Goal: Task Accomplishment & Management: Complete application form

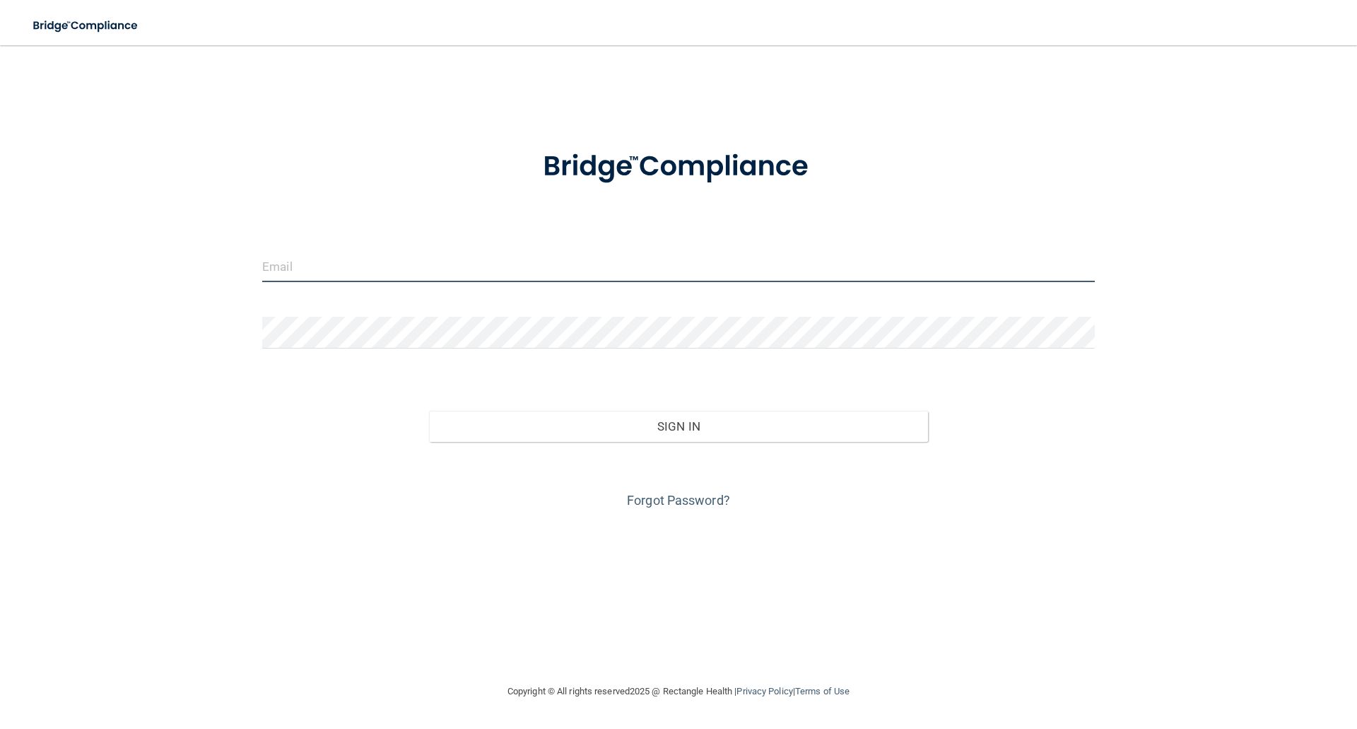
type input "[EMAIL_ADDRESS][DOMAIN_NAME]"
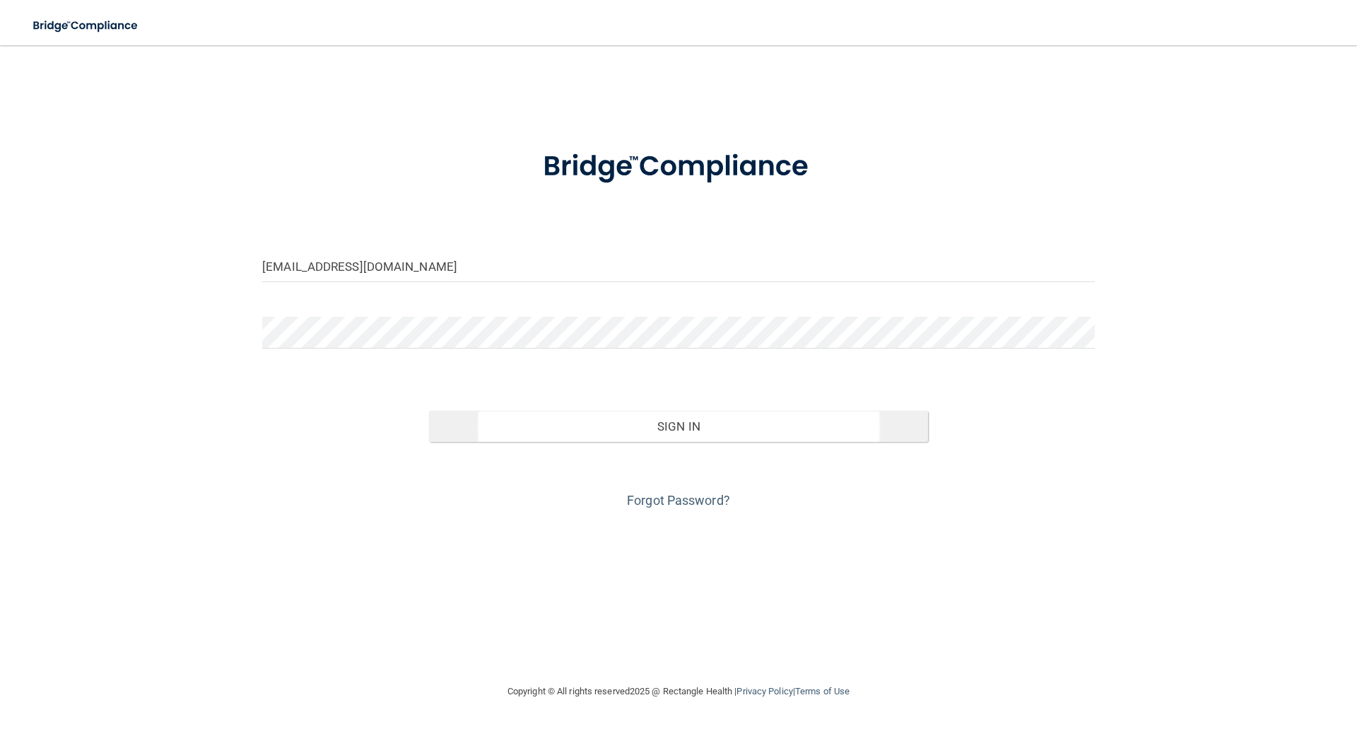
drag, startPoint x: 668, startPoint y: 405, endPoint x: 692, endPoint y: 413, distance: 25.5
click at [668, 405] on div "Sign In" at bounding box center [679, 411] width 854 height 59
click at [690, 423] on button "Sign In" at bounding box center [679, 426] width 500 height 31
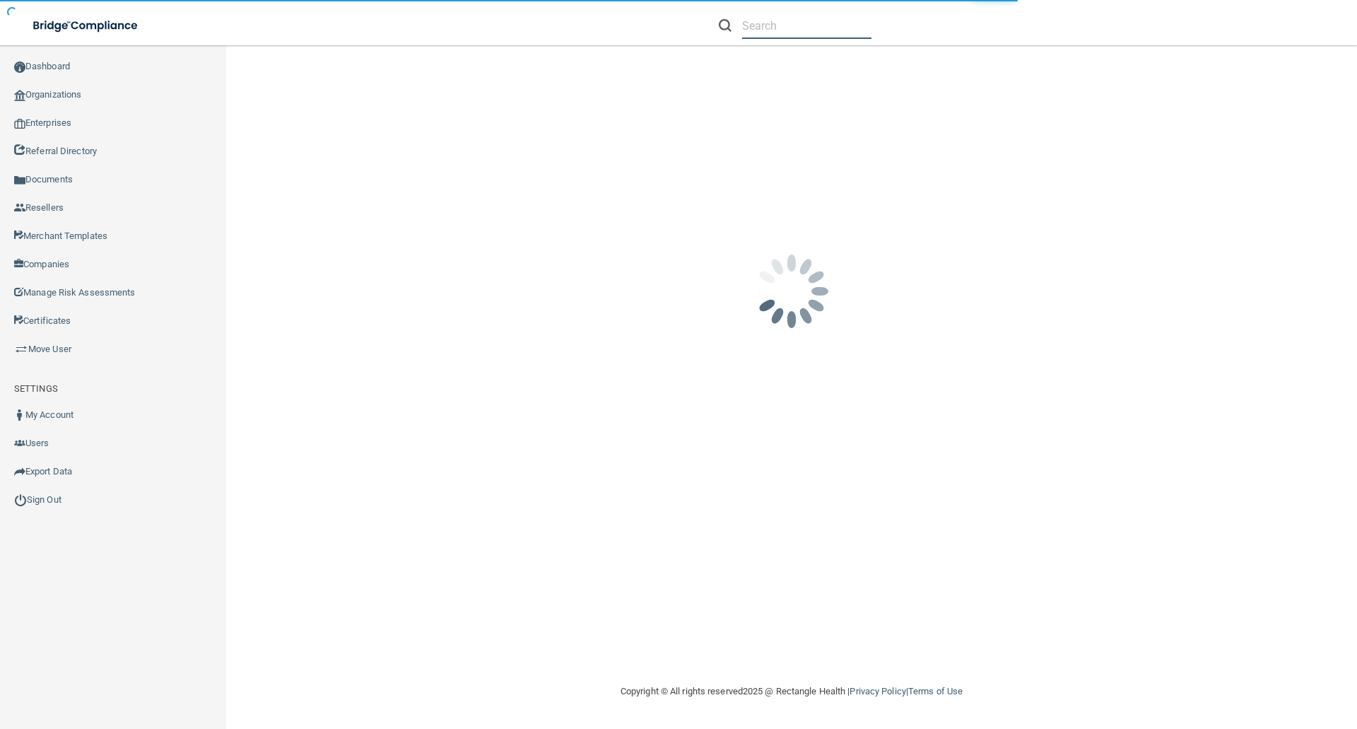
click at [752, 30] on input "text" at bounding box center [806, 26] width 129 height 26
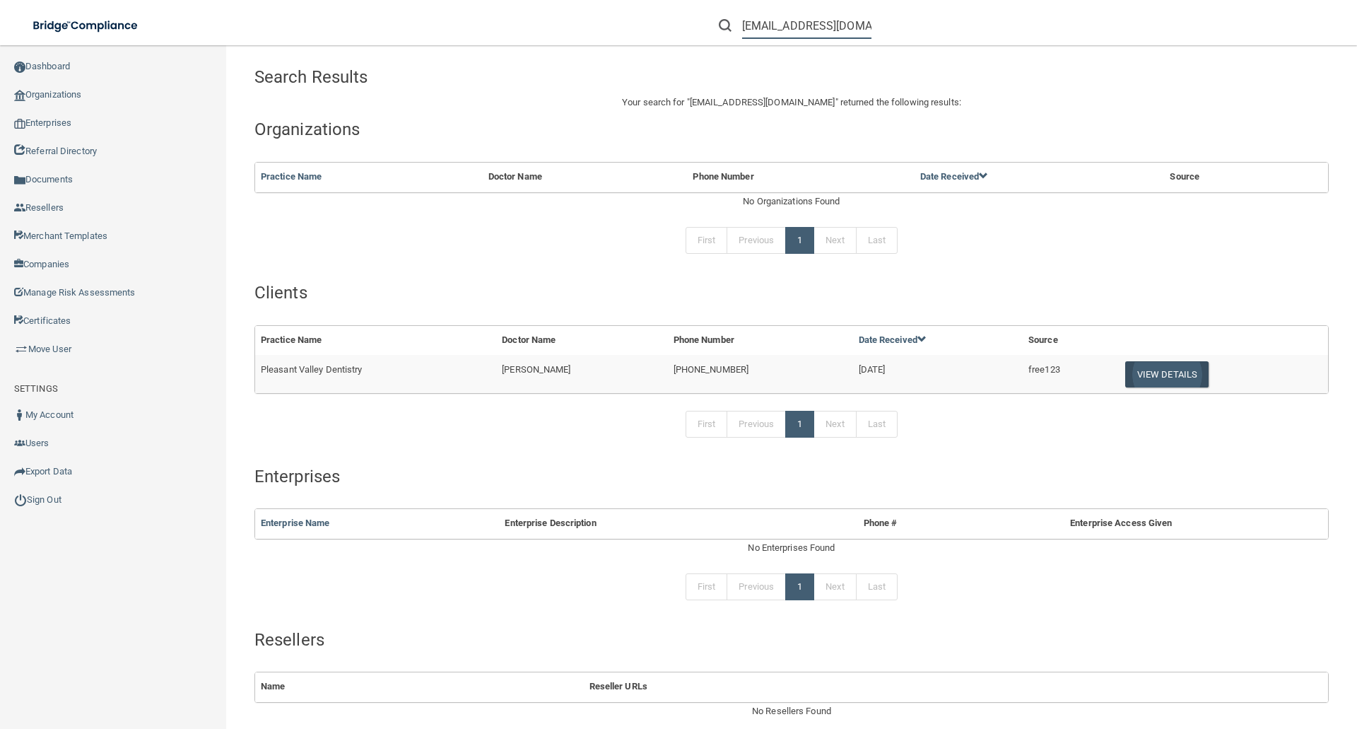
type input "[EMAIL_ADDRESS][DOMAIN_NAME]"
click at [1172, 367] on button "View Details" at bounding box center [1166, 374] width 83 height 26
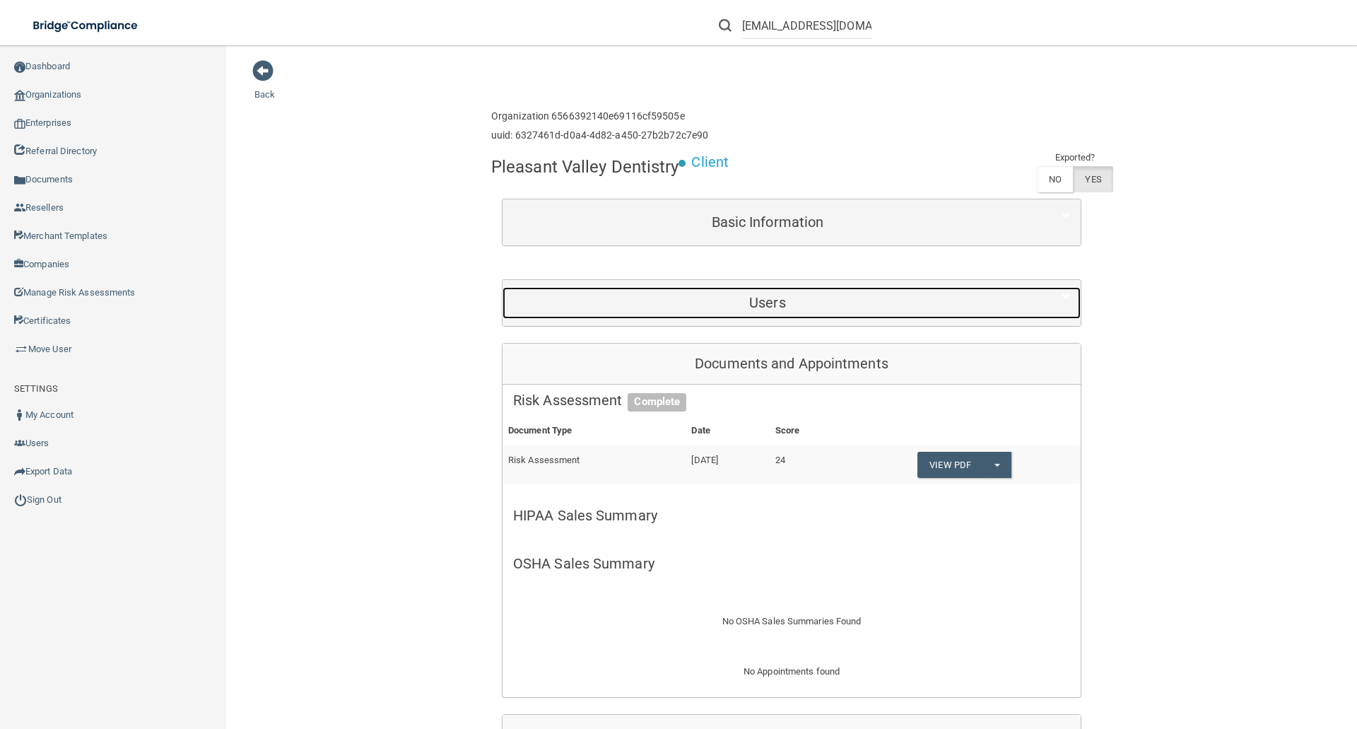
click at [757, 299] on h5 "Users" at bounding box center [767, 303] width 509 height 16
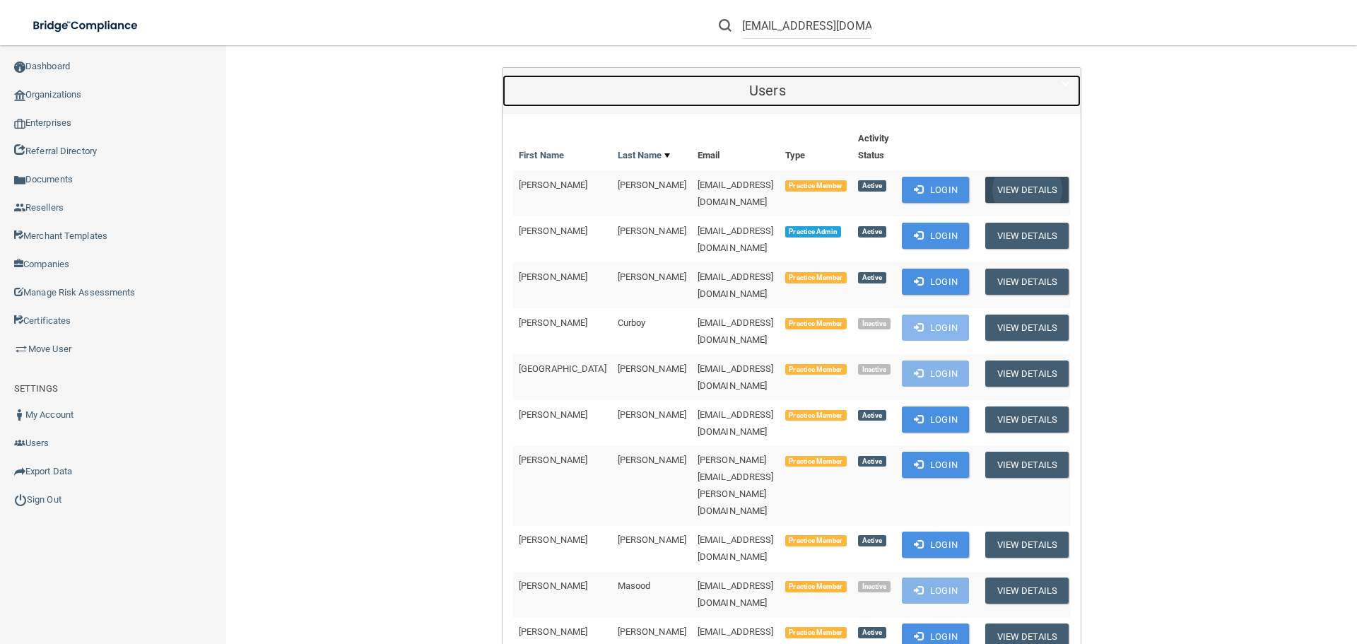
scroll to position [283, 0]
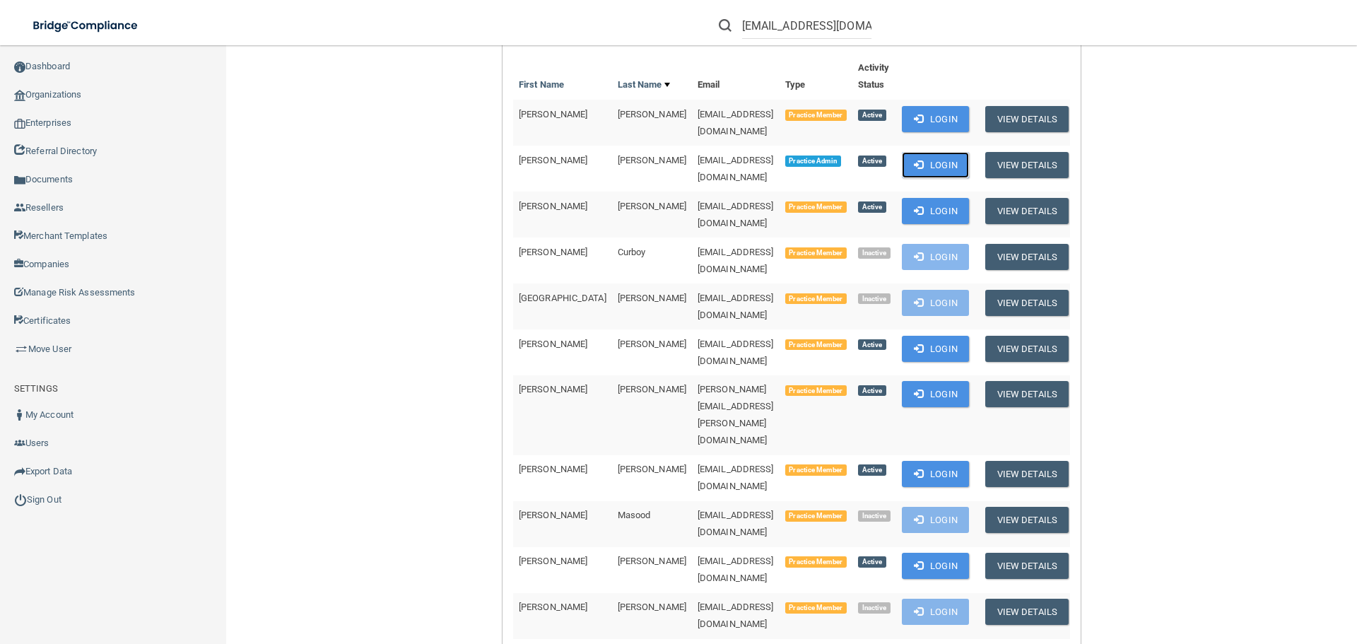
click at [946, 158] on button "Login" at bounding box center [935, 165] width 67 height 26
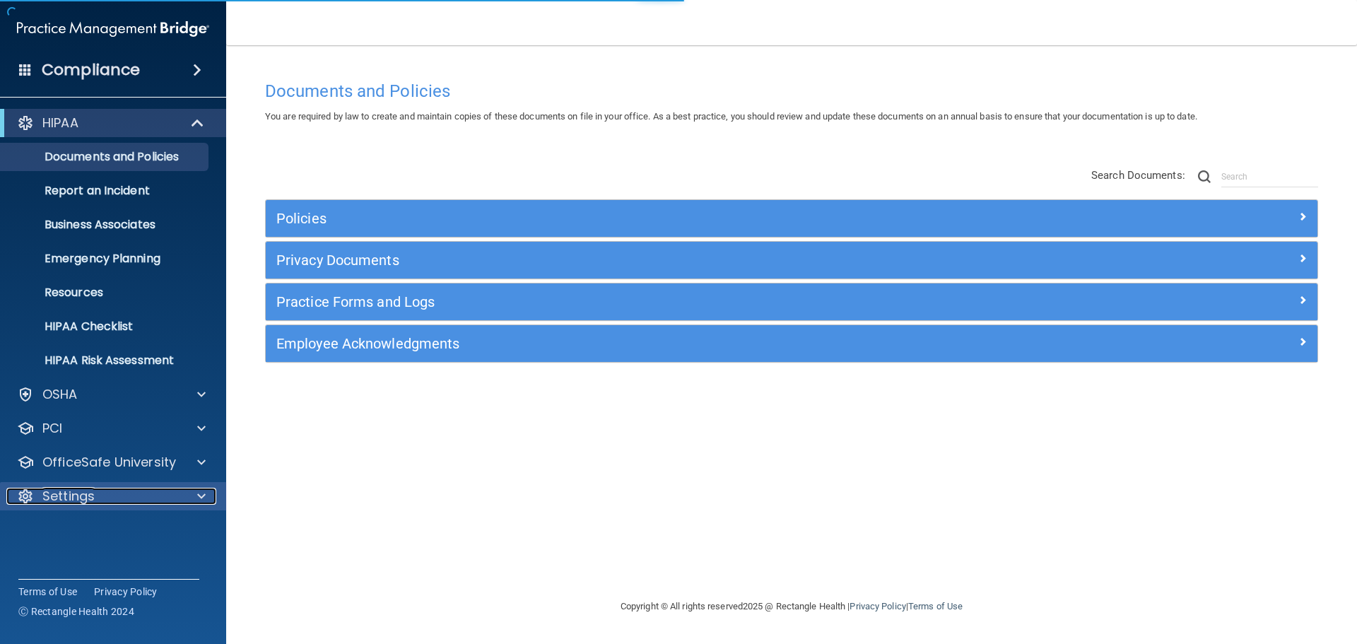
click at [75, 493] on p "Settings" at bounding box center [68, 496] width 52 height 17
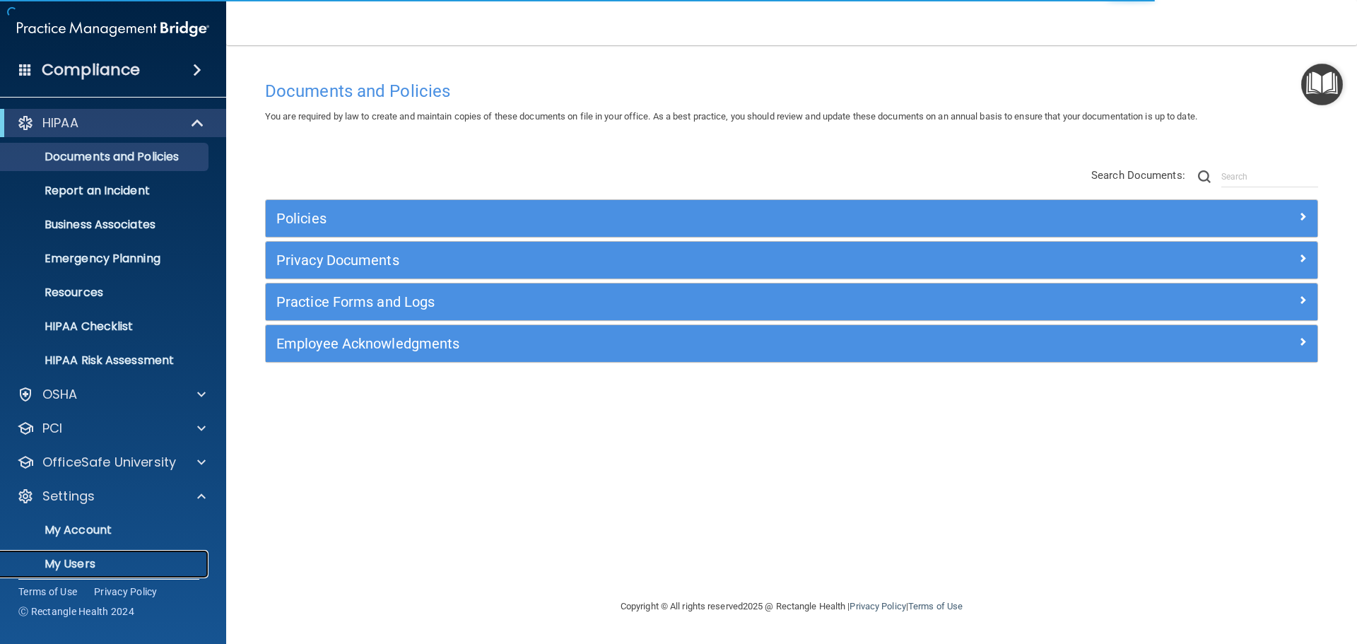
click at [72, 558] on p "My Users" at bounding box center [105, 564] width 193 height 14
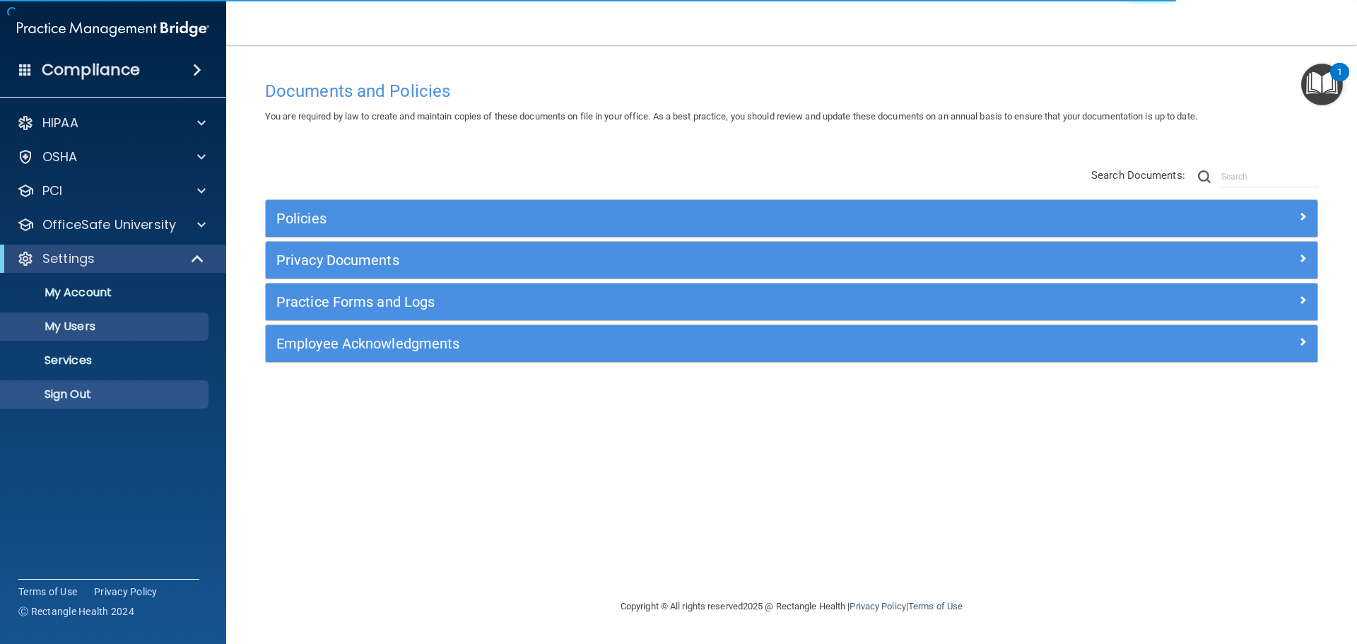
select select "20"
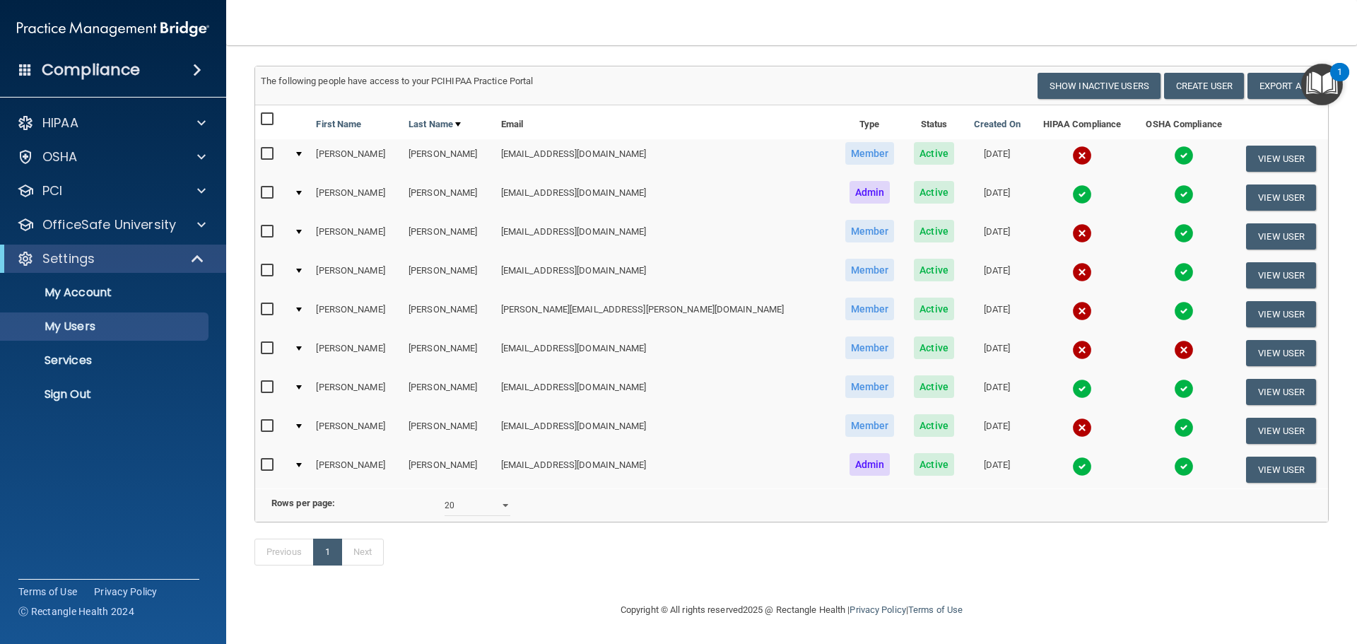
scroll to position [98, 0]
click at [1072, 184] on img at bounding box center [1082, 194] width 20 height 20
click at [1072, 456] on img at bounding box center [1082, 466] width 20 height 20
drag, startPoint x: 470, startPoint y: 191, endPoint x: 584, endPoint y: 190, distance: 113.8
click at [584, 190] on tr "Jen Belanger jen@pvdsutton.com Admin Active 11/28/2023 View User" at bounding box center [791, 197] width 1073 height 39
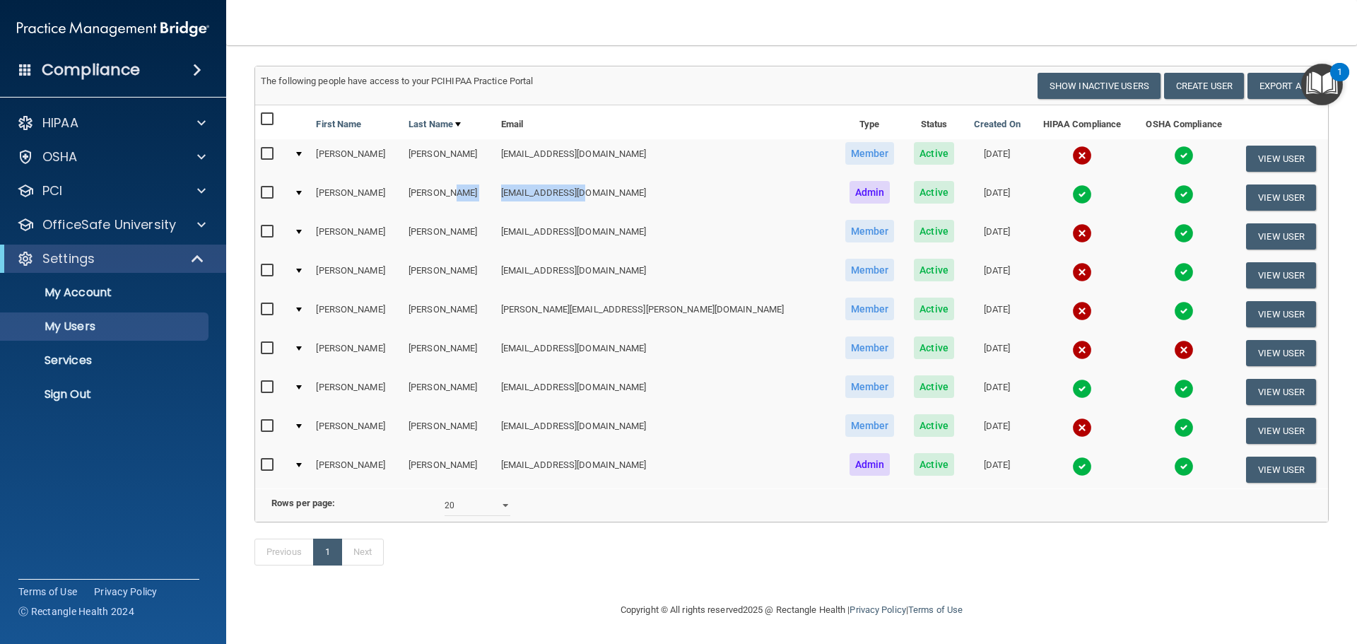
copy tr "[EMAIL_ADDRESS][DOMAIN_NAME]"
click at [111, 382] on link "Sign Out" at bounding box center [97, 394] width 223 height 28
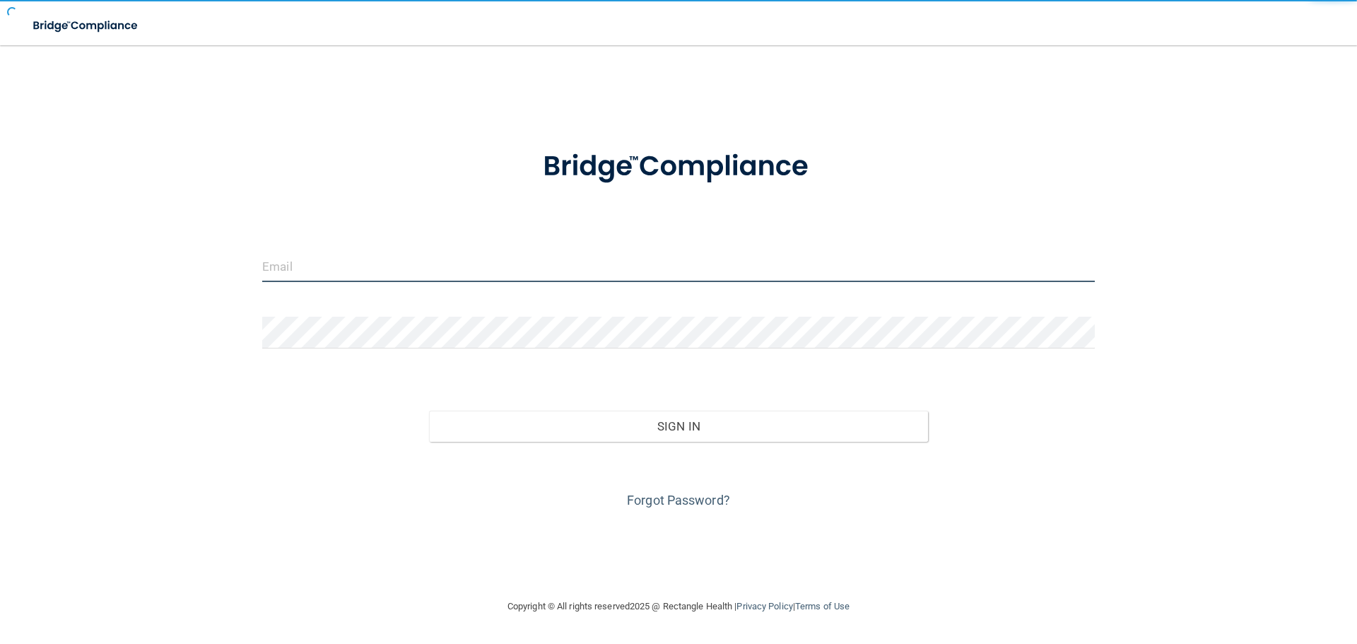
type input "elizabethc@pcihipaa.com"
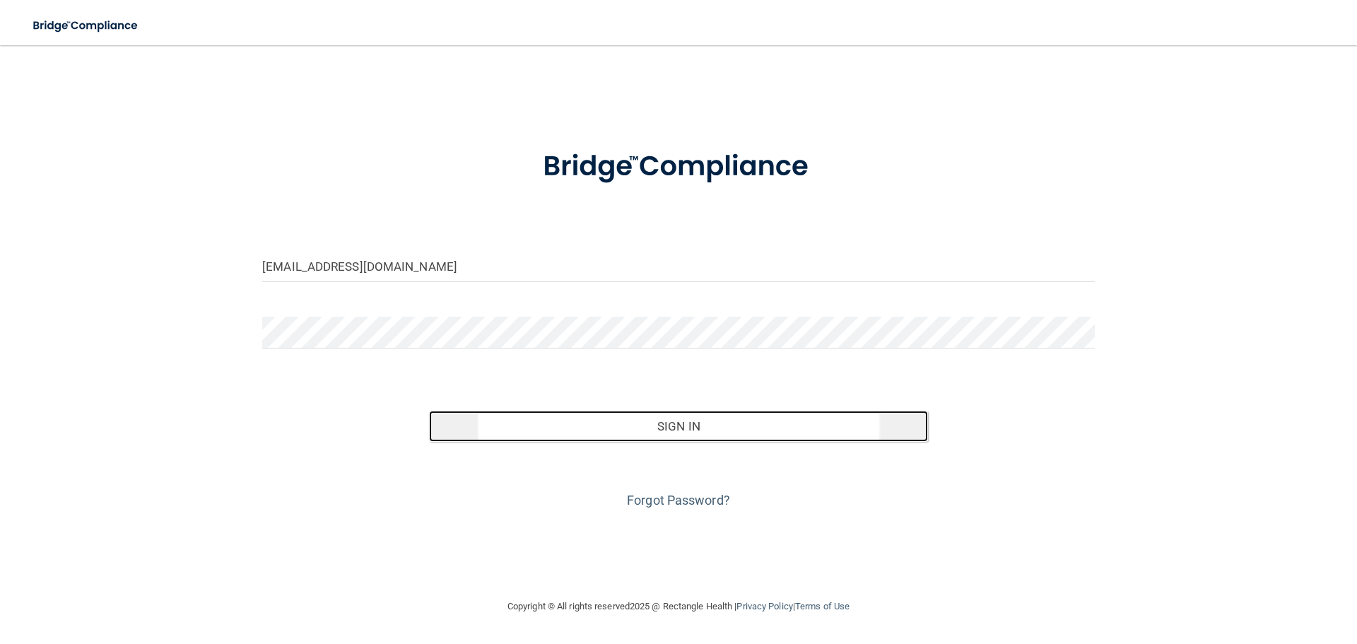
click at [693, 433] on button "Sign In" at bounding box center [679, 426] width 500 height 31
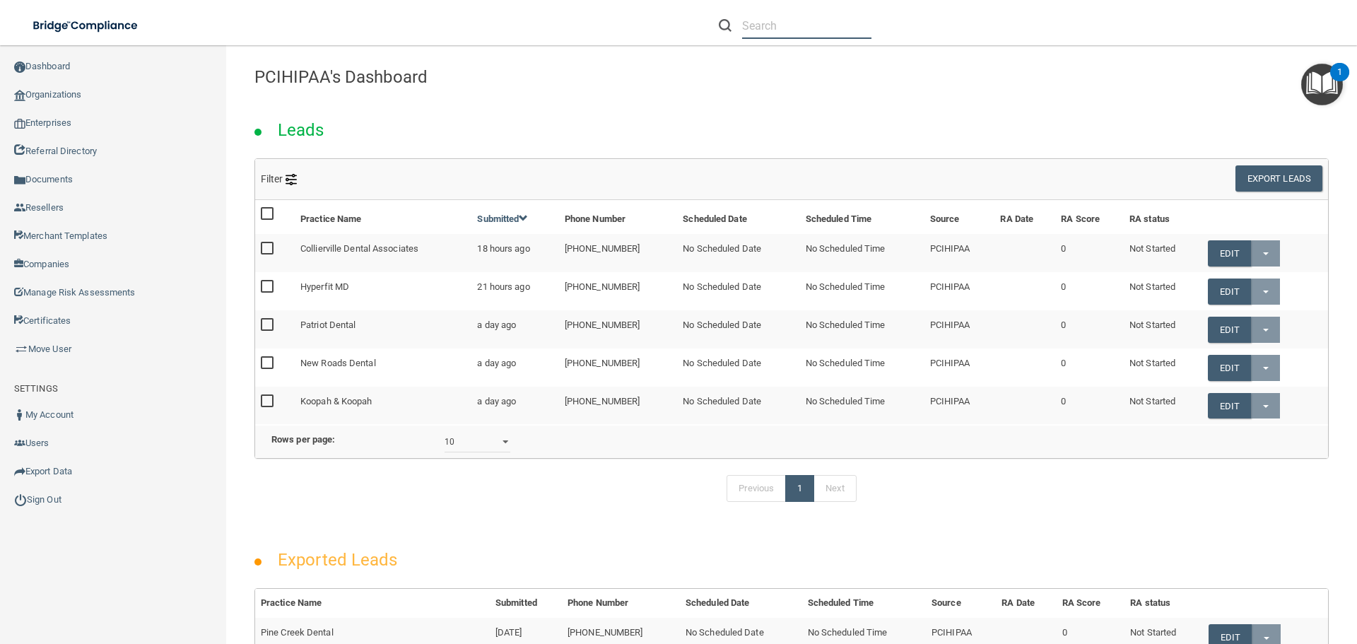
click at [754, 24] on input "text" at bounding box center [806, 26] width 129 height 26
paste input "[EMAIL_ADDRESS][DOMAIN_NAME]"
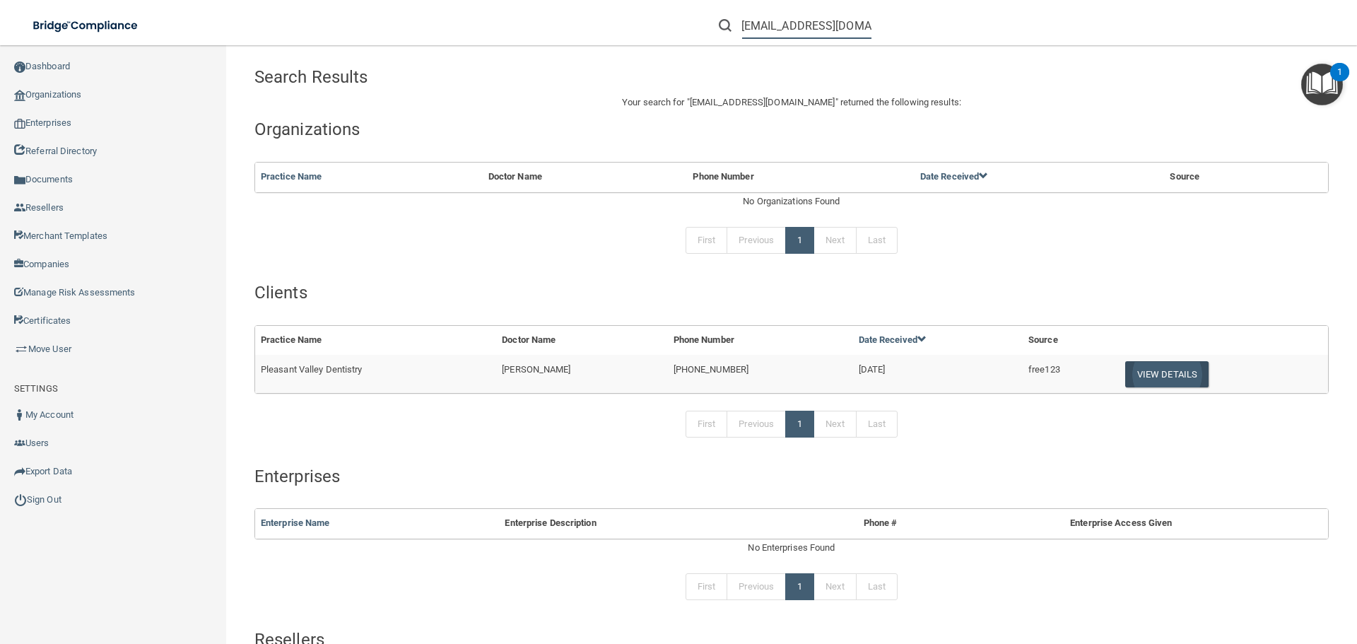
type input "[EMAIL_ADDRESS][DOMAIN_NAME]"
click at [1187, 372] on button "View Details" at bounding box center [1166, 374] width 83 height 26
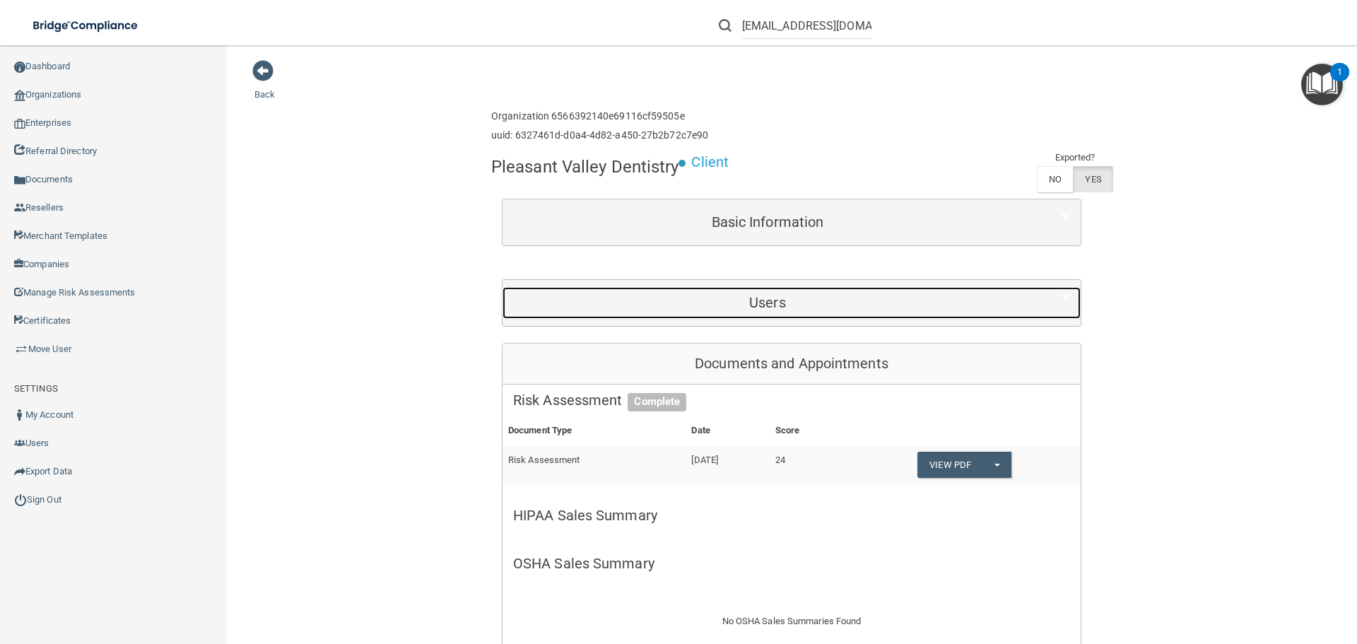
click at [739, 295] on h5 "Users" at bounding box center [767, 303] width 509 height 16
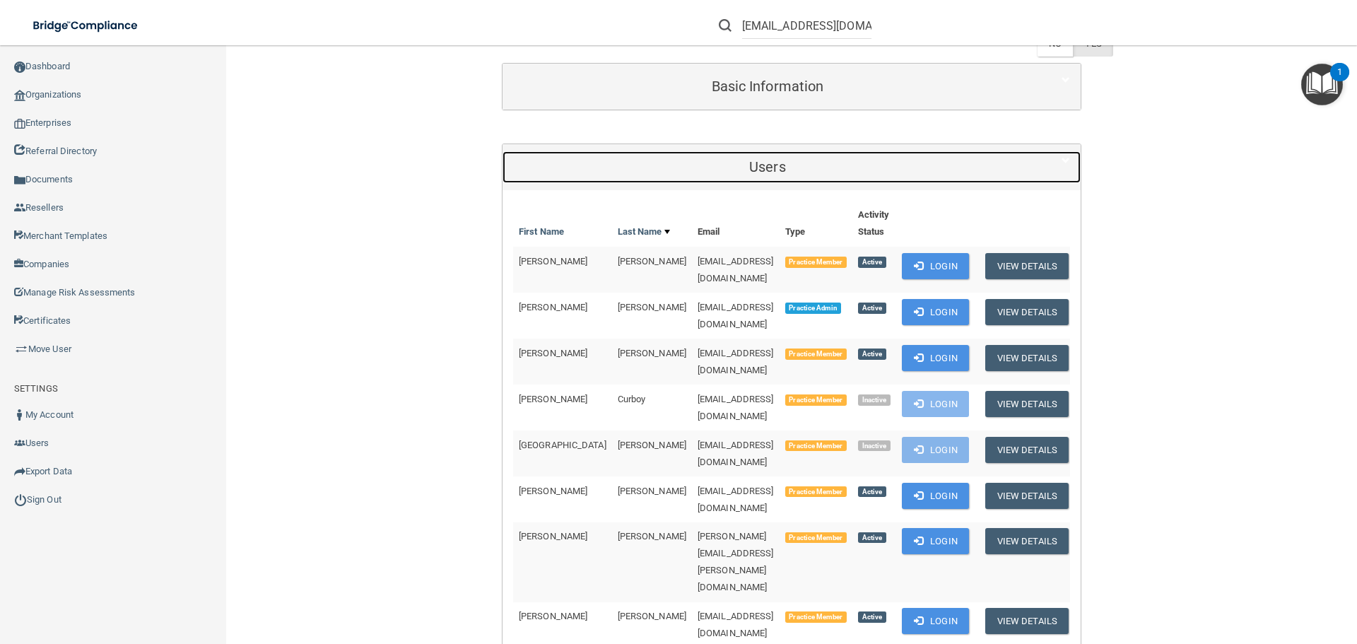
scroll to position [141, 0]
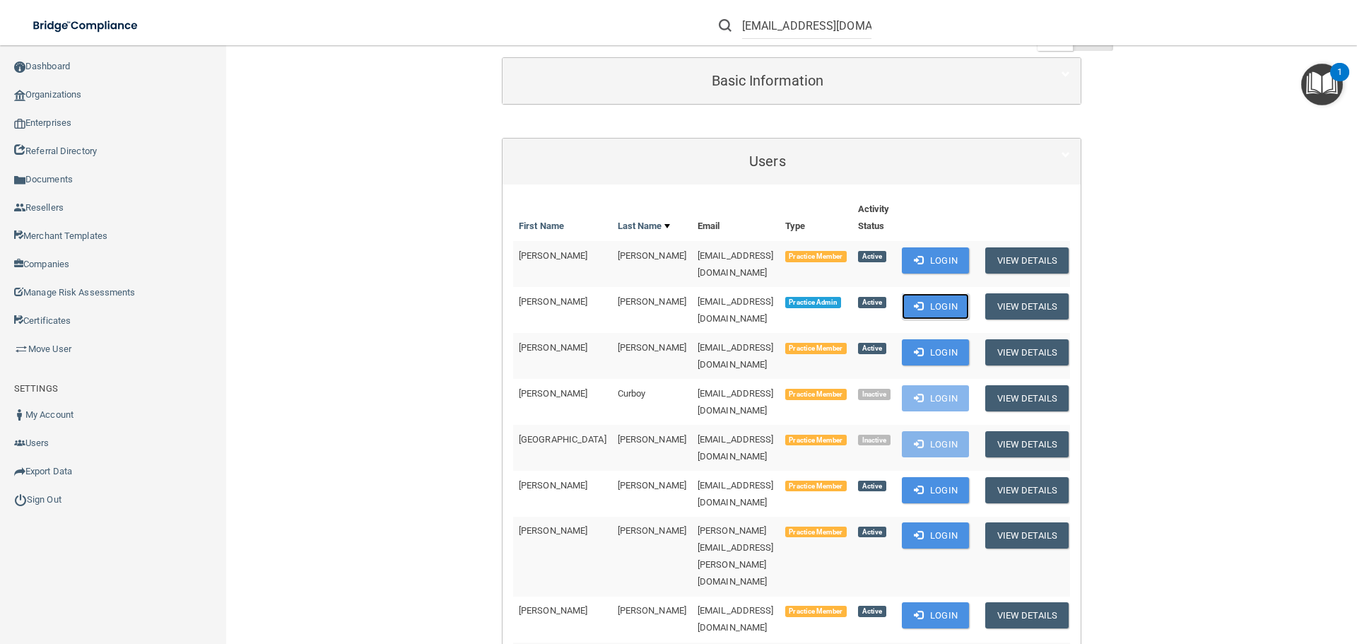
click at [916, 300] on button "Login" at bounding box center [935, 306] width 67 height 26
click at [931, 293] on button "Login" at bounding box center [935, 306] width 67 height 26
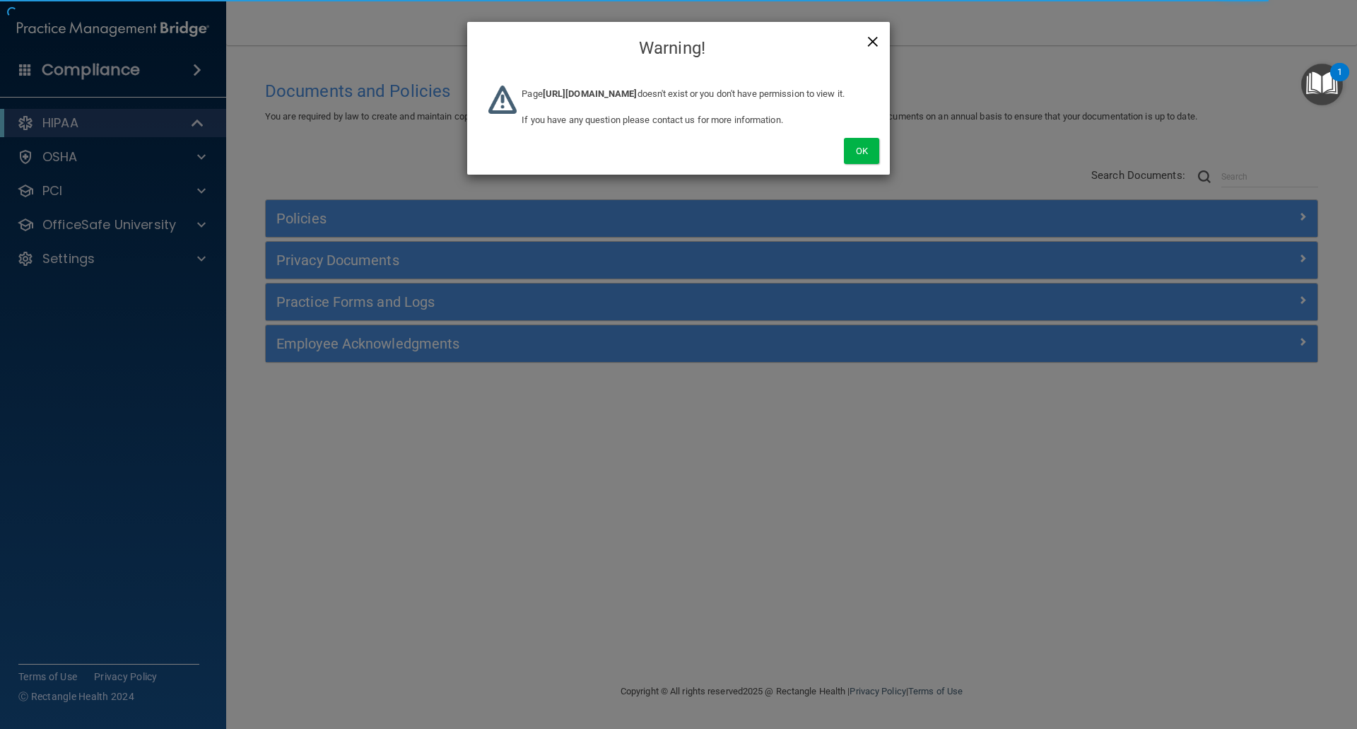
click at [876, 42] on span "×" at bounding box center [872, 39] width 13 height 28
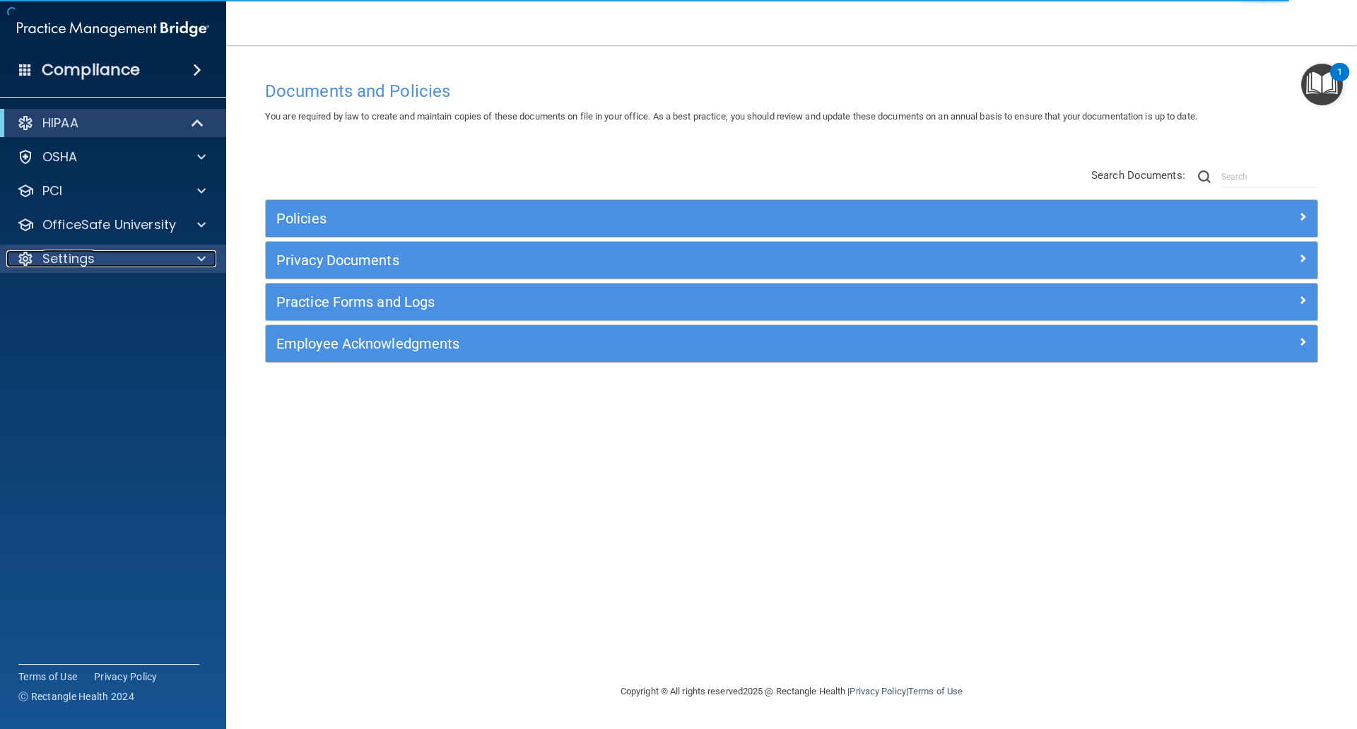
click at [62, 257] on p "Settings" at bounding box center [68, 258] width 52 height 17
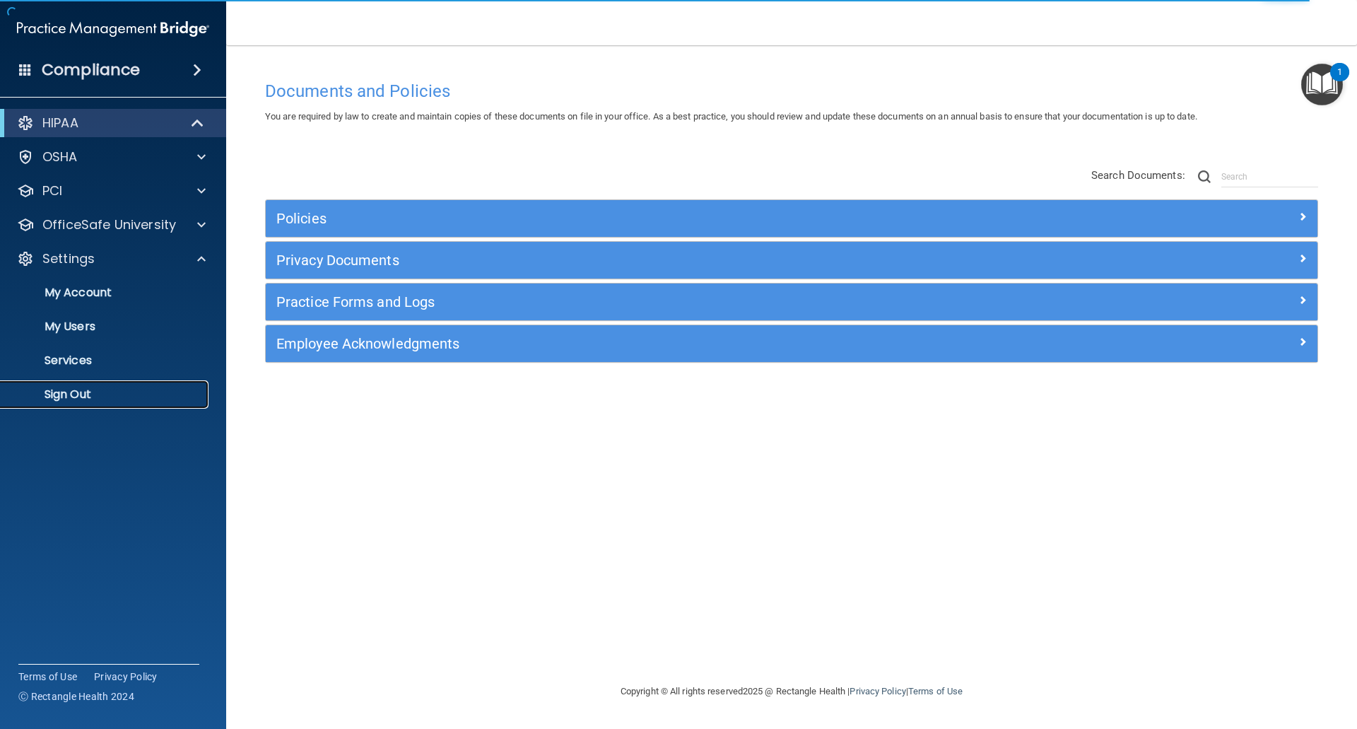
click at [64, 383] on link "Sign Out" at bounding box center [97, 394] width 223 height 28
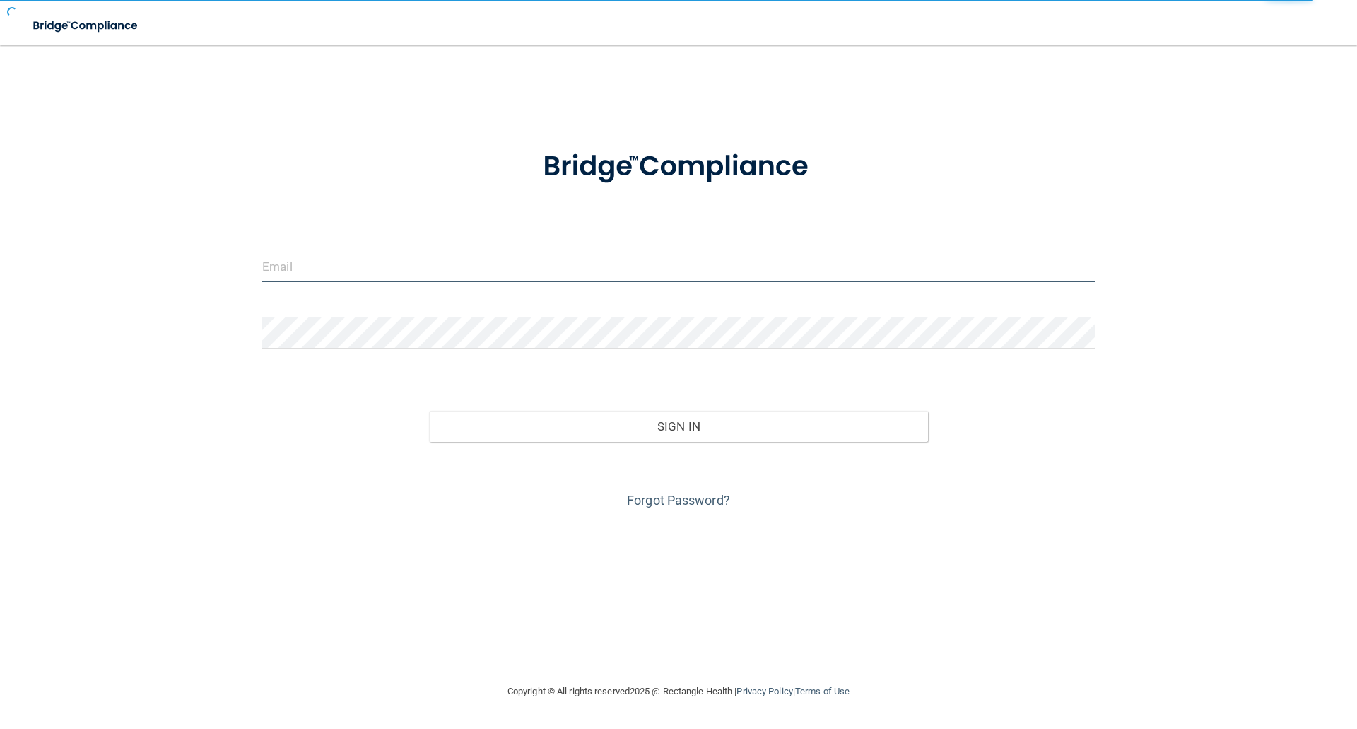
type input "elizabethc@pcihipaa.com"
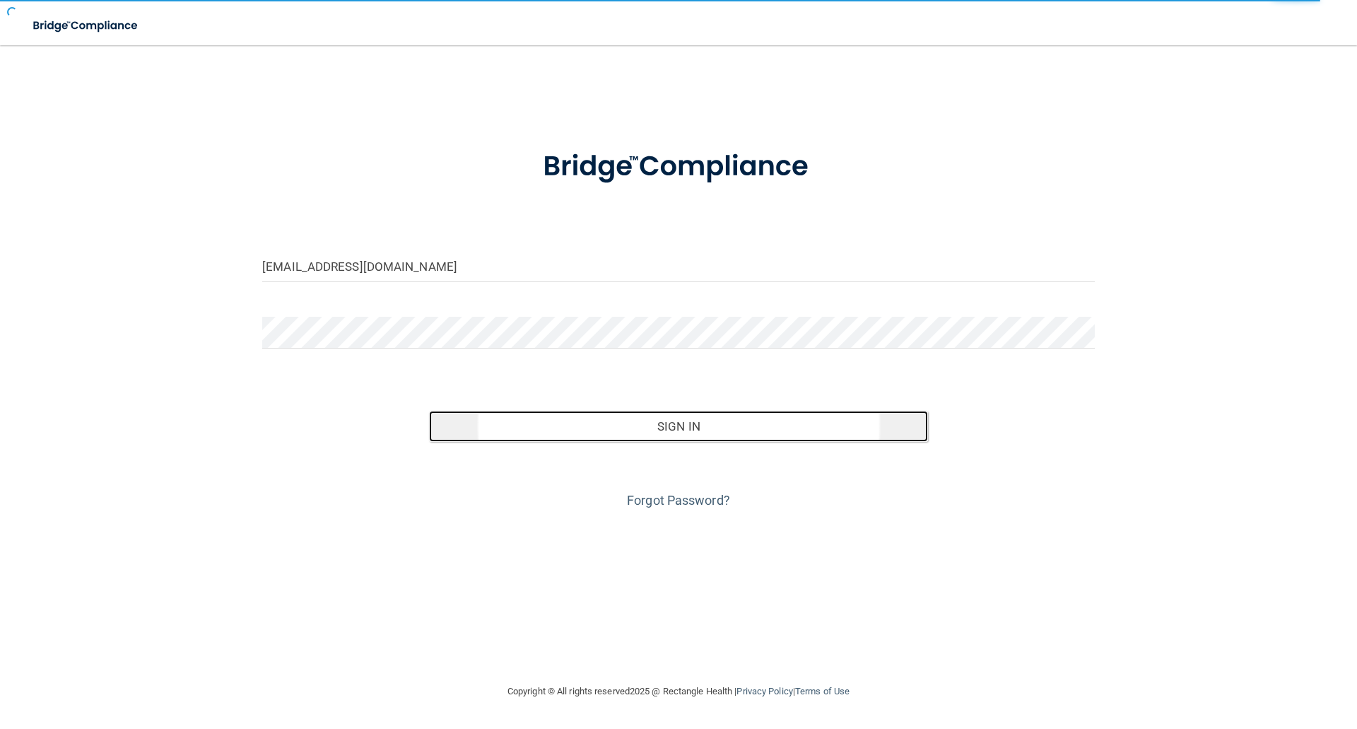
click at [618, 418] on button "Sign In" at bounding box center [679, 426] width 500 height 31
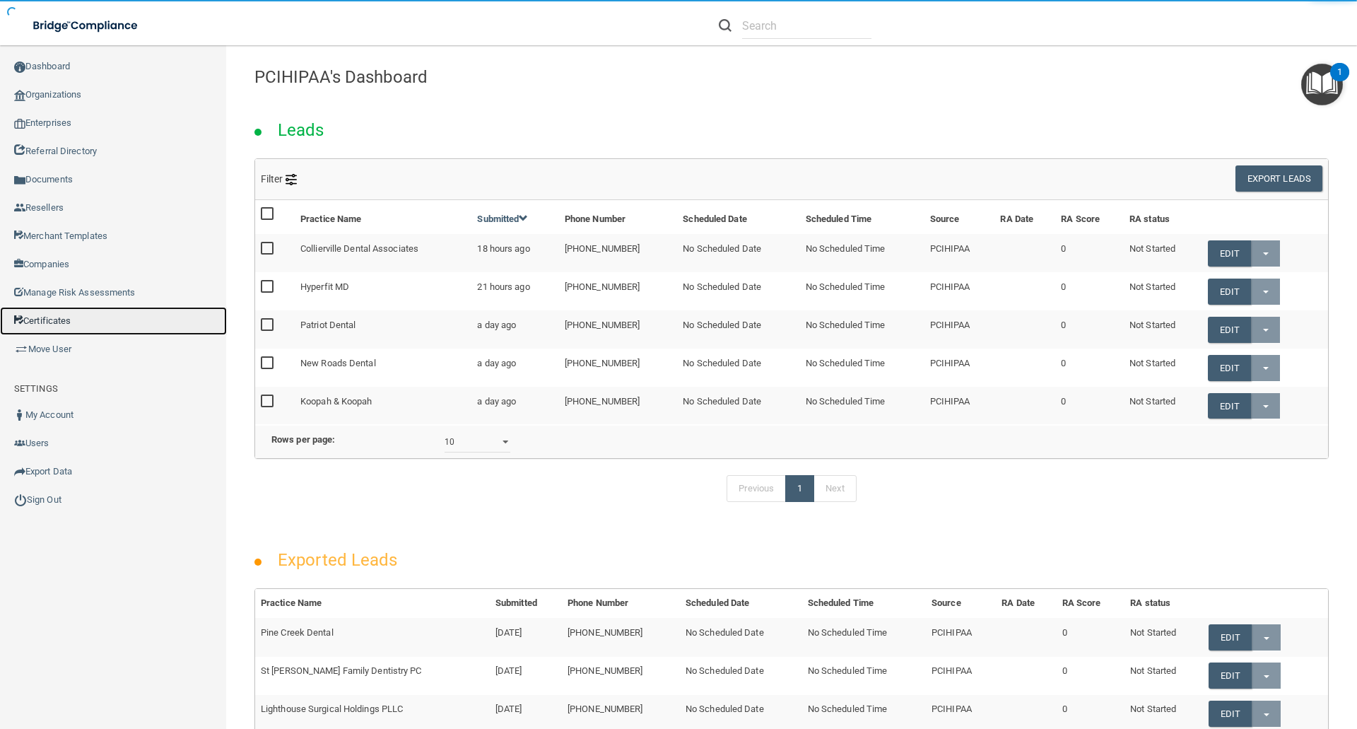
click at [49, 314] on link "Certificates" at bounding box center [113, 321] width 227 height 28
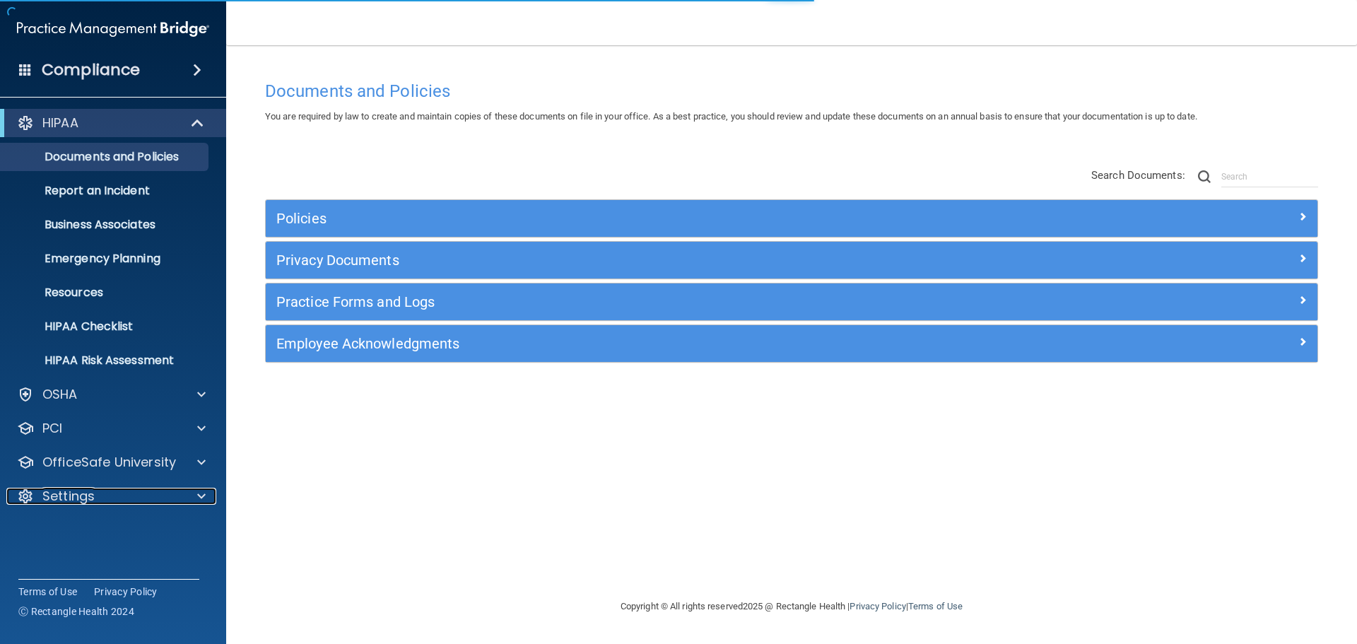
drag, startPoint x: 76, startPoint y: 502, endPoint x: 80, endPoint y: 512, distance: 10.5
click at [76, 502] on p "Settings" at bounding box center [68, 496] width 52 height 17
click at [77, 562] on p "My Users" at bounding box center [105, 564] width 193 height 14
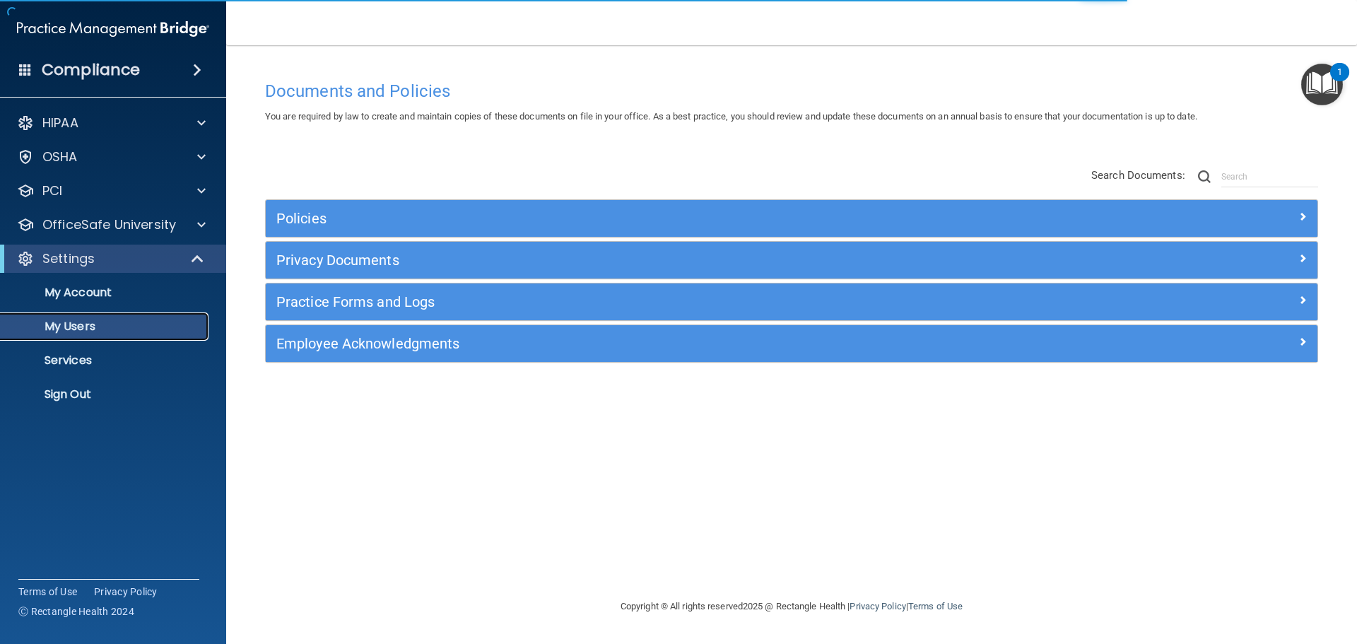
select select "20"
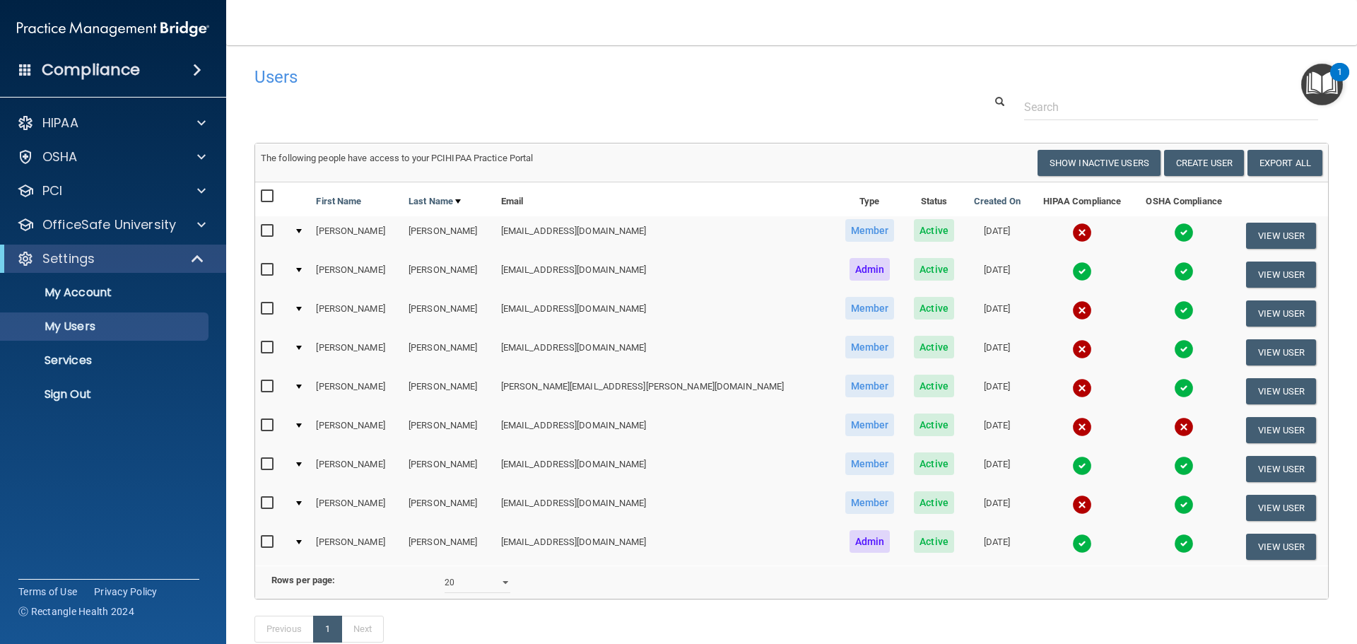
click at [1072, 232] on img at bounding box center [1082, 233] width 20 height 20
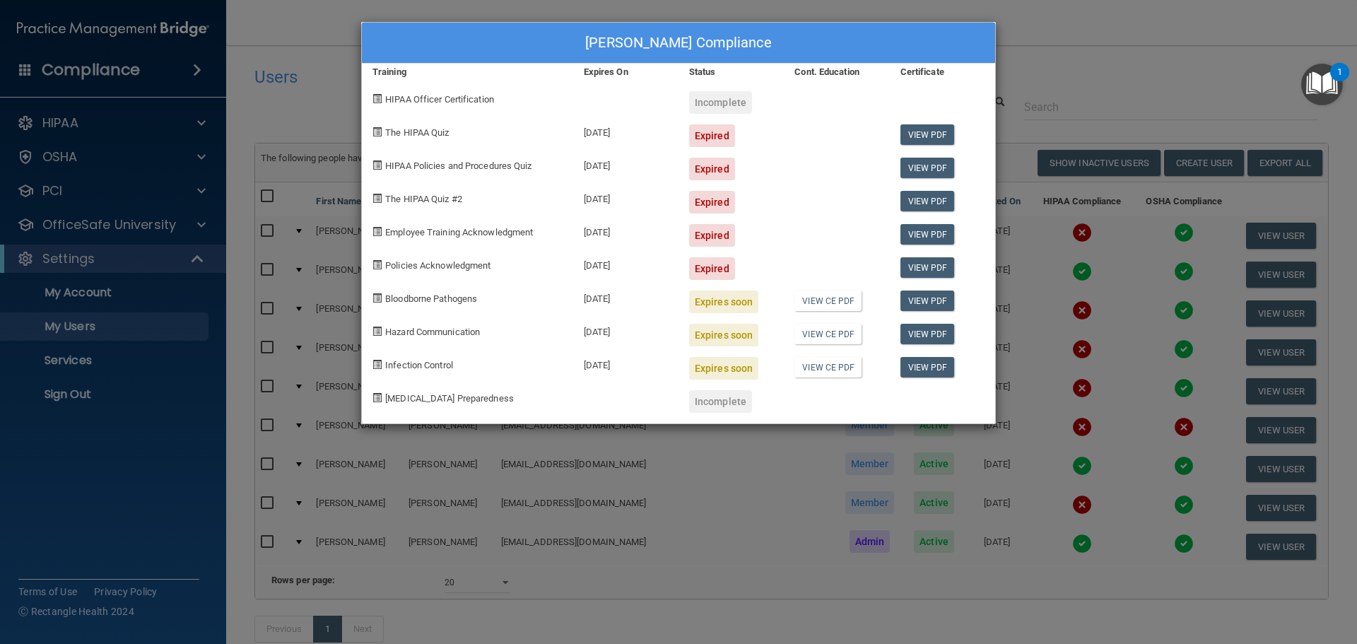
click at [1080, 261] on div "Aline Araujo's Compliance Training Expires On Status Cont. Education Certificat…" at bounding box center [678, 322] width 1357 height 644
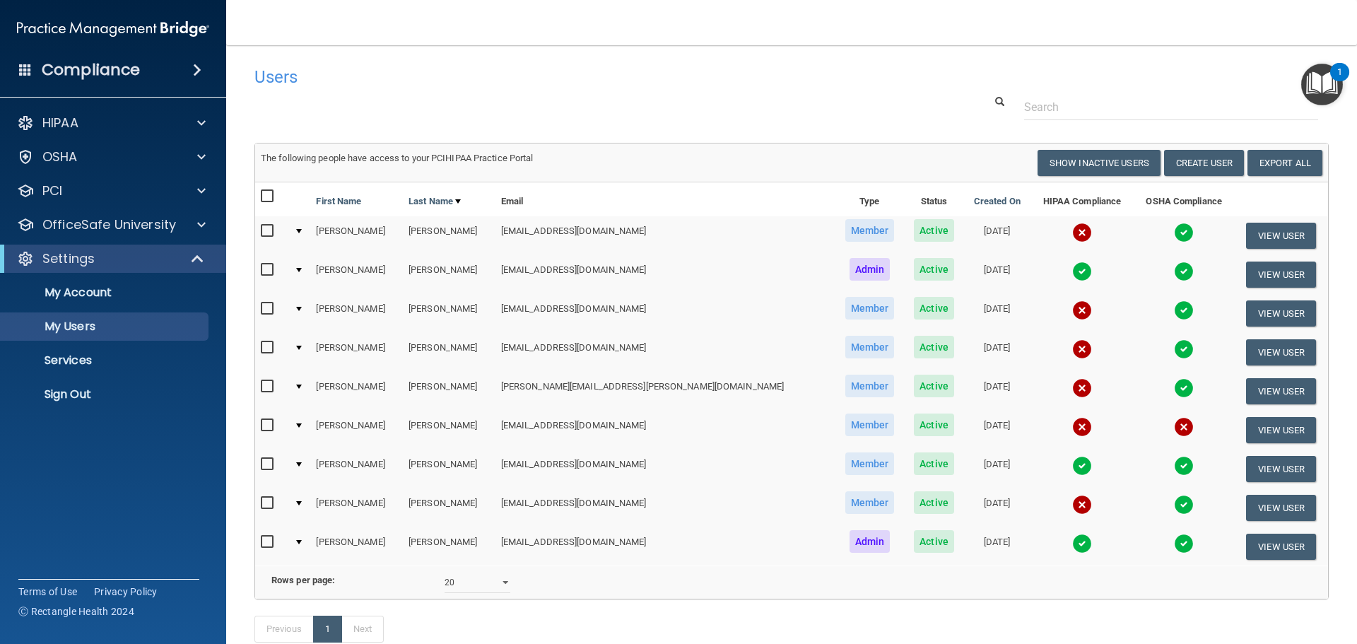
click at [1072, 269] on img at bounding box center [1082, 271] width 20 height 20
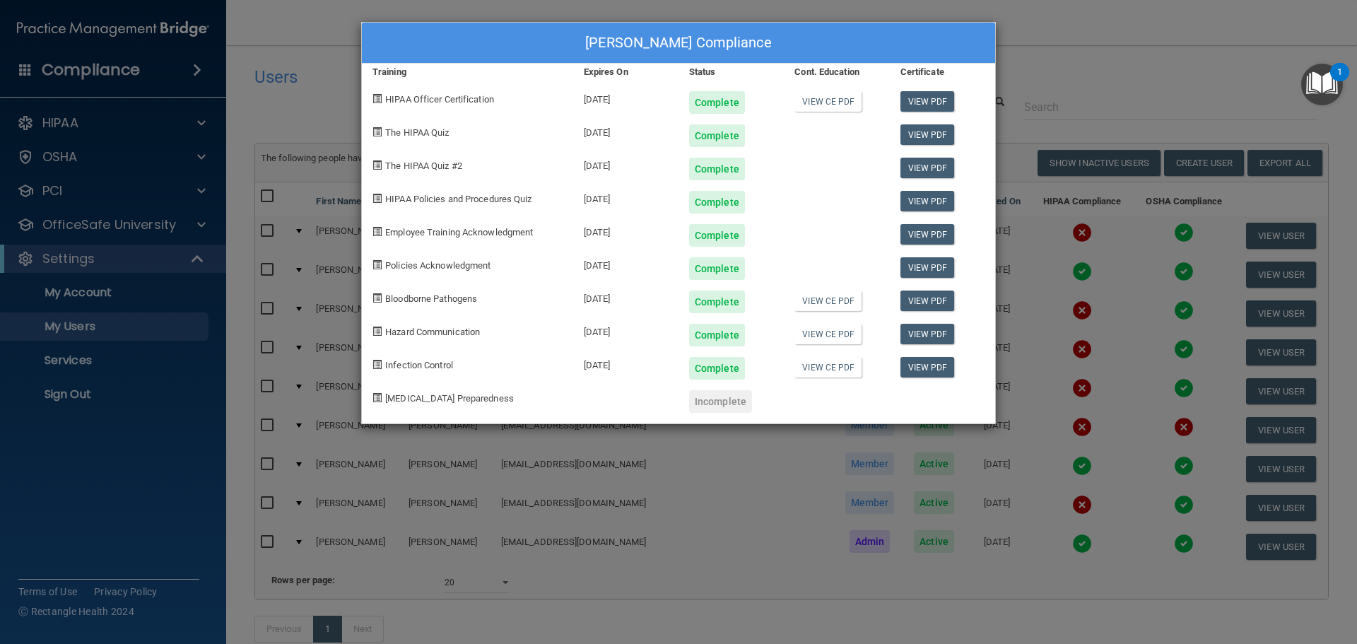
click at [1093, 360] on div "Jen Belanger's Compliance Training Expires On Status Cont. Education Certificat…" at bounding box center [678, 322] width 1357 height 644
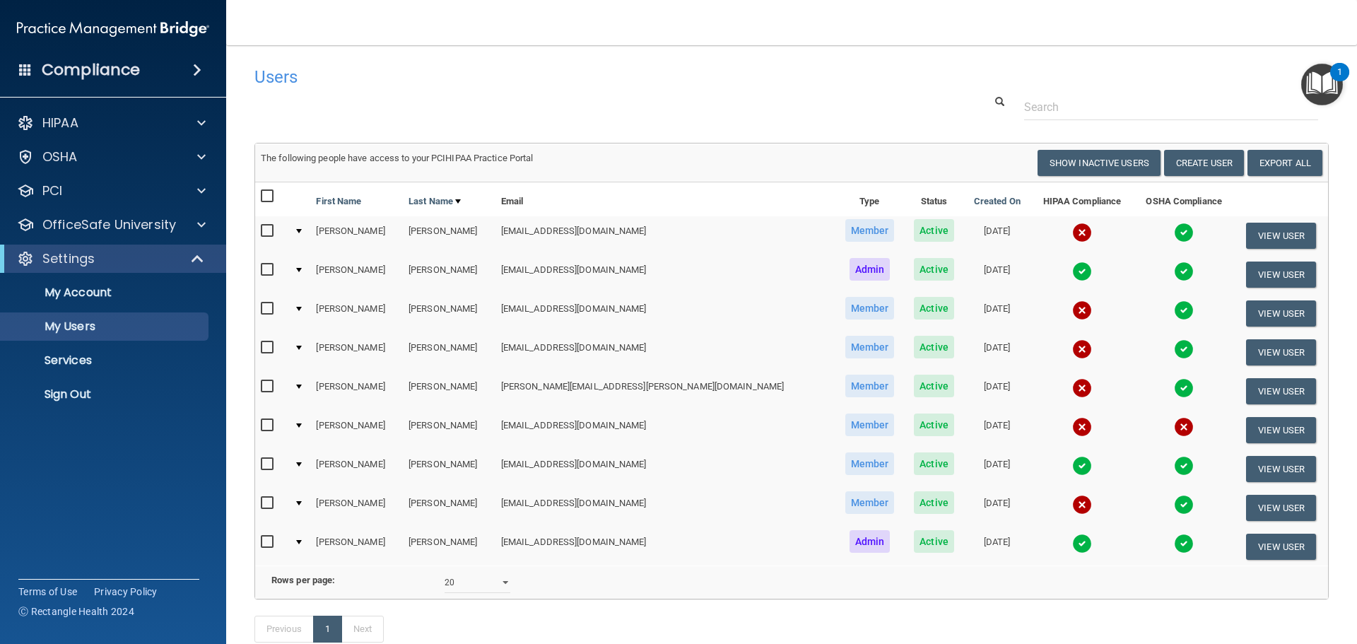
click at [1072, 461] on img at bounding box center [1082, 466] width 20 height 20
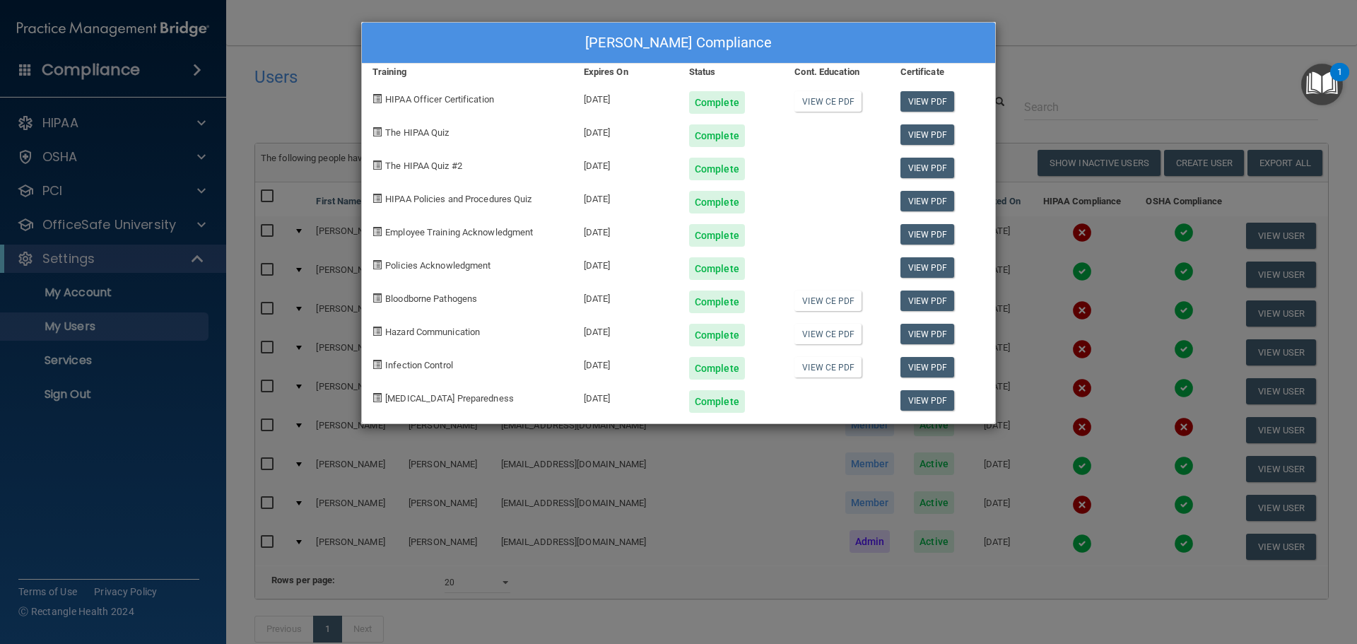
click at [1102, 444] on div "Felicia Mayer's Compliance Training Expires On Status Cont. Education Certifica…" at bounding box center [678, 322] width 1357 height 644
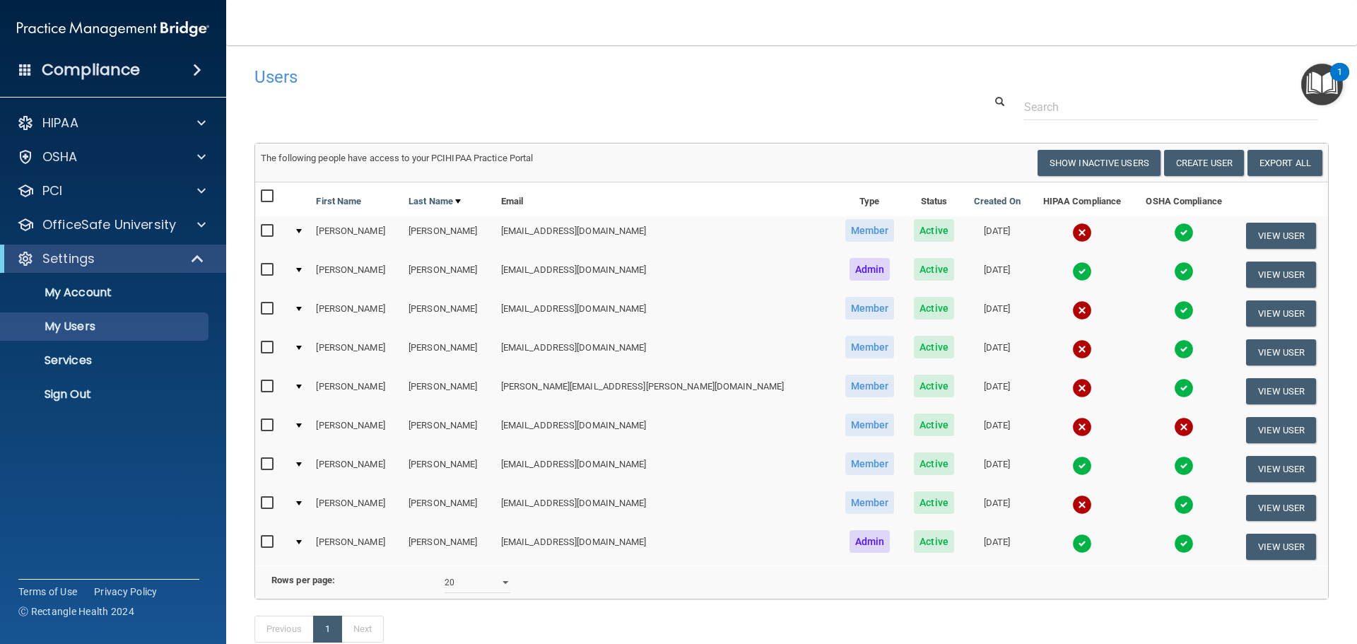
click at [1072, 464] on img at bounding box center [1082, 466] width 20 height 20
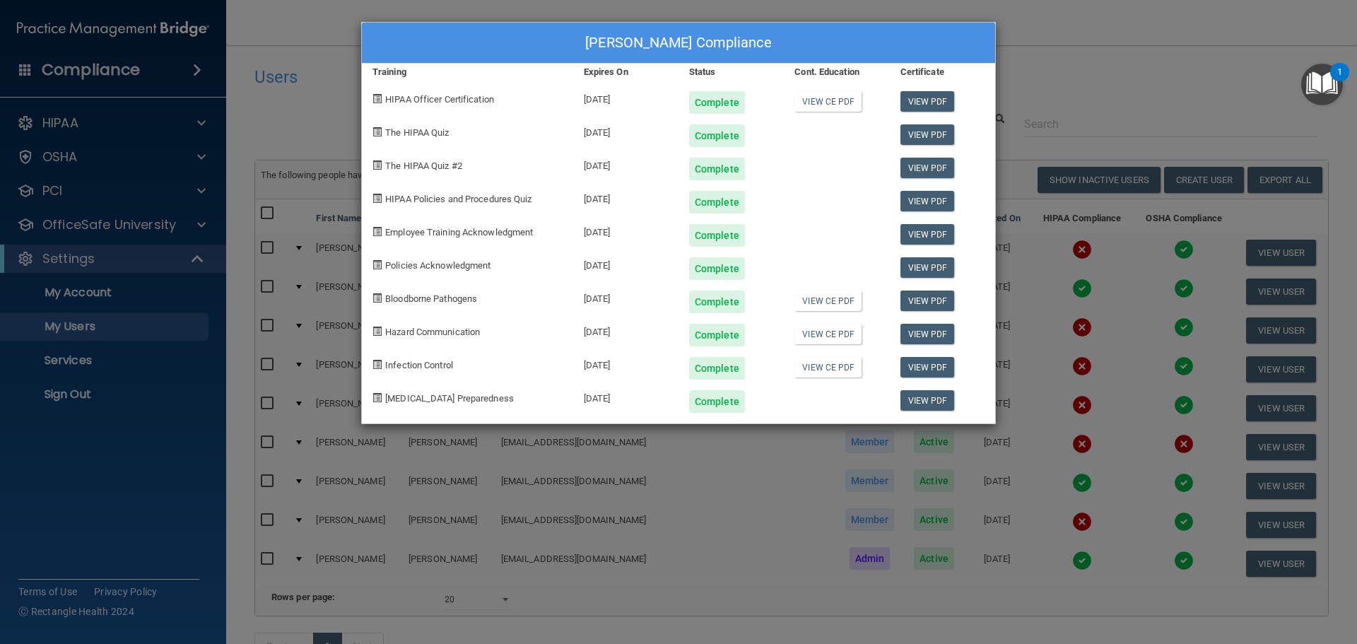
click at [1052, 466] on div "Felicia Mayer's Compliance Training Expires On Status Cont. Education Certifica…" at bounding box center [678, 322] width 1357 height 644
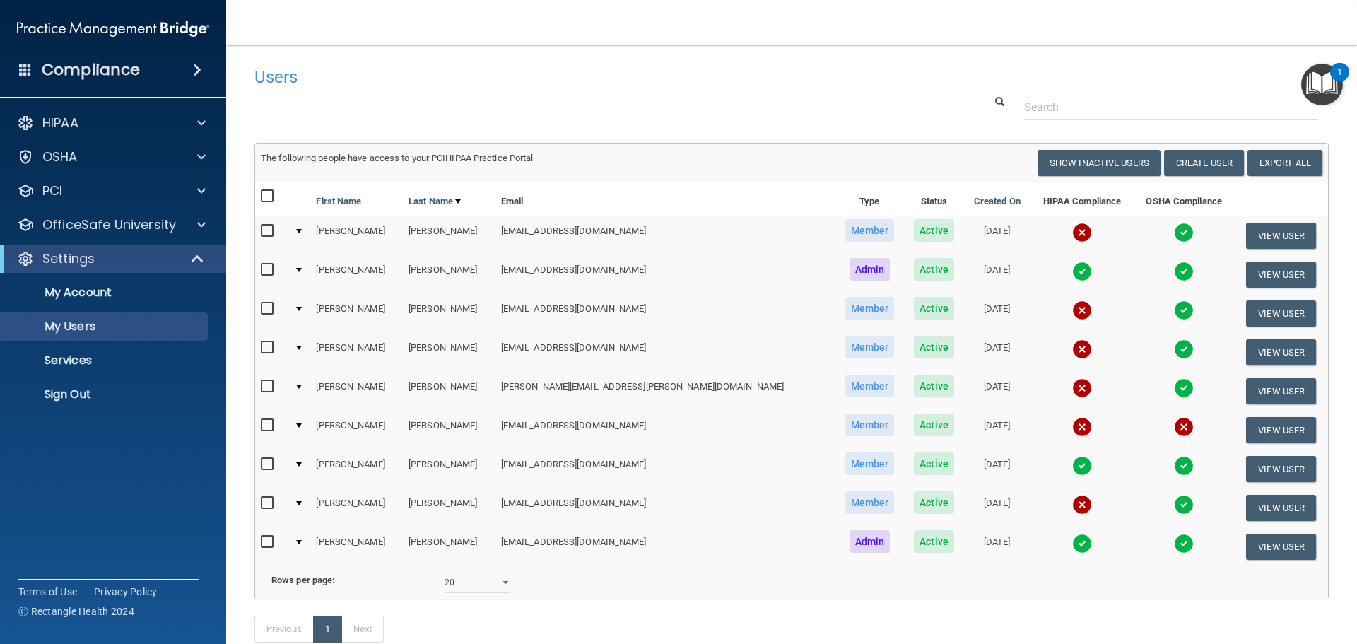
click at [1072, 543] on img at bounding box center [1082, 543] width 20 height 20
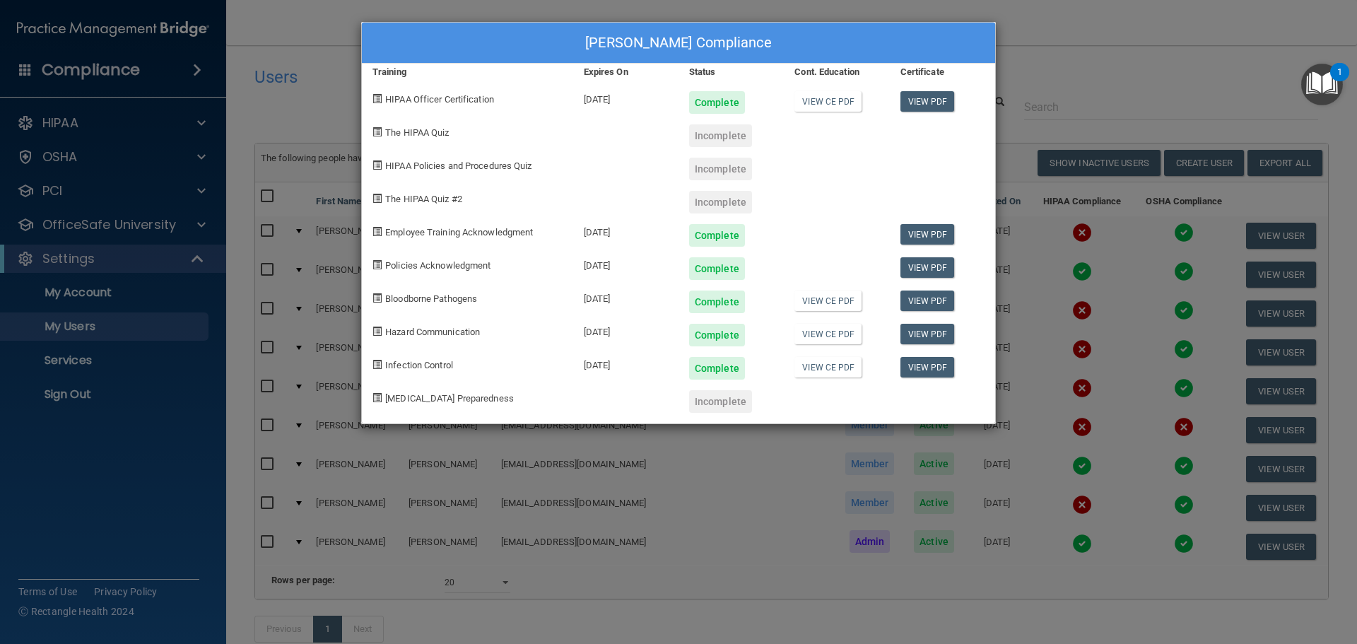
click at [1056, 536] on div "Therese Susienka's Compliance Training Expires On Status Cont. Education Certif…" at bounding box center [678, 322] width 1357 height 644
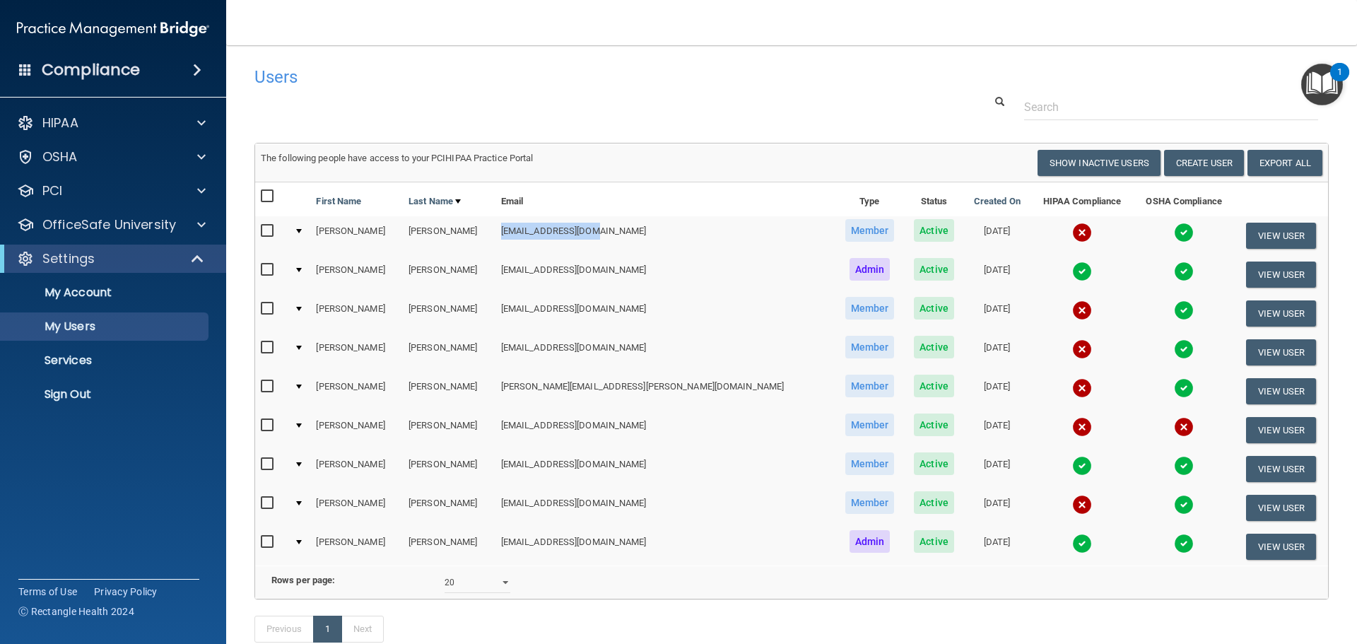
drag, startPoint x: 504, startPoint y: 233, endPoint x: 598, endPoint y: 233, distance: 94.7
click at [598, 233] on td "[EMAIL_ADDRESS][DOMAIN_NAME]" at bounding box center [664, 235] width 339 height 39
copy td "[EMAIL_ADDRESS][DOMAIN_NAME]"
drag, startPoint x: 499, startPoint y: 312, endPoint x: 671, endPoint y: 312, distance: 171.7
click at [671, 312] on td "[EMAIL_ADDRESS][DOMAIN_NAME]" at bounding box center [664, 313] width 339 height 39
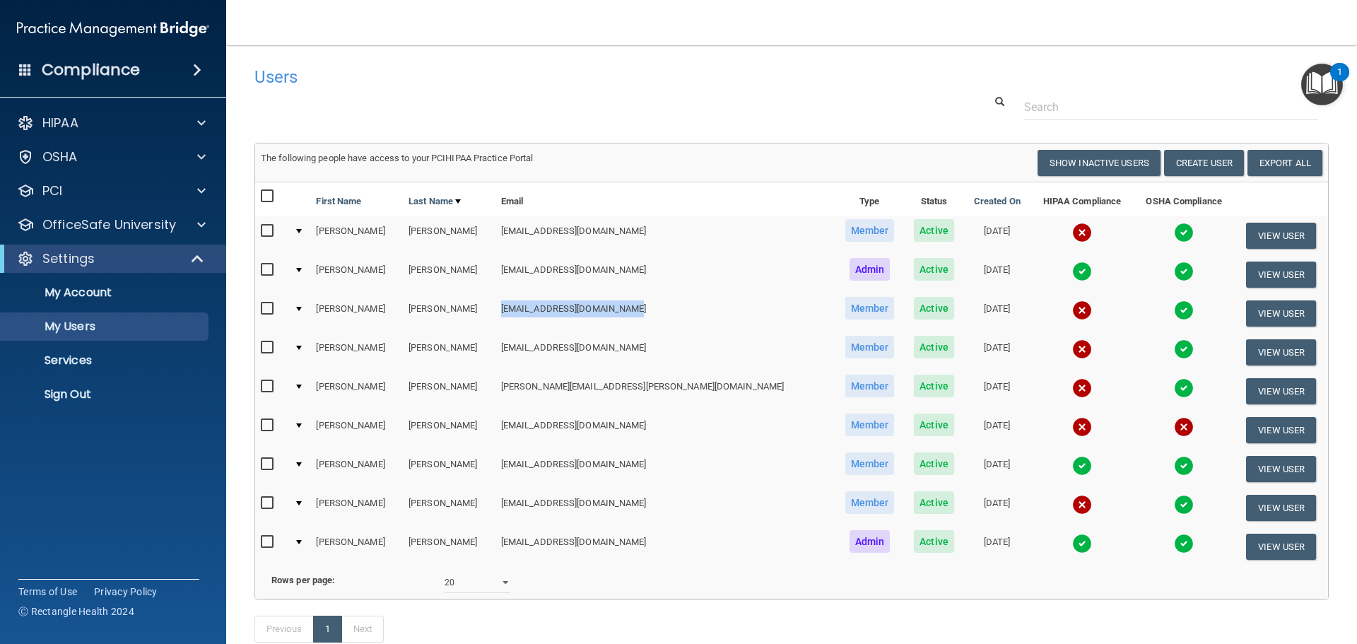
copy td "[EMAIL_ADDRESS][DOMAIN_NAME]"
drag, startPoint x: 500, startPoint y: 347, endPoint x: 584, endPoint y: 347, distance: 84.1
click at [584, 347] on td "[EMAIL_ADDRESS][DOMAIN_NAME]" at bounding box center [664, 352] width 339 height 39
copy td "[EMAIL_ADDRESS][DOMAIN_NAME]"
drag, startPoint x: 490, startPoint y: 396, endPoint x: 628, endPoint y: 394, distance: 138.5
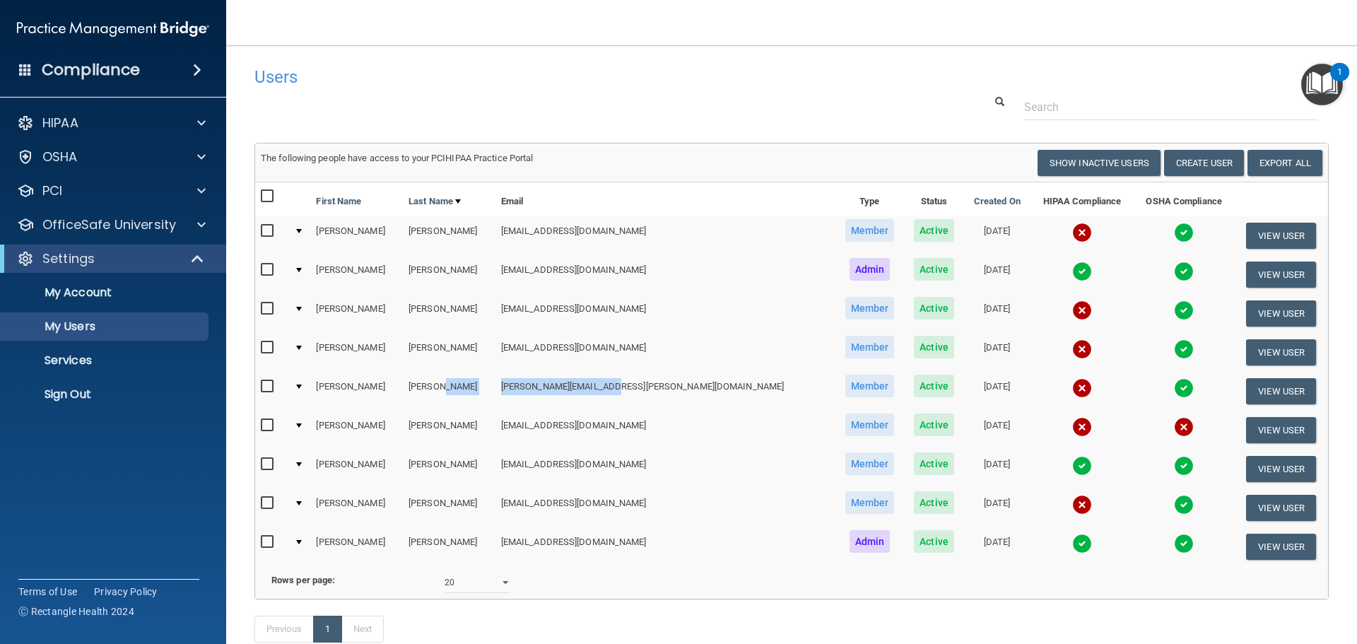
click at [628, 394] on tr "Thomas Hernon thomas.hernon@gmail.com Member Active 02/01/2024 View User" at bounding box center [791, 391] width 1073 height 39
copy tr "[PERSON_NAME][EMAIL_ADDRESS][PERSON_NAME][DOMAIN_NAME]"
click at [494, 464] on td "[PERSON_NAME]" at bounding box center [449, 468] width 93 height 39
drag, startPoint x: 494, startPoint y: 464, endPoint x: 642, endPoint y: 461, distance: 148.4
click at [642, 461] on tr "Felicia Mayer ellie.grace.1711@gmail.com Member Active 07/14/2025 View User" at bounding box center [791, 468] width 1073 height 39
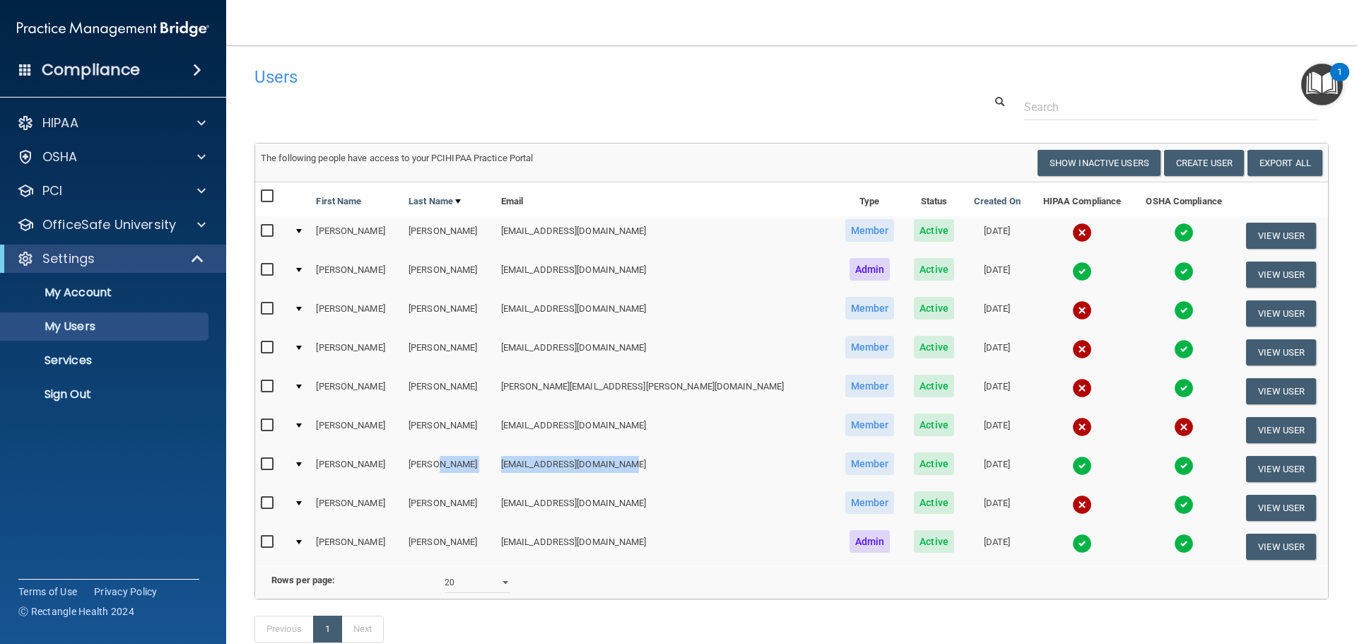
copy tr "[EMAIL_ADDRESS][DOMAIN_NAME]"
drag, startPoint x: 500, startPoint y: 507, endPoint x: 636, endPoint y: 507, distance: 135.7
click at [636, 507] on td "[EMAIL_ADDRESS][DOMAIN_NAME]" at bounding box center [664, 507] width 339 height 39
copy td "[EMAIL_ADDRESS][DOMAIN_NAME]"
drag, startPoint x: 500, startPoint y: 541, endPoint x: 620, endPoint y: 539, distance: 120.1
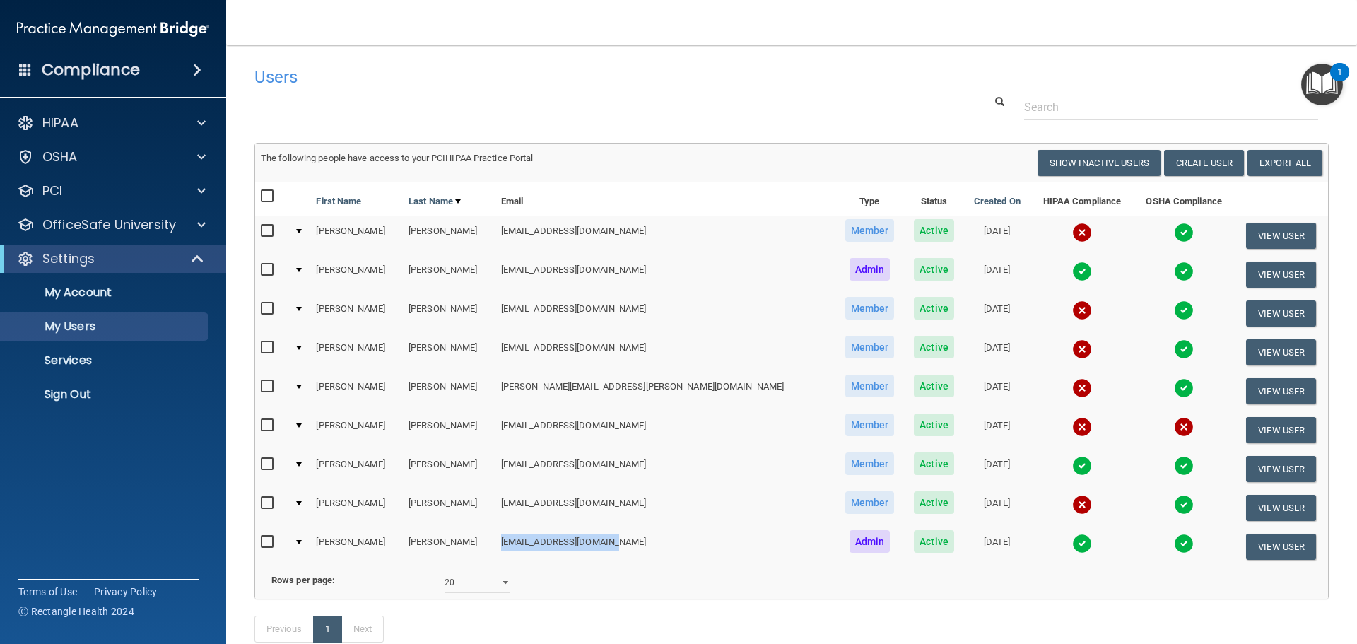
click at [620, 539] on td "[EMAIL_ADDRESS][DOMAIN_NAME]" at bounding box center [664, 546] width 339 height 38
copy td "[EMAIL_ADDRESS][DOMAIN_NAME]"
drag, startPoint x: 1006, startPoint y: 228, endPoint x: 1008, endPoint y: 236, distance: 8.1
click at [1072, 228] on img at bounding box center [1082, 233] width 20 height 20
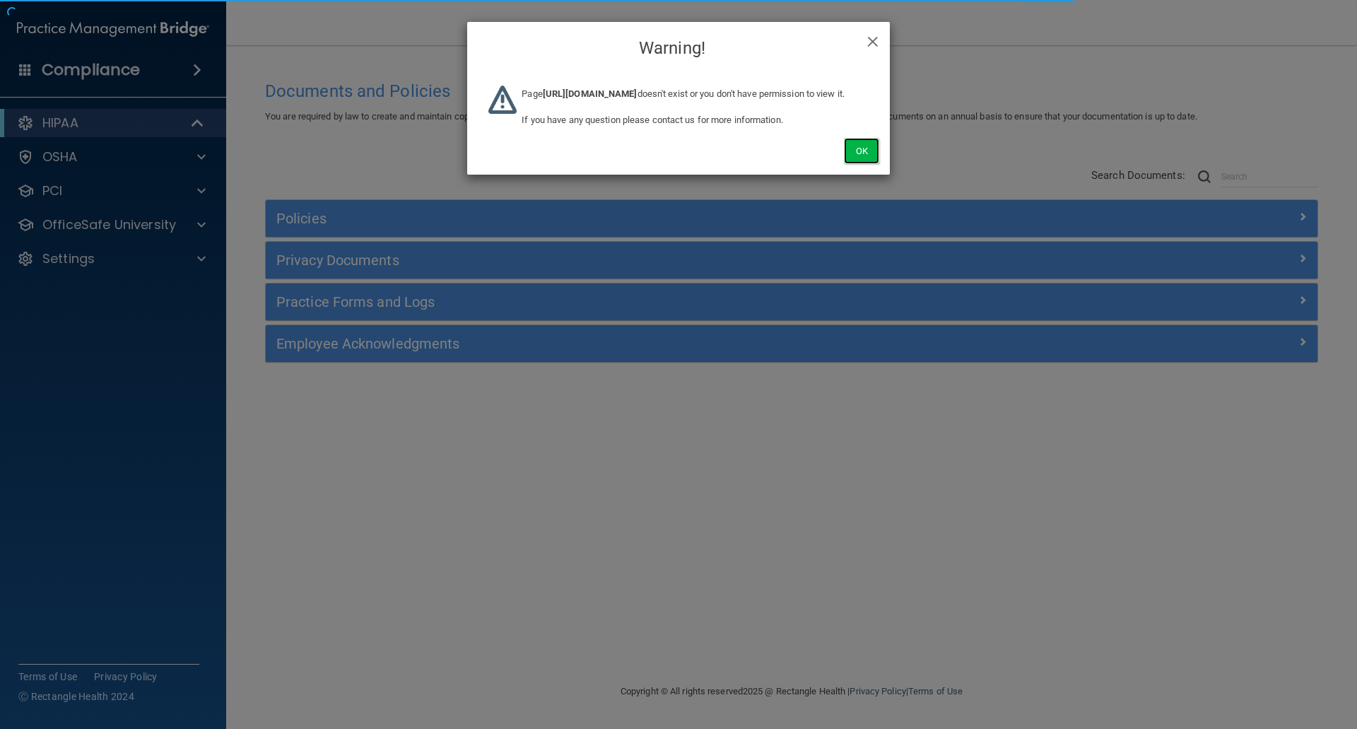
drag, startPoint x: 868, startPoint y: 167, endPoint x: 755, endPoint y: 183, distance: 114.2
click at [865, 164] on button "Ok" at bounding box center [861, 151] width 35 height 26
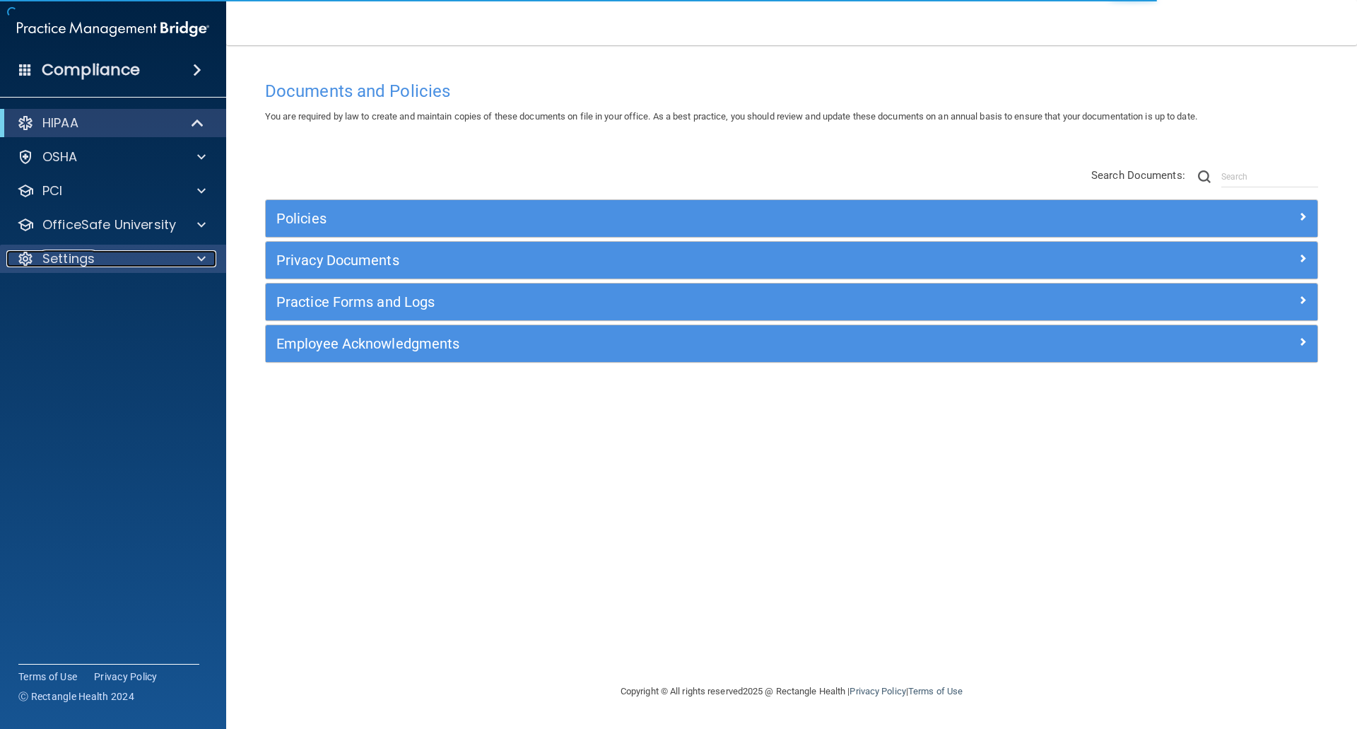
click at [80, 260] on p "Settings" at bounding box center [68, 258] width 52 height 17
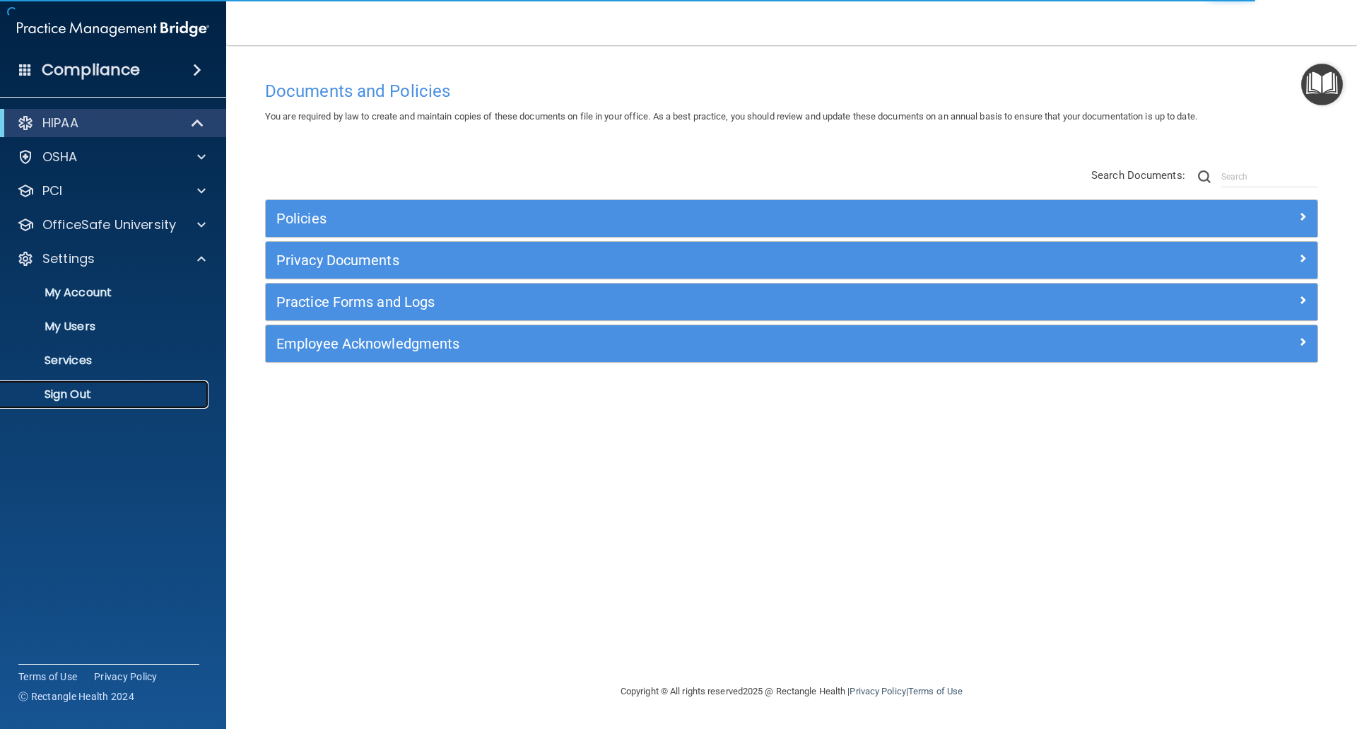
click at [69, 387] on p "Sign Out" at bounding box center [105, 394] width 193 height 14
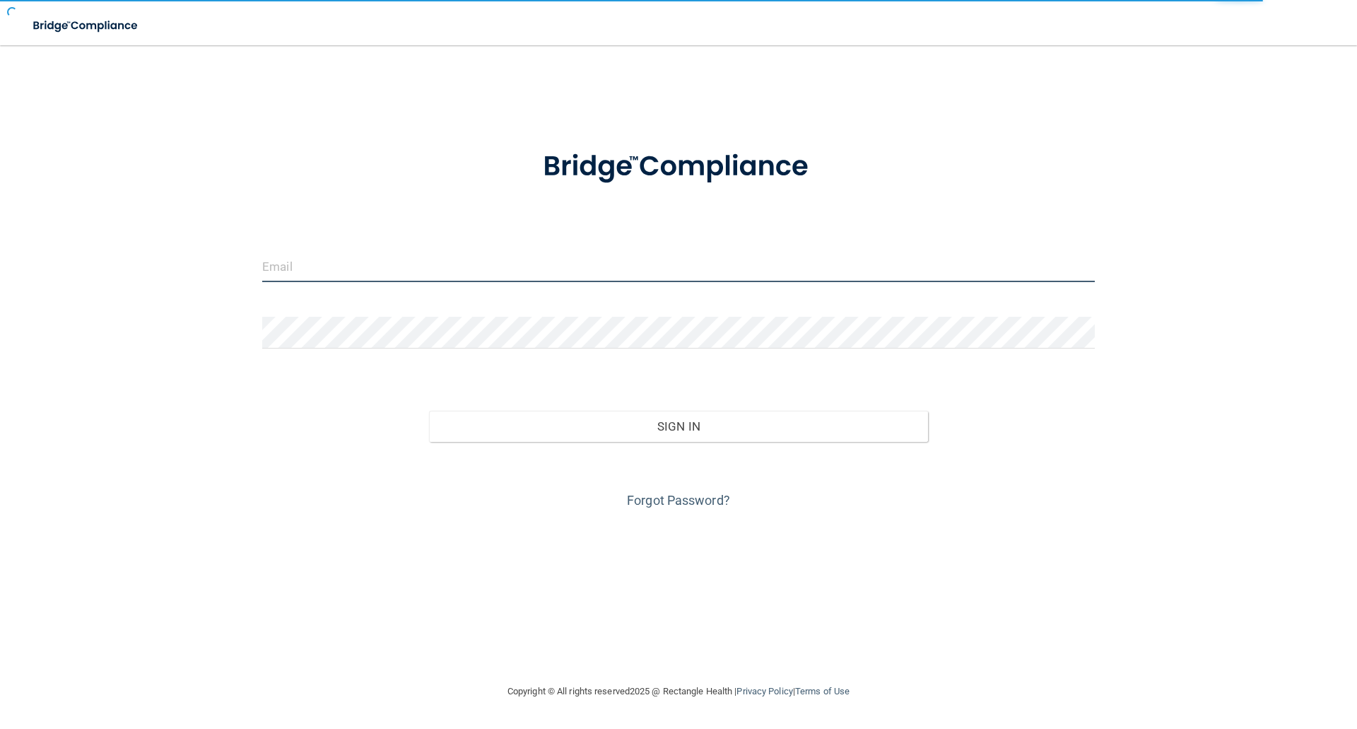
type input "elizabethc@pcihipaa.com"
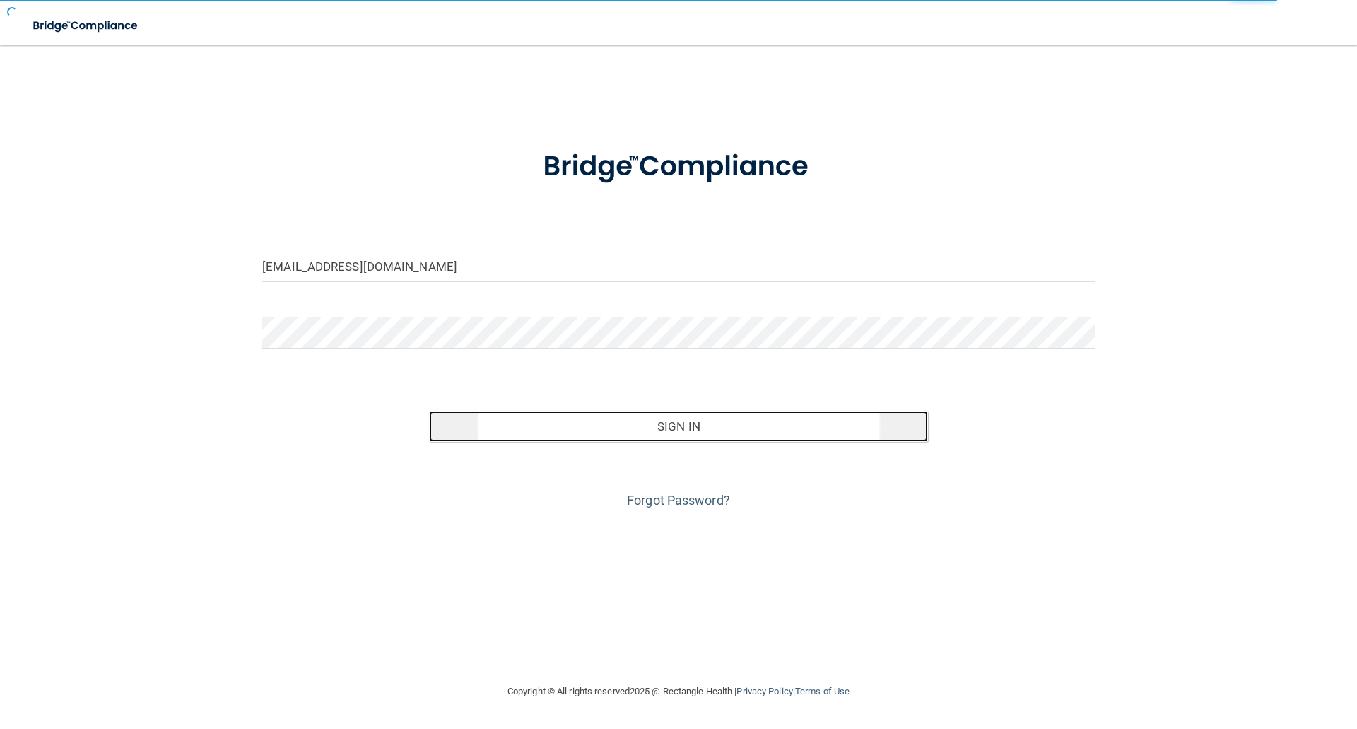
click at [649, 437] on button "Sign In" at bounding box center [679, 426] width 500 height 31
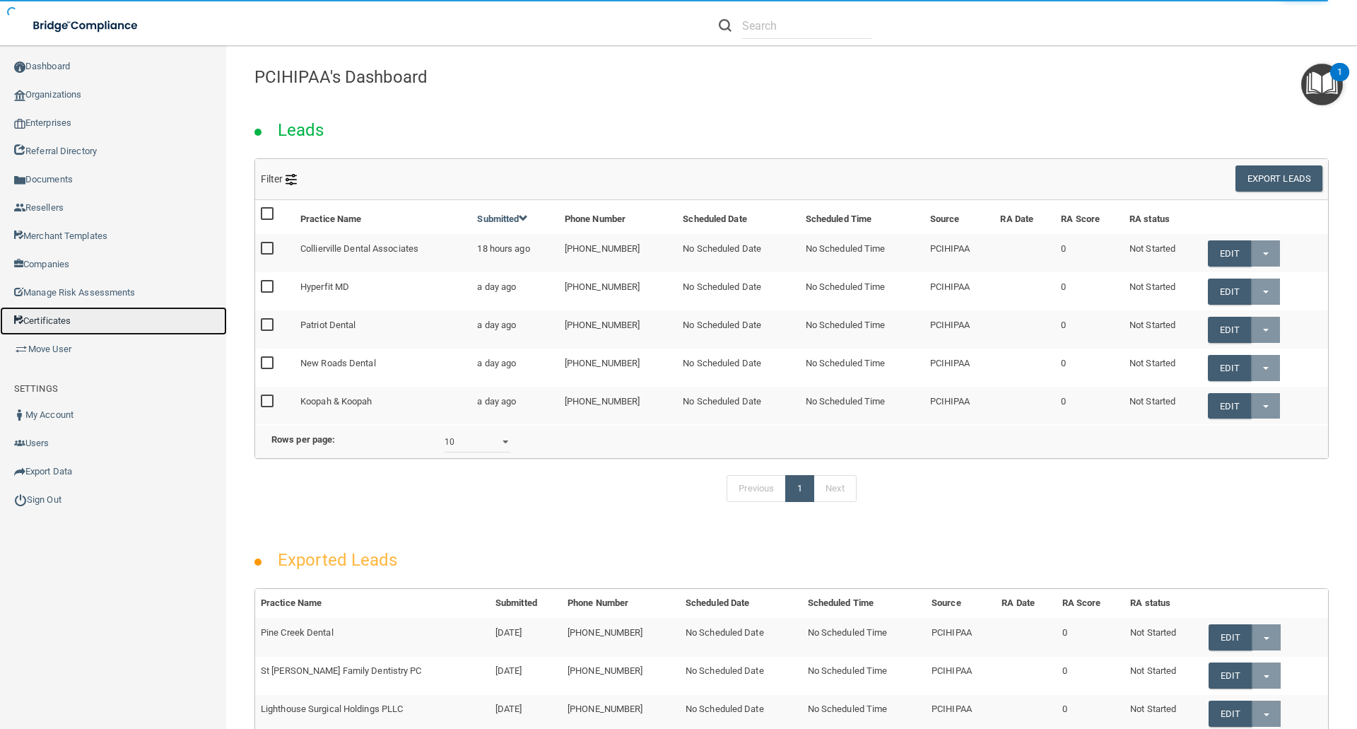
click at [62, 322] on link "Certificates" at bounding box center [113, 321] width 227 height 28
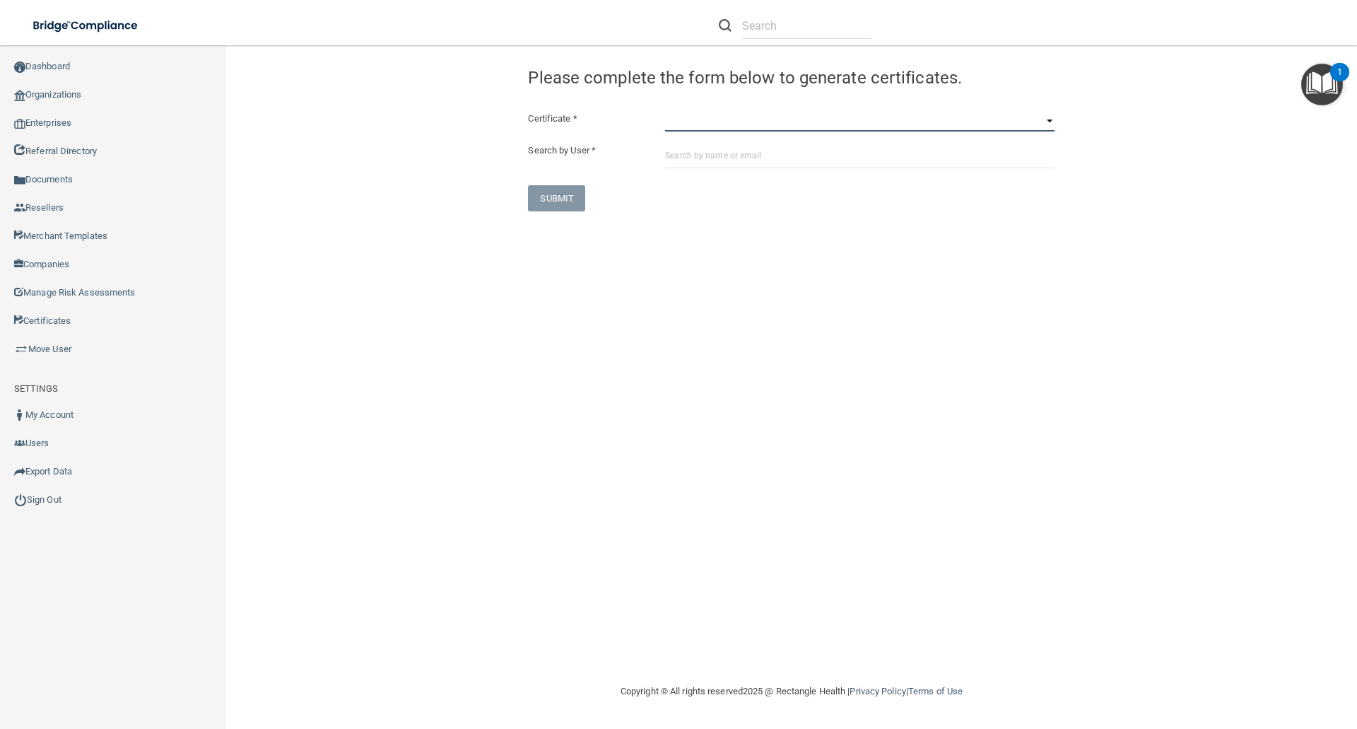
click at [668, 124] on select "HIPAA Officer Certification Training OSHA Bloodborne Pathogens OSHA COVID-19 Pr…" at bounding box center [859, 120] width 389 height 21
select select "1"
click at [665, 110] on select "HIPAA Officer Certification Training OSHA Bloodborne Pathogens OSHA COVID-19 Pr…" at bounding box center [859, 120] width 389 height 21
click at [677, 152] on input "text" at bounding box center [859, 155] width 389 height 26
paste input "[EMAIL_ADDRESS][DOMAIN_NAME]"
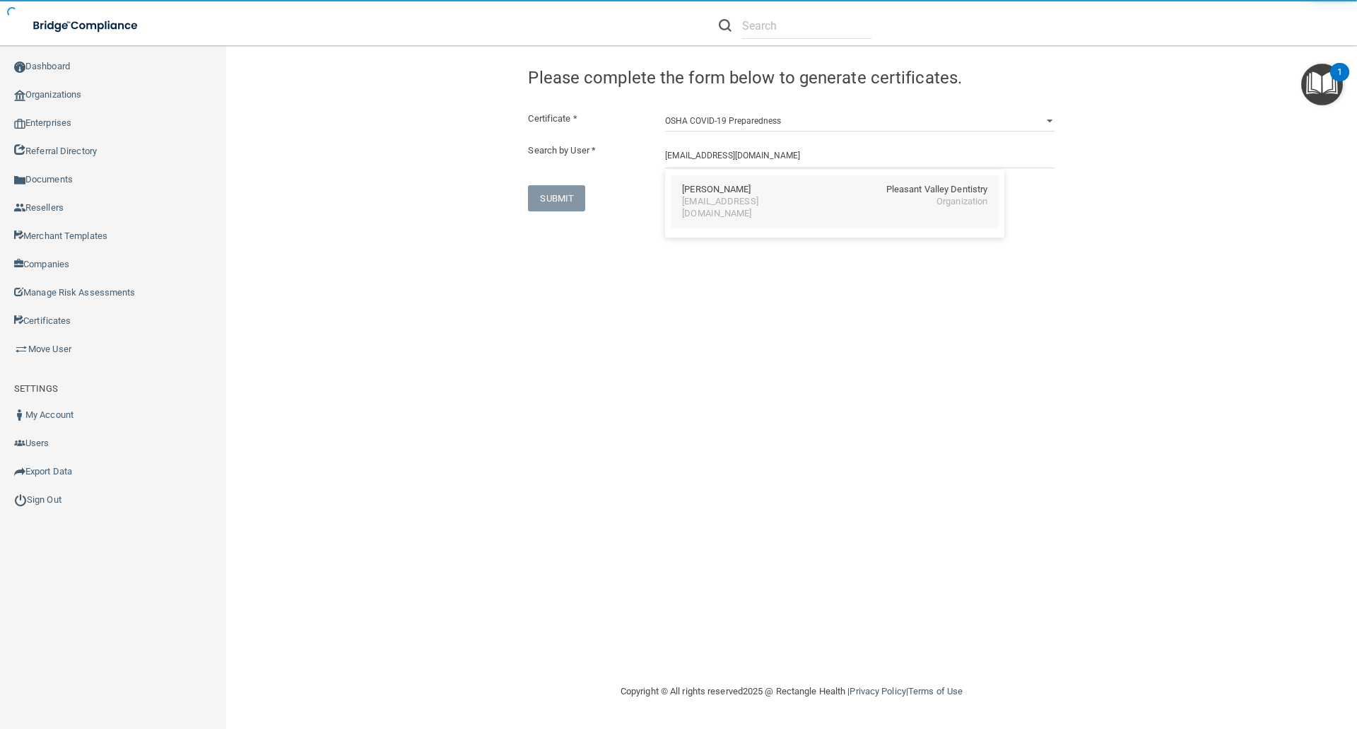
click at [719, 190] on div "Aline Araujo" at bounding box center [716, 190] width 69 height 12
type input "Aline Araujo"
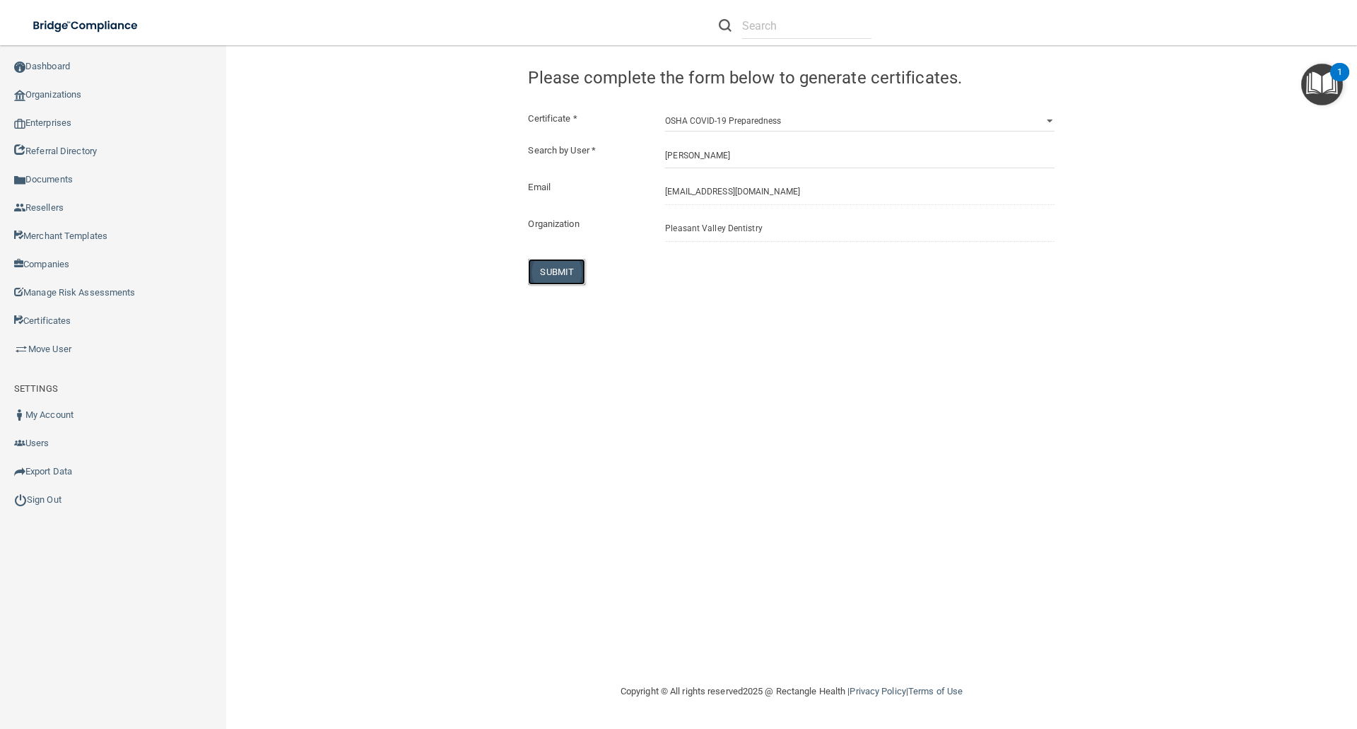
click at [553, 269] on button "SUBMIT" at bounding box center [556, 272] width 57 height 26
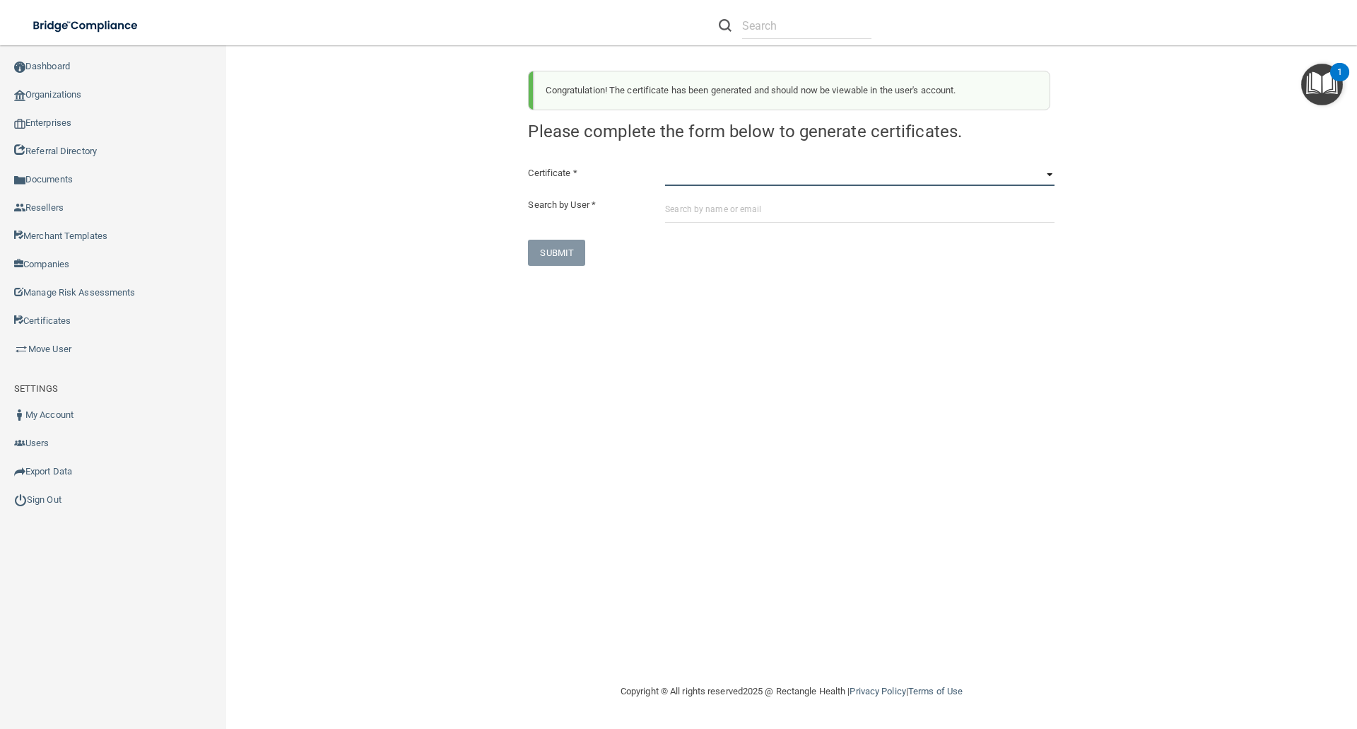
click at [673, 173] on select "HIPAA Officer Certification Training OSHA Bloodborne Pathogens OSHA COVID-19 Pr…" at bounding box center [859, 175] width 389 height 21
select select "3"
click at [665, 165] on select "HIPAA Officer Certification Training OSHA Bloodborne Pathogens OSHA COVID-19 Pr…" at bounding box center [859, 175] width 389 height 21
click at [676, 199] on input "text" at bounding box center [859, 209] width 389 height 26
paste input "[EMAIL_ADDRESS][DOMAIN_NAME]"
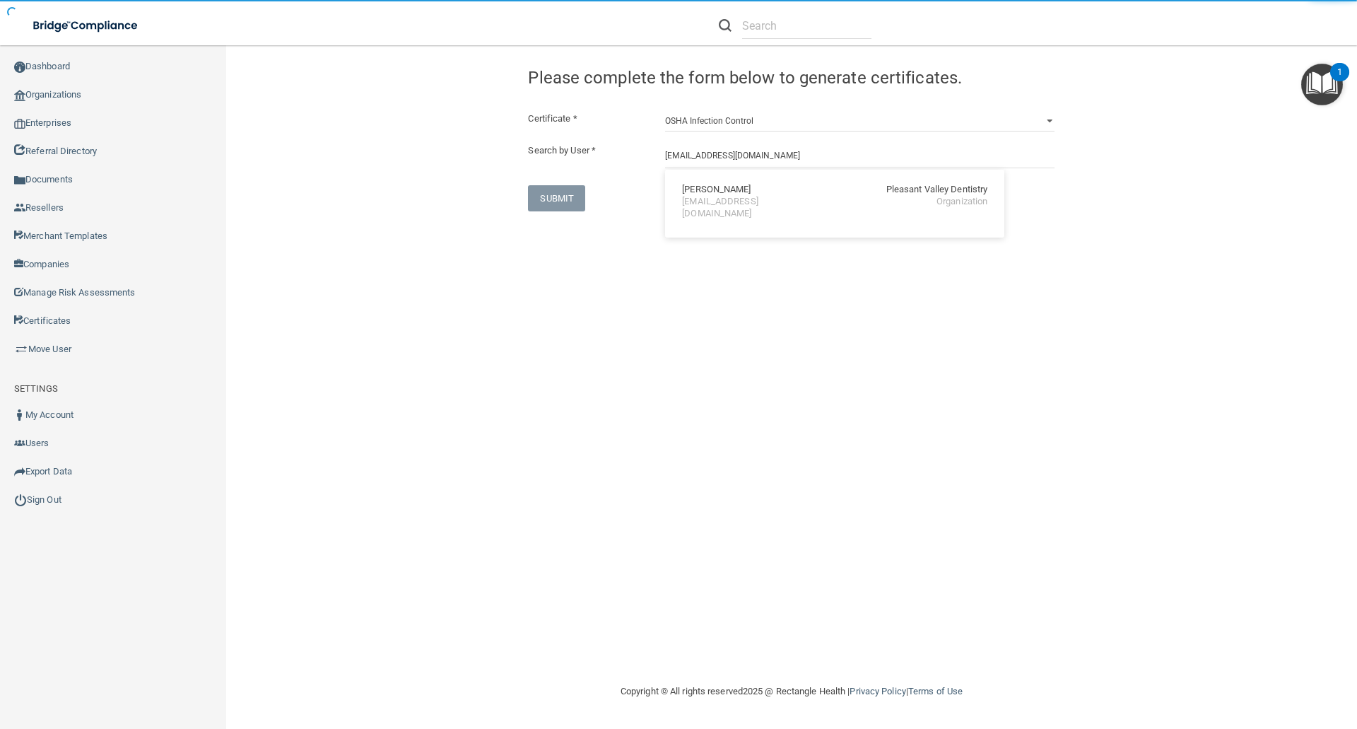
click at [719, 204] on div "[EMAIL_ADDRESS][DOMAIN_NAME]" at bounding box center [743, 208] width 122 height 24
type input "Aline Araujo"
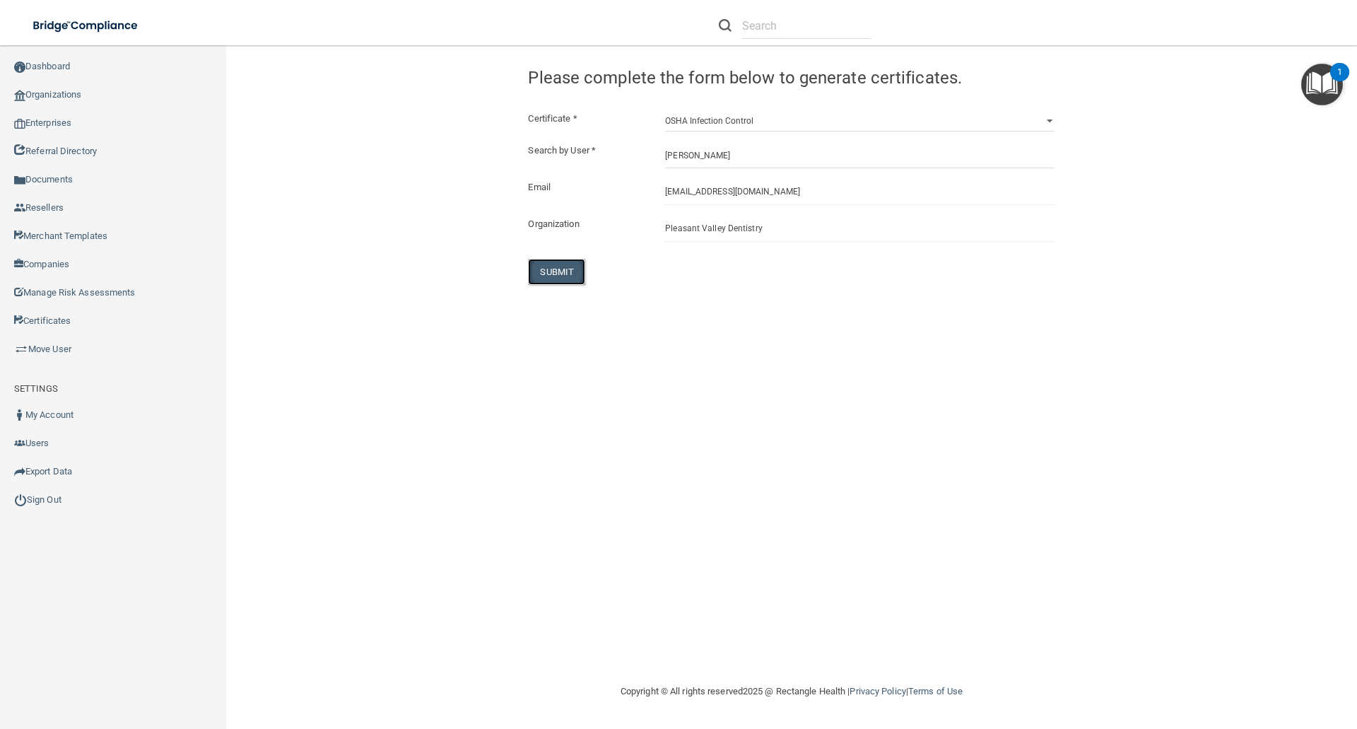
click at [553, 273] on button "SUBMIT" at bounding box center [556, 272] width 57 height 26
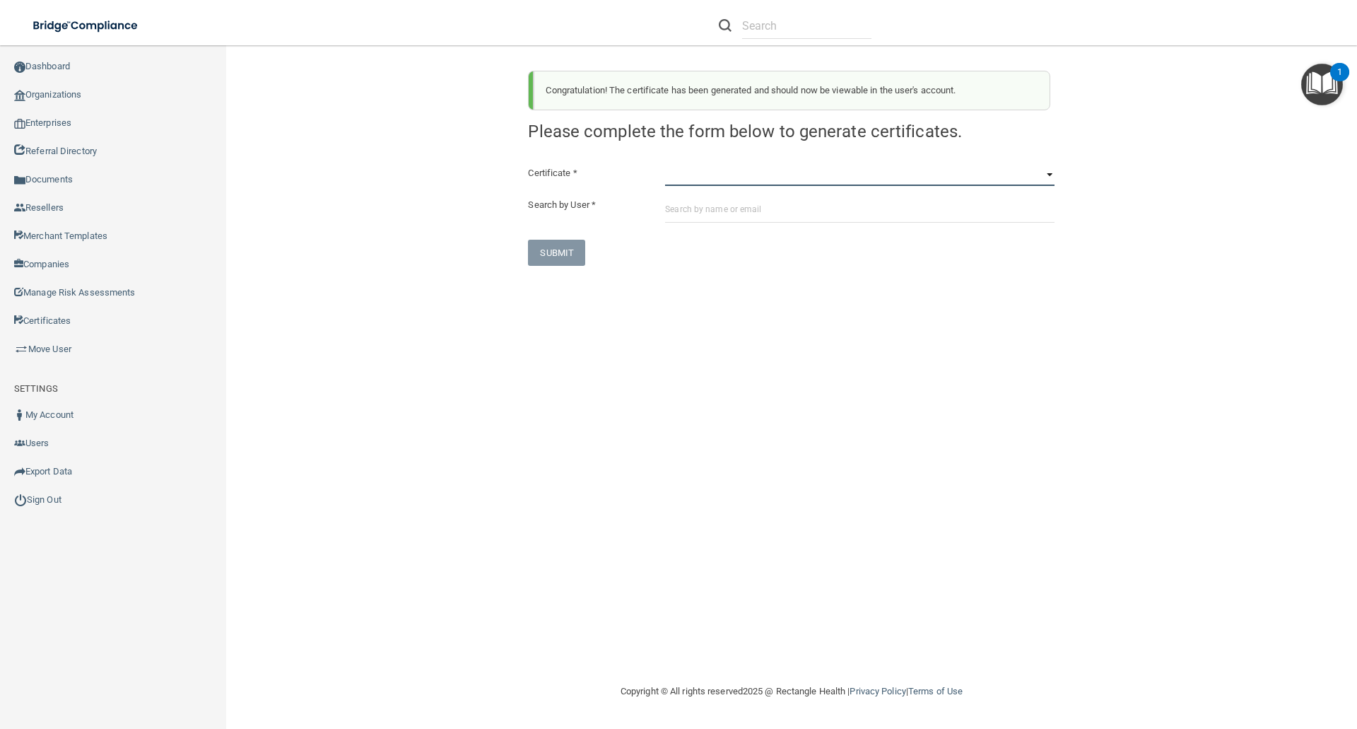
click at [672, 177] on select "HIPAA Officer Certification Training OSHA Bloodborne Pathogens OSHA COVID-19 Pr…" at bounding box center [859, 175] width 389 height 21
select select "5"
click at [665, 165] on select "HIPAA Officer Certification Training OSHA Bloodborne Pathogens OSHA COVID-19 Pr…" at bounding box center [859, 175] width 389 height 21
click at [673, 209] on input "text" at bounding box center [859, 209] width 389 height 26
paste input "[EMAIL_ADDRESS][DOMAIN_NAME]"
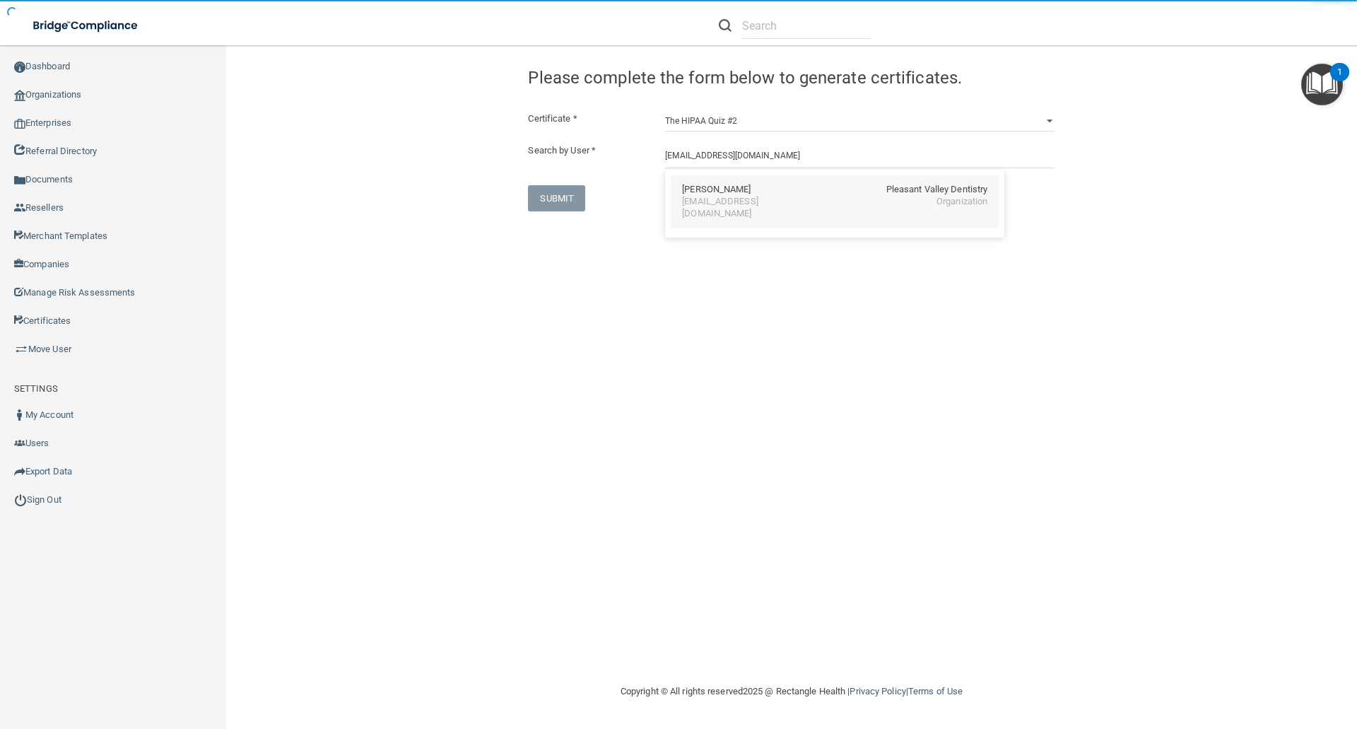
click at [701, 198] on div "[EMAIL_ADDRESS][DOMAIN_NAME]" at bounding box center [743, 208] width 122 height 24
type input "Aline Araujo"
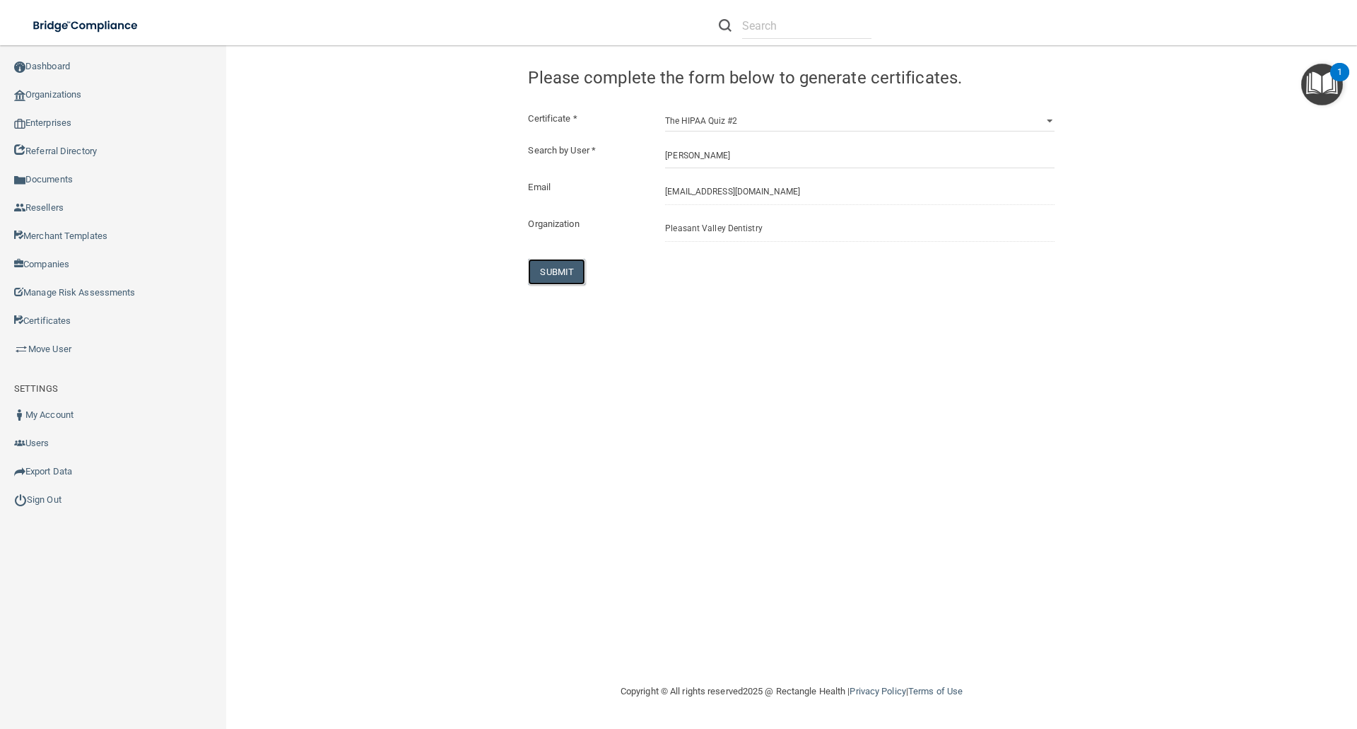
drag, startPoint x: 566, startPoint y: 272, endPoint x: 606, endPoint y: 274, distance: 40.3
click at [566, 271] on button "SUBMIT" at bounding box center [556, 272] width 57 height 26
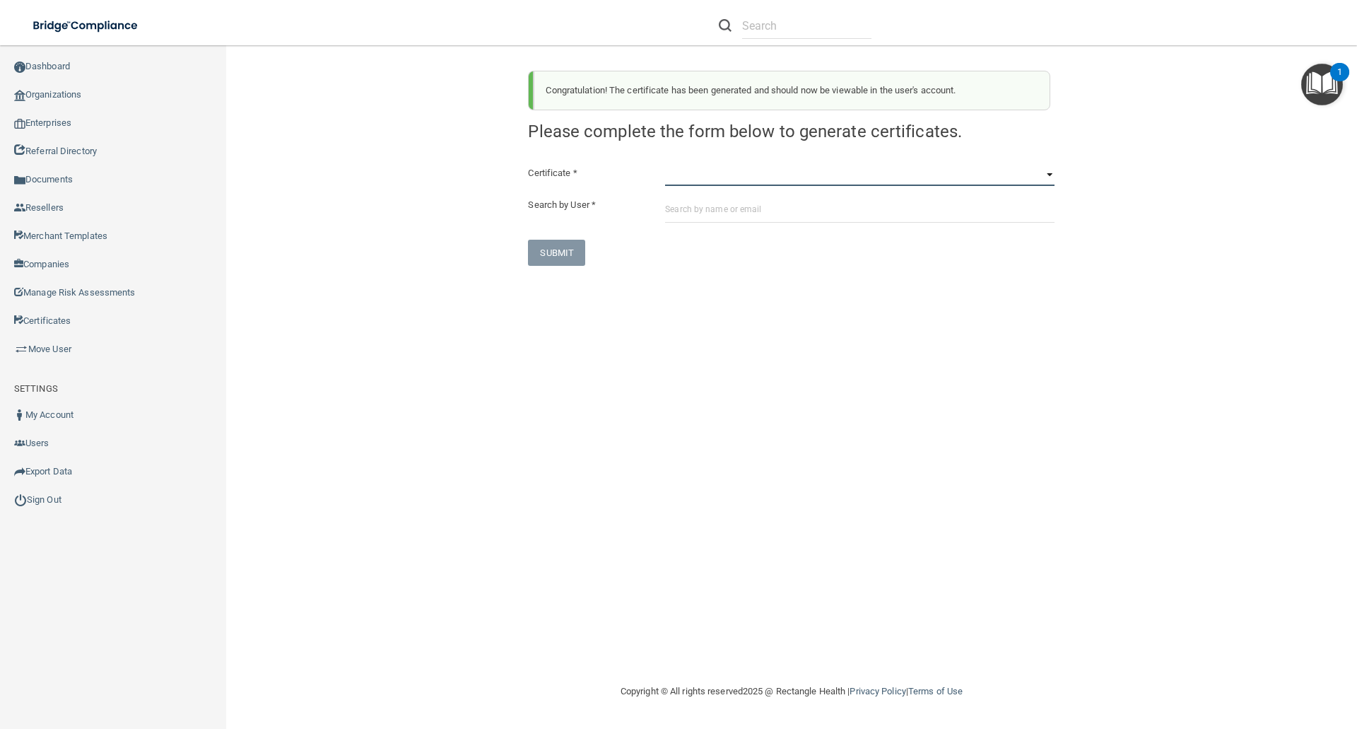
click at [676, 177] on select "HIPAA Officer Certification Training OSHA Bloodborne Pathogens OSHA COVID-19 Pr…" at bounding box center [859, 175] width 389 height 21
select select "6"
click at [665, 165] on select "HIPAA Officer Certification Training OSHA Bloodborne Pathogens OSHA COVID-19 Pr…" at bounding box center [859, 175] width 389 height 21
click at [681, 208] on input "text" at bounding box center [859, 209] width 389 height 26
paste input "[EMAIL_ADDRESS][DOMAIN_NAME]"
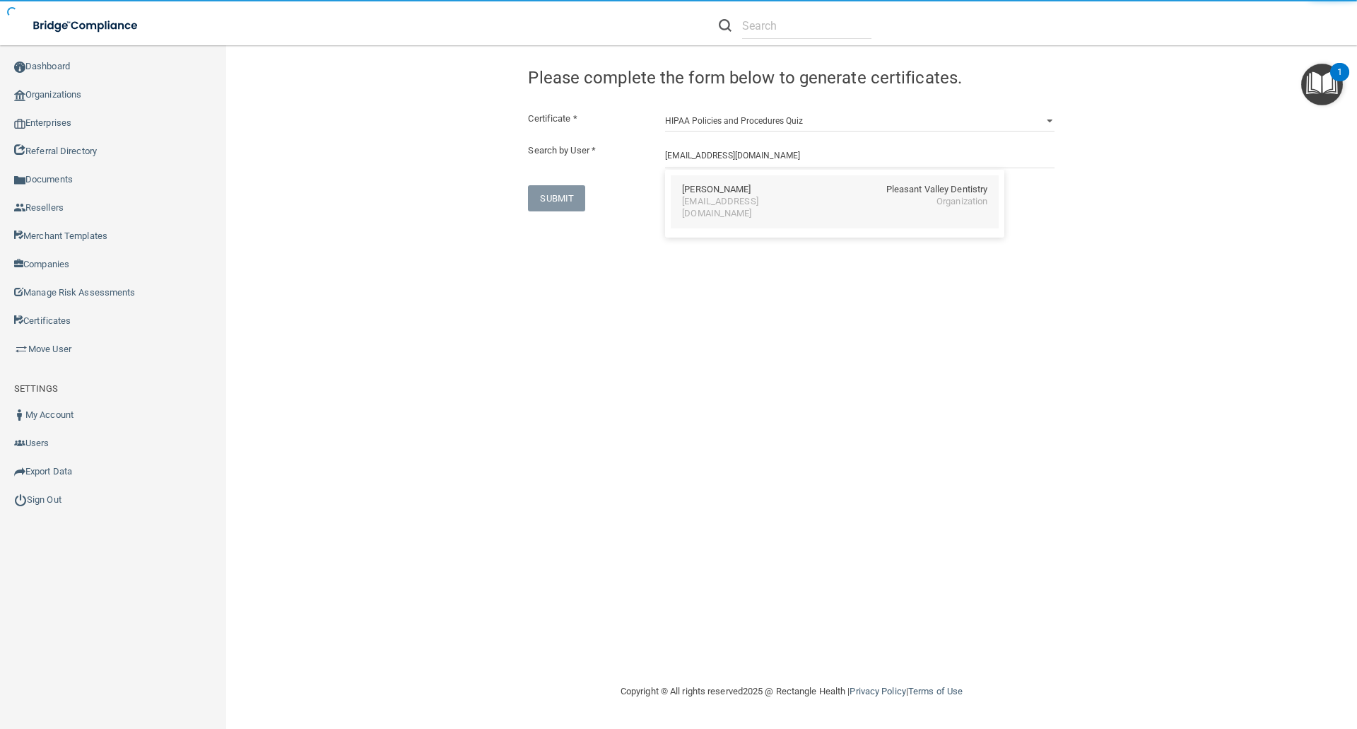
click at [713, 194] on div "Aline Araujo" at bounding box center [716, 190] width 69 height 12
type input "Aline Araujo"
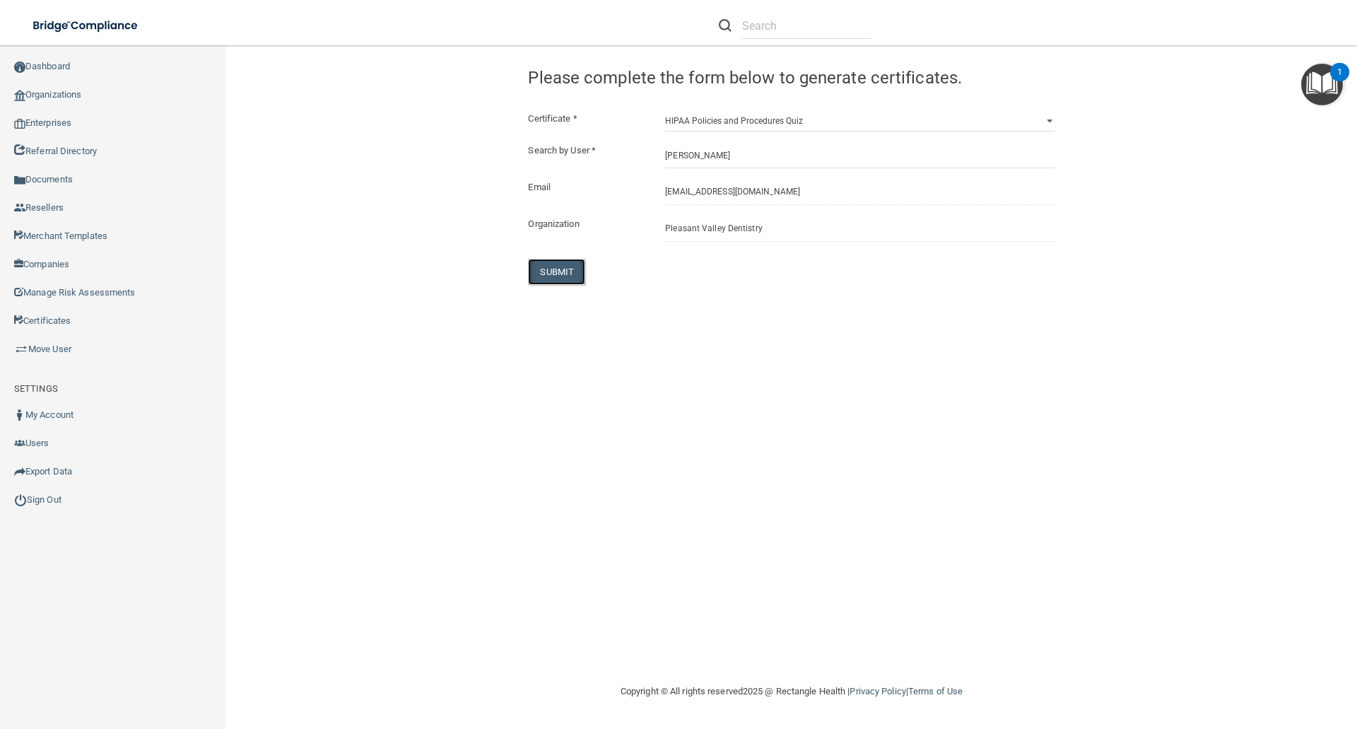
click at [555, 268] on button "SUBMIT" at bounding box center [556, 272] width 57 height 26
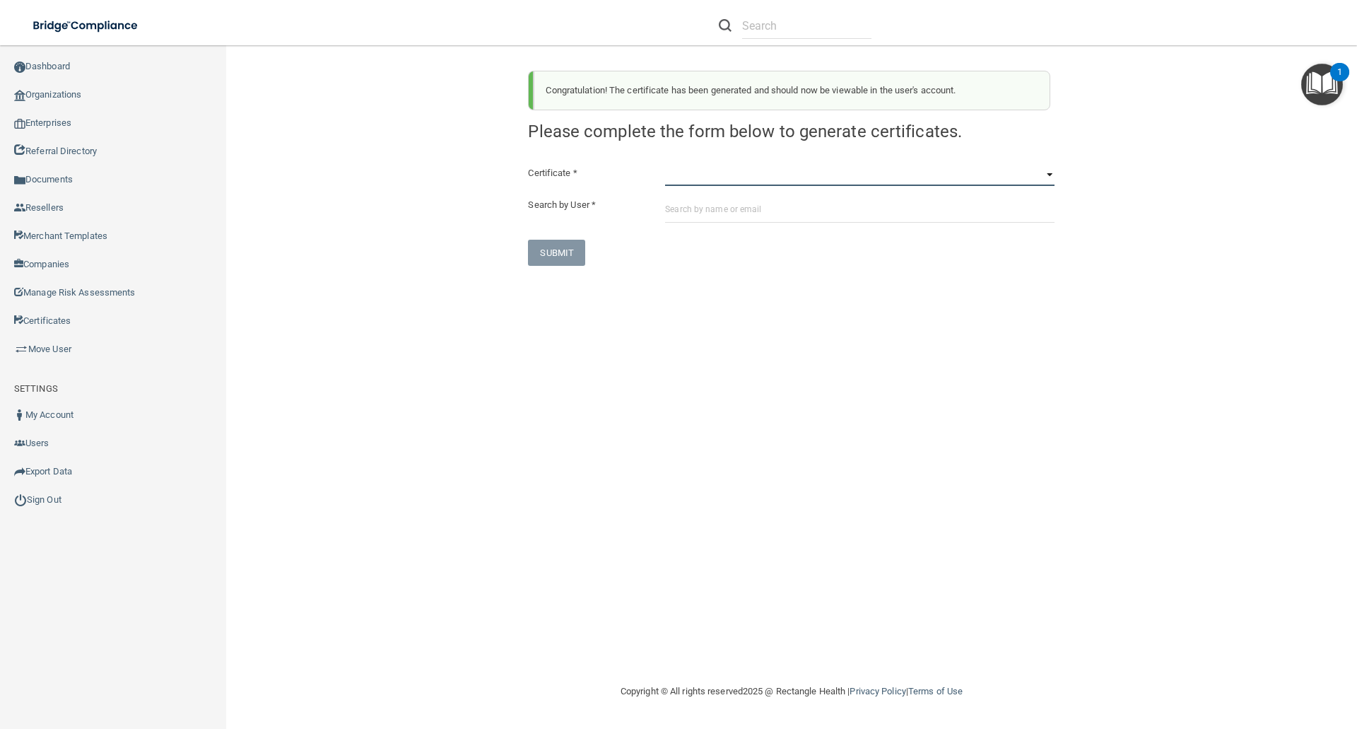
click at [673, 183] on select "HIPAA Officer Certification Training OSHA Bloodborne Pathogens OSHA COVID-19 Pr…" at bounding box center [859, 175] width 389 height 21
select select "7"
click at [665, 165] on select "HIPAA Officer Certification Training OSHA Bloodborne Pathogens OSHA COVID-19 Pr…" at bounding box center [859, 175] width 389 height 21
click at [678, 209] on input "text" at bounding box center [859, 209] width 389 height 26
paste input "[EMAIL_ADDRESS][DOMAIN_NAME]"
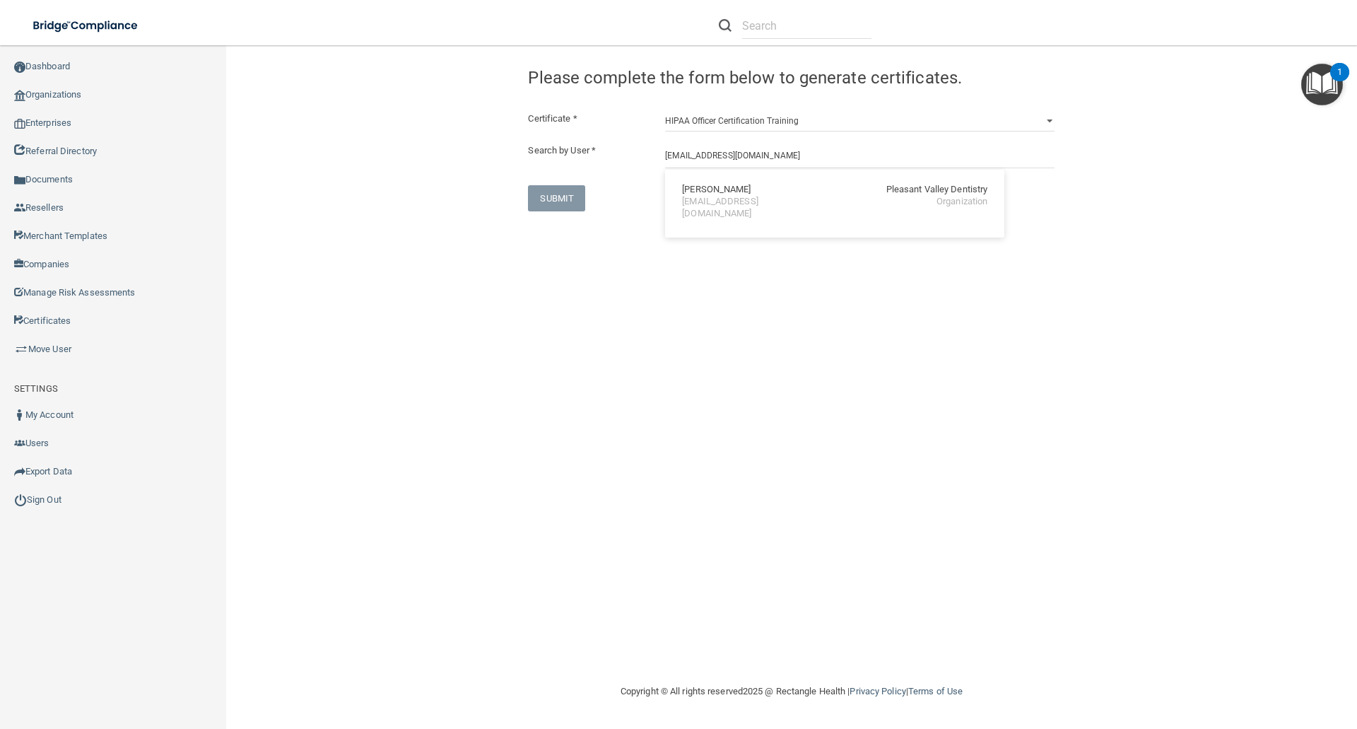
click at [703, 187] on div "Aline Araujo" at bounding box center [716, 190] width 69 height 12
type input "Aline Araujo"
click at [545, 267] on button "SUBMIT" at bounding box center [556, 272] width 57 height 26
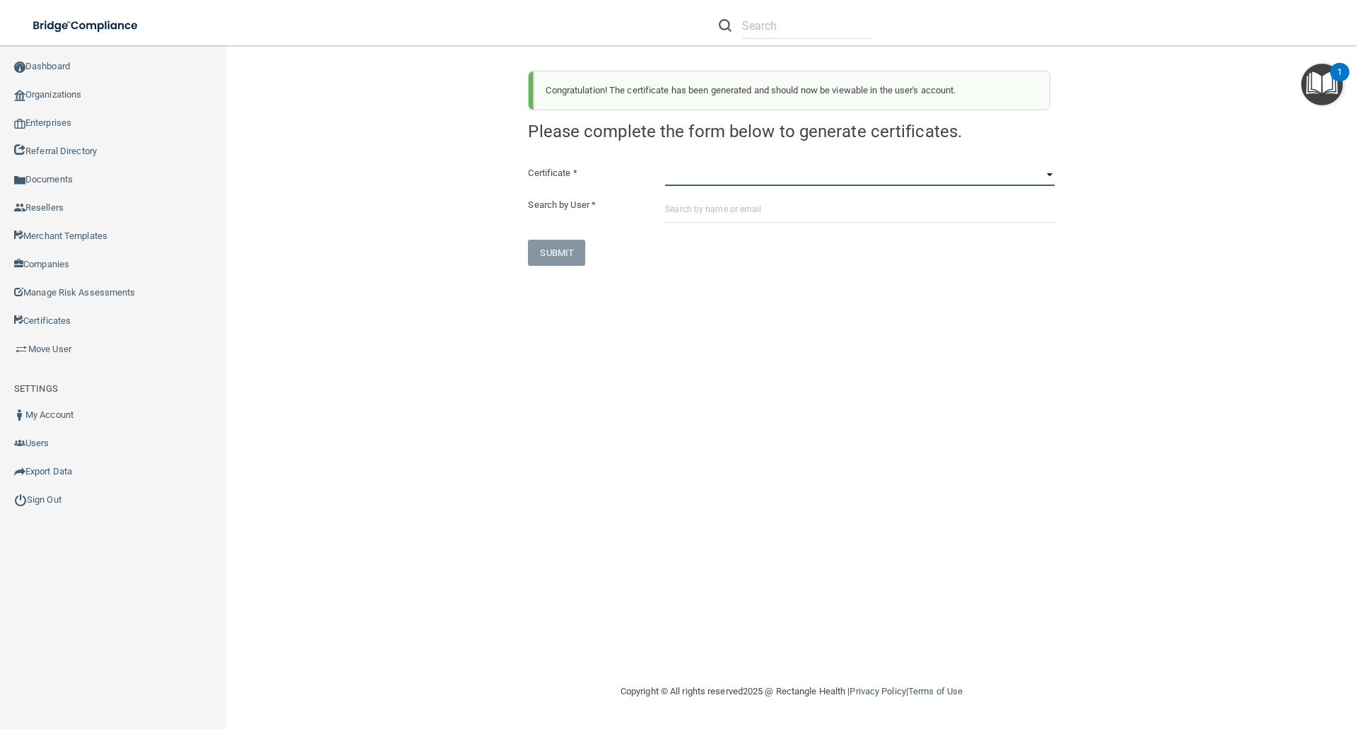
click at [671, 183] on select "HIPAA Officer Certification Training OSHA Bloodborne Pathogens OSHA COVID-19 Pr…" at bounding box center [859, 175] width 389 height 21
select select "1"
click at [665, 165] on select "HIPAA Officer Certification Training OSHA Bloodborne Pathogens OSHA COVID-19 Pr…" at bounding box center [859, 175] width 389 height 21
click at [680, 207] on input "text" at bounding box center [859, 209] width 389 height 26
paste input "[EMAIL_ADDRESS][DOMAIN_NAME]"
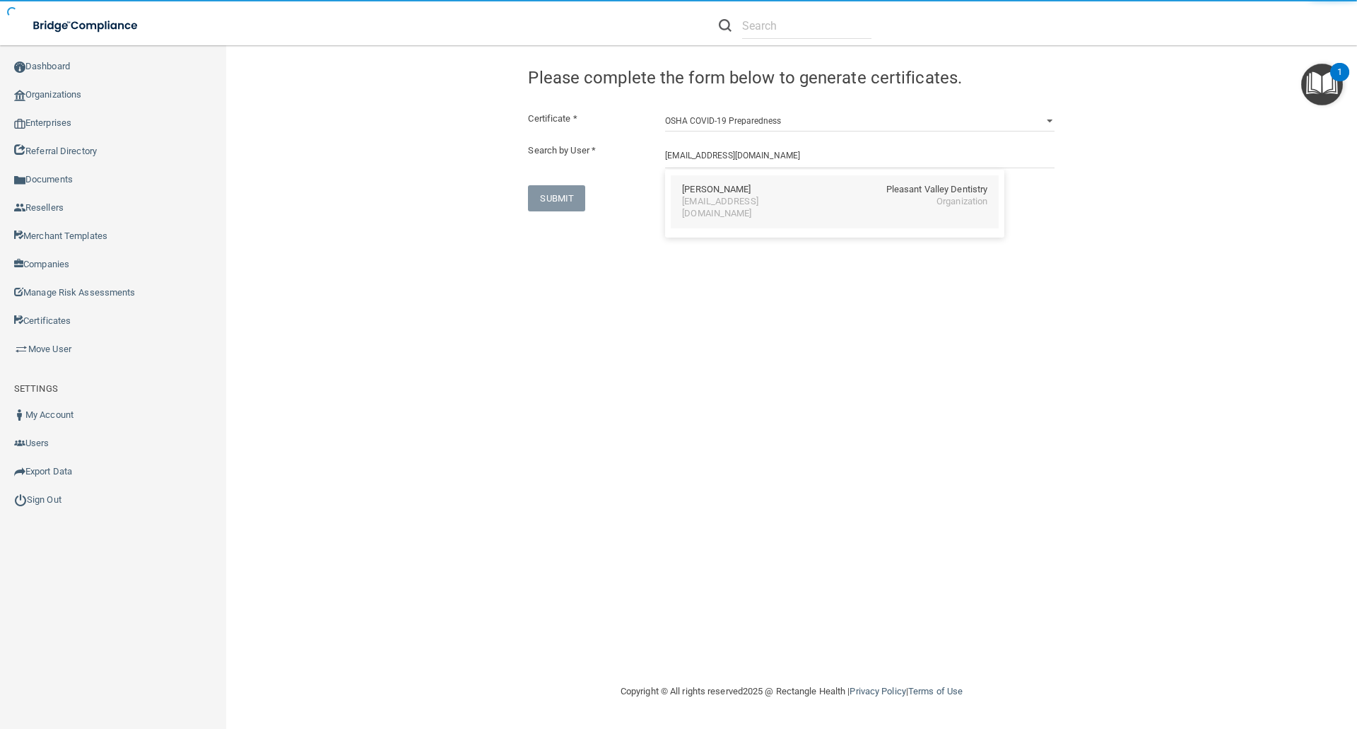
click at [707, 201] on div "[EMAIL_ADDRESS][DOMAIN_NAME]" at bounding box center [743, 208] width 122 height 24
type input "Miranda Bonnette"
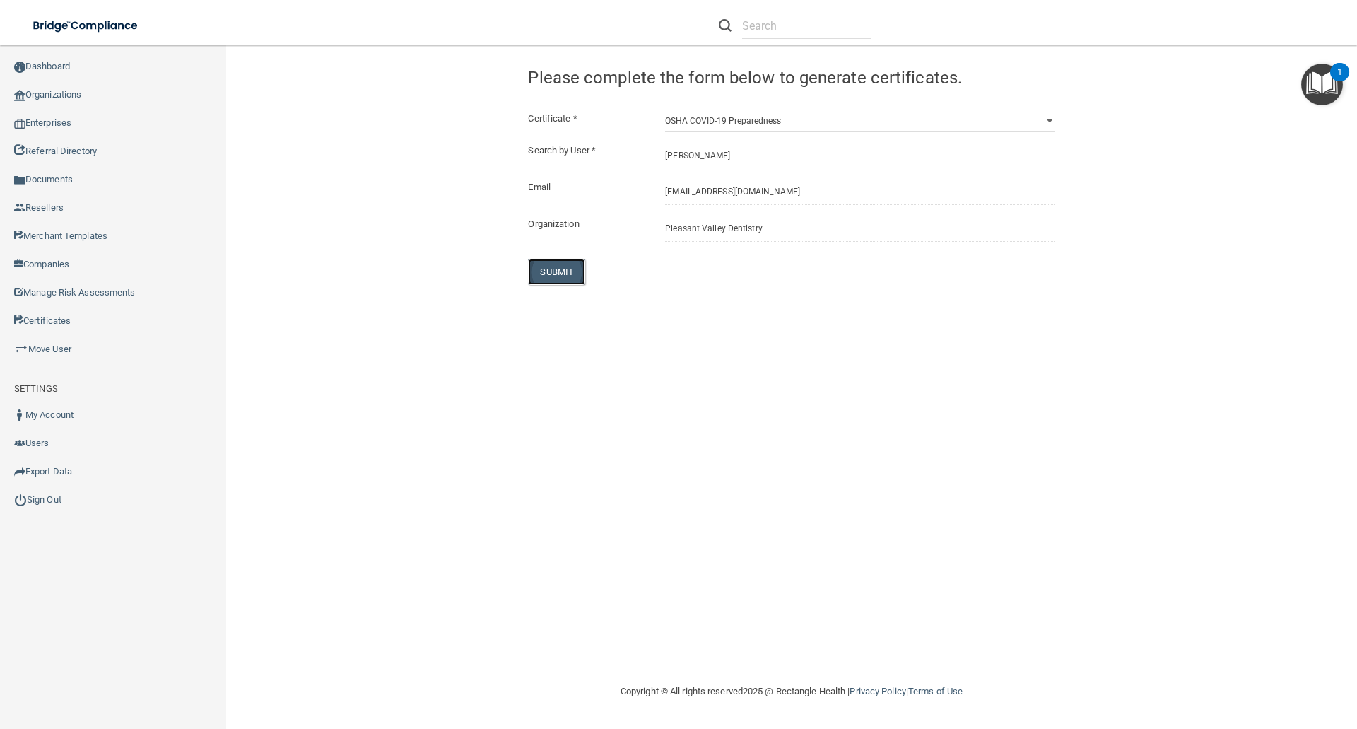
click at [561, 276] on button "SUBMIT" at bounding box center [556, 272] width 57 height 26
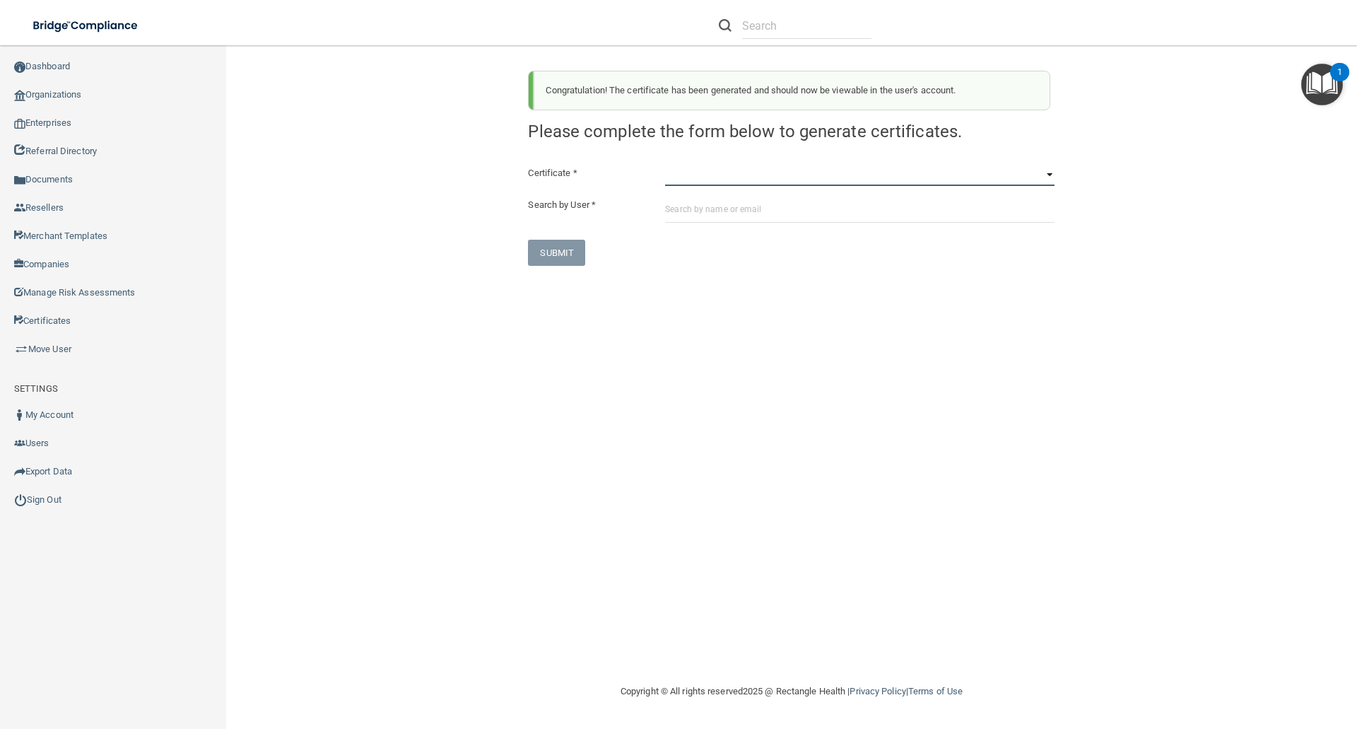
click at [683, 179] on select "HIPAA Officer Certification Training OSHA Bloodborne Pathogens OSHA COVID-19 Pr…" at bounding box center [859, 175] width 389 height 21
select select "3"
click at [665, 165] on select "HIPAA Officer Certification Training OSHA Bloodborne Pathogens OSHA COVID-19 Pr…" at bounding box center [859, 175] width 389 height 21
click at [671, 207] on input "text" at bounding box center [859, 209] width 389 height 26
paste input "[EMAIL_ADDRESS][DOMAIN_NAME]"
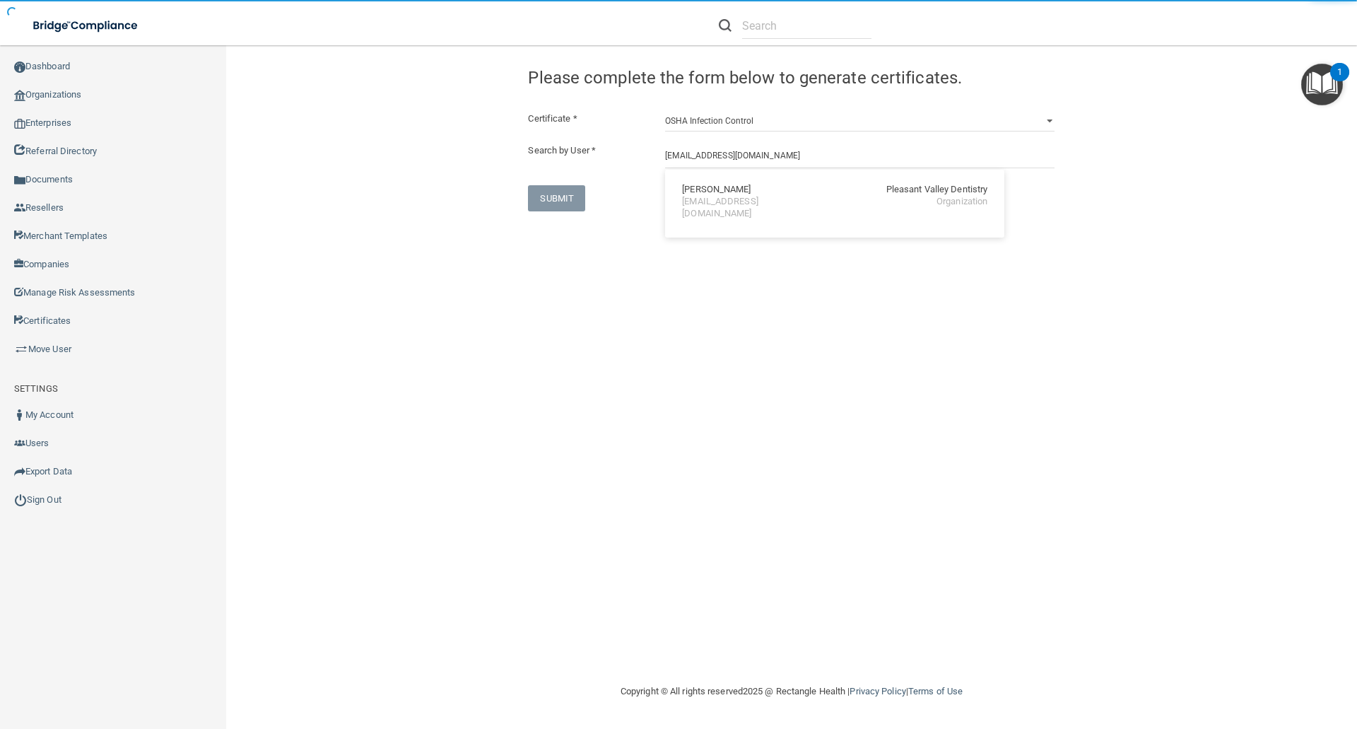
click at [769, 187] on div "Miranda Bonnette Pleasant Valley Dentistry" at bounding box center [834, 190] width 305 height 12
type input "Miranda Bonnette"
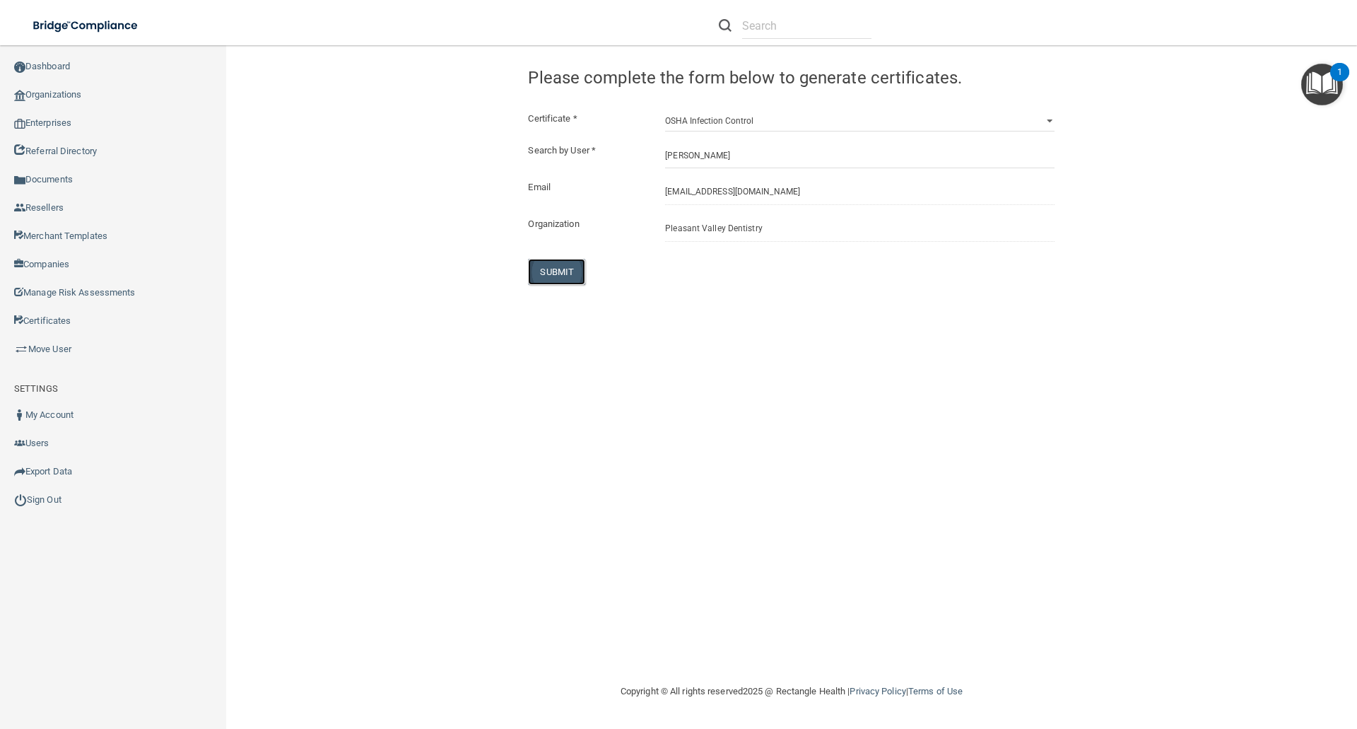
click at [531, 283] on button "SUBMIT" at bounding box center [556, 272] width 57 height 26
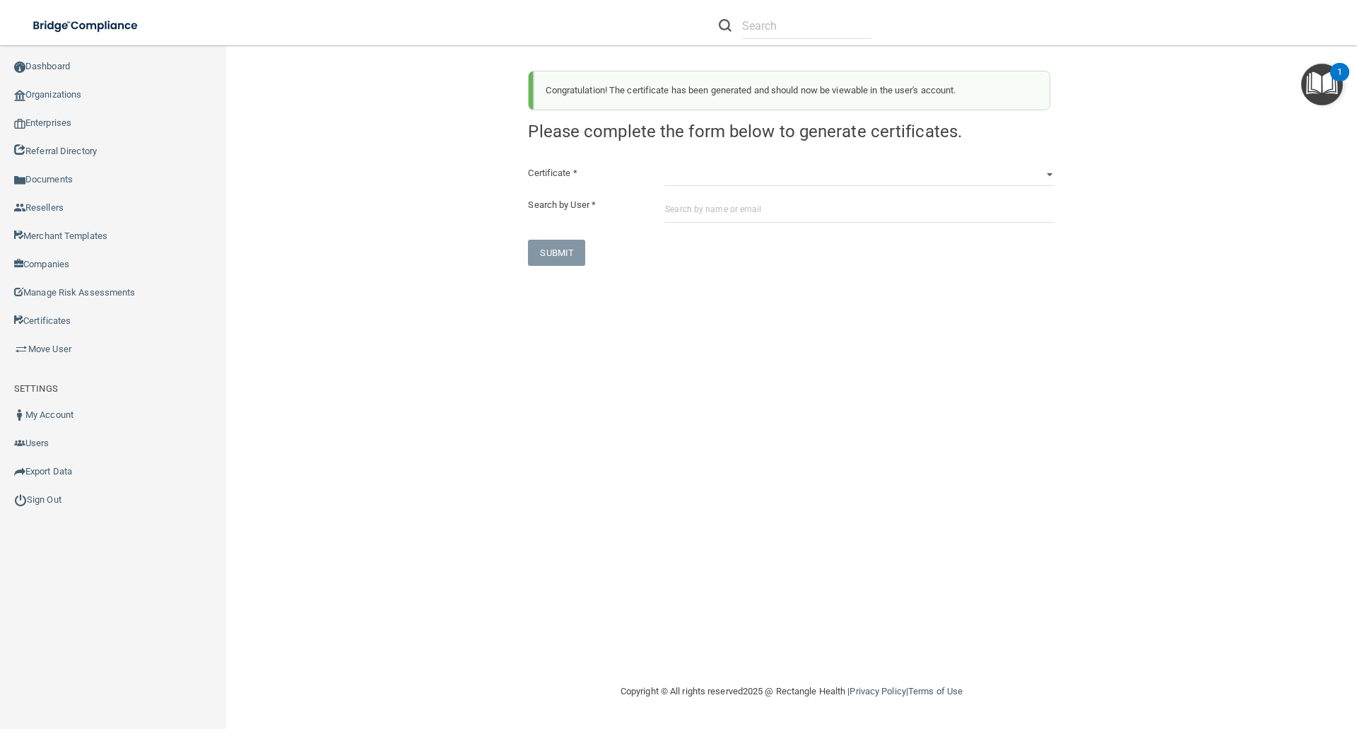
drag, startPoint x: 659, startPoint y: 194, endPoint x: 667, endPoint y: 192, distance: 8.6
click at [659, 194] on div "Certificate * HIPAA Officer Certification Training OSHA Bloodborne Pathogens OS…" at bounding box center [791, 215] width 526 height 101
click at [668, 182] on select "HIPAA Officer Certification Training OSHA Bloodborne Pathogens OSHA COVID-19 Pr…" at bounding box center [859, 175] width 389 height 21
select select "3"
click at [665, 165] on select "HIPAA Officer Certification Training OSHA Bloodborne Pathogens OSHA COVID-19 Pr…" at bounding box center [859, 175] width 389 height 21
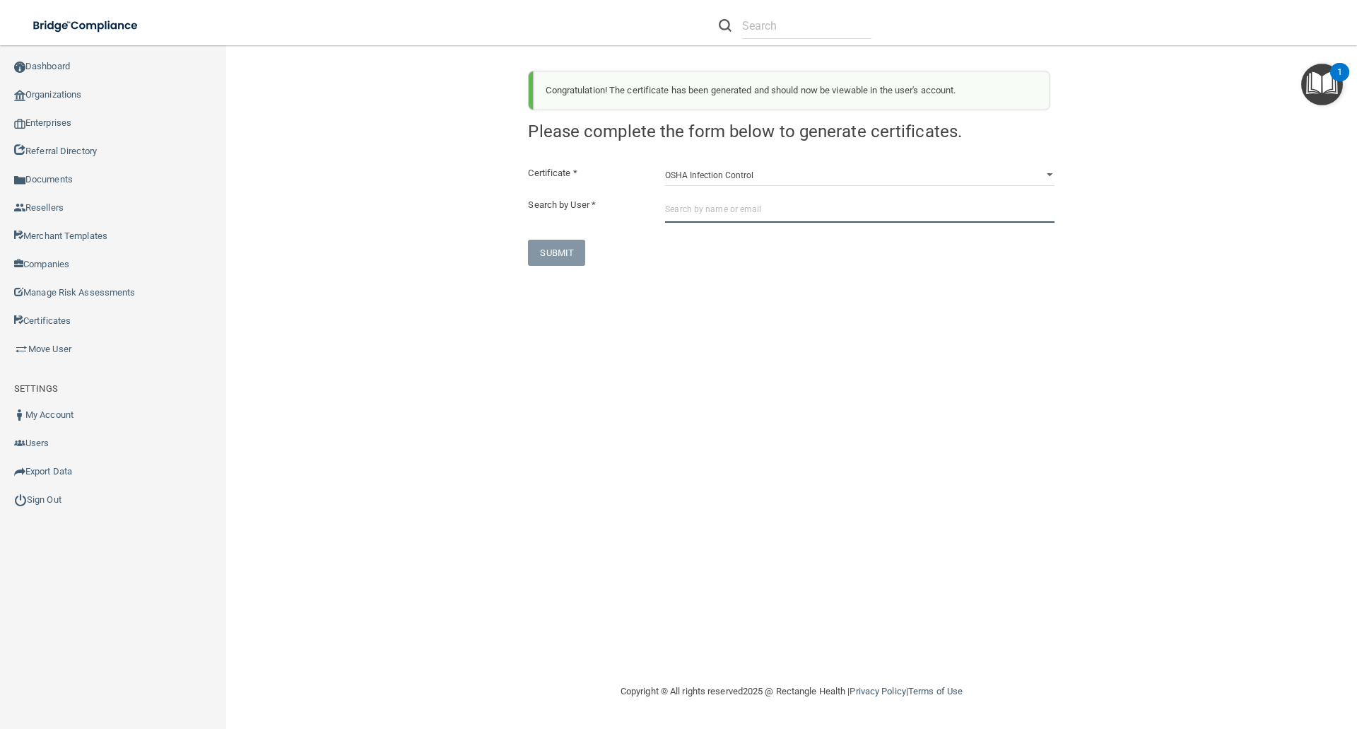
click at [682, 208] on input "text" at bounding box center [859, 209] width 389 height 26
paste input "[EMAIL_ADDRESS][DOMAIN_NAME]"
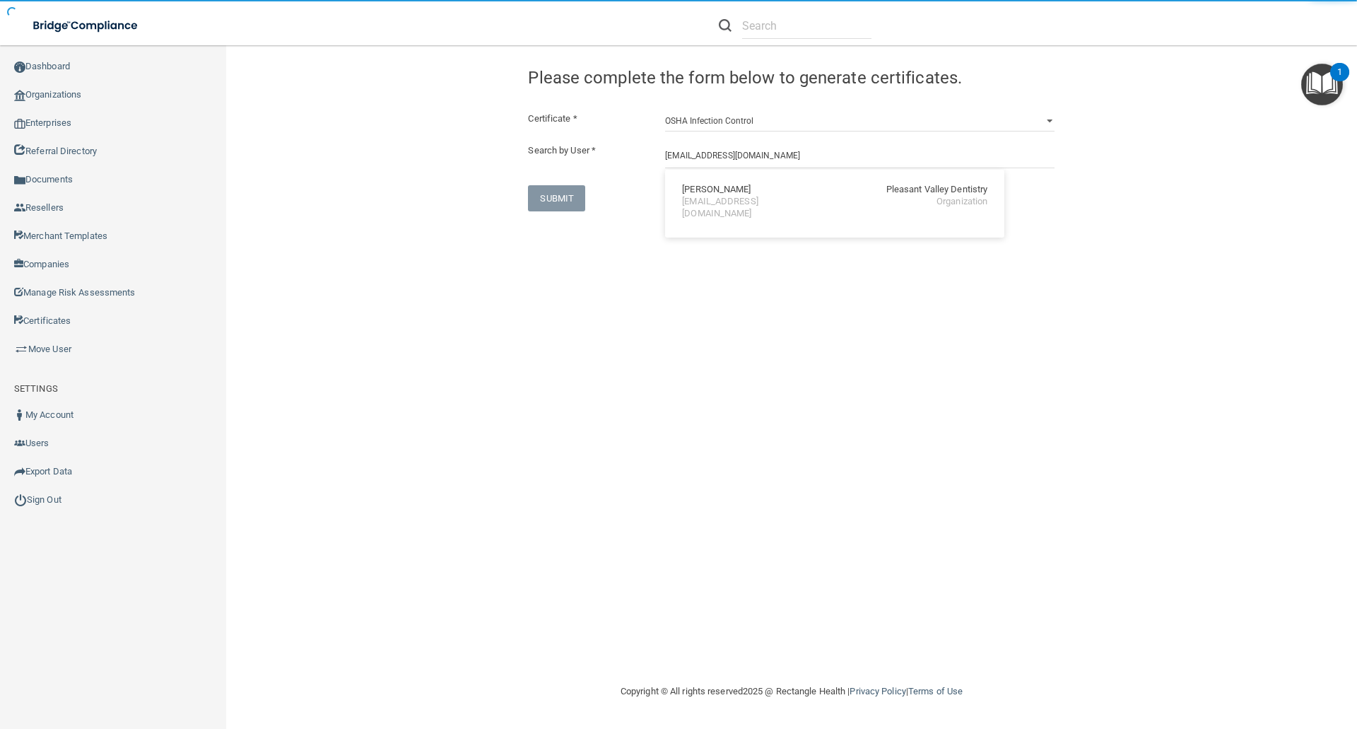
click at [704, 192] on div "Miranda Bonnette" at bounding box center [716, 190] width 69 height 12
type input "Miranda Bonnette"
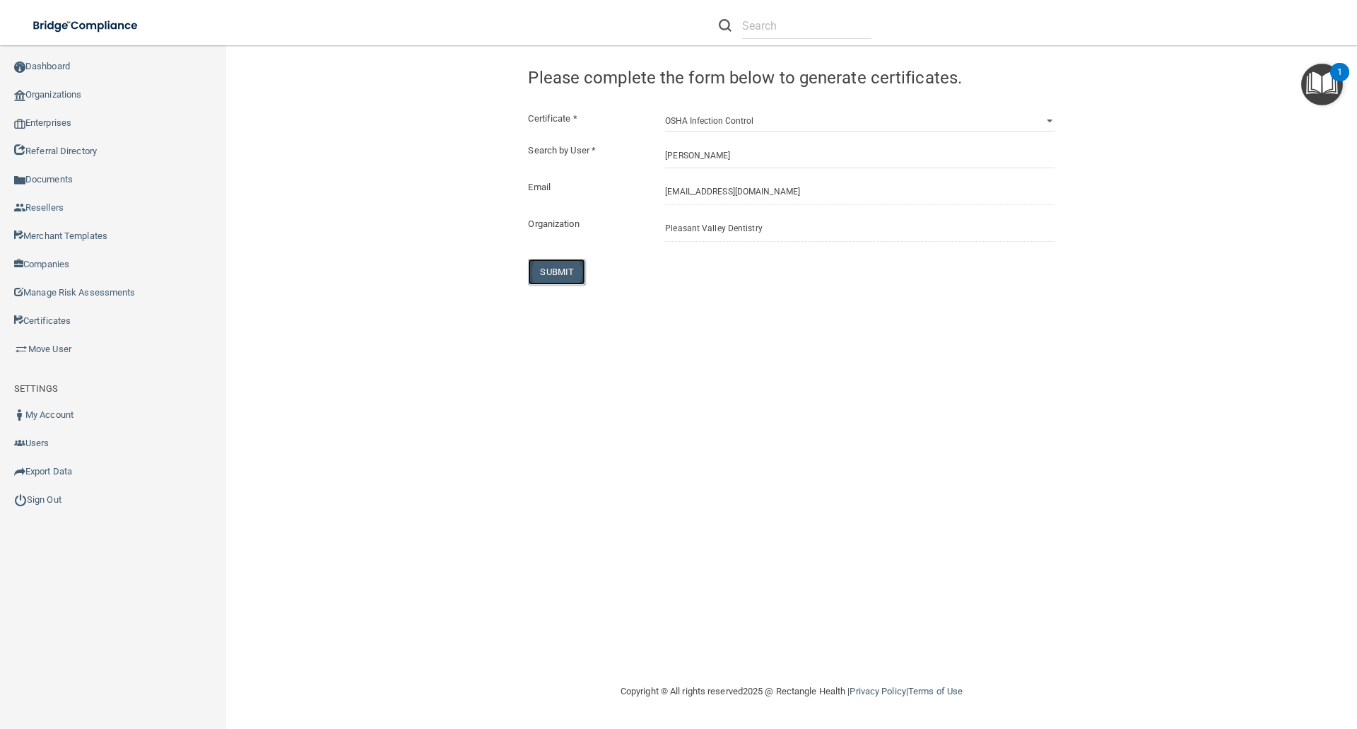
click at [552, 270] on button "SUBMIT" at bounding box center [556, 272] width 57 height 26
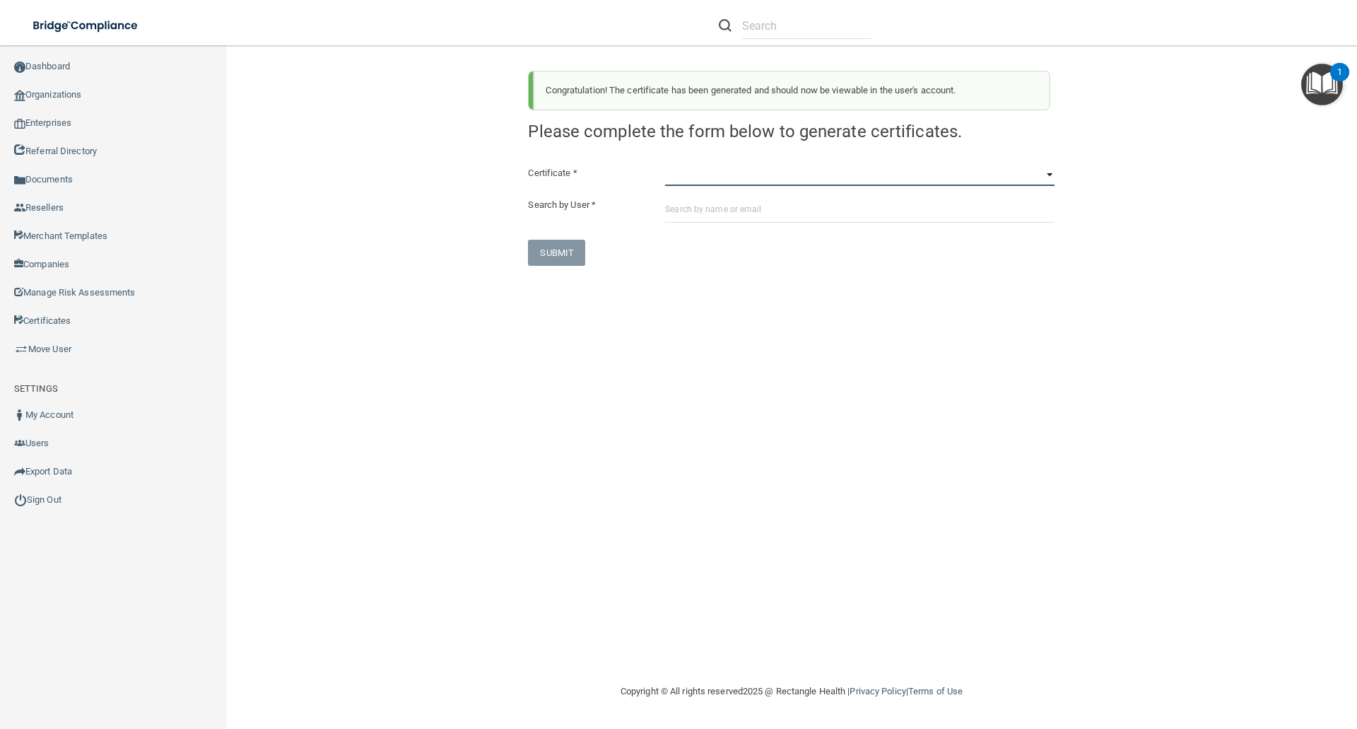
click at [672, 166] on select "HIPAA Officer Certification Training OSHA Bloodborne Pathogens OSHA COVID-19 Pr…" at bounding box center [859, 175] width 389 height 21
select select "5"
click at [665, 165] on select "HIPAA Officer Certification Training OSHA Bloodborne Pathogens OSHA COVID-19 Pr…" at bounding box center [859, 175] width 389 height 21
click at [675, 211] on input "text" at bounding box center [859, 209] width 389 height 26
paste input "[EMAIL_ADDRESS][DOMAIN_NAME]"
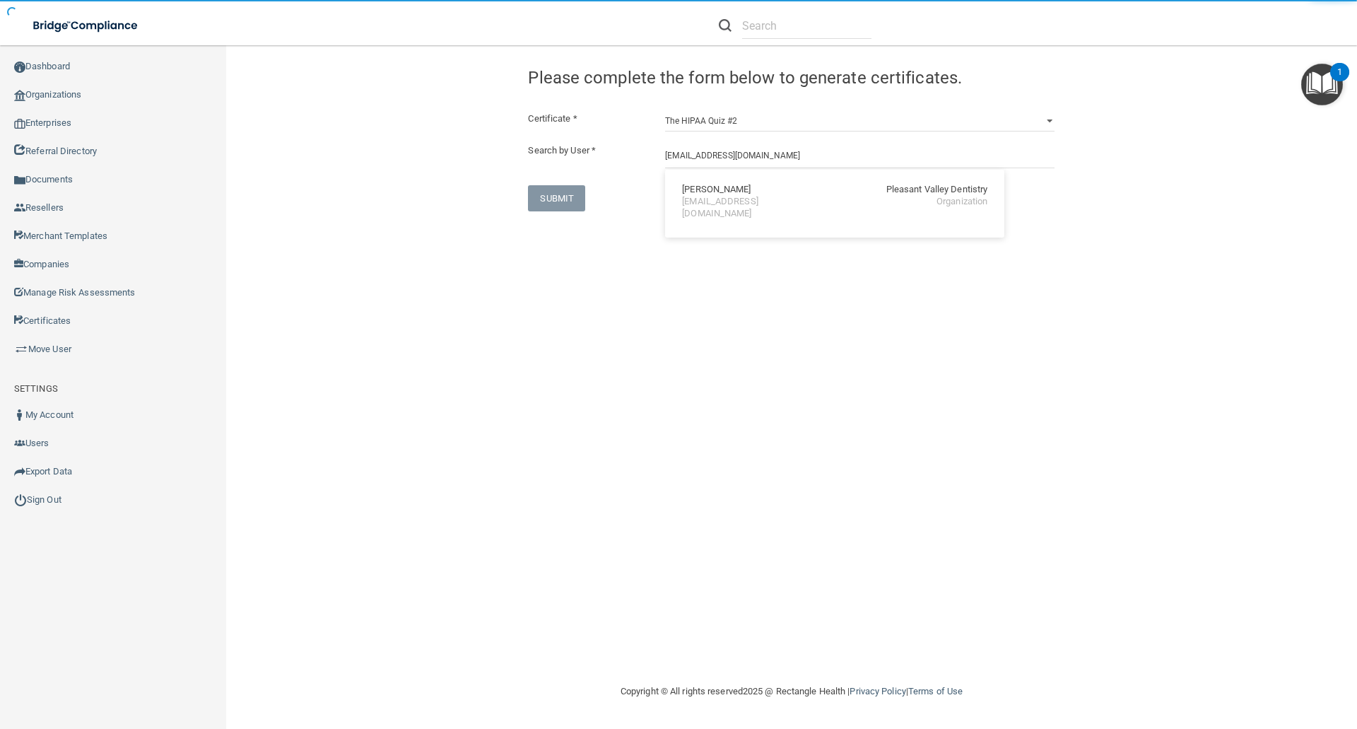
click at [703, 189] on div "Miranda Bonnette" at bounding box center [716, 190] width 69 height 12
type input "Miranda Bonnette"
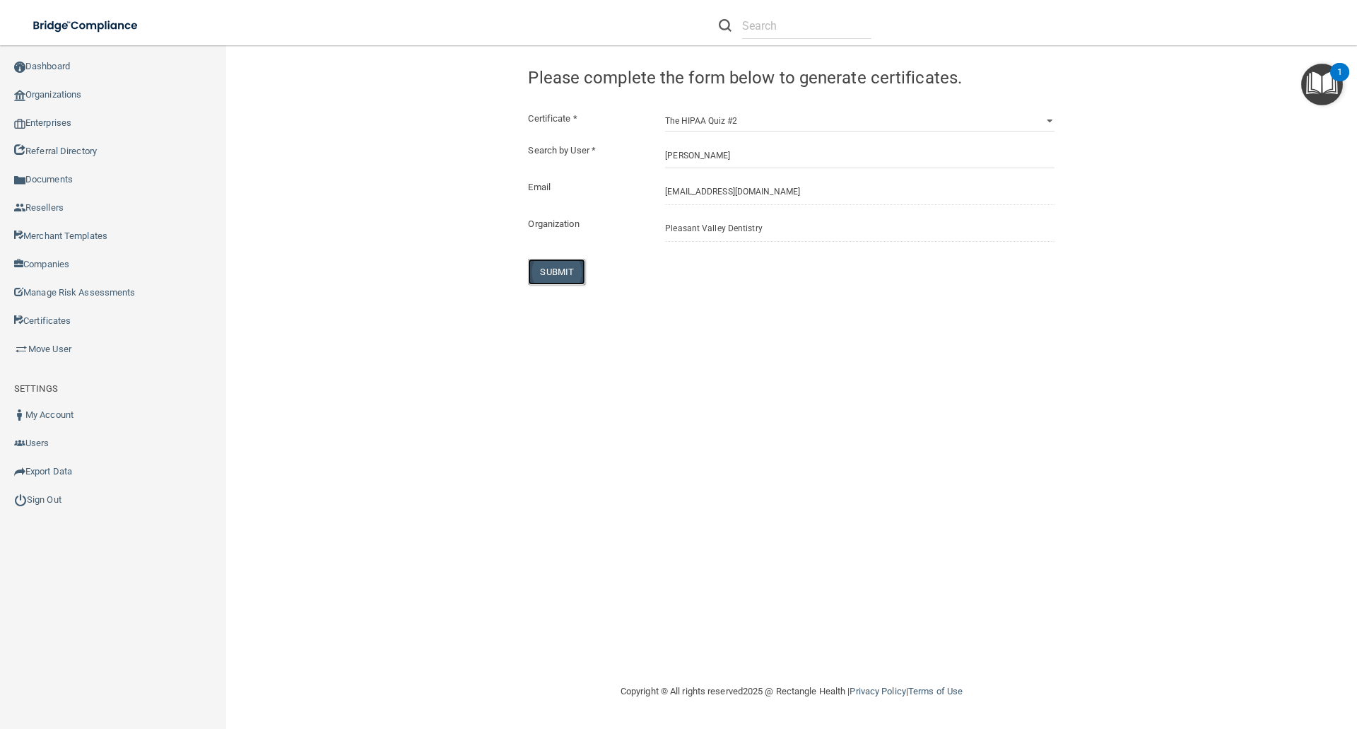
click at [566, 265] on button "SUBMIT" at bounding box center [556, 272] width 57 height 26
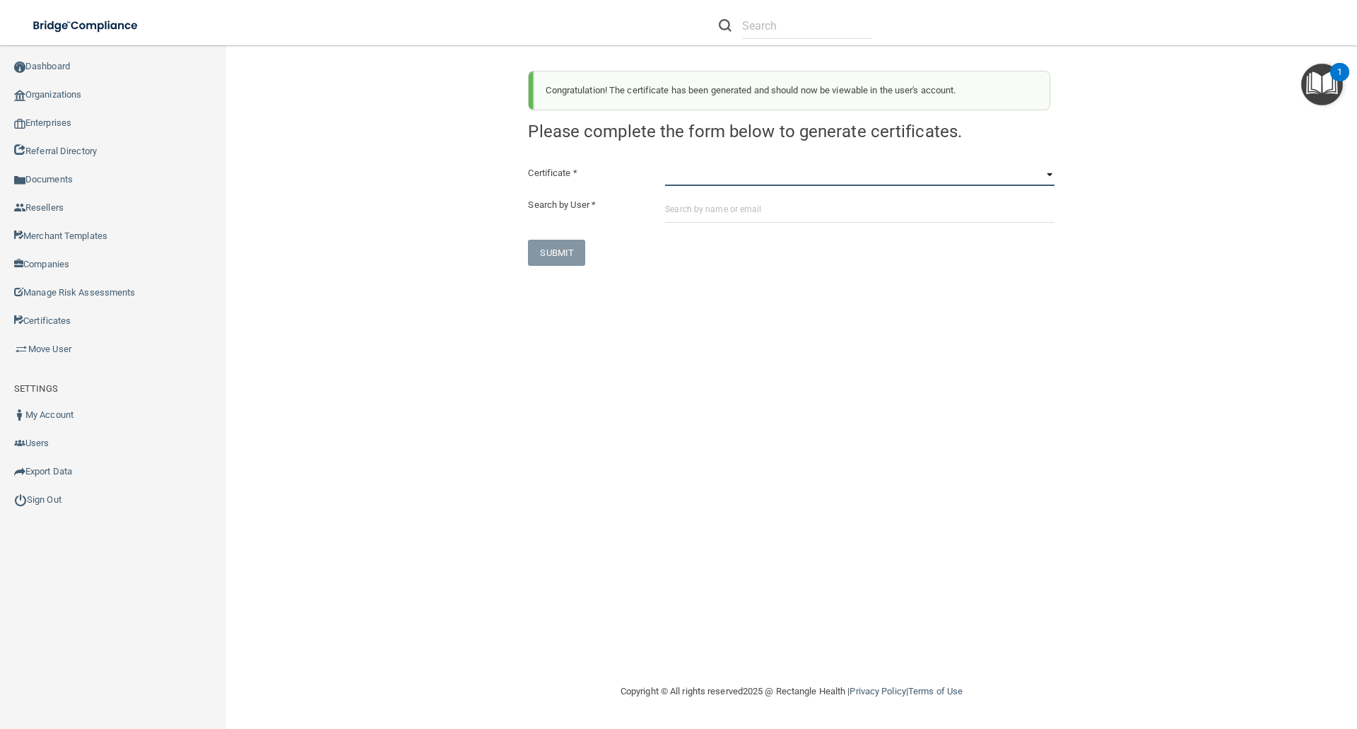
click at [677, 182] on select "HIPAA Officer Certification Training OSHA Bloodborne Pathogens OSHA COVID-19 Pr…" at bounding box center [859, 175] width 389 height 21
select select "6"
click at [665, 165] on select "HIPAA Officer Certification Training OSHA Bloodborne Pathogens OSHA COVID-19 Pr…" at bounding box center [859, 175] width 389 height 21
click at [673, 214] on input "text" at bounding box center [859, 209] width 389 height 26
paste input "[EMAIL_ADDRESS][DOMAIN_NAME]"
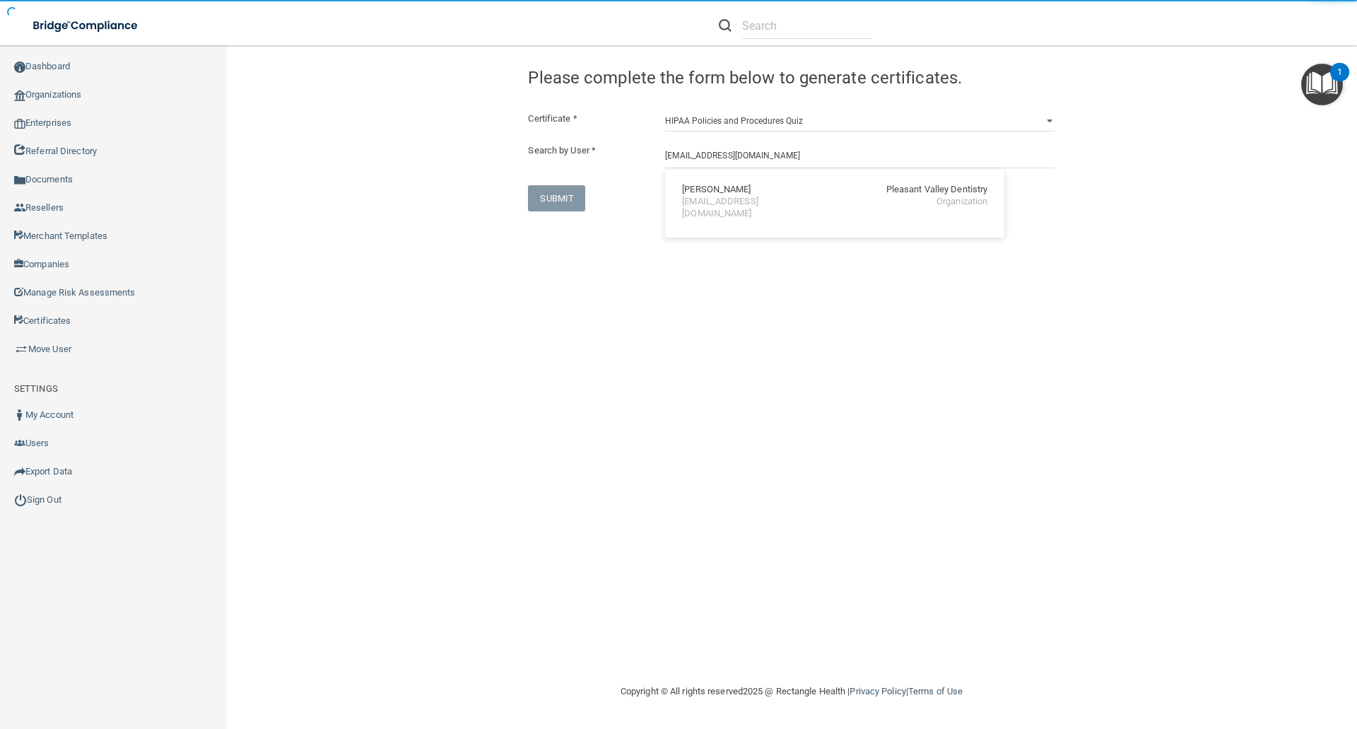
click at [709, 194] on div "Miranda Bonnette" at bounding box center [716, 190] width 69 height 12
type input "Miranda Bonnette"
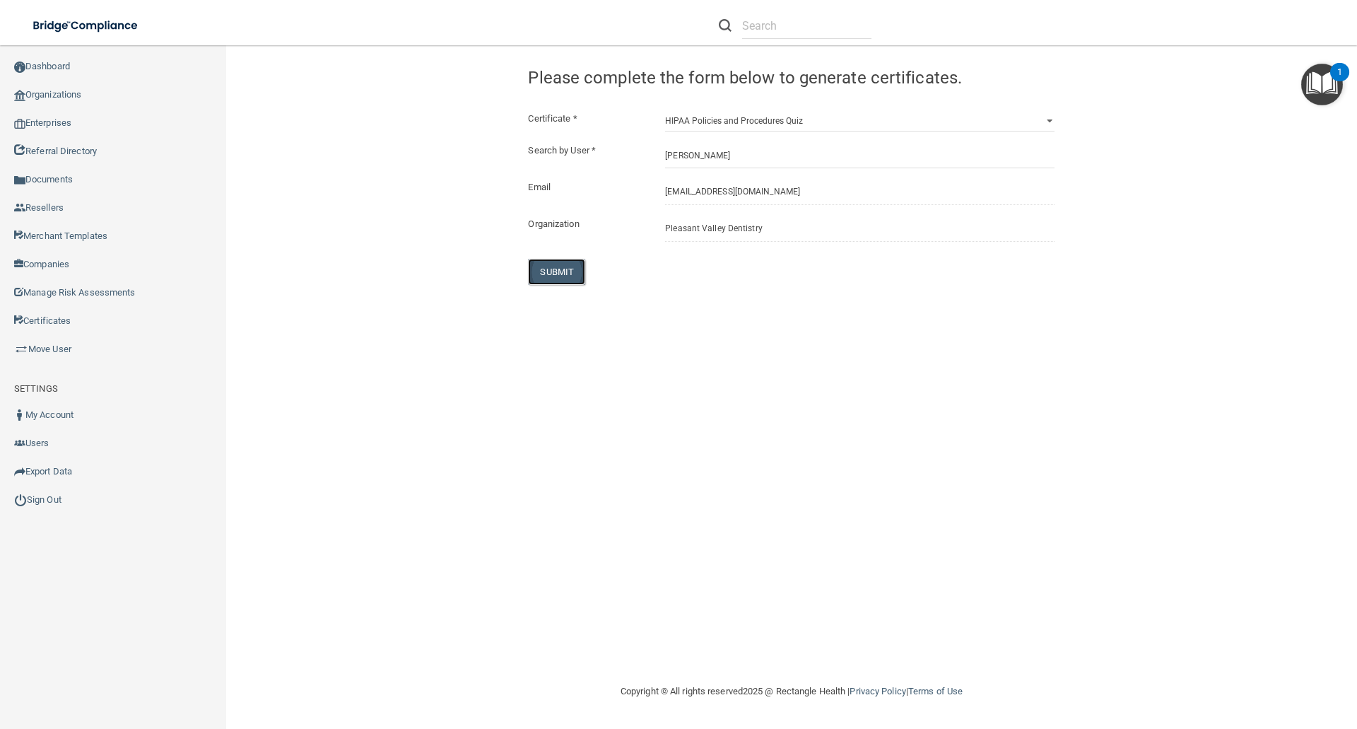
click at [554, 265] on button "SUBMIT" at bounding box center [556, 272] width 57 height 26
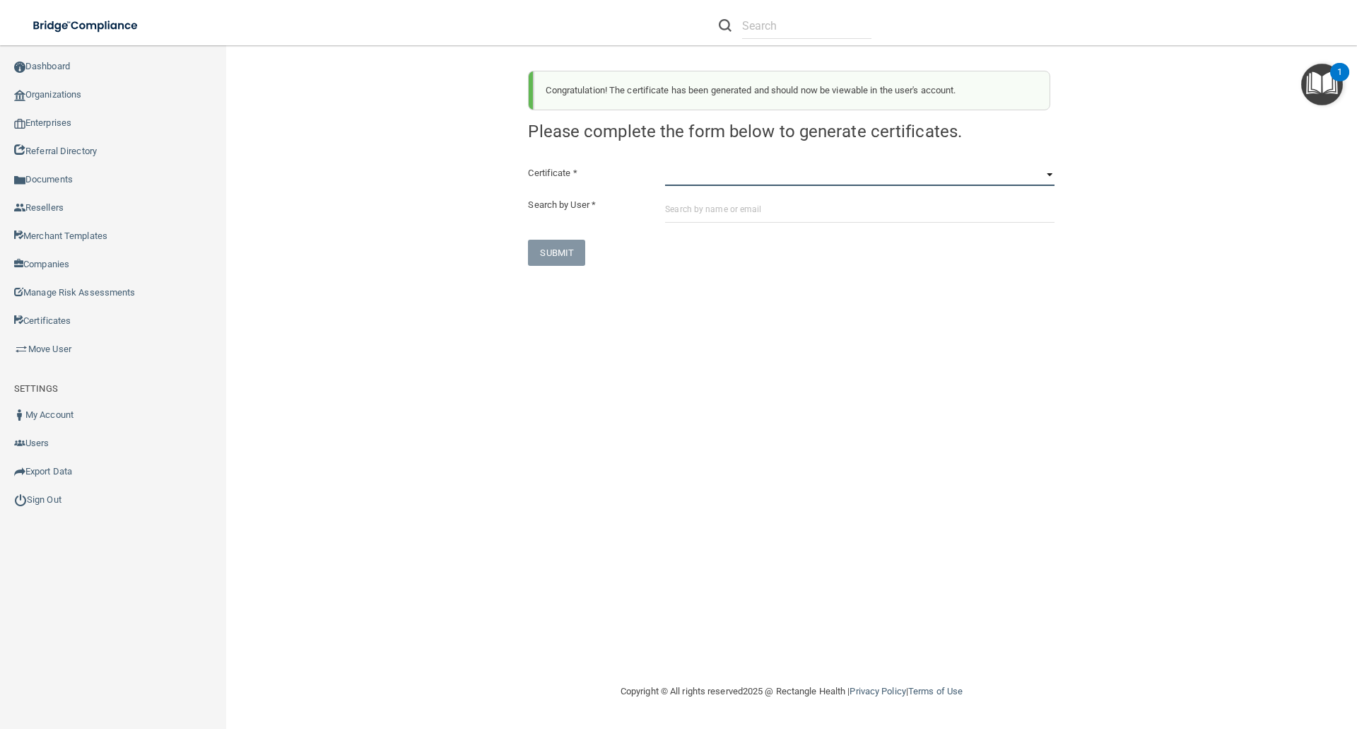
click at [670, 179] on select "HIPAA Officer Certification Training OSHA Bloodborne Pathogens OSHA COVID-19 Pr…" at bounding box center [859, 175] width 389 height 21
select select "7"
click at [665, 165] on select "HIPAA Officer Certification Training OSHA Bloodborne Pathogens OSHA COVID-19 Pr…" at bounding box center [859, 175] width 389 height 21
click at [671, 206] on input "text" at bounding box center [859, 209] width 389 height 26
paste input "[EMAIL_ADDRESS][DOMAIN_NAME]"
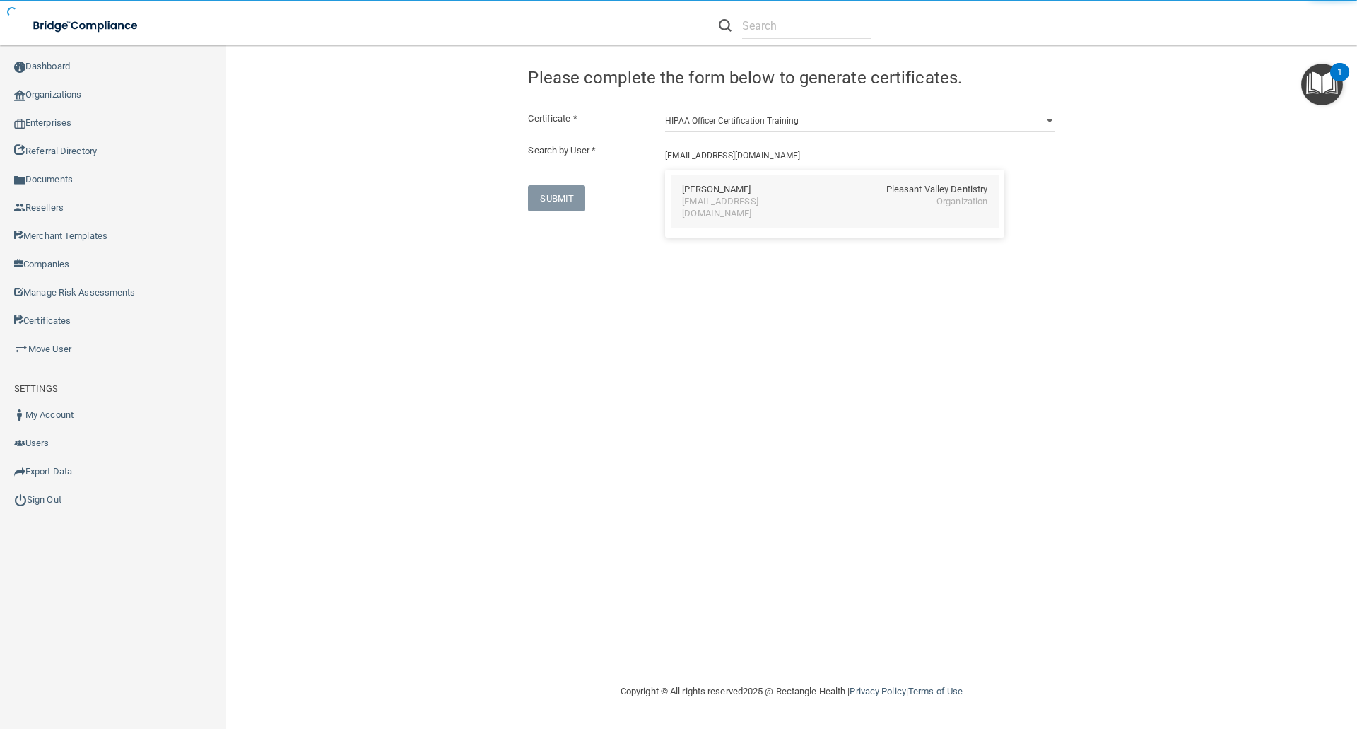
click at [763, 196] on div "[EMAIL_ADDRESS][DOMAIN_NAME]" at bounding box center [743, 208] width 122 height 24
type input "Miranda Bonnette"
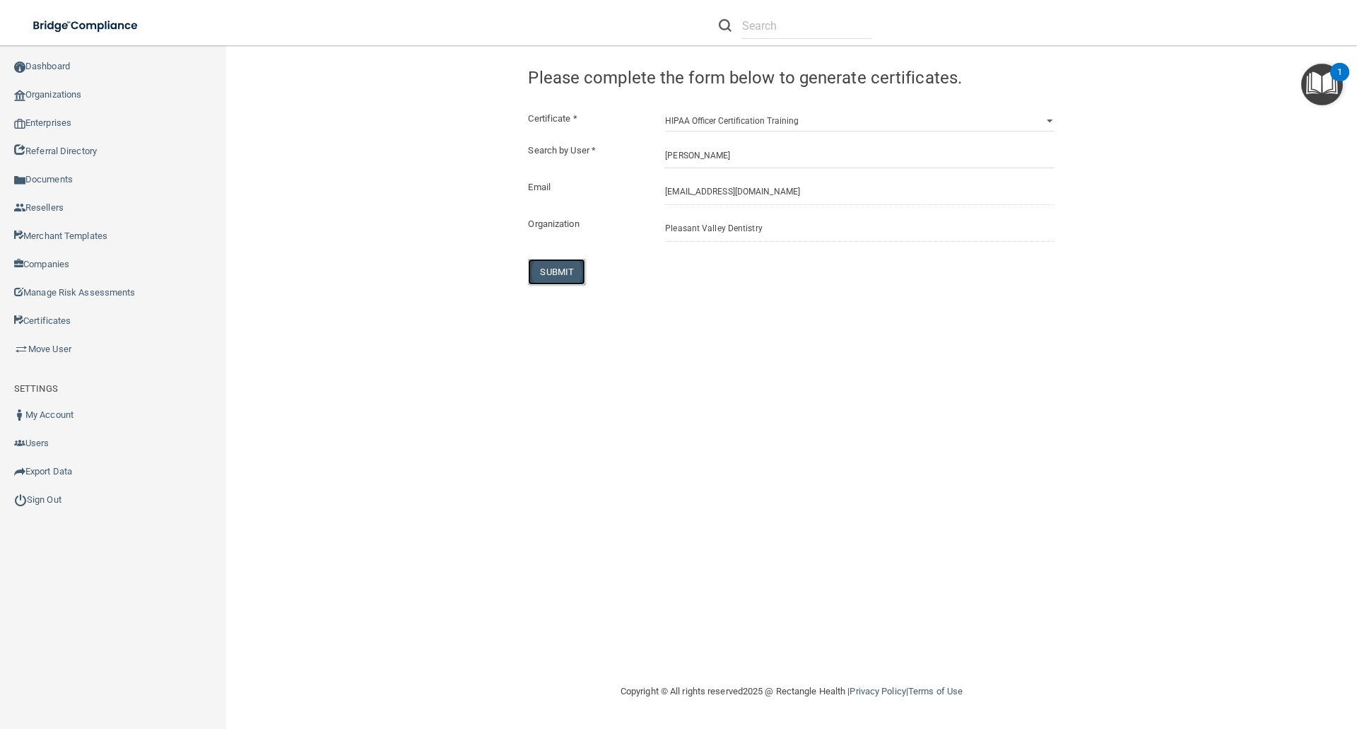
click at [555, 276] on button "SUBMIT" at bounding box center [556, 272] width 57 height 26
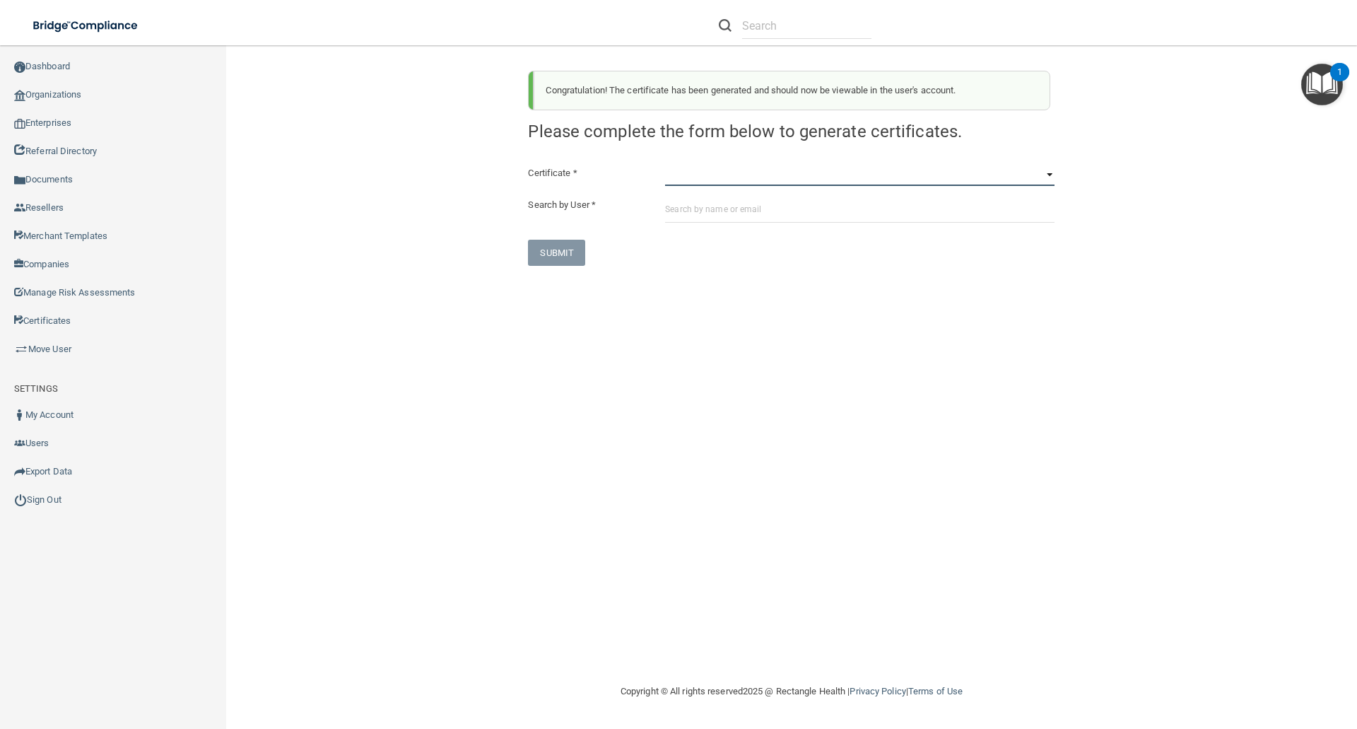
click at [680, 177] on select "HIPAA Officer Certification Training OSHA Bloodborne Pathogens OSHA COVID-19 Pr…" at bounding box center [859, 175] width 389 height 21
select select "5"
click at [665, 165] on select "HIPAA Officer Certification Training OSHA Bloodborne Pathogens OSHA COVID-19 Pr…" at bounding box center [859, 175] width 389 height 21
click at [672, 204] on input "text" at bounding box center [859, 209] width 389 height 26
paste input "[EMAIL_ADDRESS][DOMAIN_NAME]"
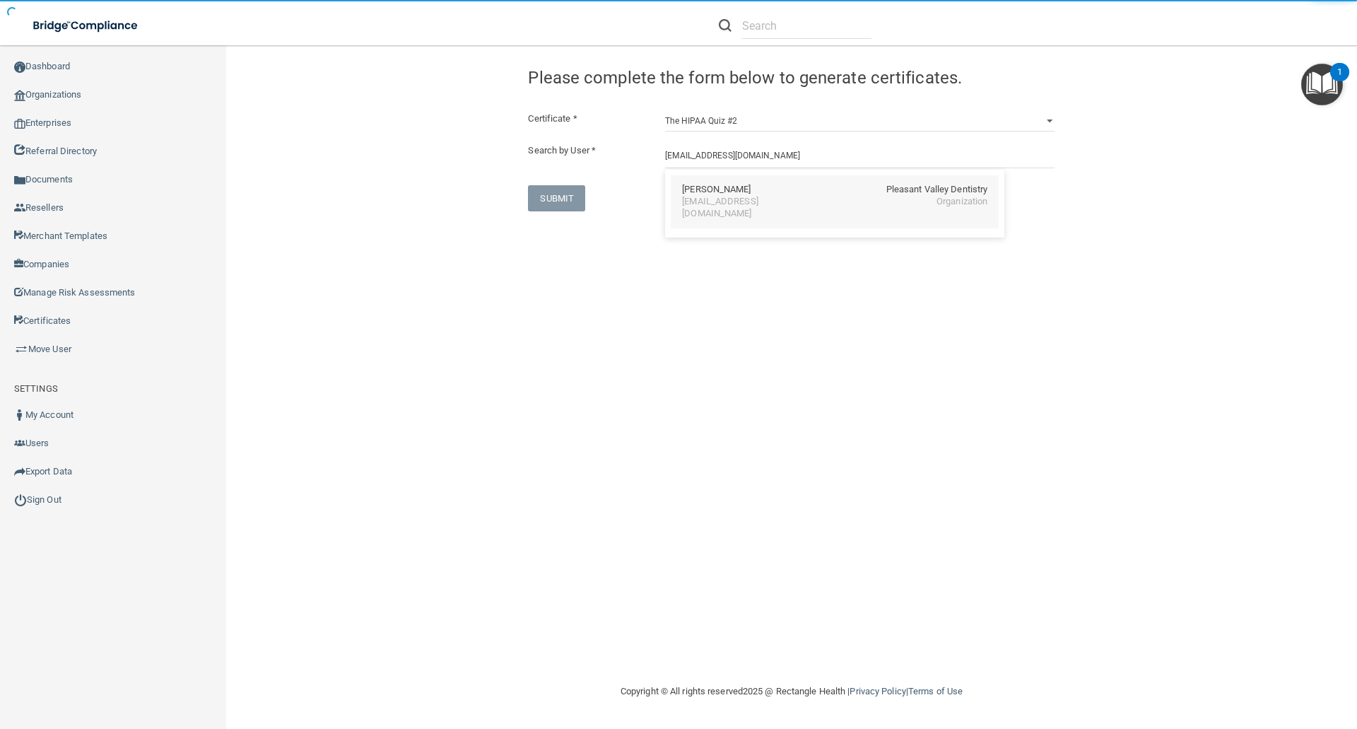
click at [702, 199] on div "[EMAIL_ADDRESS][DOMAIN_NAME]" at bounding box center [743, 208] width 122 height 24
type input "Miranda Bonnette"
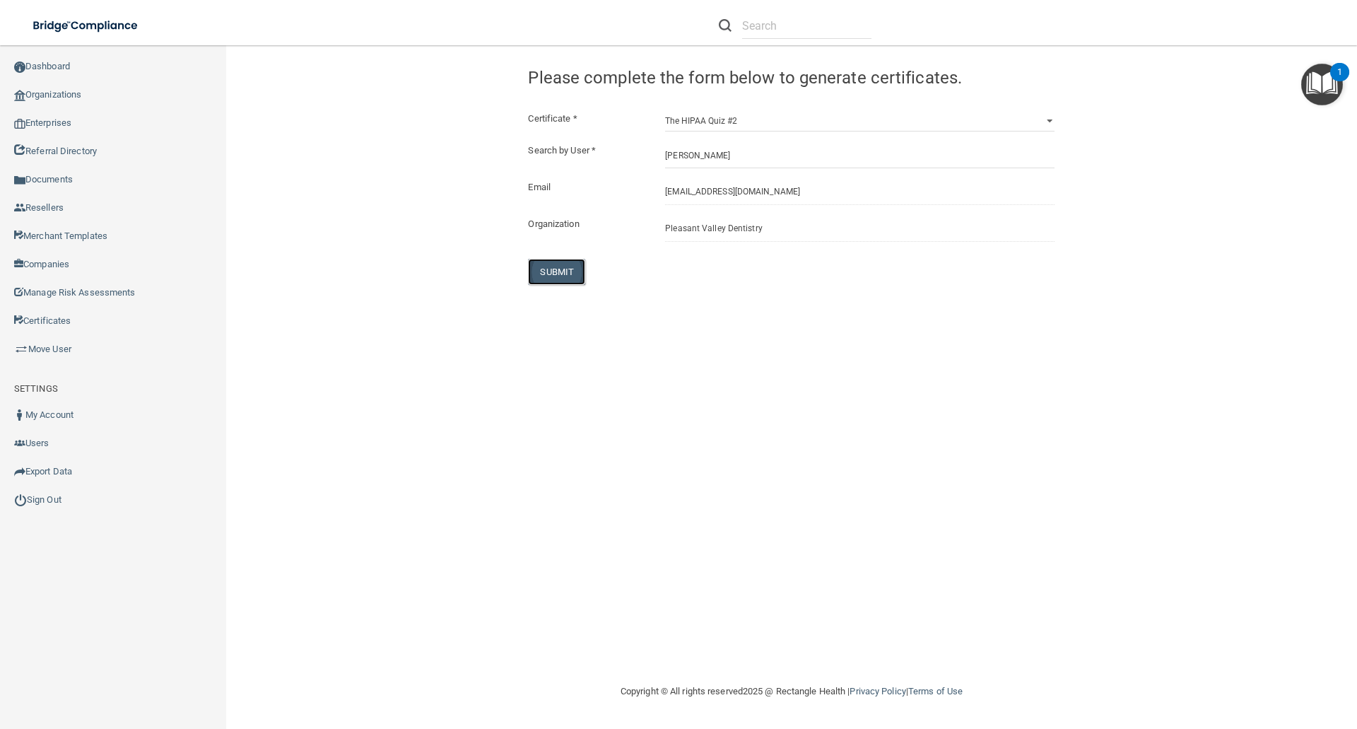
click at [546, 269] on button "SUBMIT" at bounding box center [556, 272] width 57 height 26
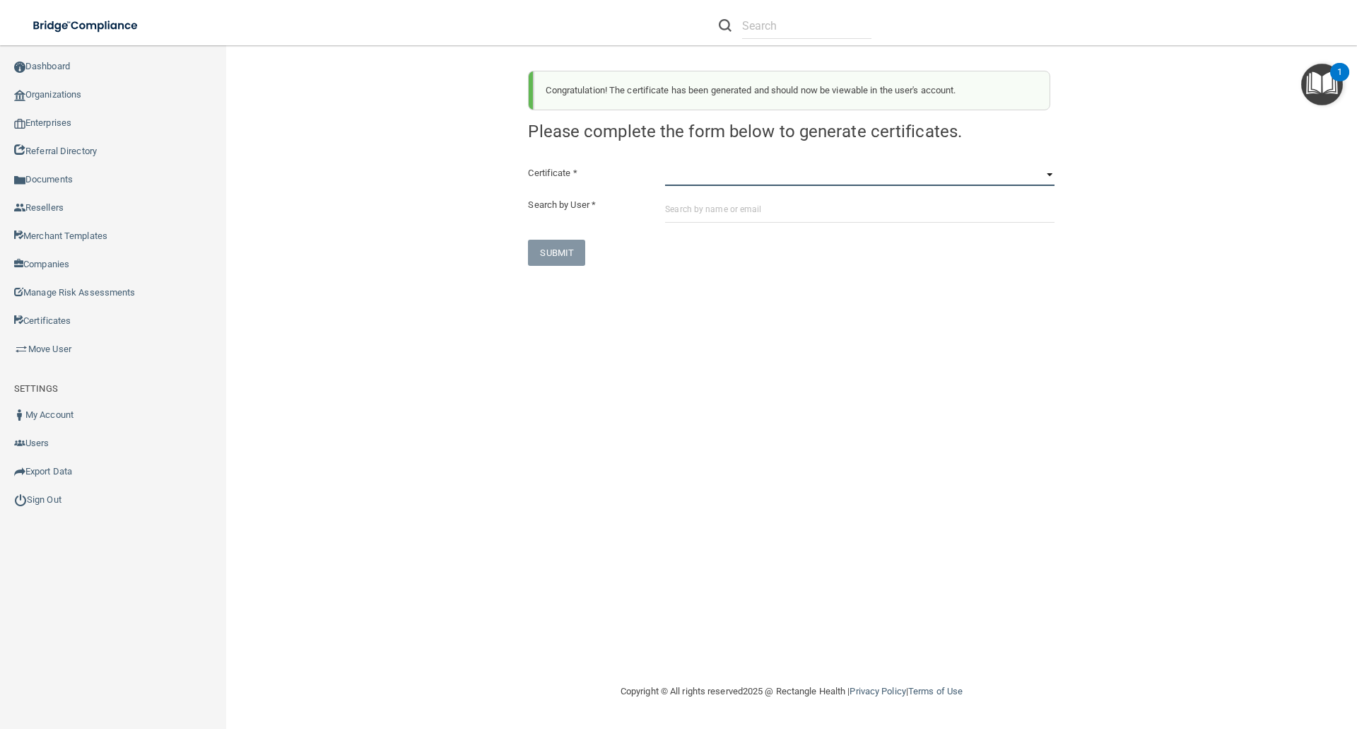
click at [676, 182] on select "HIPAA Officer Certification Training OSHA Bloodborne Pathogens OSHA COVID-19 Pr…" at bounding box center [859, 175] width 389 height 21
select select "6"
click at [665, 165] on select "HIPAA Officer Certification Training OSHA Bloodborne Pathogens OSHA COVID-19 Pr…" at bounding box center [859, 175] width 389 height 21
click at [676, 208] on input "text" at bounding box center [859, 209] width 389 height 26
paste input "[EMAIL_ADDRESS][DOMAIN_NAME]"
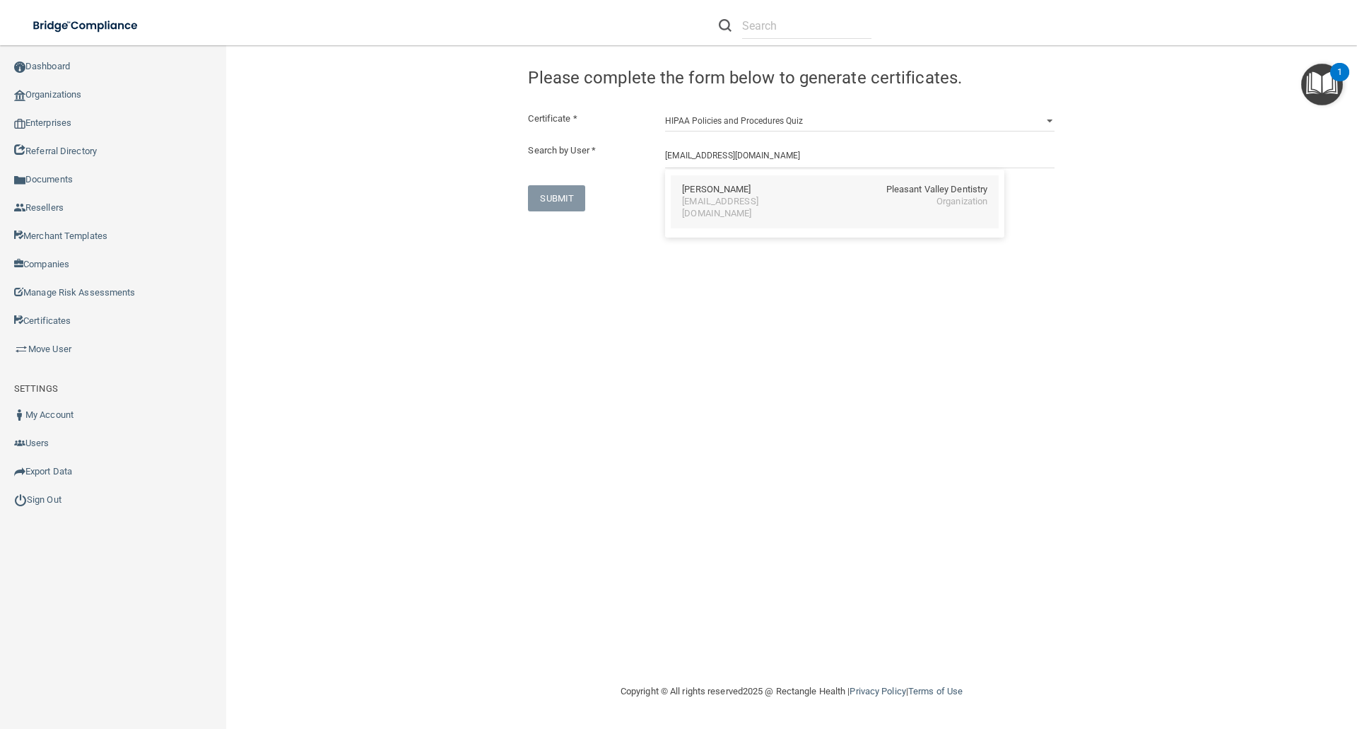
click at [688, 200] on div "[EMAIL_ADDRESS][DOMAIN_NAME]" at bounding box center [743, 208] width 122 height 24
type input "Miranda Bonnette"
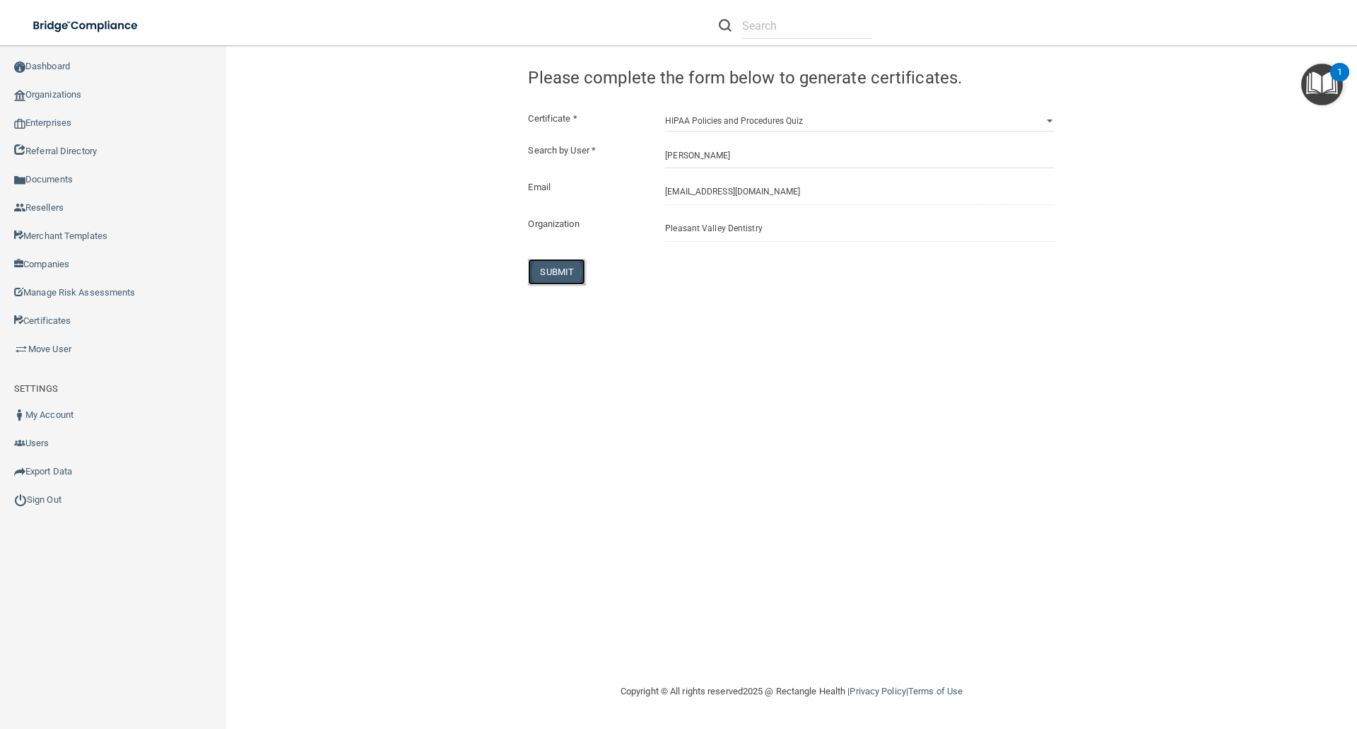
click at [565, 262] on button "SUBMIT" at bounding box center [556, 272] width 57 height 26
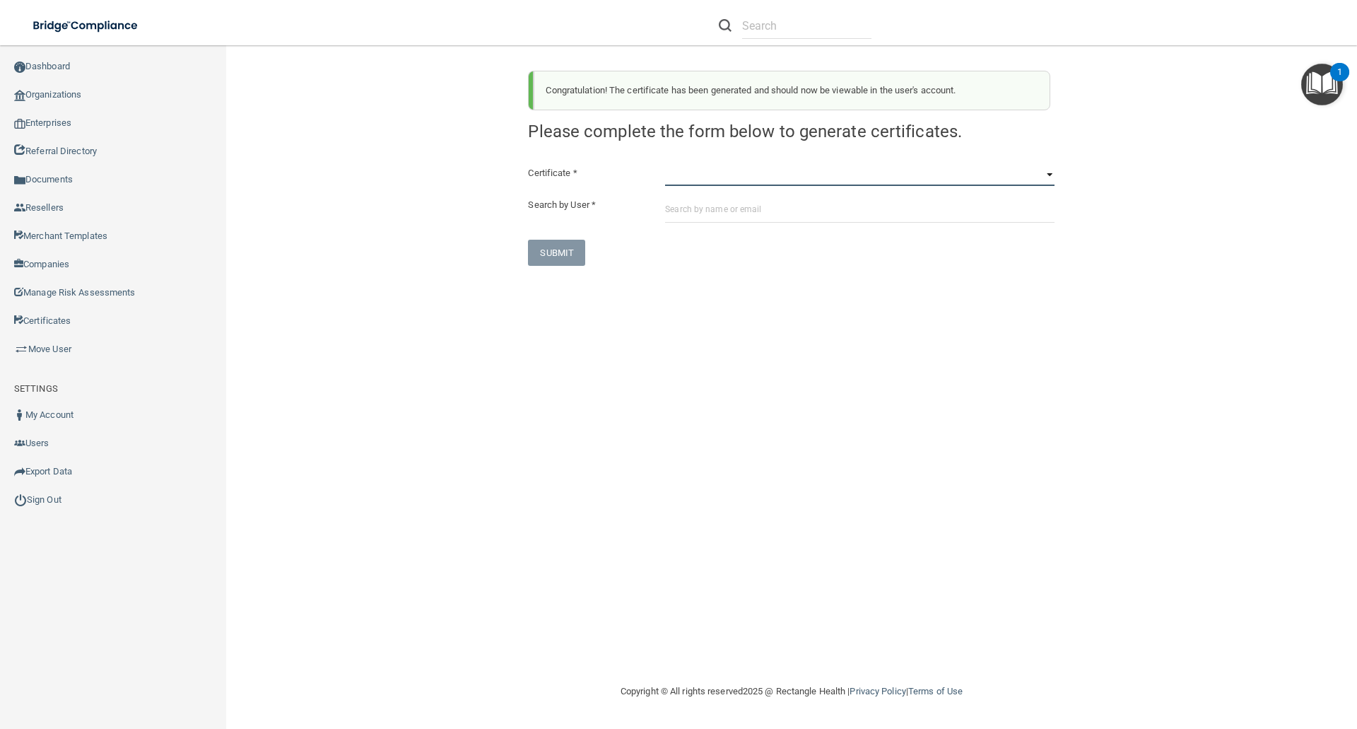
click at [671, 177] on select "HIPAA Officer Certification Training OSHA Bloodborne Pathogens OSHA COVID-19 Pr…" at bounding box center [859, 175] width 389 height 21
select select "7"
click at [665, 165] on select "HIPAA Officer Certification Training OSHA Bloodborne Pathogens OSHA COVID-19 Pr…" at bounding box center [859, 175] width 389 height 21
click at [669, 208] on input "text" at bounding box center [859, 209] width 389 height 26
paste input "[EMAIL_ADDRESS][DOMAIN_NAME]"
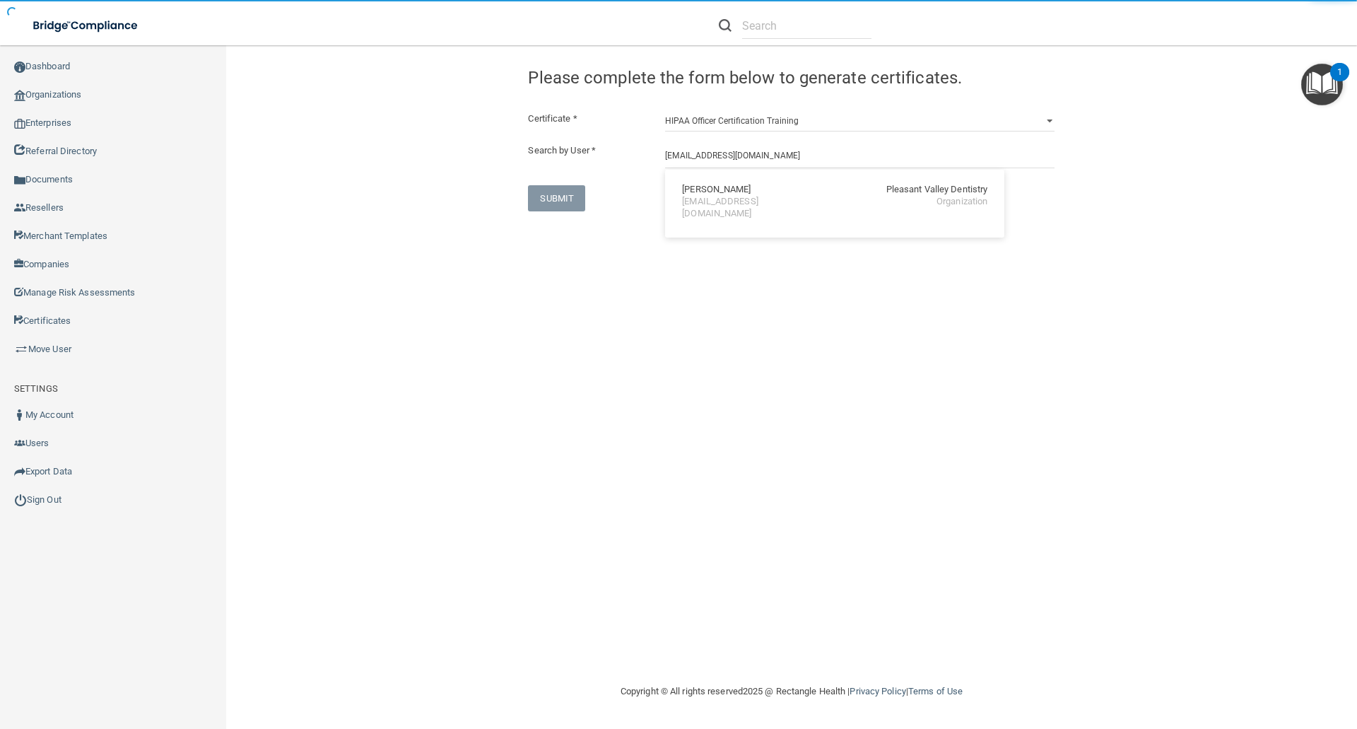
click at [736, 184] on div "Miranda Bonnette" at bounding box center [716, 190] width 69 height 12
type input "Miranda Bonnette"
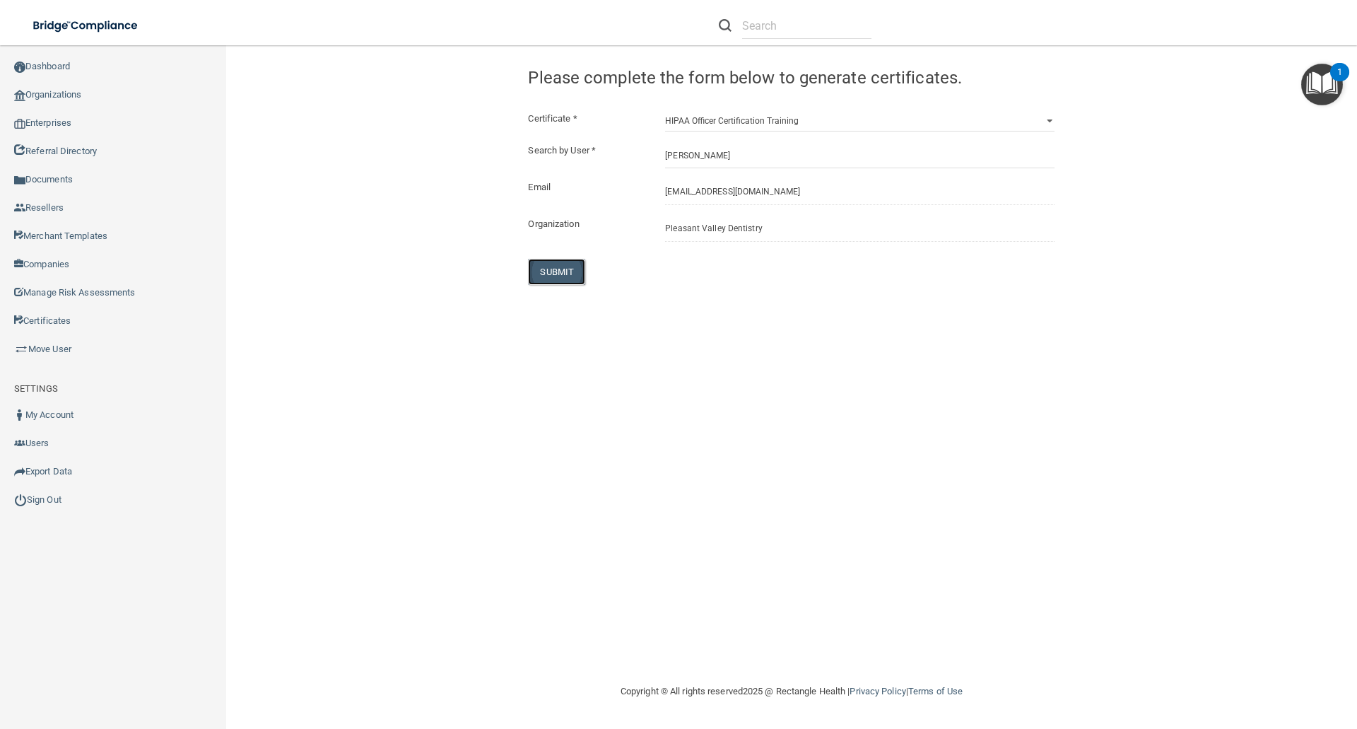
click at [572, 267] on button "SUBMIT" at bounding box center [556, 272] width 57 height 26
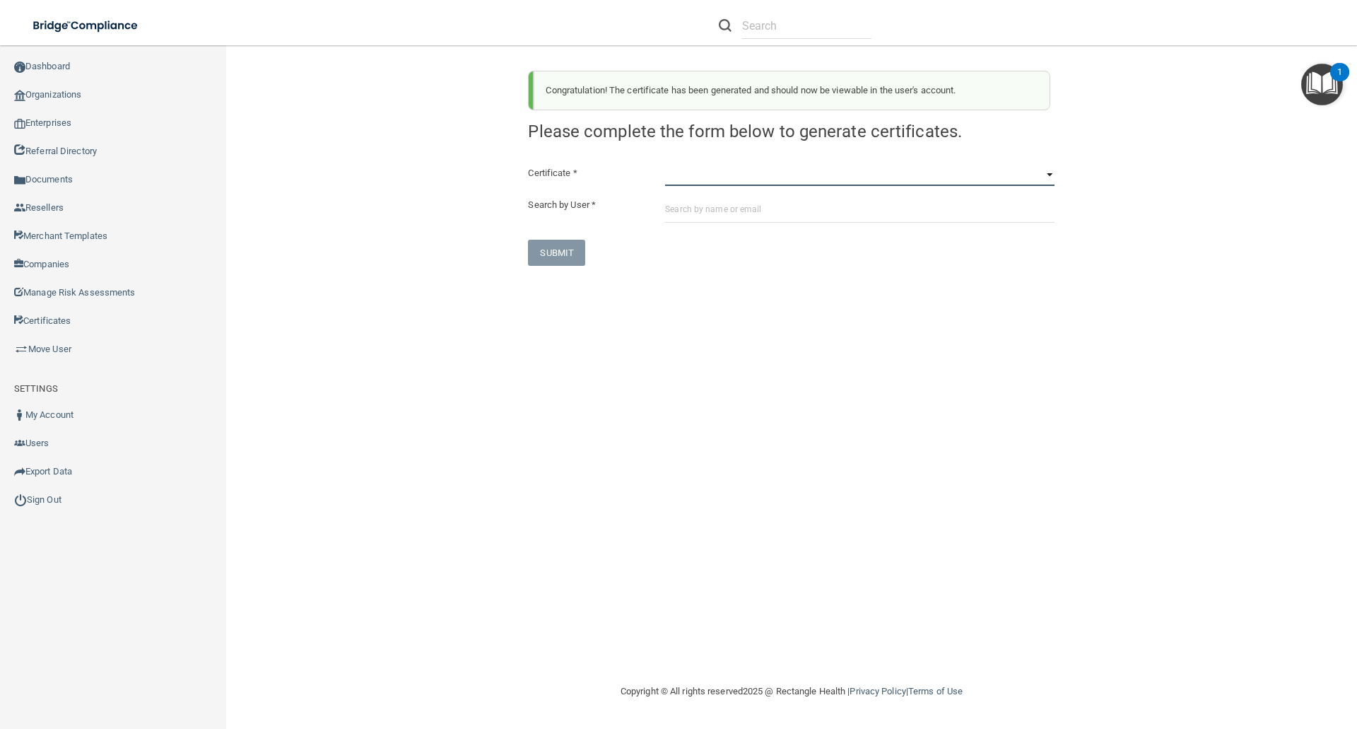
click at [672, 175] on select "HIPAA Officer Certification Training OSHA Bloodborne Pathogens OSHA COVID-19 Pr…" at bounding box center [859, 175] width 389 height 21
select select "7"
click at [665, 165] on select "HIPAA Officer Certification Training OSHA Bloodborne Pathogens OSHA COVID-19 Pr…" at bounding box center [859, 175] width 389 height 21
click at [678, 206] on input "text" at bounding box center [859, 209] width 389 height 26
paste input "[EMAIL_ADDRESS][DOMAIN_NAME]"
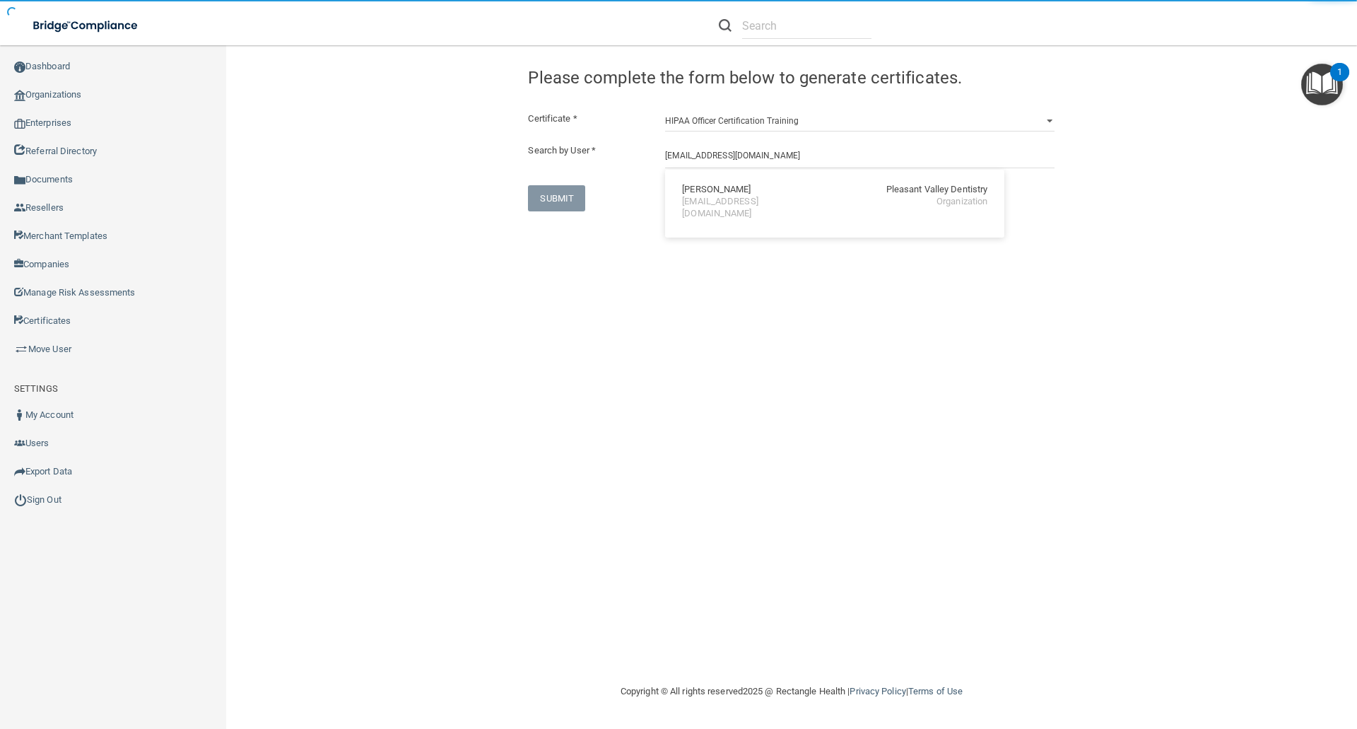
click at [724, 191] on div "Miranda Bonnette" at bounding box center [716, 190] width 69 height 12
type input "Miranda Bonnette"
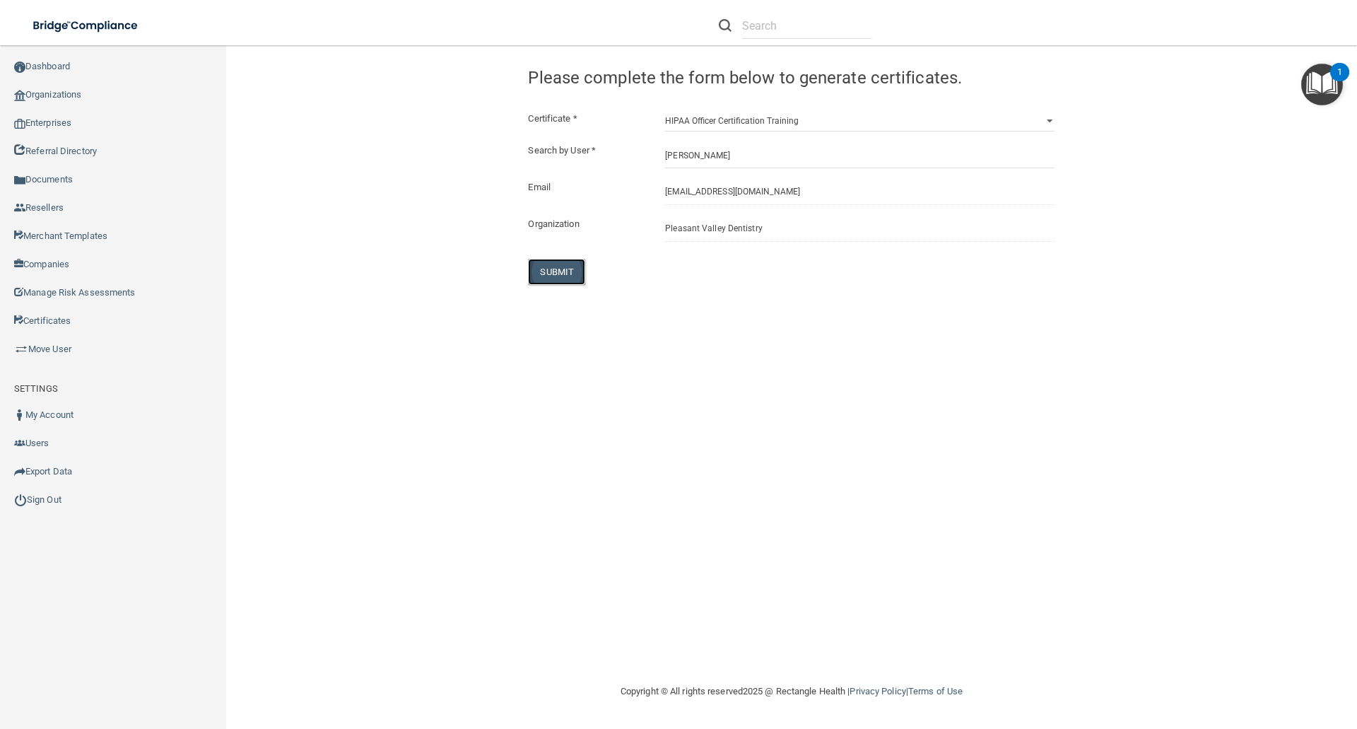
click at [560, 266] on button "SUBMIT" at bounding box center [556, 272] width 57 height 26
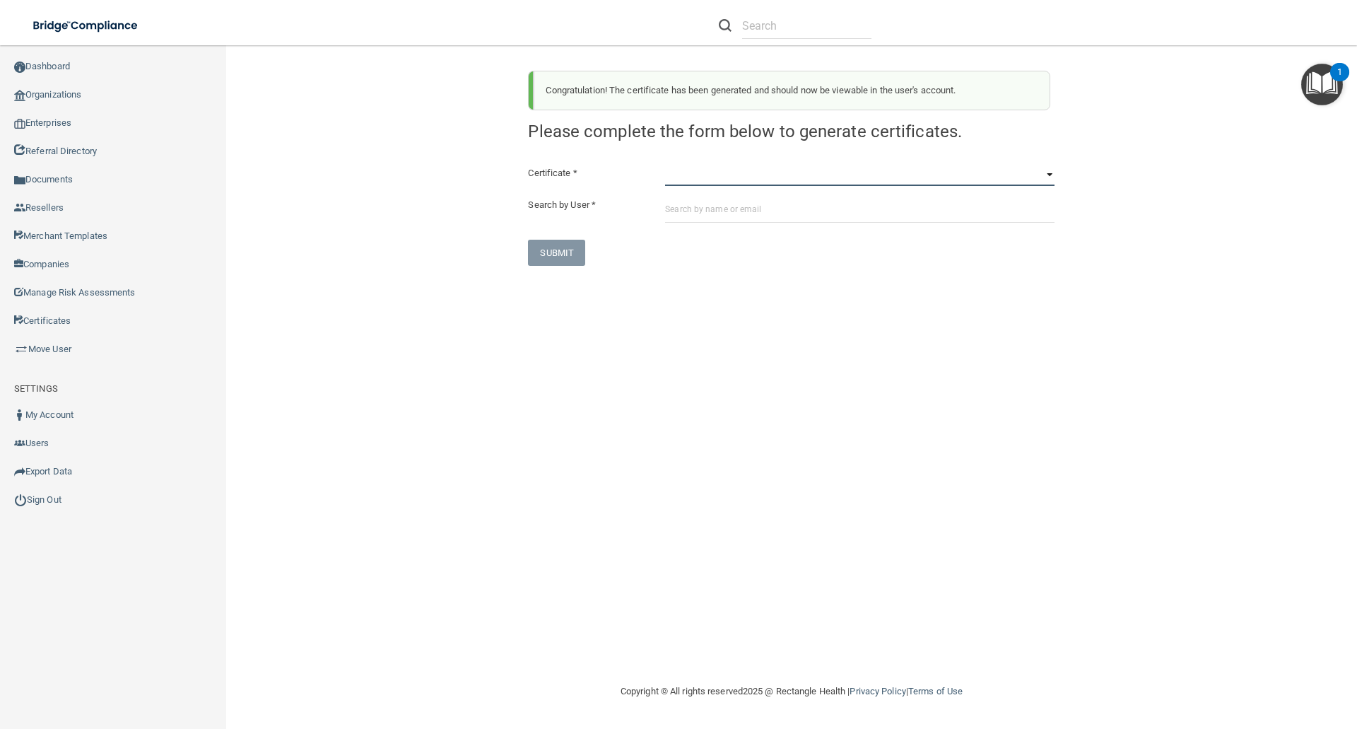
click at [678, 178] on select "HIPAA Officer Certification Training OSHA Bloodborne Pathogens OSHA COVID-19 Pr…" at bounding box center [859, 175] width 389 height 21
select select "1"
click at [665, 165] on select "HIPAA Officer Certification Training OSHA Bloodborne Pathogens OSHA COVID-19 Pr…" at bounding box center [859, 175] width 389 height 21
click at [667, 191] on div "Certificate * HIPAA Officer Certification Training OSHA Bloodborne Pathogens OS…" at bounding box center [791, 215] width 526 height 101
click at [669, 204] on input "text" at bounding box center [859, 209] width 389 height 26
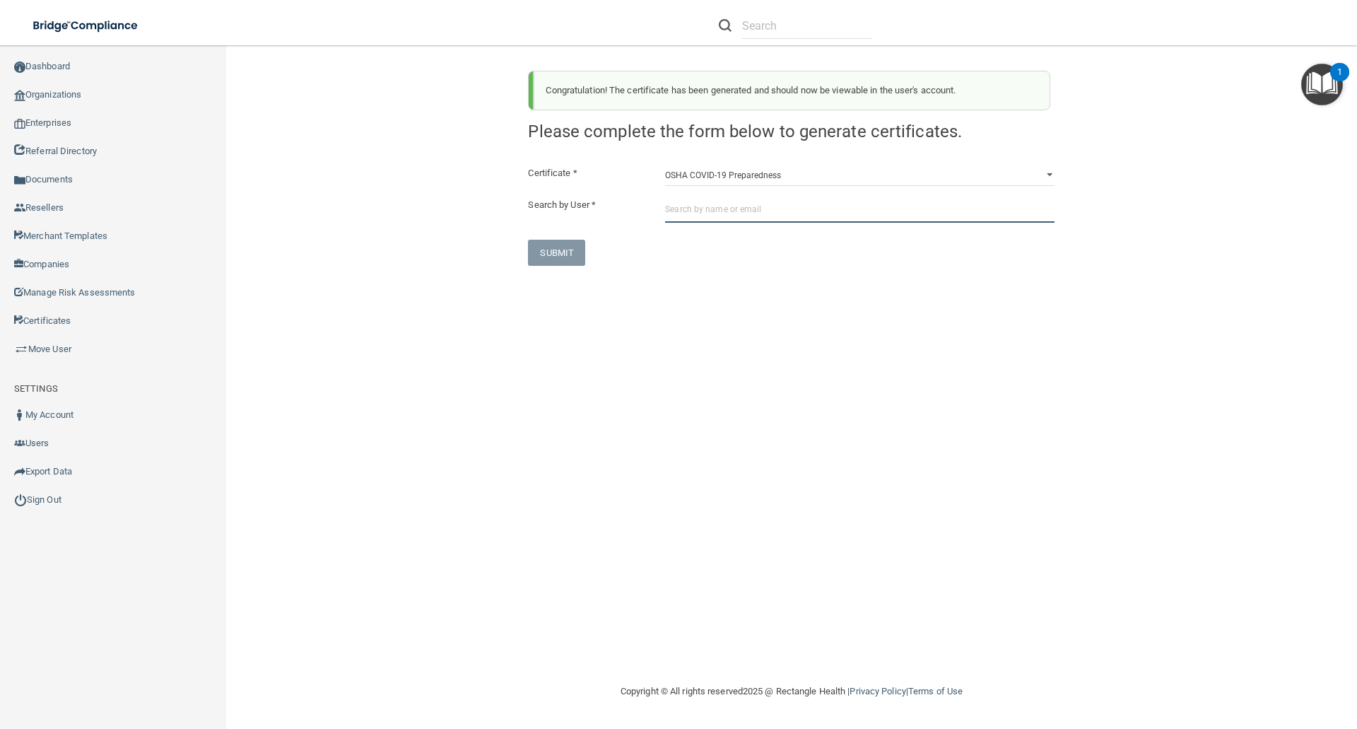
paste input "[EMAIL_ADDRESS][DOMAIN_NAME]"
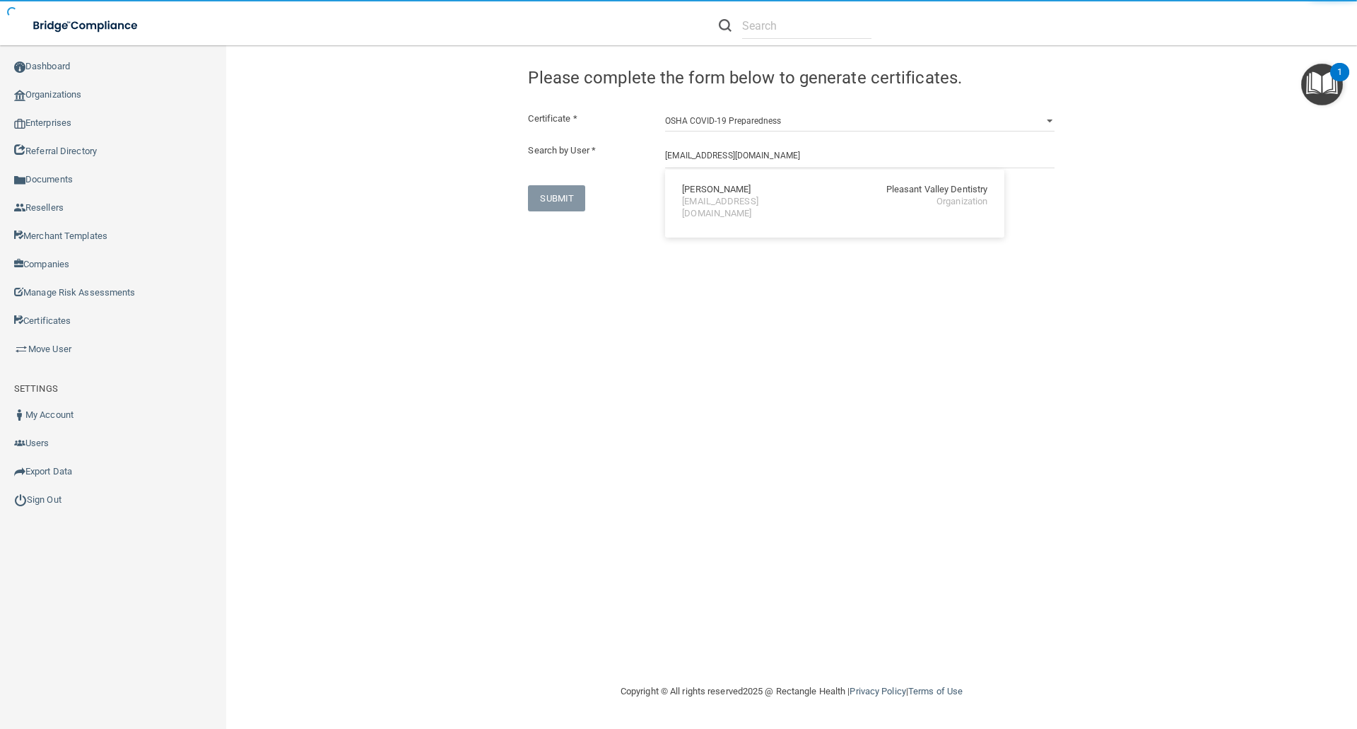
click at [701, 204] on div "[EMAIL_ADDRESS][DOMAIN_NAME]" at bounding box center [743, 208] width 122 height 24
type input "Katherine Guerin"
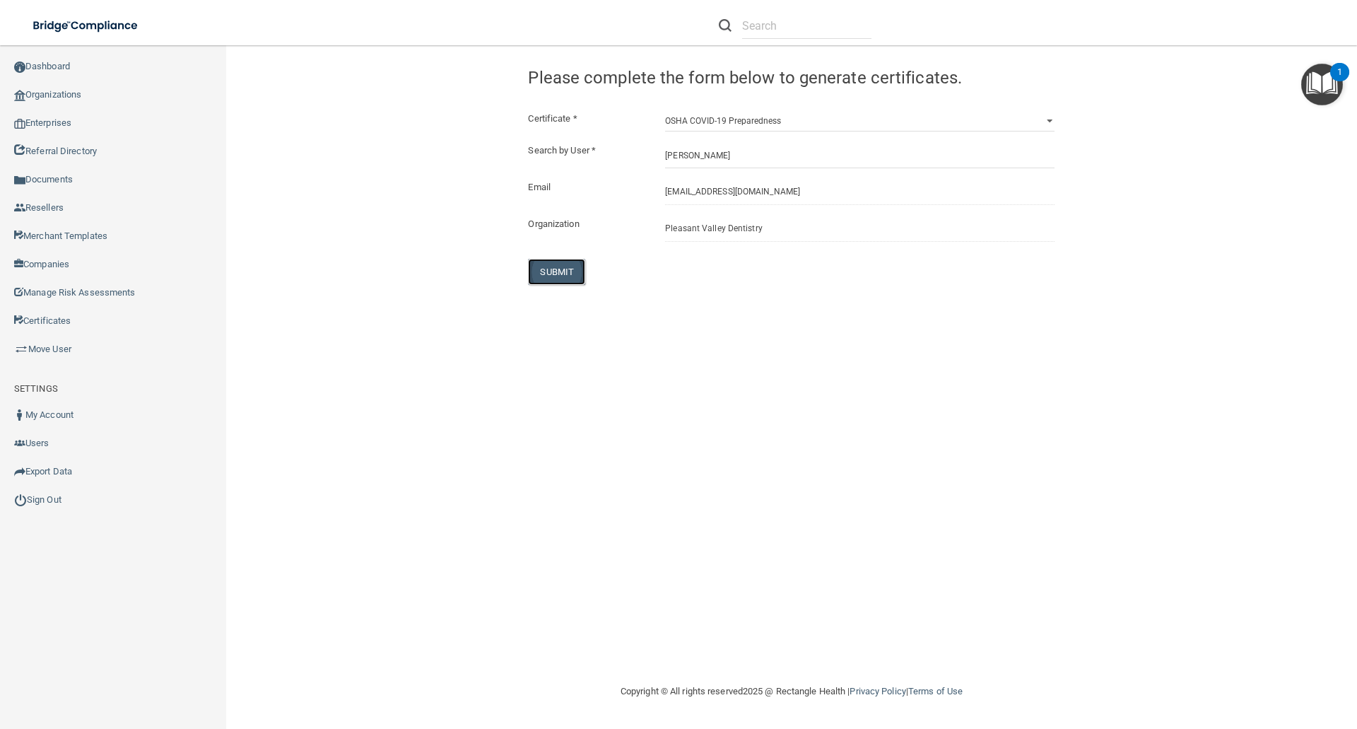
click at [552, 278] on button "SUBMIT" at bounding box center [556, 272] width 57 height 26
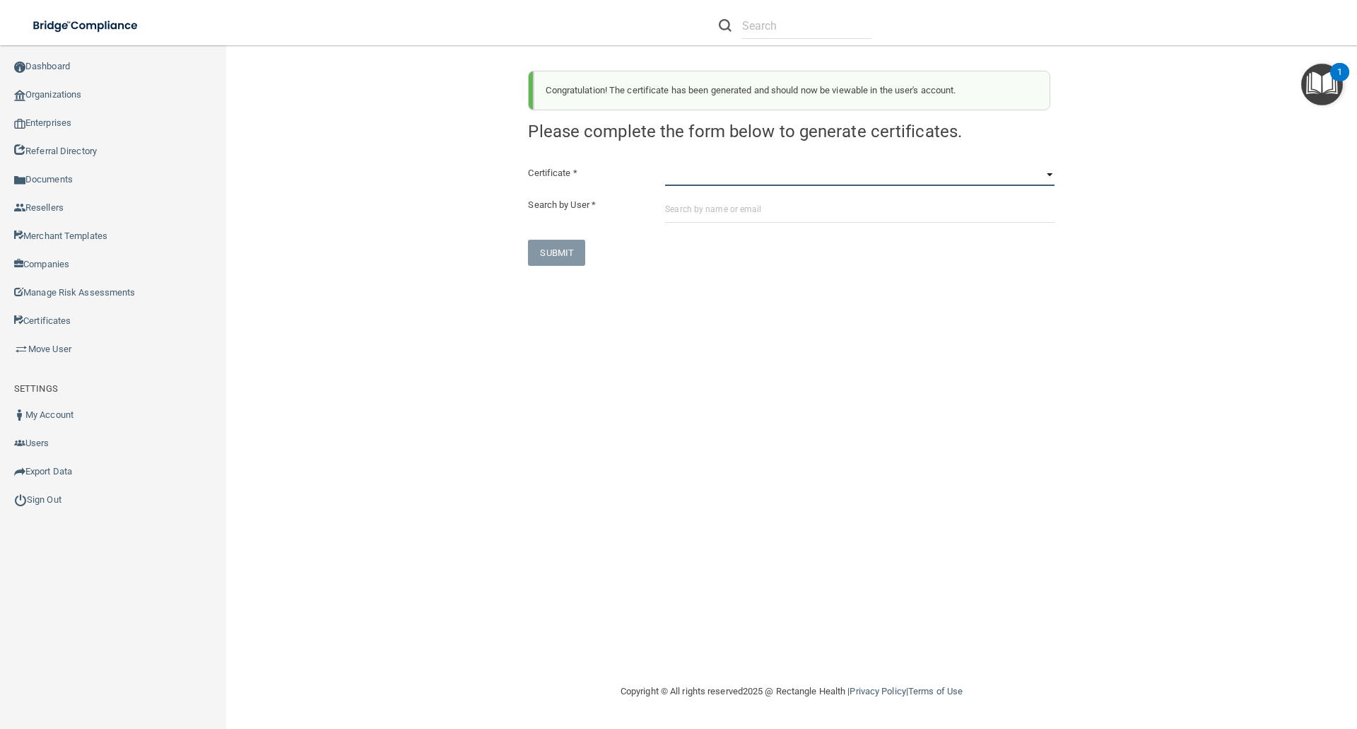
click at [673, 181] on select "HIPAA Officer Certification Training OSHA Bloodborne Pathogens OSHA COVID-19 Pr…" at bounding box center [859, 175] width 389 height 21
select select "3"
click at [665, 165] on select "HIPAA Officer Certification Training OSHA Bloodborne Pathogens OSHA COVID-19 Pr…" at bounding box center [859, 175] width 389 height 21
click at [673, 205] on input "text" at bounding box center [859, 209] width 389 height 26
paste input "[EMAIL_ADDRESS][DOMAIN_NAME]"
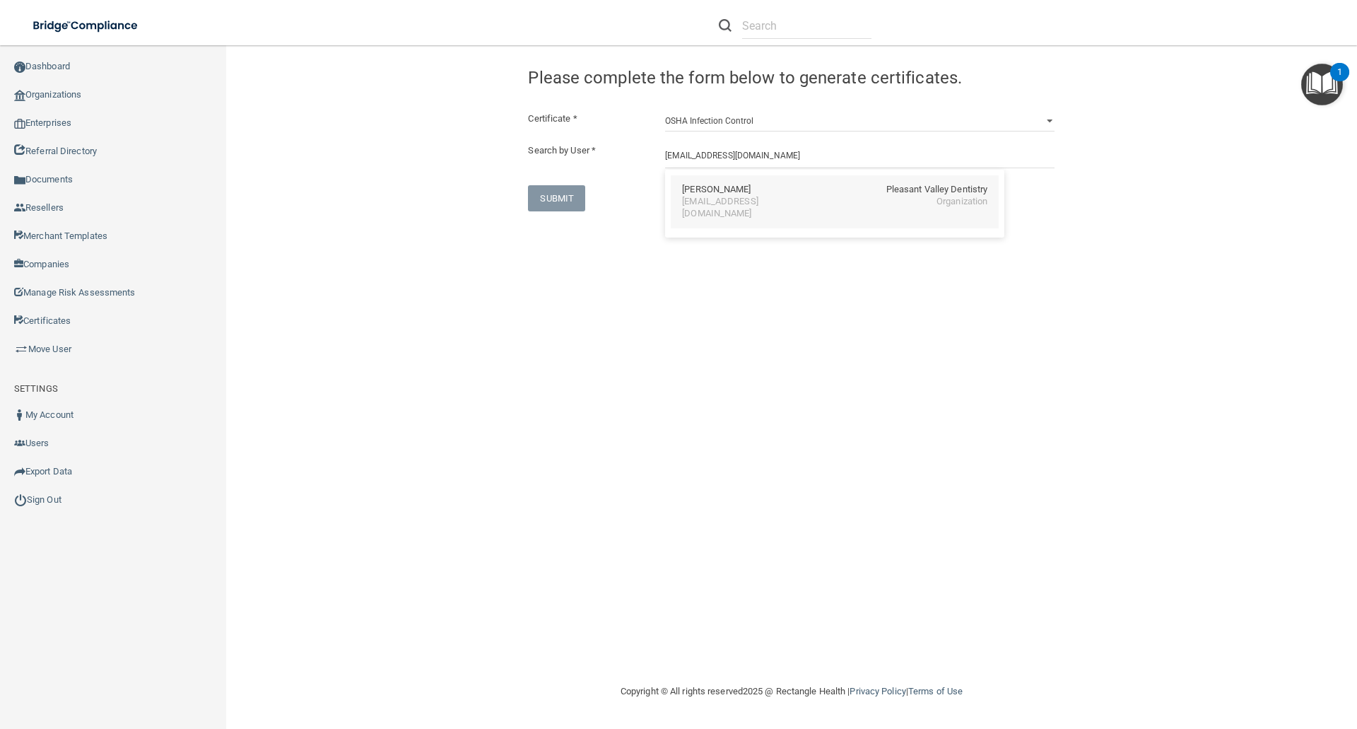
click at [704, 180] on div "Katherine Guerin Pleasant Valley Dentistry kguerin@une.edu Organization" at bounding box center [835, 201] width 328 height 53
type input "Katherine Guerin"
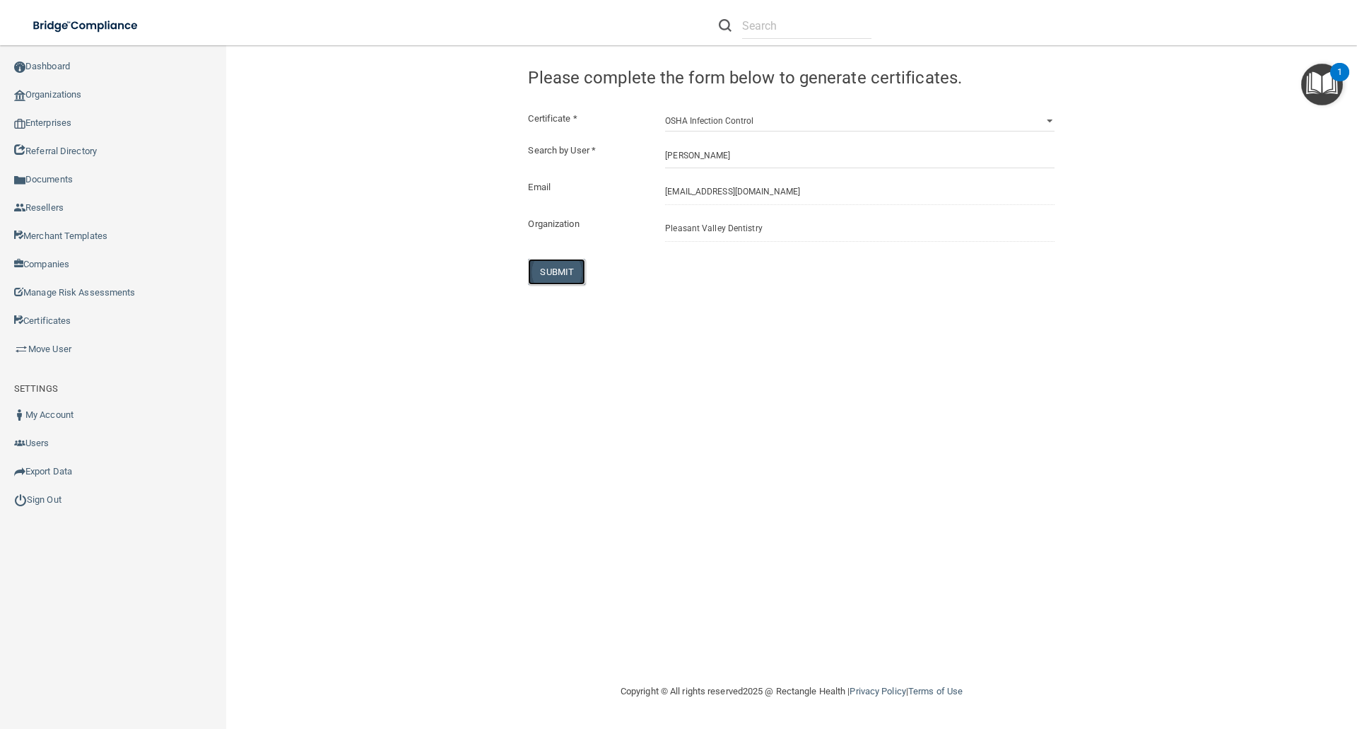
click at [569, 269] on button "SUBMIT" at bounding box center [556, 272] width 57 height 26
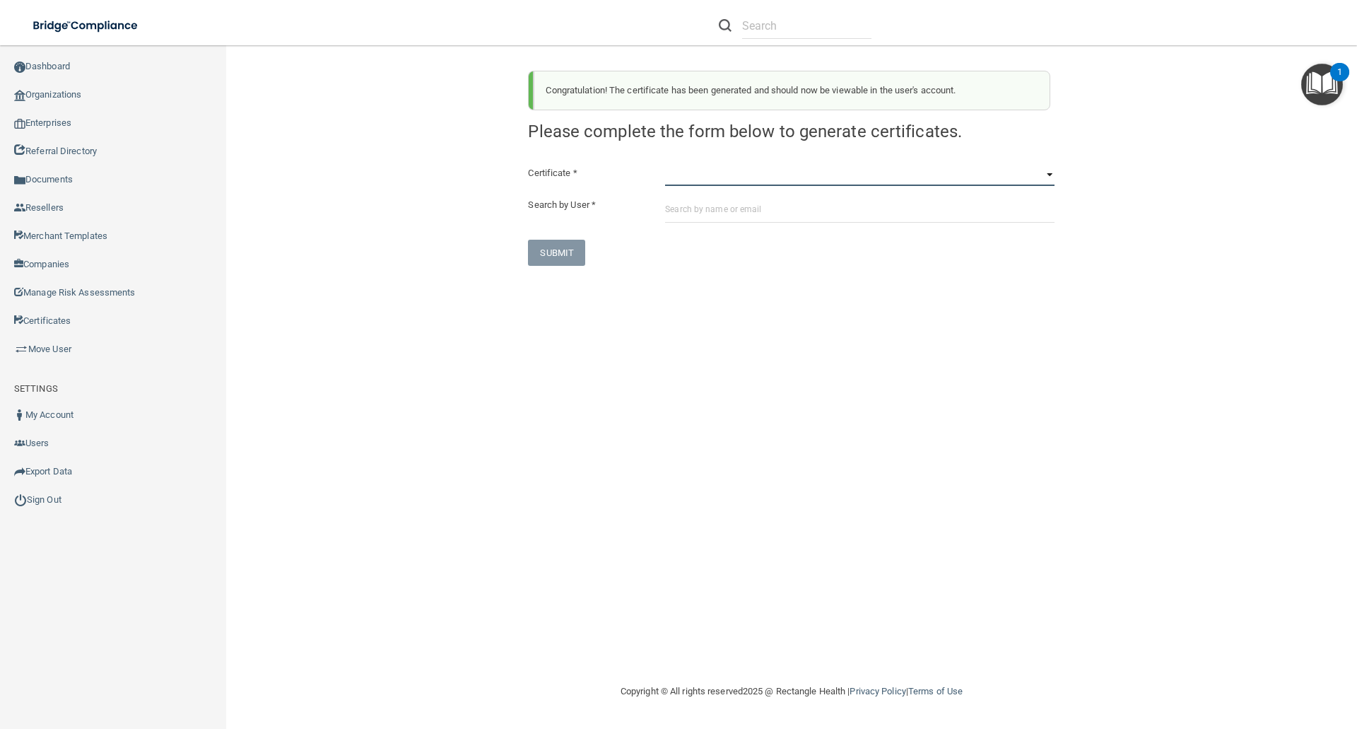
click at [685, 180] on select "HIPAA Officer Certification Training OSHA Bloodborne Pathogens OSHA COVID-19 Pr…" at bounding box center [859, 175] width 389 height 21
select select "5"
click at [665, 165] on select "HIPAA Officer Certification Training OSHA Bloodborne Pathogens OSHA COVID-19 Pr…" at bounding box center [859, 175] width 389 height 21
click at [672, 210] on input "text" at bounding box center [859, 209] width 389 height 26
paste input "[EMAIL_ADDRESS][DOMAIN_NAME]"
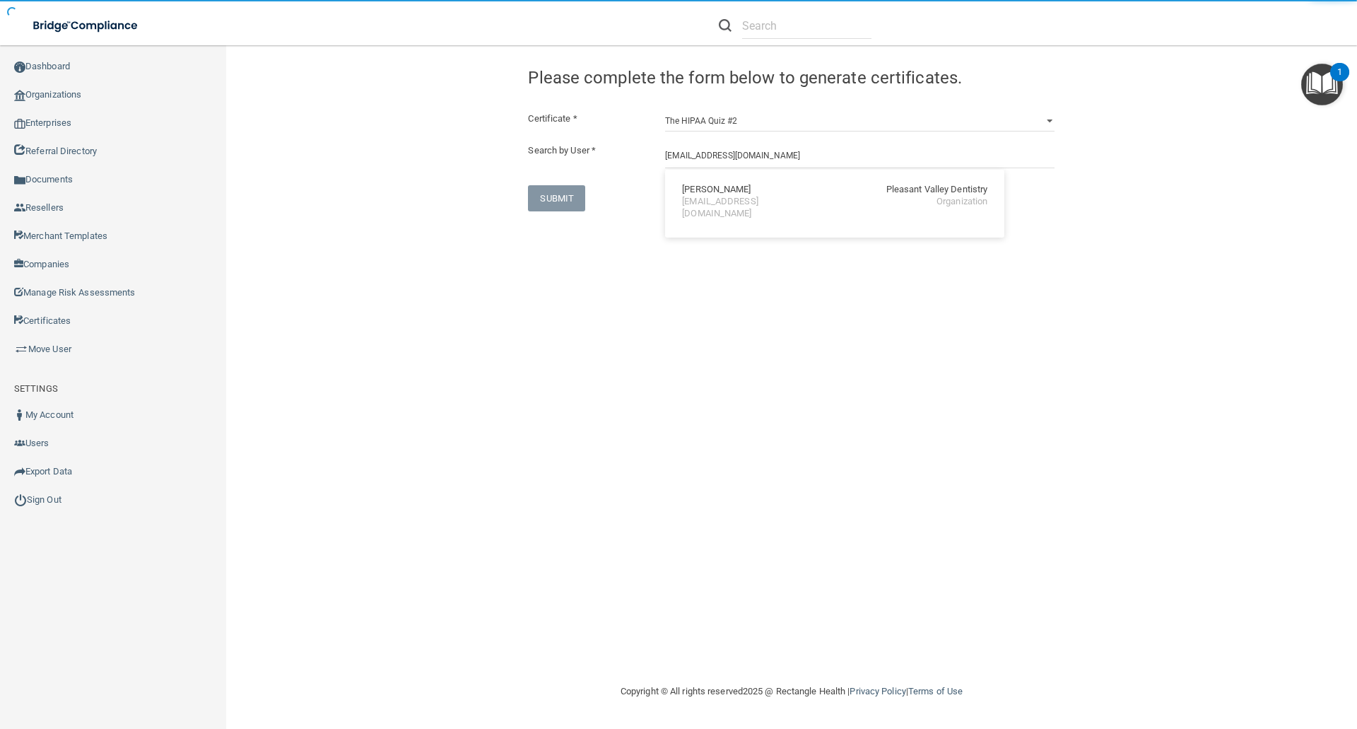
click at [692, 195] on div "Katherine Guerin" at bounding box center [716, 190] width 69 height 12
type input "Katherine Guerin"
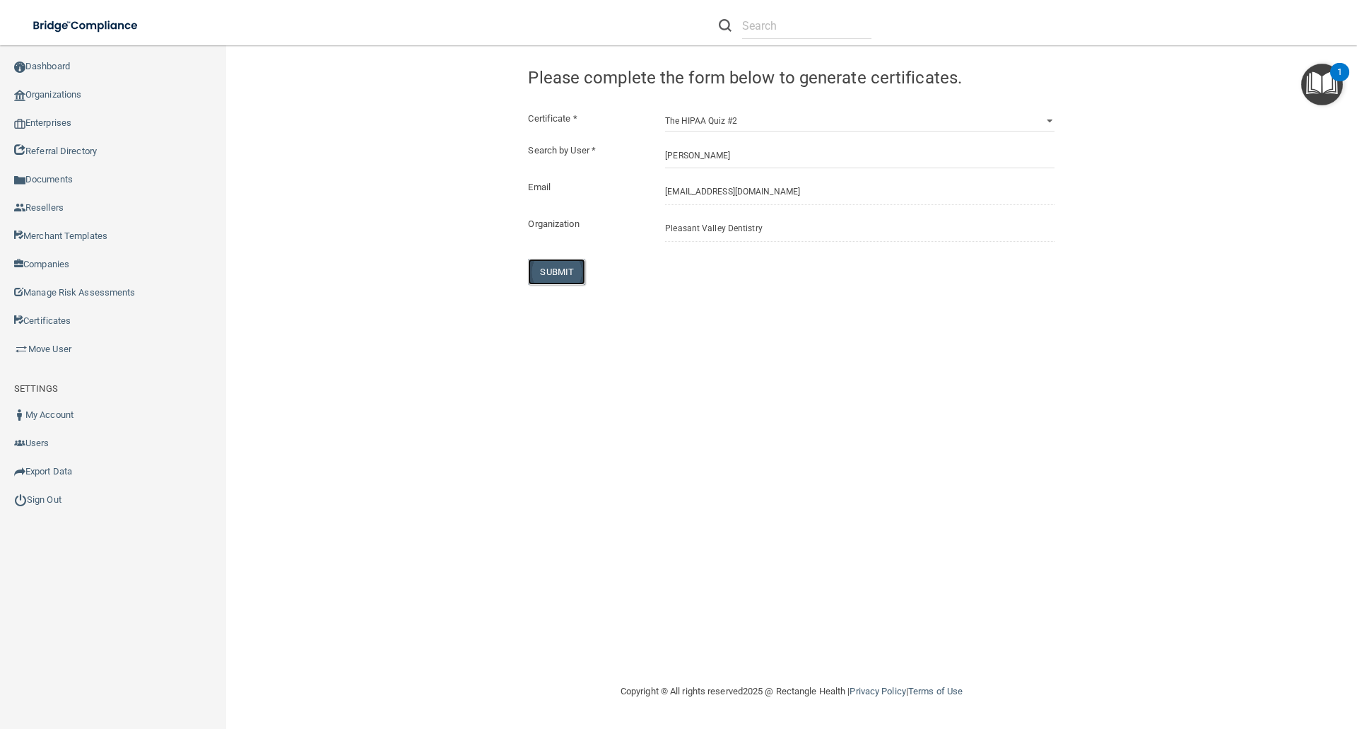
click at [556, 271] on button "SUBMIT" at bounding box center [556, 272] width 57 height 26
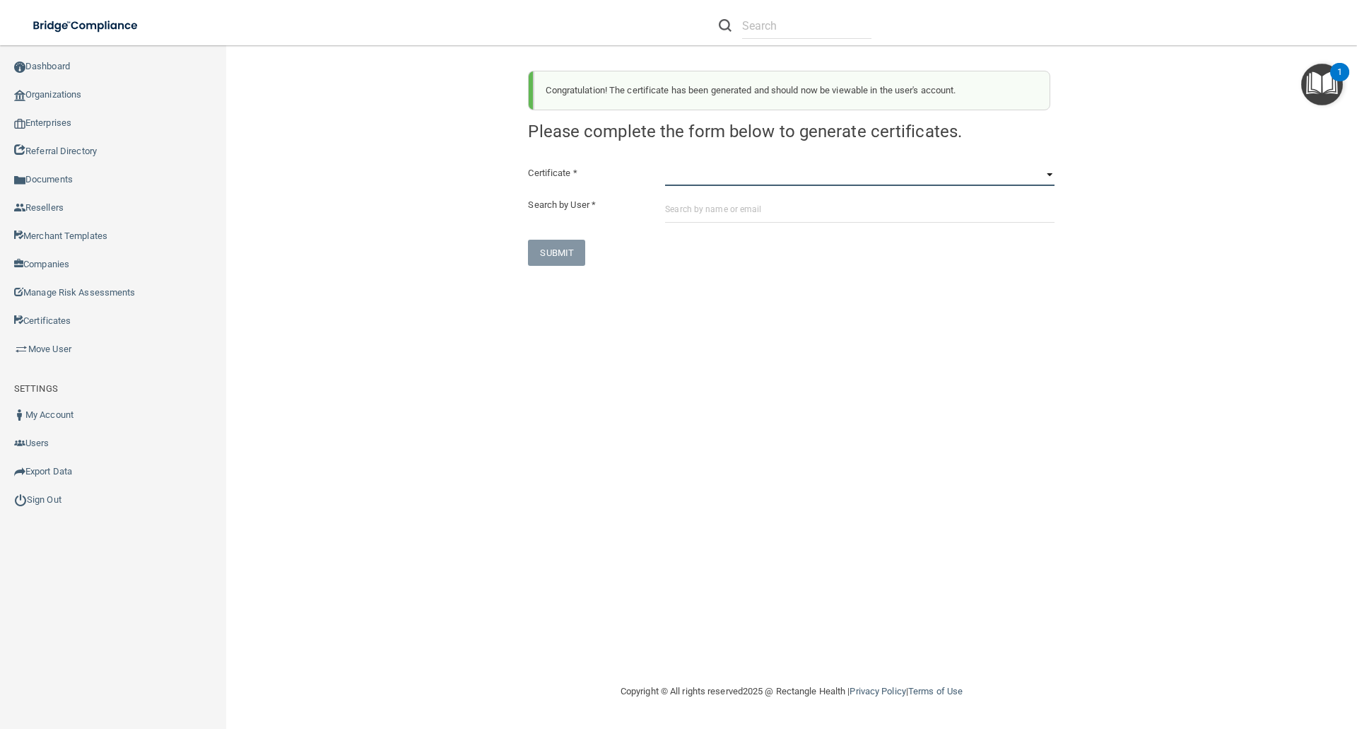
click at [678, 172] on select "HIPAA Officer Certification Training OSHA Bloodborne Pathogens OSHA COVID-19 Pr…" at bounding box center [859, 175] width 389 height 21
select select "6"
click at [665, 165] on select "HIPAA Officer Certification Training OSHA Bloodborne Pathogens OSHA COVID-19 Pr…" at bounding box center [859, 175] width 389 height 21
click at [682, 211] on input "text" at bounding box center [859, 209] width 389 height 26
paste input "[EMAIL_ADDRESS][DOMAIN_NAME]"
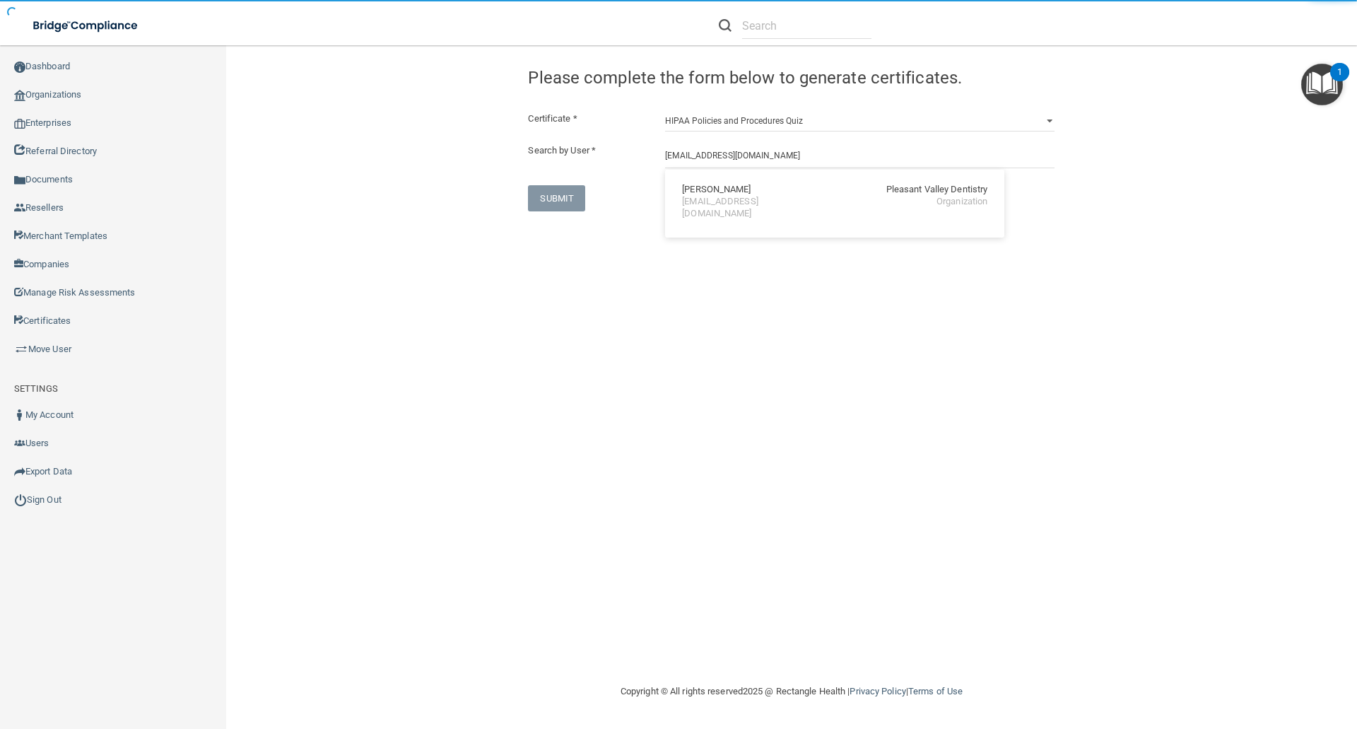
click at [690, 194] on div "Katherine Guerin" at bounding box center [716, 190] width 69 height 12
type input "Katherine Guerin"
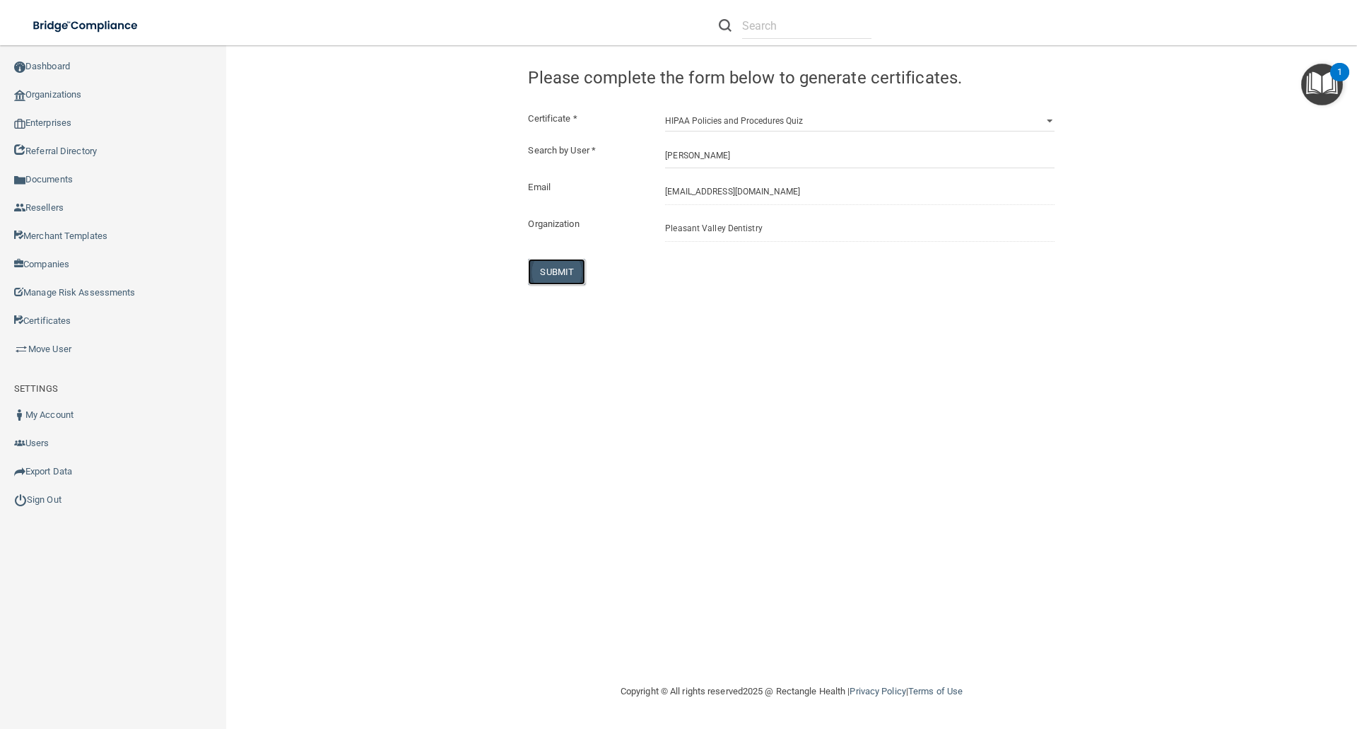
click at [555, 273] on button "SUBMIT" at bounding box center [556, 272] width 57 height 26
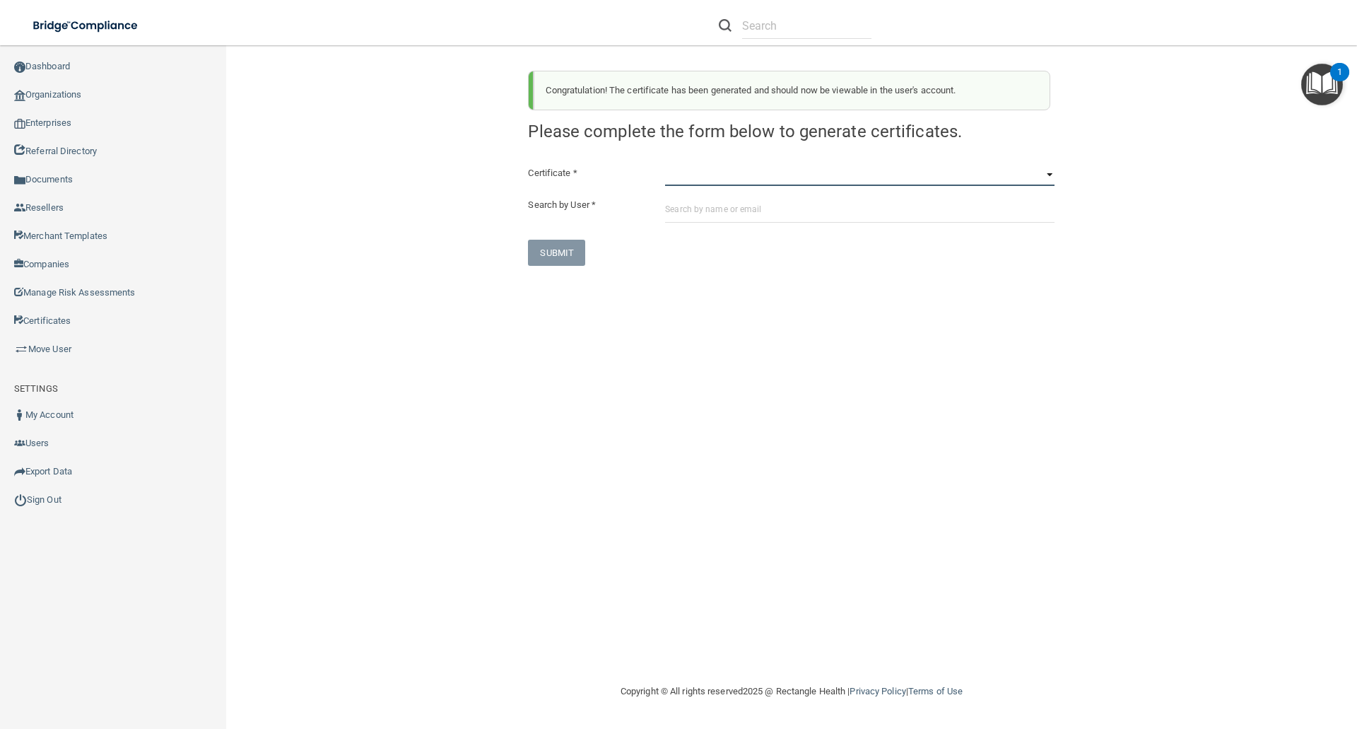
click at [685, 179] on select "HIPAA Officer Certification Training OSHA Bloodborne Pathogens OSHA COVID-19 Pr…" at bounding box center [859, 175] width 389 height 21
select select "7"
click at [665, 165] on select "HIPAA Officer Certification Training OSHA Bloodborne Pathogens OSHA COVID-19 Pr…" at bounding box center [859, 175] width 389 height 21
click at [678, 211] on input "text" at bounding box center [859, 209] width 389 height 26
paste input "[EMAIL_ADDRESS][DOMAIN_NAME]"
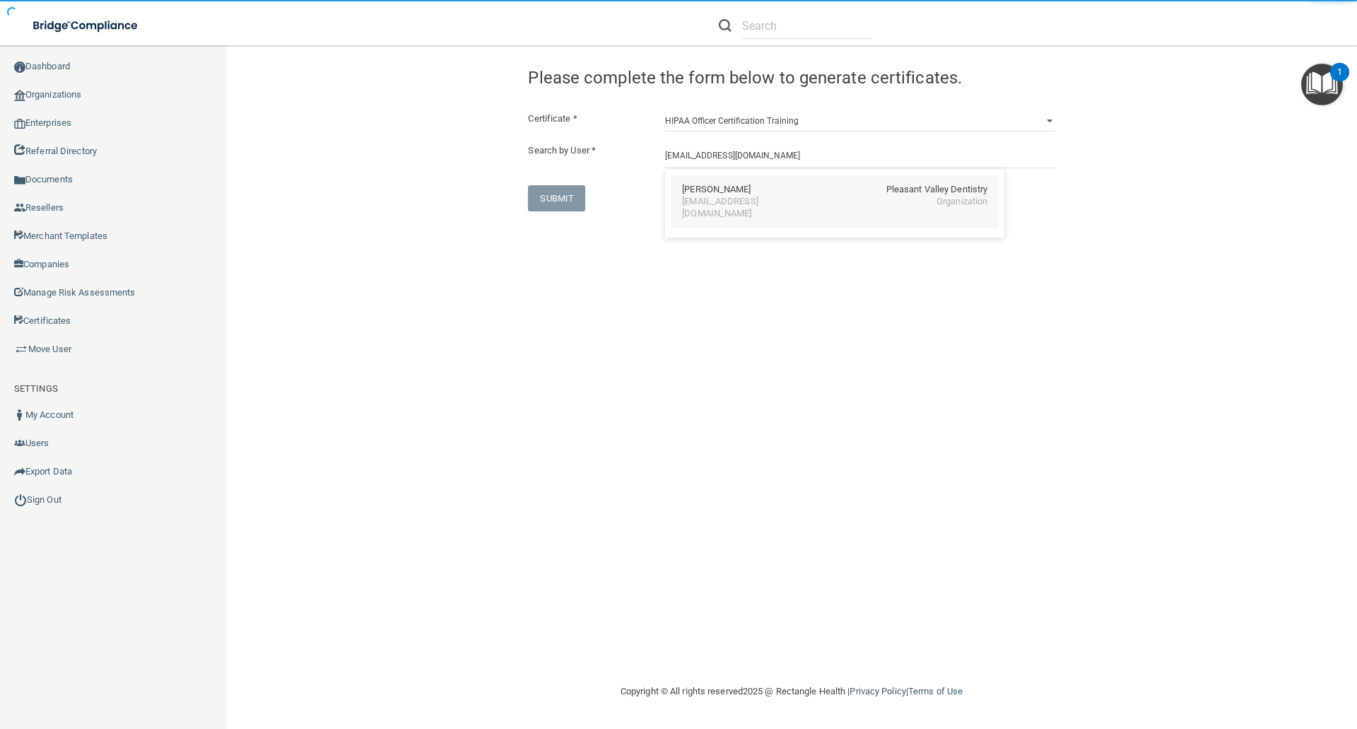
click at [736, 188] on div "Katherine Guerin" at bounding box center [716, 190] width 69 height 12
type input "Katherine Guerin"
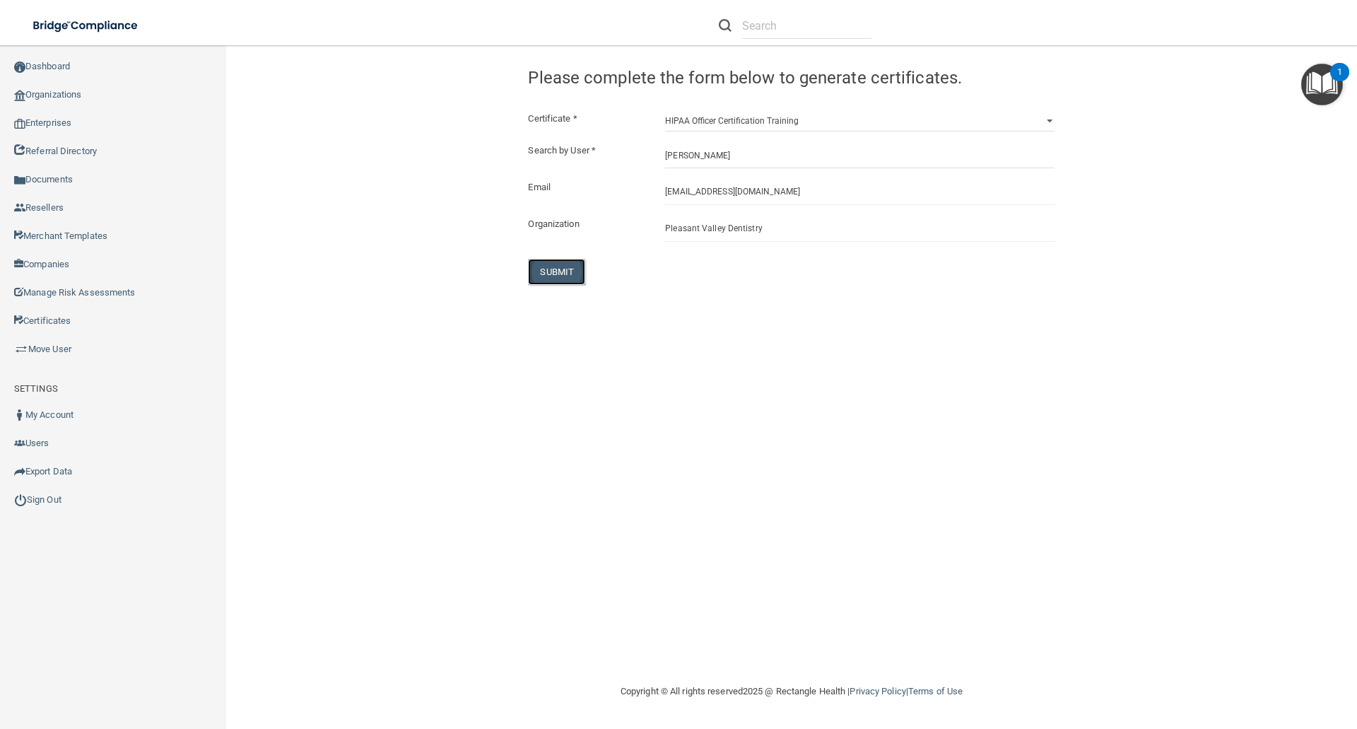
click at [567, 265] on button "SUBMIT" at bounding box center [556, 272] width 57 height 26
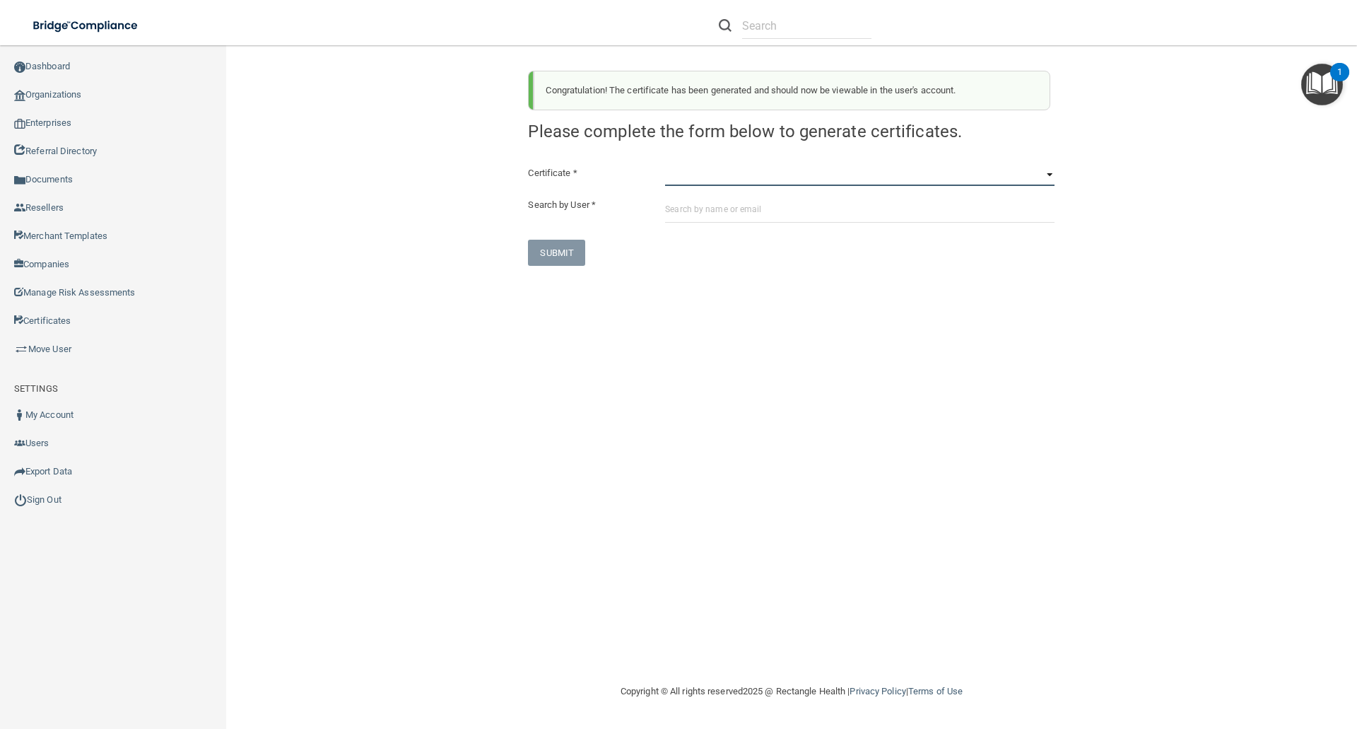
click at [676, 184] on select "HIPAA Officer Certification Training OSHA Bloodborne Pathogens OSHA COVID-19 Pr…" at bounding box center [859, 175] width 389 height 21
click at [675, 172] on select "HIPAA Officer Certification Training OSHA Bloodborne Pathogens OSHA COVID-19 Pr…" at bounding box center [859, 175] width 389 height 21
select select "1"
click at [665, 165] on select "HIPAA Officer Certification Training OSHA Bloodborne Pathogens OSHA COVID-19 Pr…" at bounding box center [859, 175] width 389 height 21
click at [678, 208] on input "text" at bounding box center [859, 209] width 389 height 26
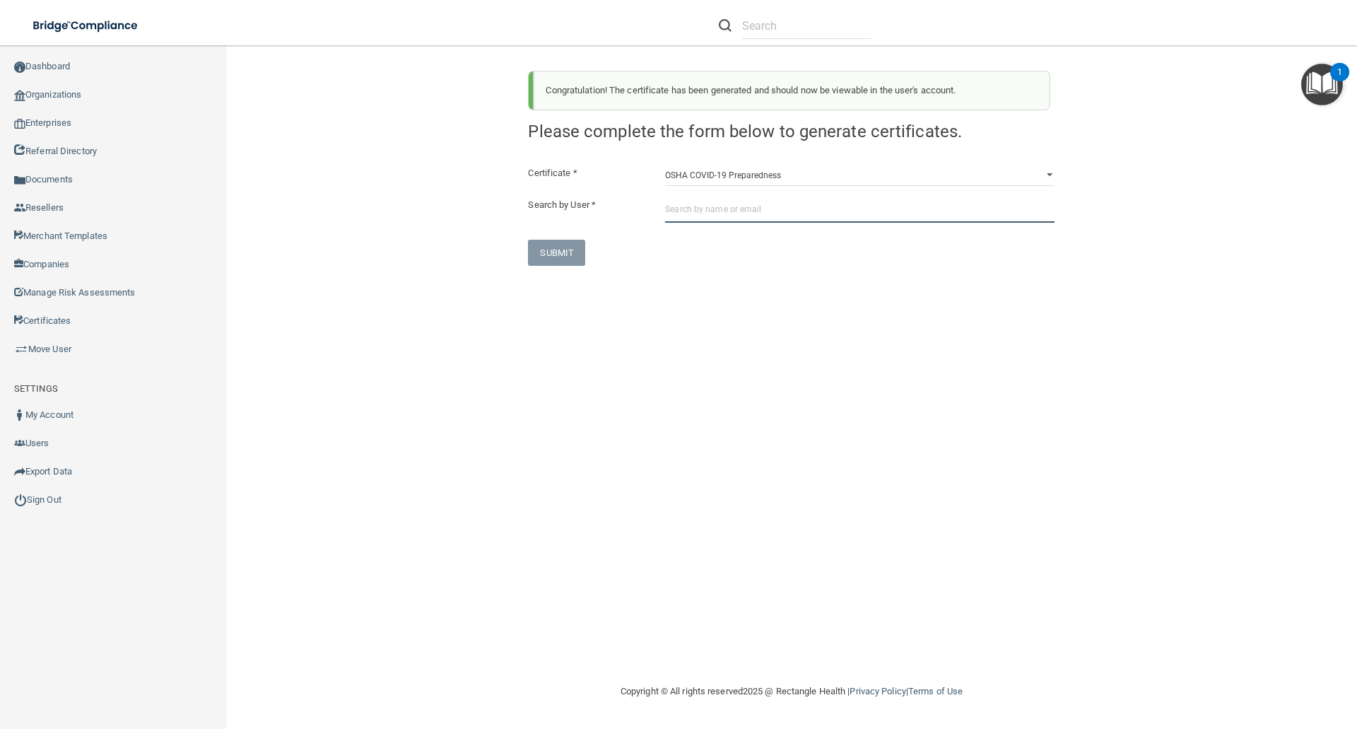
paste input "[PERSON_NAME][EMAIL_ADDRESS][PERSON_NAME][DOMAIN_NAME]"
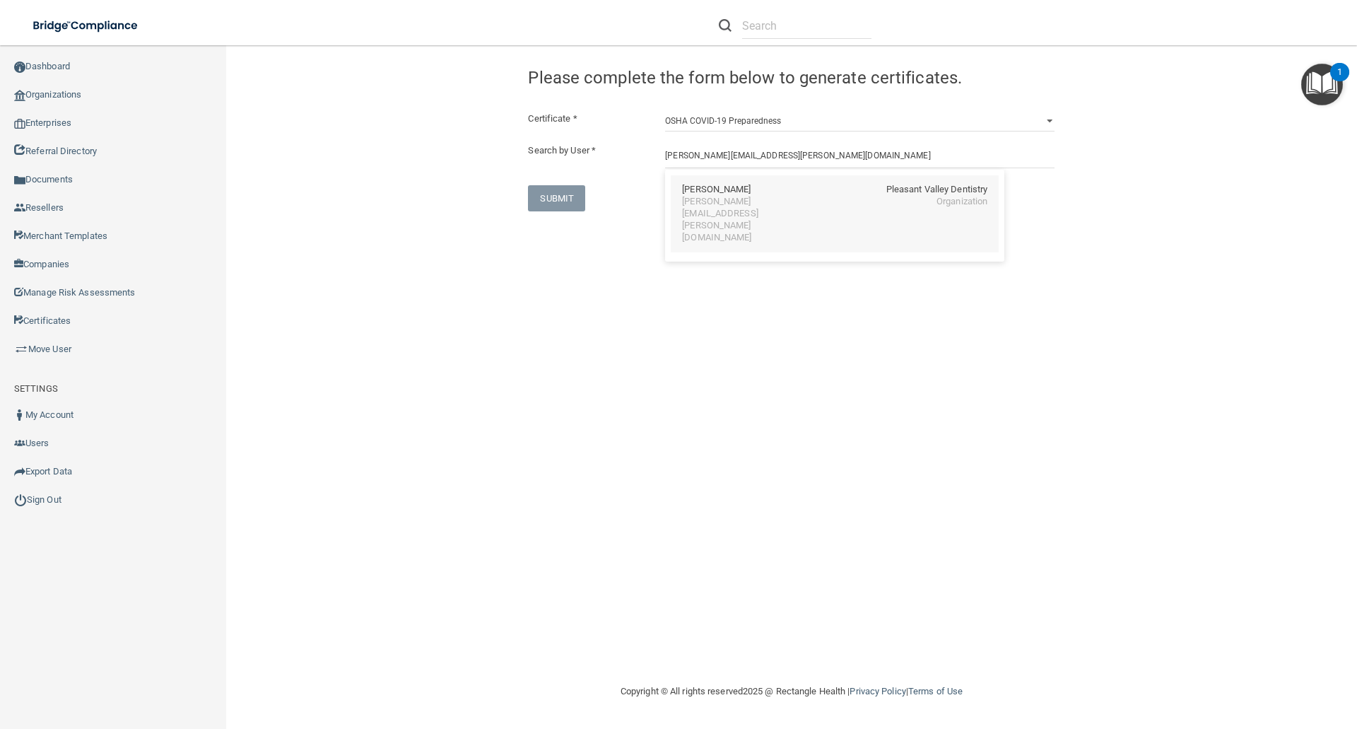
click at [700, 182] on div "Thomas Hernon Pleasant Valley Dentistry thomas.hernon@gmail.com Organization" at bounding box center [835, 213] width 328 height 77
type input "Thomas Hernon"
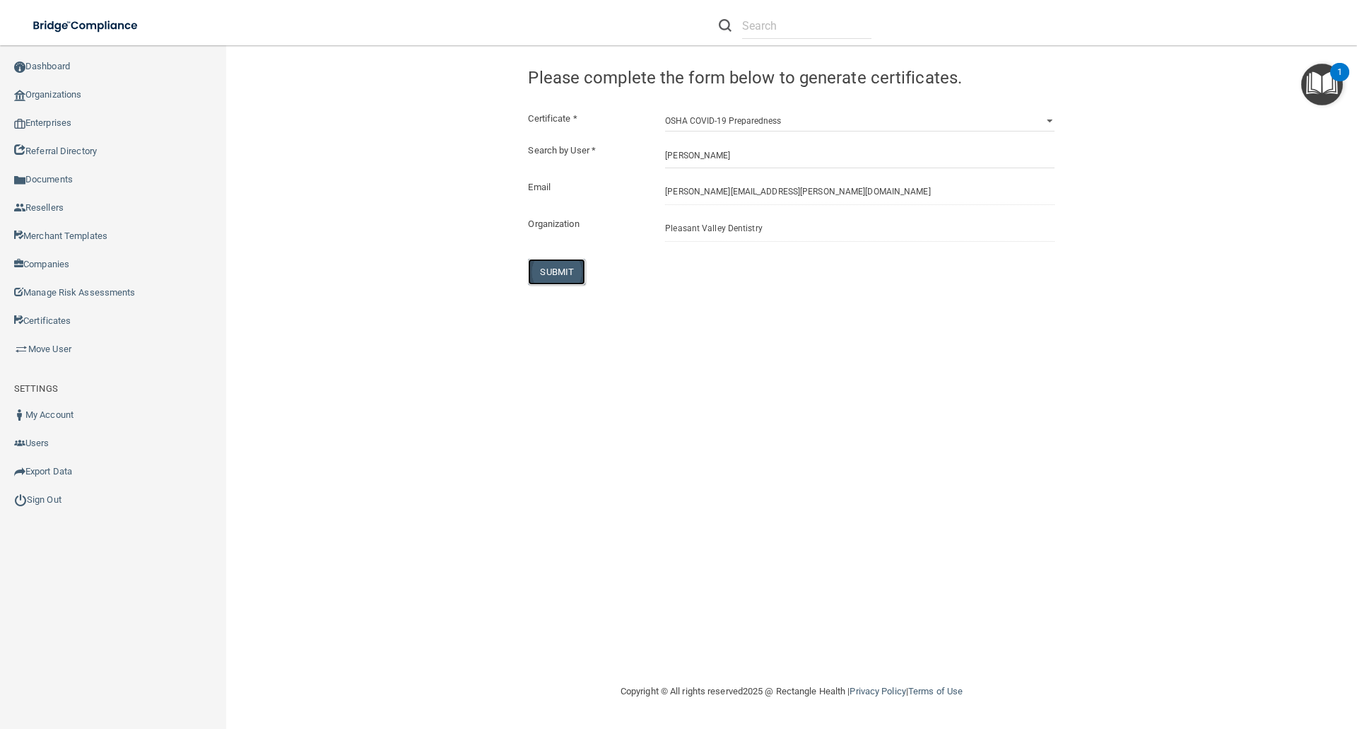
click at [555, 264] on button "SUBMIT" at bounding box center [556, 272] width 57 height 26
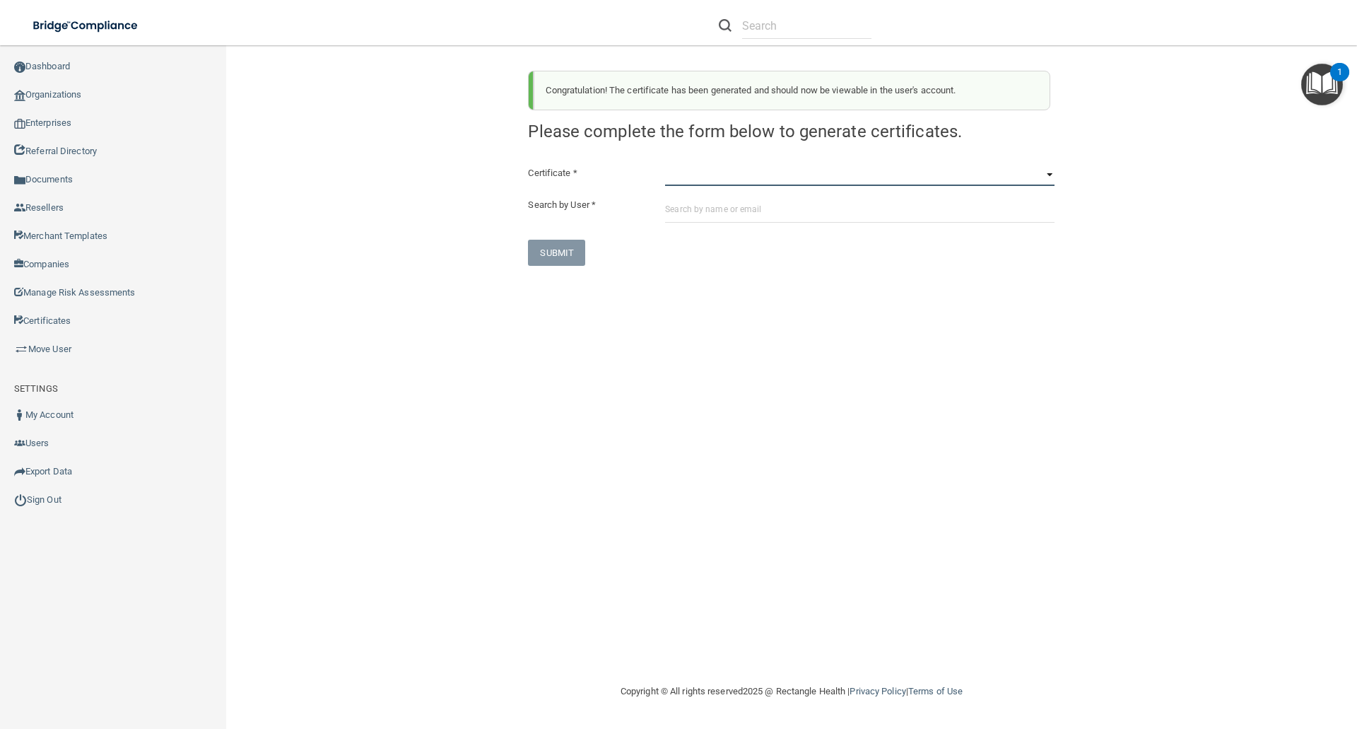
click at [677, 177] on select "HIPAA Officer Certification Training OSHA Bloodborne Pathogens OSHA COVID-19 Pr…" at bounding box center [859, 175] width 389 height 21
select select "3"
click at [665, 165] on select "HIPAA Officer Certification Training OSHA Bloodborne Pathogens OSHA COVID-19 Pr…" at bounding box center [859, 175] width 389 height 21
click at [668, 206] on input "text" at bounding box center [859, 209] width 389 height 26
paste input "[PERSON_NAME][EMAIL_ADDRESS][PERSON_NAME][DOMAIN_NAME]"
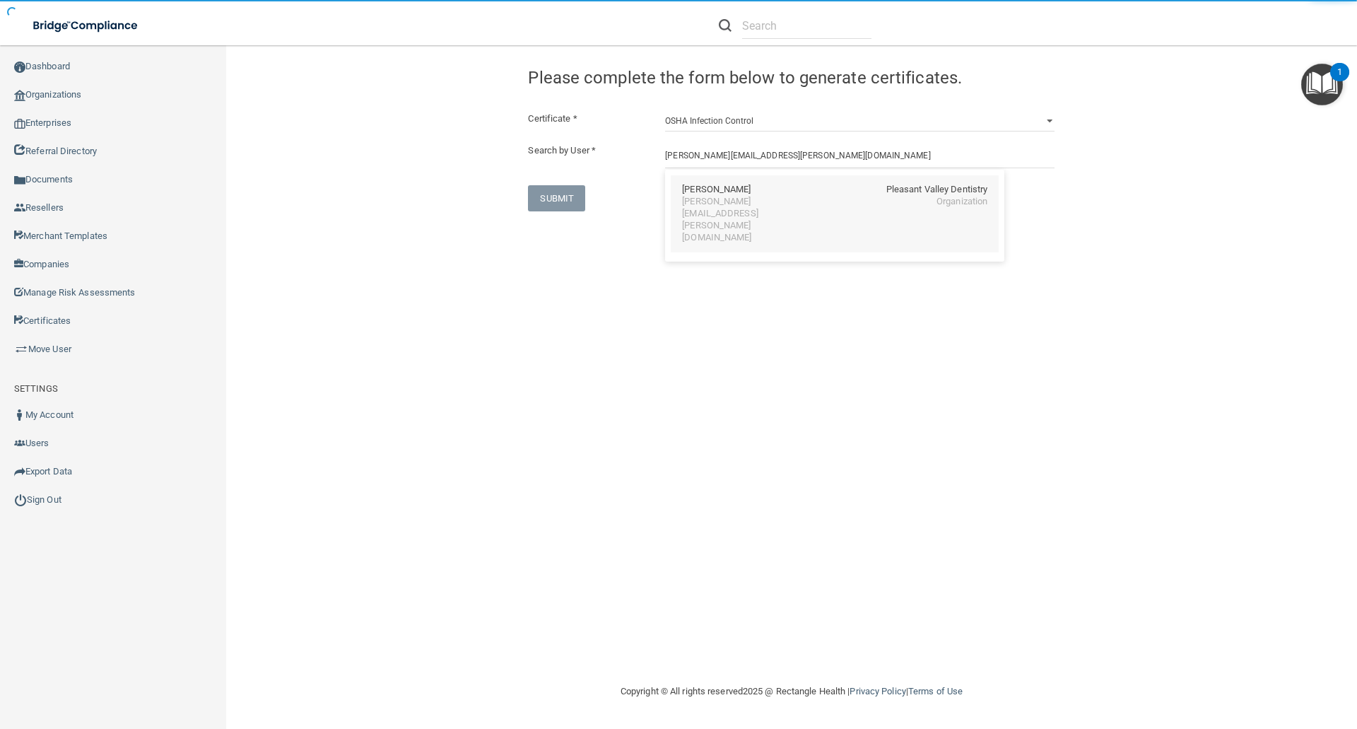
click at [706, 189] on div "Thomas Hernon" at bounding box center [716, 190] width 69 height 12
type input "Thomas Hernon"
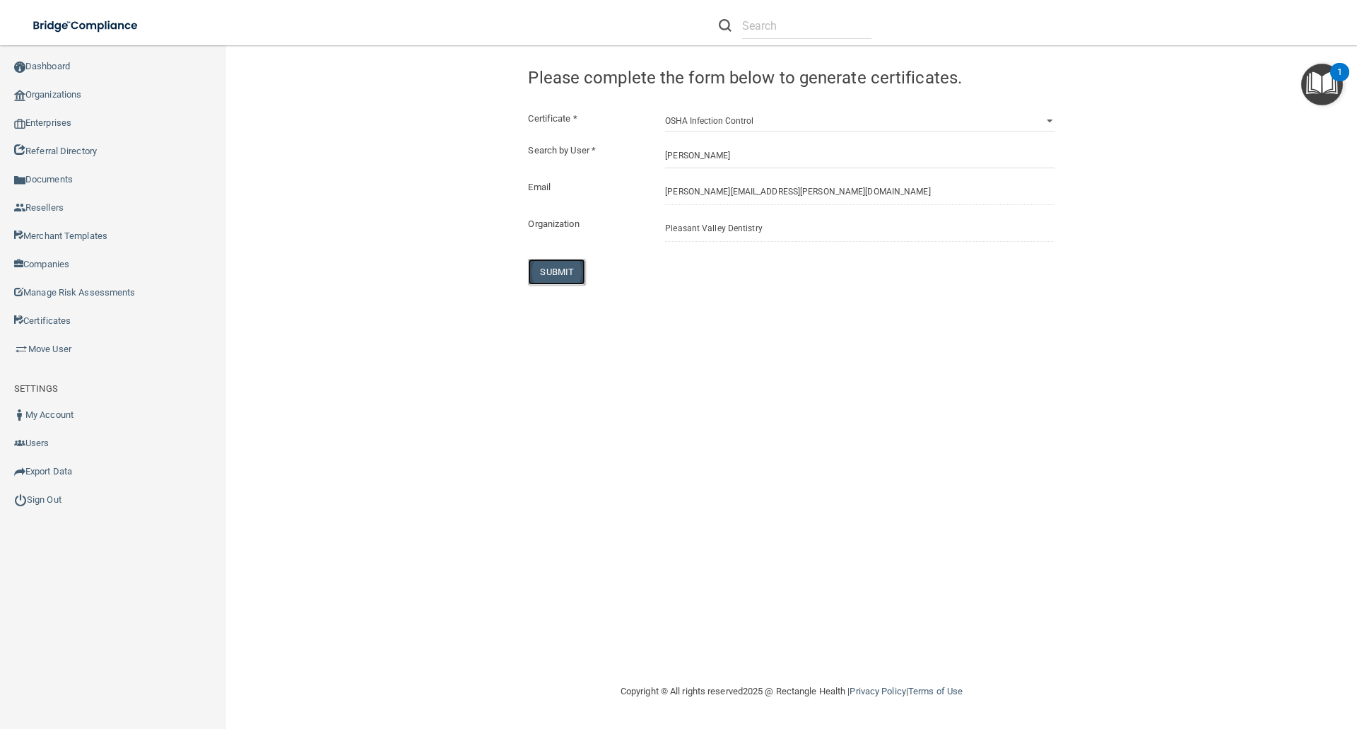
click at [553, 274] on button "SUBMIT" at bounding box center [556, 272] width 57 height 26
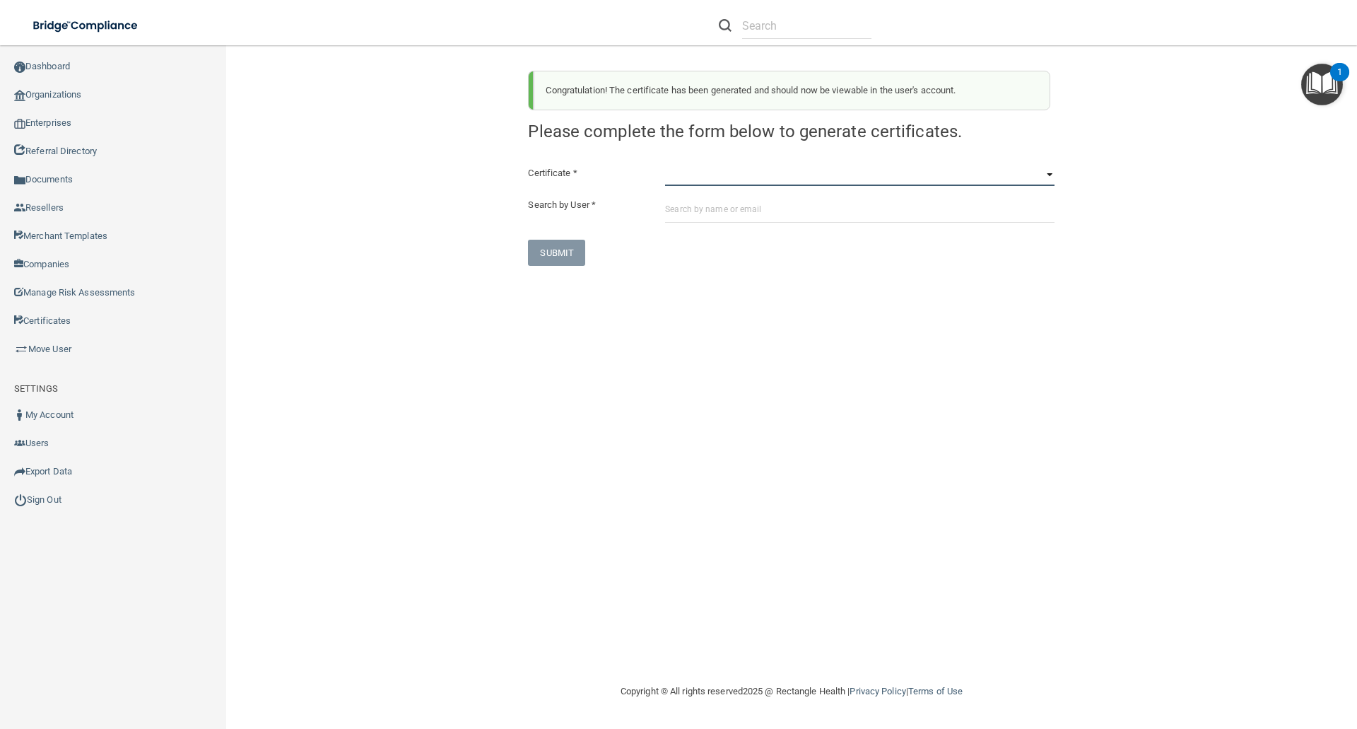
click at [676, 179] on select "HIPAA Officer Certification Training OSHA Bloodborne Pathogens OSHA COVID-19 Pr…" at bounding box center [859, 175] width 389 height 21
click at [665, 165] on select "HIPAA Officer Certification Training OSHA Bloodborne Pathogens OSHA COVID-19 Pr…" at bounding box center [859, 175] width 389 height 21
click at [706, 177] on select "HIPAA Officer Certification Training OSHA Bloodborne Pathogens OSHA COVID-19 Pr…" at bounding box center [859, 175] width 389 height 21
select select "5"
click at [665, 165] on select "HIPAA Officer Certification Training OSHA Bloodborne Pathogens OSHA COVID-19 Pr…" at bounding box center [859, 175] width 389 height 21
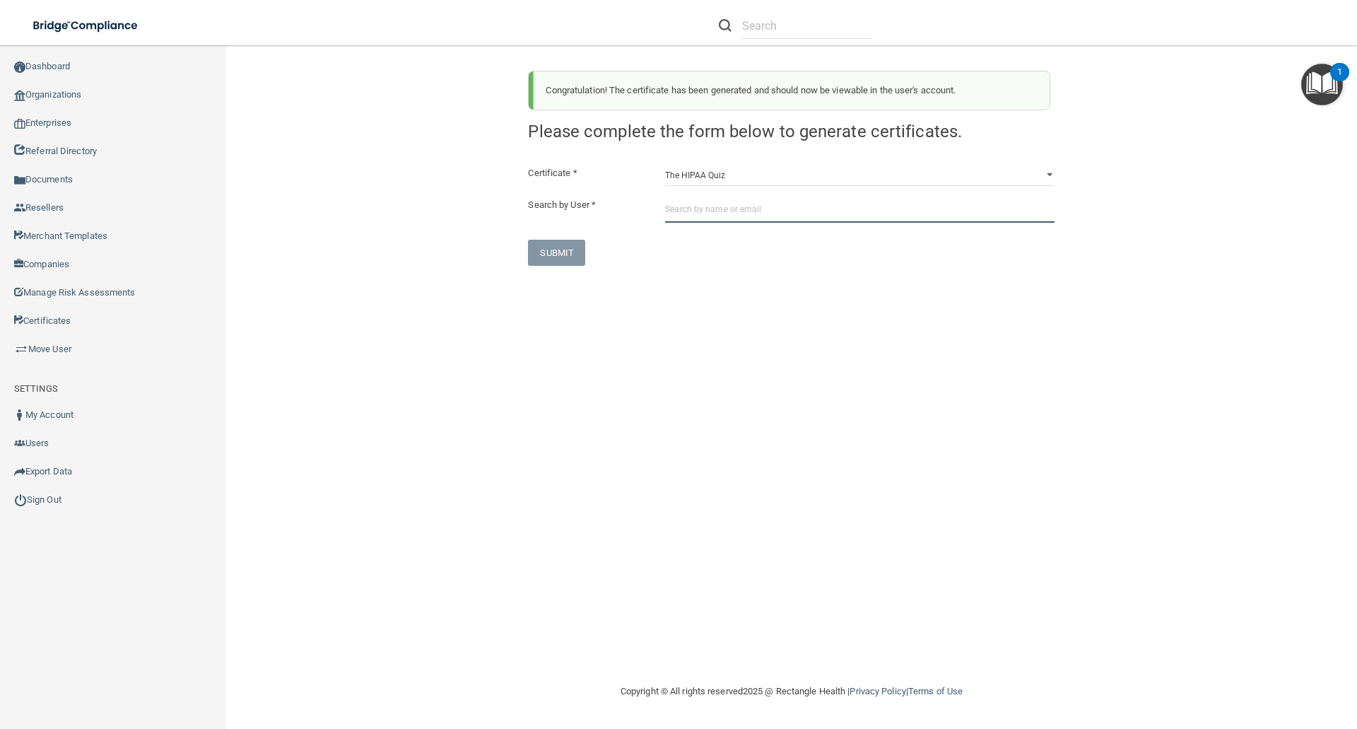
click at [677, 214] on input "text" at bounding box center [859, 209] width 389 height 26
paste input "[PERSON_NAME][EMAIL_ADDRESS][PERSON_NAME][DOMAIN_NAME]"
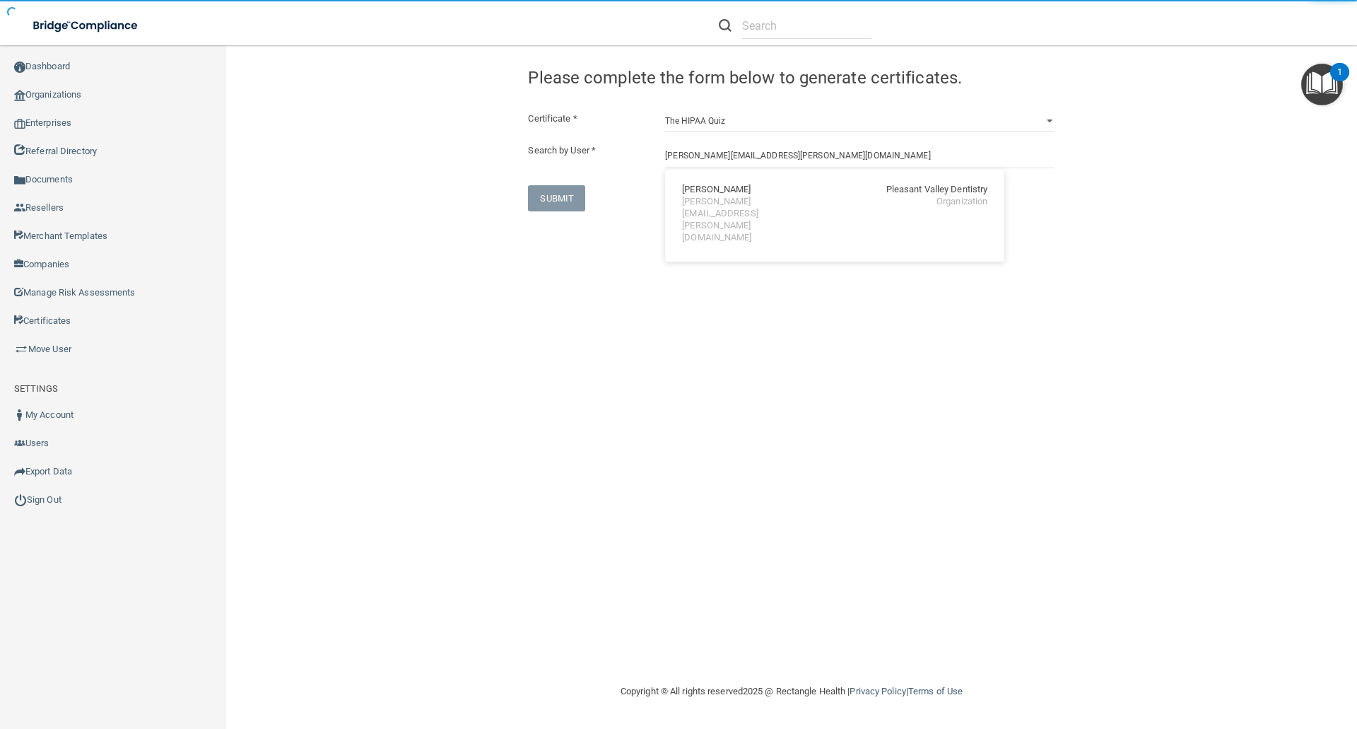
click at [714, 193] on div "Thomas Hernon" at bounding box center [716, 190] width 69 height 12
type input "Thomas Hernon"
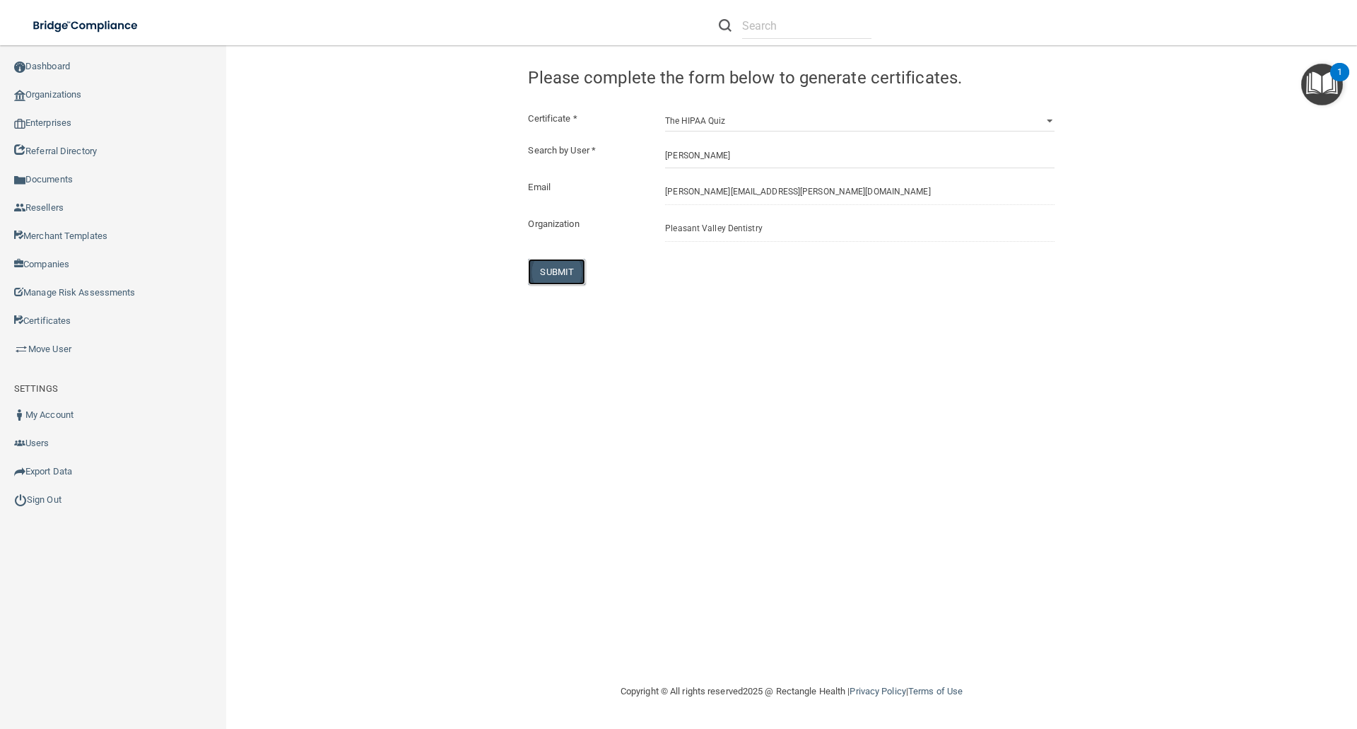
click at [561, 269] on button "SUBMIT" at bounding box center [556, 272] width 57 height 26
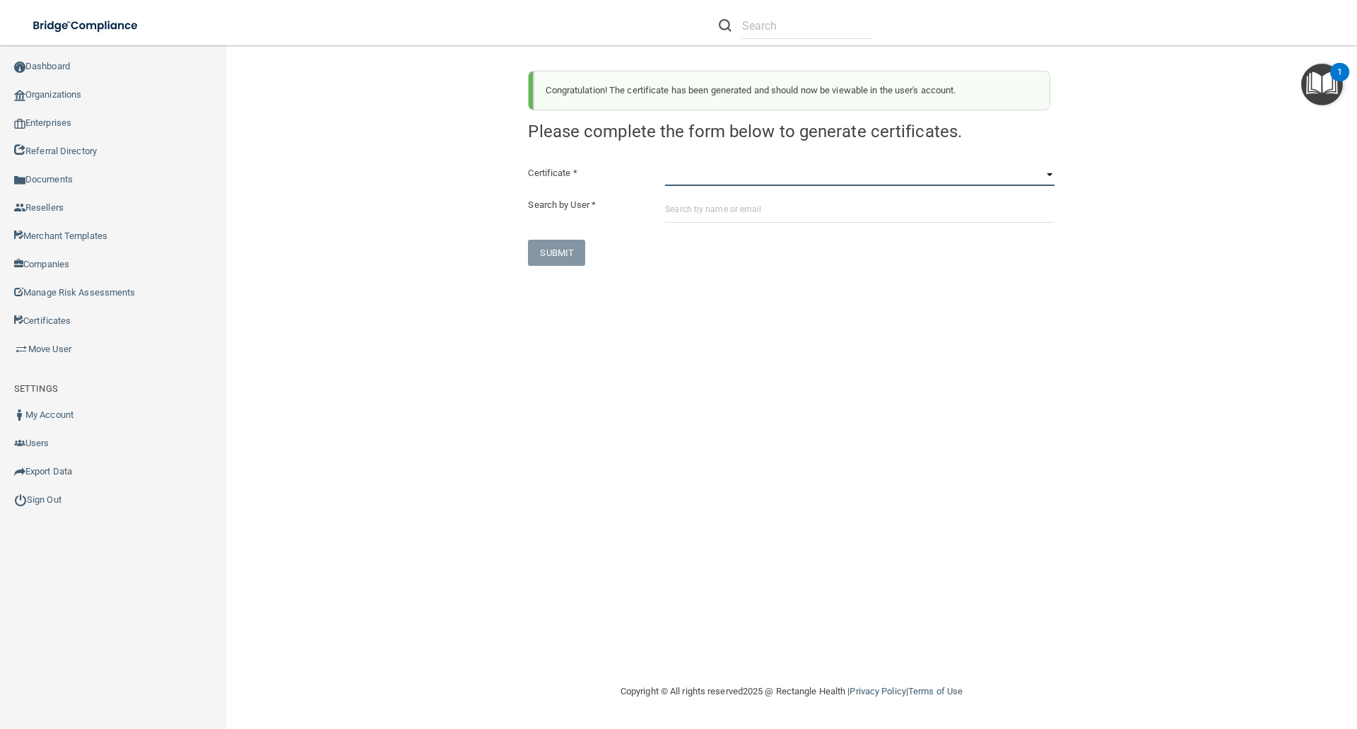
click at [670, 177] on select "HIPAA Officer Certification Training OSHA Bloodborne Pathogens OSHA COVID-19 Pr…" at bounding box center [859, 175] width 389 height 21
select select "6"
click at [665, 165] on select "HIPAA Officer Certification Training OSHA Bloodborne Pathogens OSHA COVID-19 Pr…" at bounding box center [859, 175] width 389 height 21
click at [669, 213] on input "text" at bounding box center [859, 209] width 389 height 26
paste input "[PERSON_NAME][EMAIL_ADDRESS][PERSON_NAME][DOMAIN_NAME]"
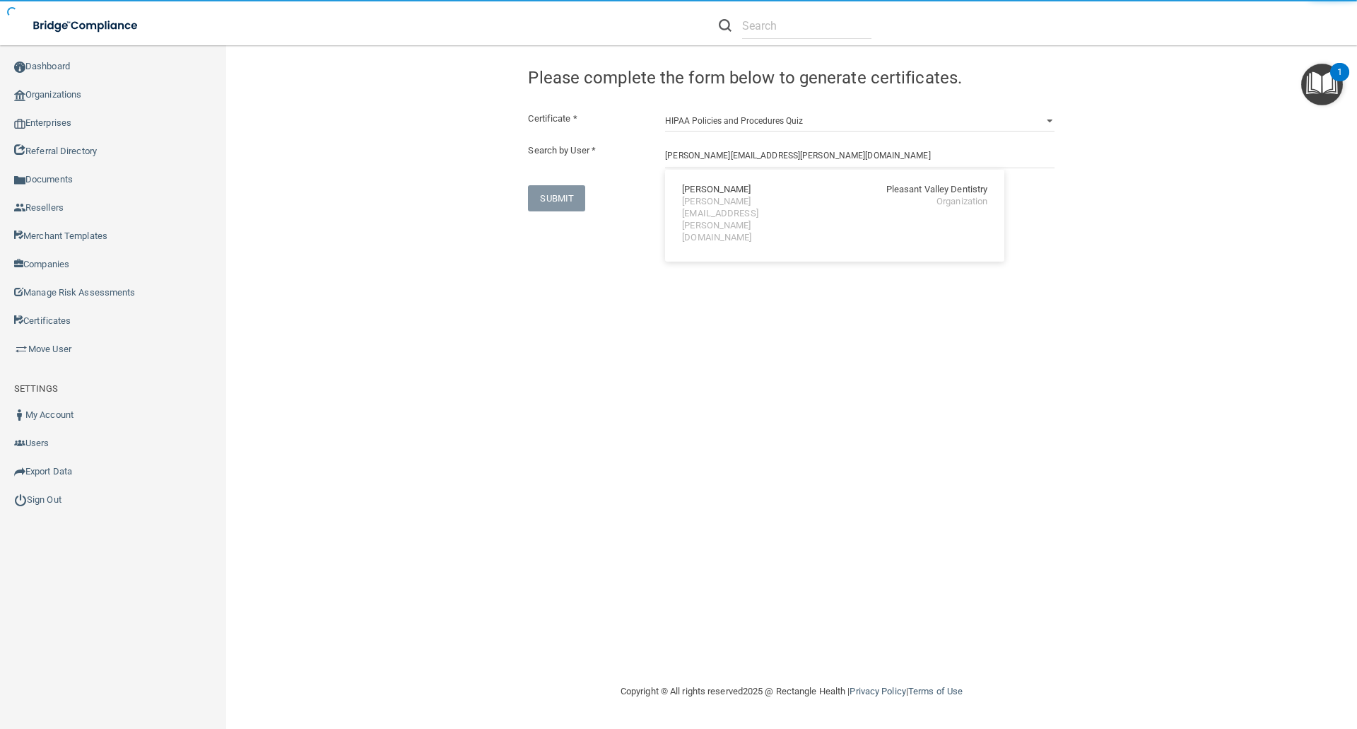
click at [704, 200] on div "[PERSON_NAME][EMAIL_ADDRESS][PERSON_NAME][DOMAIN_NAME]" at bounding box center [743, 220] width 122 height 48
type input "Thomas Hernon"
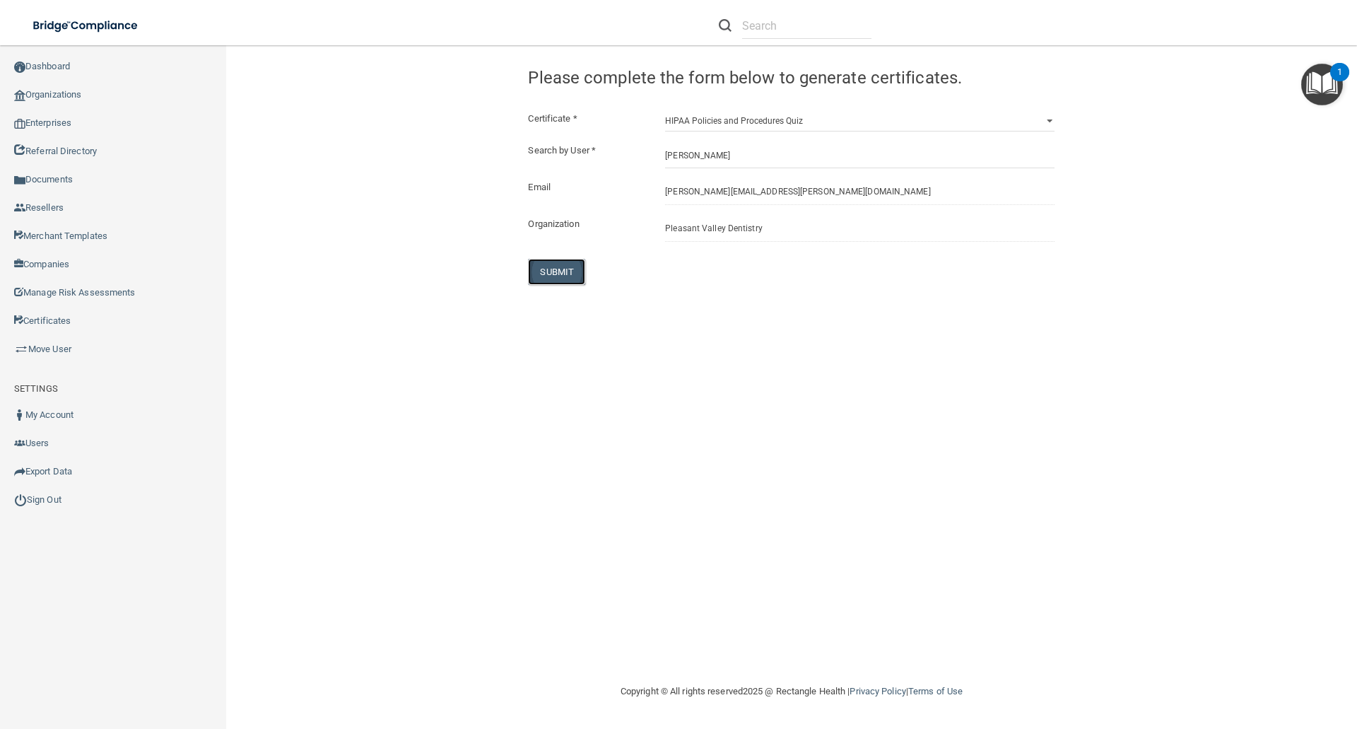
click at [556, 270] on button "SUBMIT" at bounding box center [556, 272] width 57 height 26
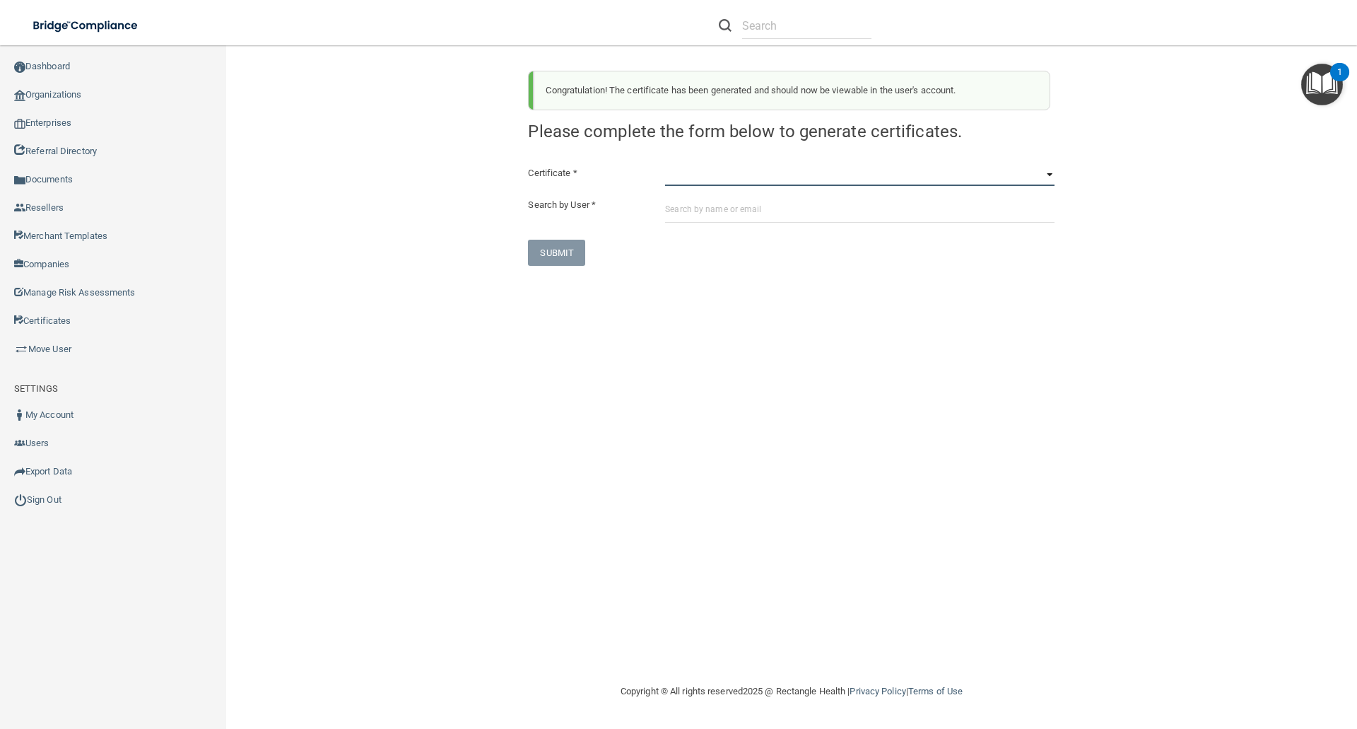
click at [679, 179] on select "HIPAA Officer Certification Training OSHA Bloodborne Pathogens OSHA COVID-19 Pr…" at bounding box center [859, 175] width 389 height 21
select select "7"
click at [665, 165] on select "HIPAA Officer Certification Training OSHA Bloodborne Pathogens OSHA COVID-19 Pr…" at bounding box center [859, 175] width 389 height 21
click at [687, 206] on input "text" at bounding box center [859, 209] width 389 height 26
paste input "[PERSON_NAME][EMAIL_ADDRESS][PERSON_NAME][DOMAIN_NAME]"
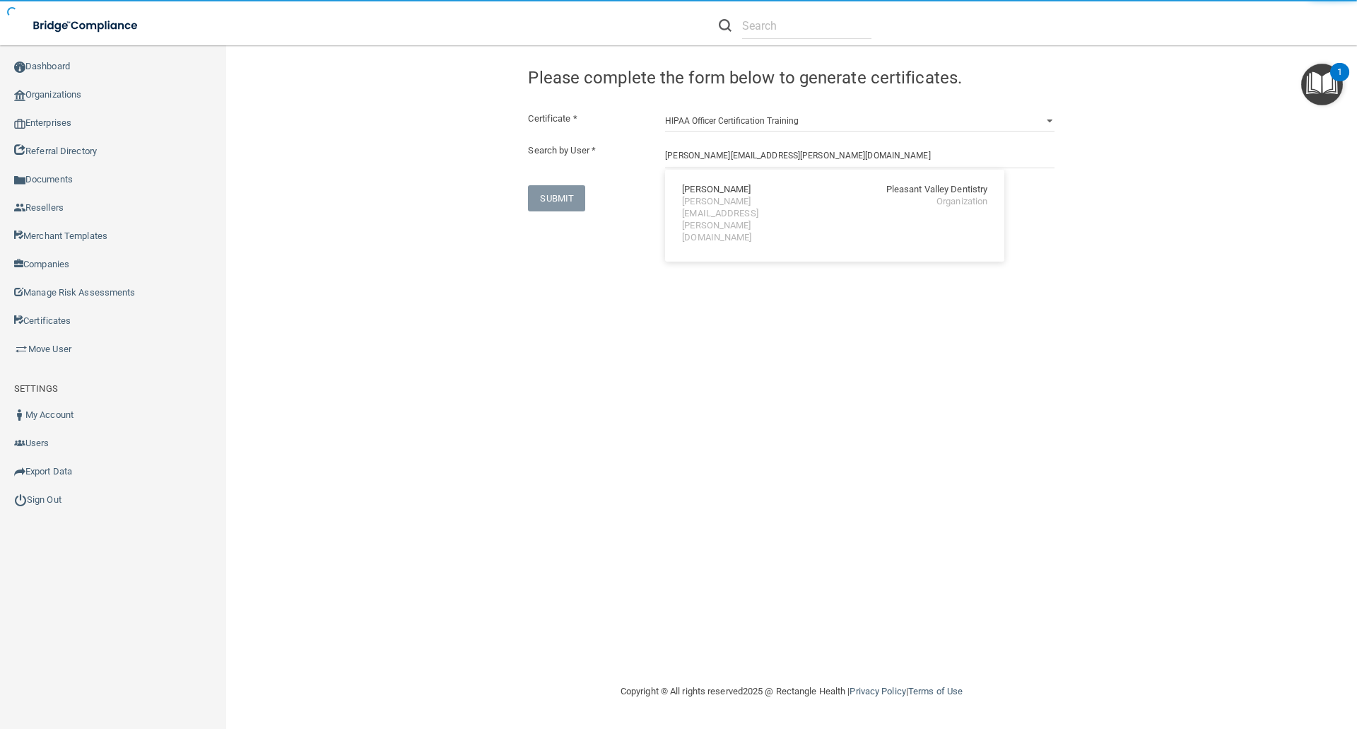
click at [717, 187] on div "Thomas Hernon" at bounding box center [716, 190] width 69 height 12
type input "Thomas Hernon"
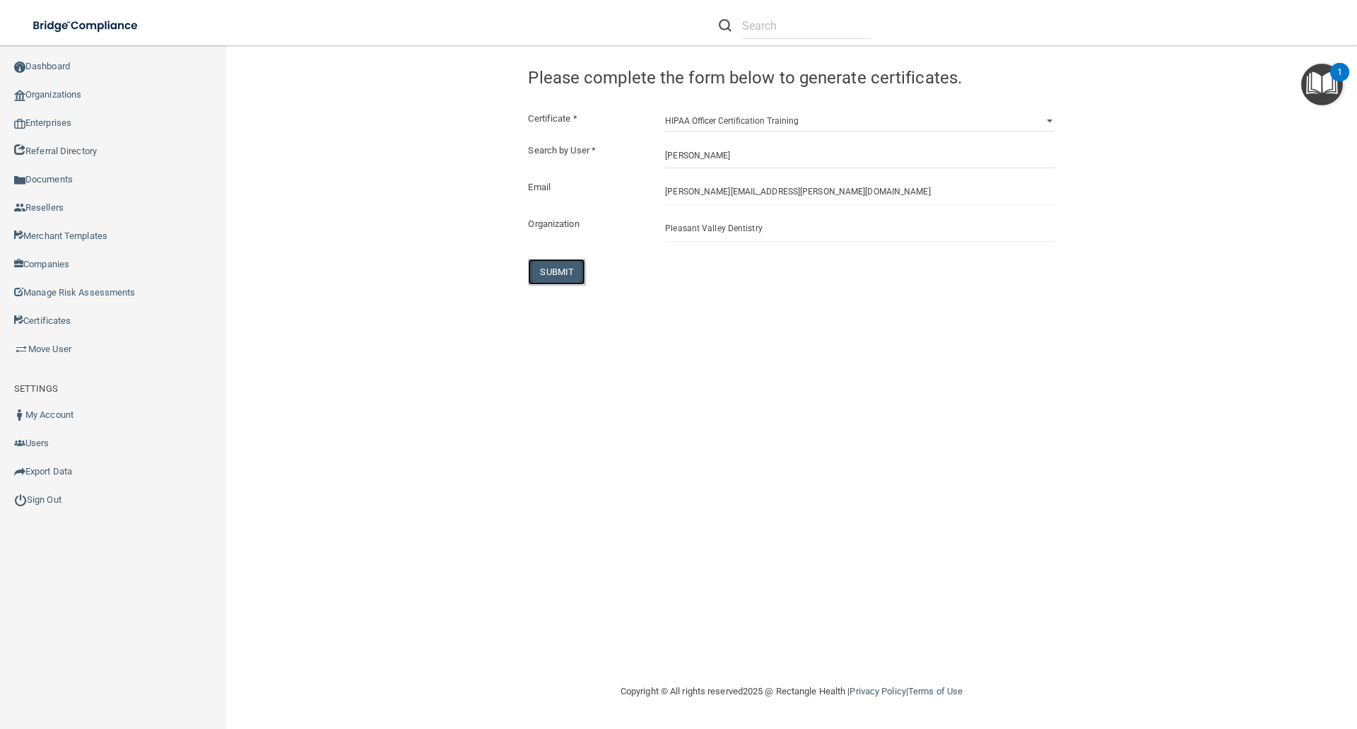
click at [560, 270] on button "SUBMIT" at bounding box center [556, 272] width 57 height 26
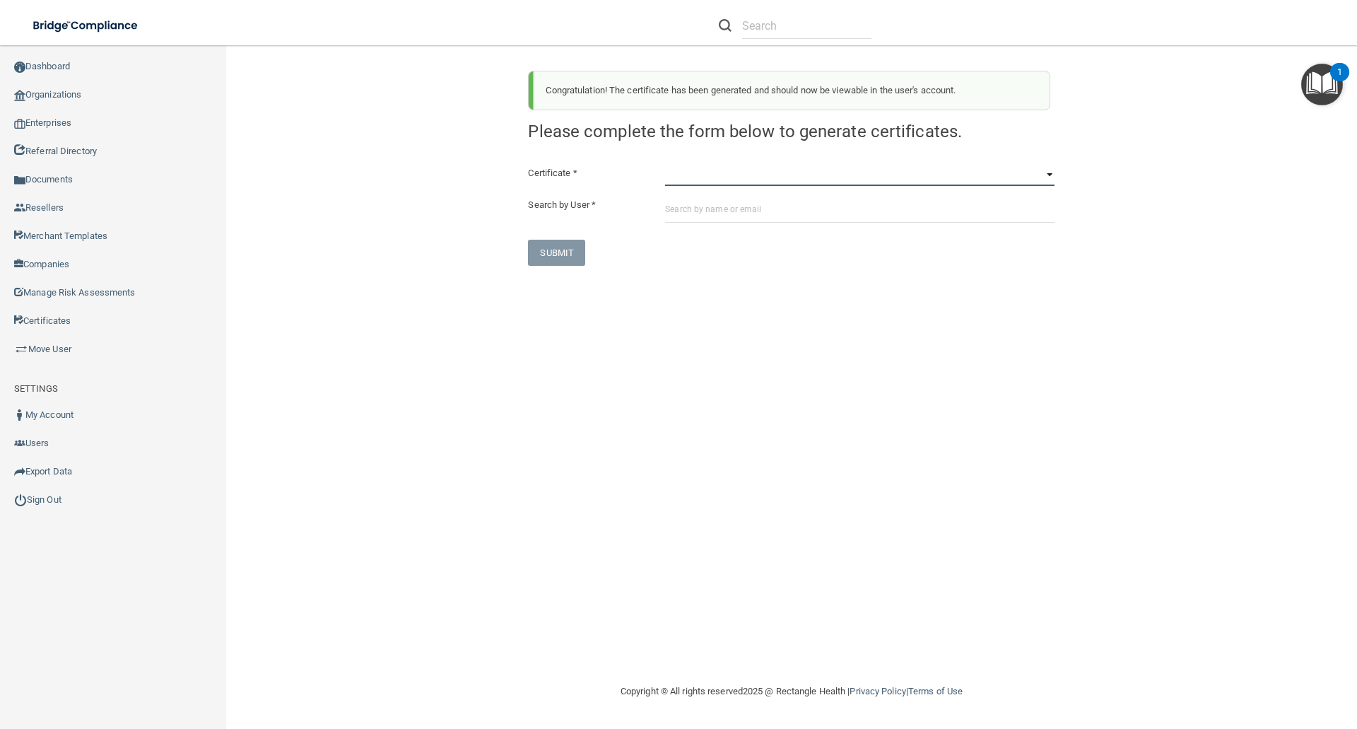
click at [681, 184] on select "HIPAA Officer Certification Training OSHA Bloodborne Pathogens OSHA COVID-19 Pr…" at bounding box center [859, 175] width 389 height 21
select select "1"
click at [665, 165] on select "HIPAA Officer Certification Training OSHA Bloodborne Pathogens OSHA COVID-19 Pr…" at bounding box center [859, 175] width 389 height 21
click at [673, 203] on input "text" at bounding box center [859, 209] width 389 height 26
paste input "[EMAIL_ADDRESS][DOMAIN_NAME]"
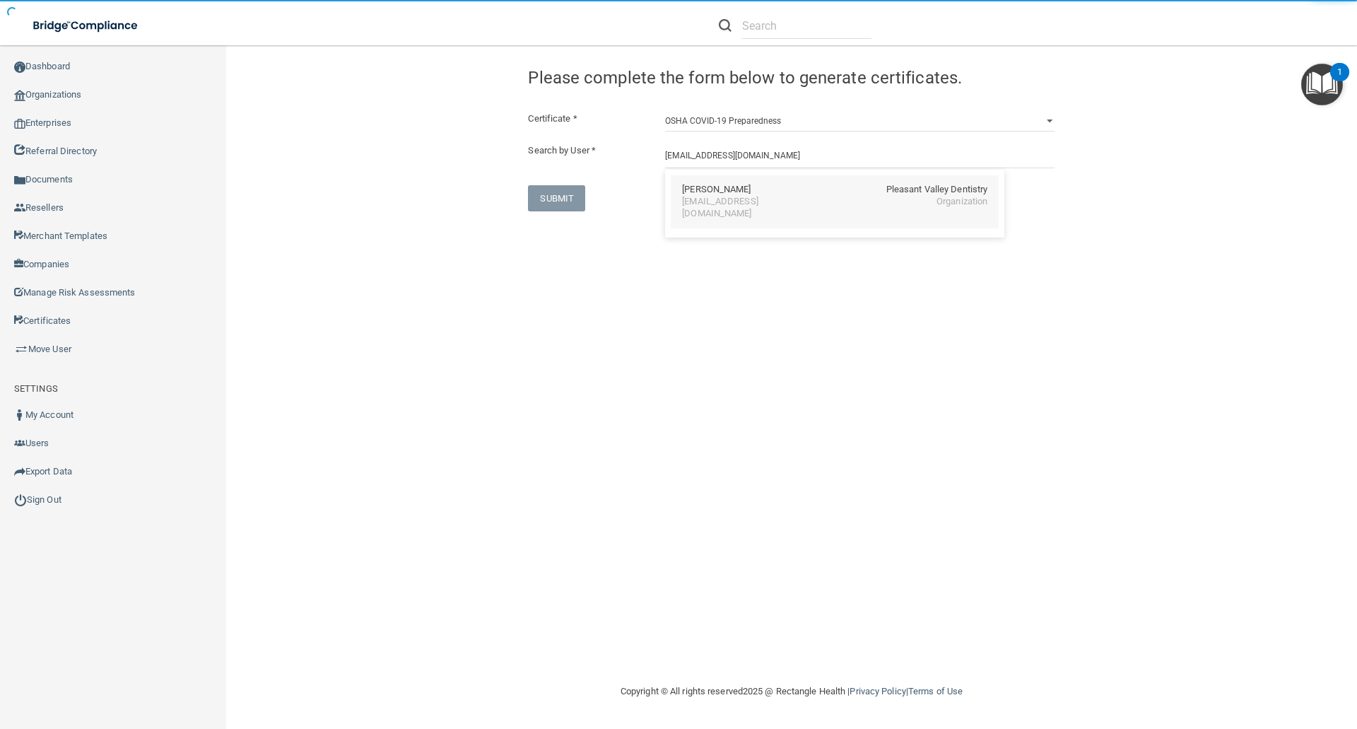
click at [704, 194] on div "Felicia Mayer" at bounding box center [716, 190] width 69 height 12
type input "Felicia Mayer"
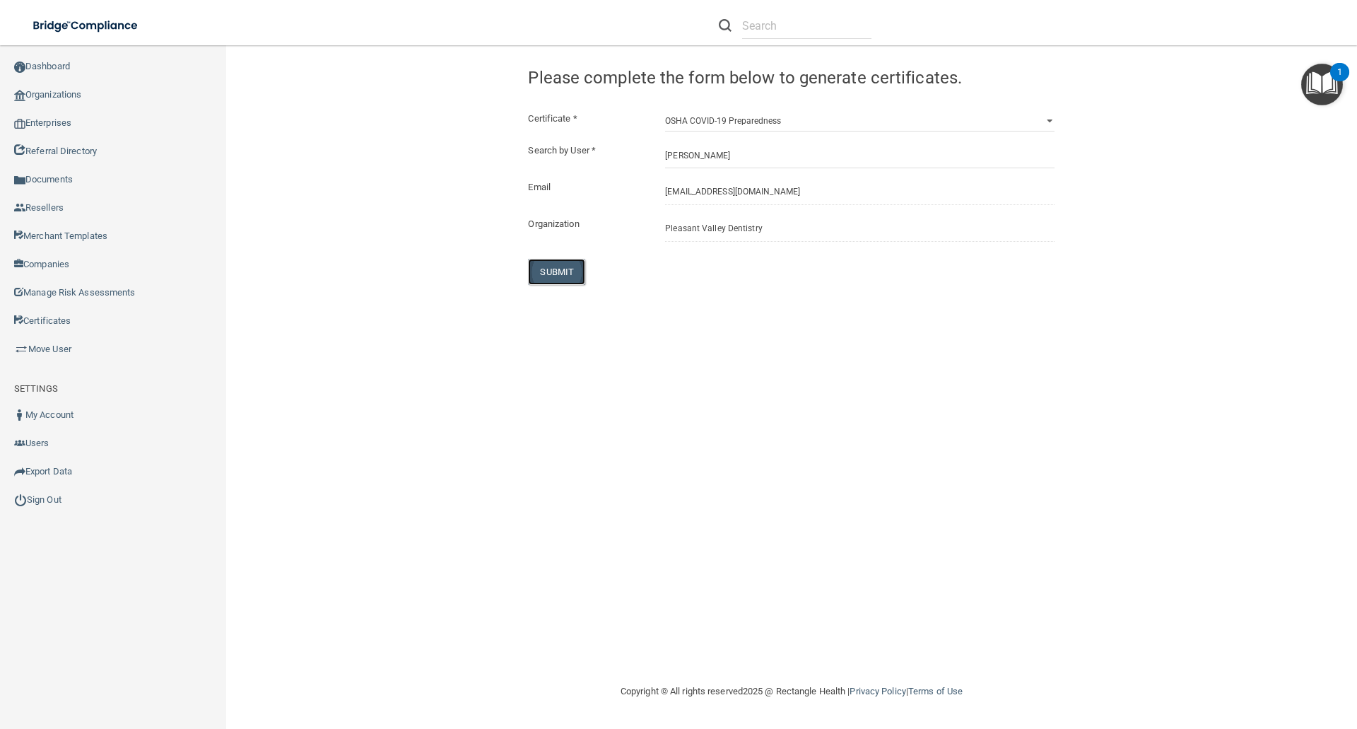
click at [571, 271] on button "SUBMIT" at bounding box center [556, 272] width 57 height 26
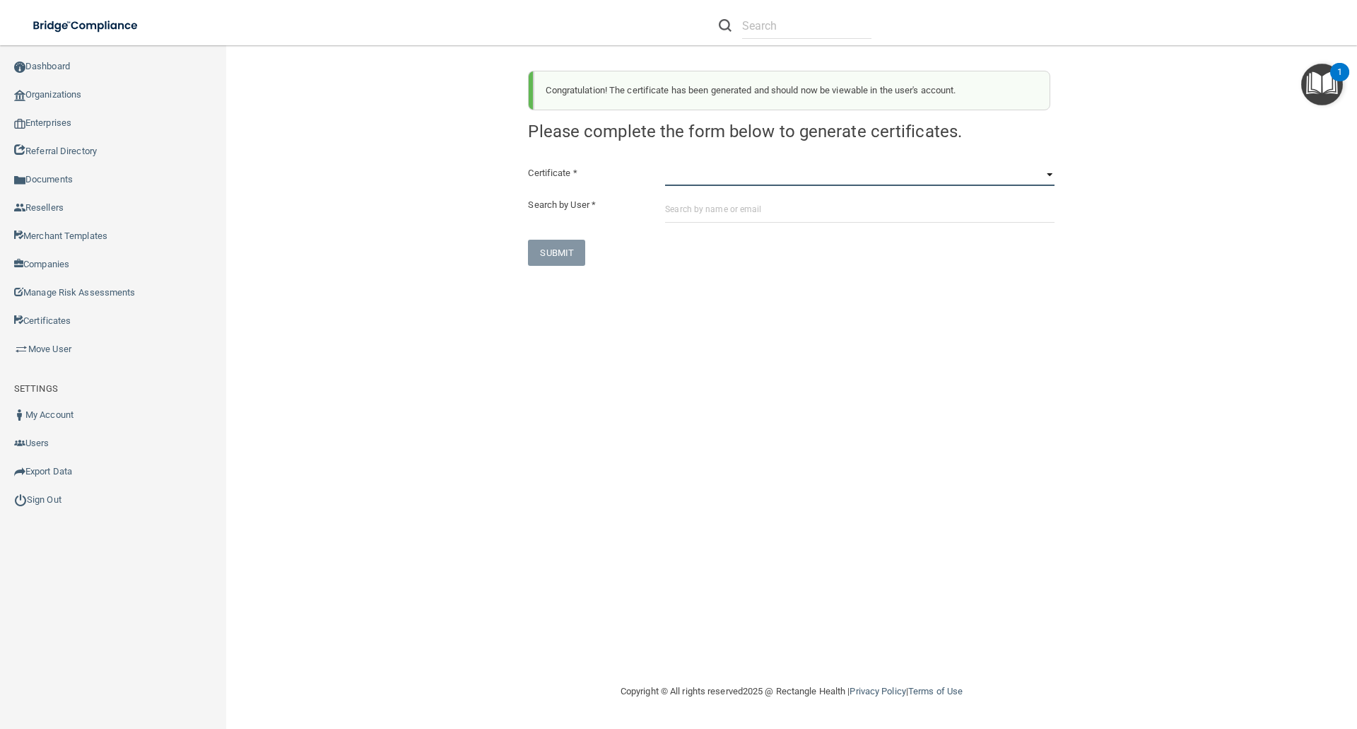
click at [689, 179] on select "HIPAA Officer Certification Training OSHA Bloodborne Pathogens OSHA COVID-19 Pr…" at bounding box center [859, 175] width 389 height 21
select select "3"
click at [665, 165] on select "HIPAA Officer Certification Training OSHA Bloodborne Pathogens OSHA COVID-19 Pr…" at bounding box center [859, 175] width 389 height 21
click at [673, 206] on input "text" at bounding box center [859, 209] width 389 height 26
paste input "[EMAIL_ADDRESS][DOMAIN_NAME]"
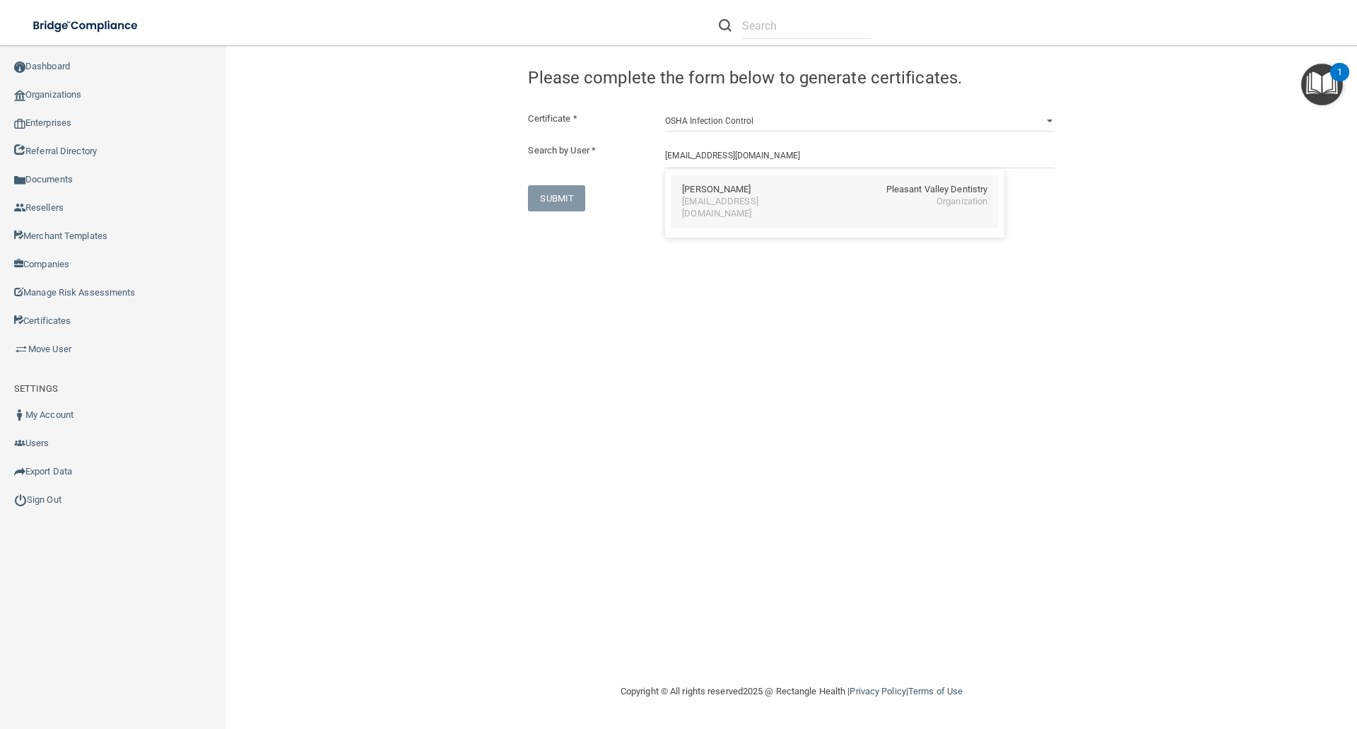
click at [693, 193] on div "Felicia Mayer" at bounding box center [716, 190] width 69 height 12
type input "Felicia Mayer"
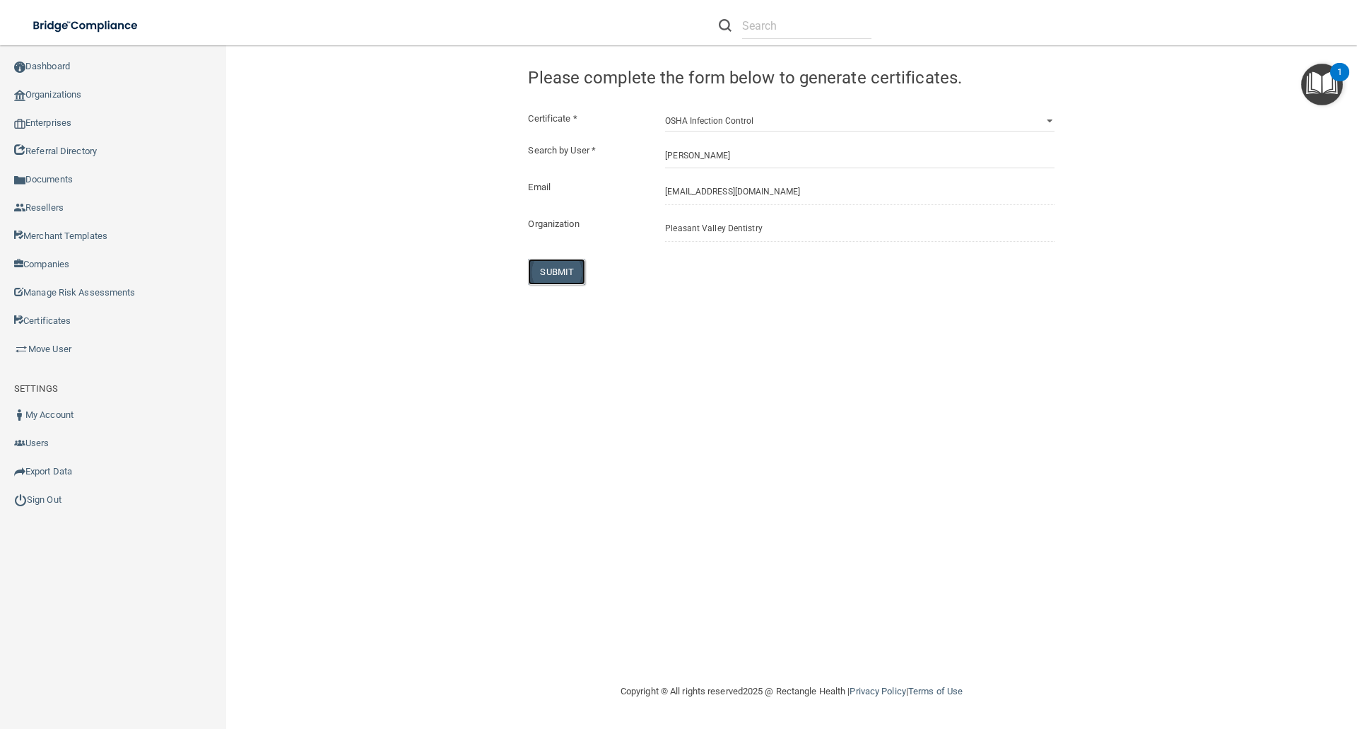
click at [558, 270] on button "SUBMIT" at bounding box center [556, 272] width 57 height 26
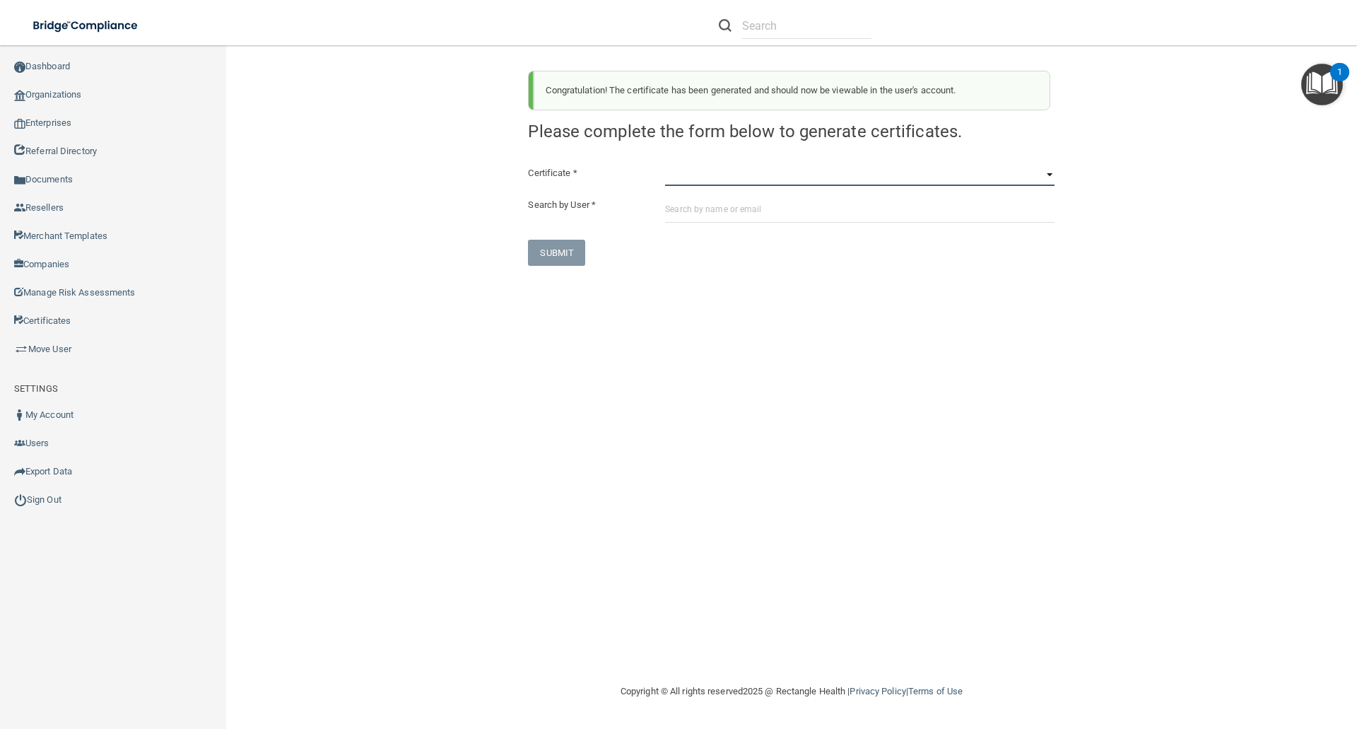
click at [672, 176] on select "HIPAA Officer Certification Training OSHA Bloodborne Pathogens OSHA COVID-19 Pr…" at bounding box center [859, 175] width 389 height 21
select select "5"
click at [665, 165] on select "HIPAA Officer Certification Training OSHA Bloodborne Pathogens OSHA COVID-19 Pr…" at bounding box center [859, 175] width 389 height 21
drag, startPoint x: 667, startPoint y: 225, endPoint x: 669, endPoint y: 218, distance: 7.4
click at [667, 224] on div "Certificate * HIPAA Officer Certification Training OSHA Bloodborne Pathogens OS…" at bounding box center [791, 215] width 526 height 101
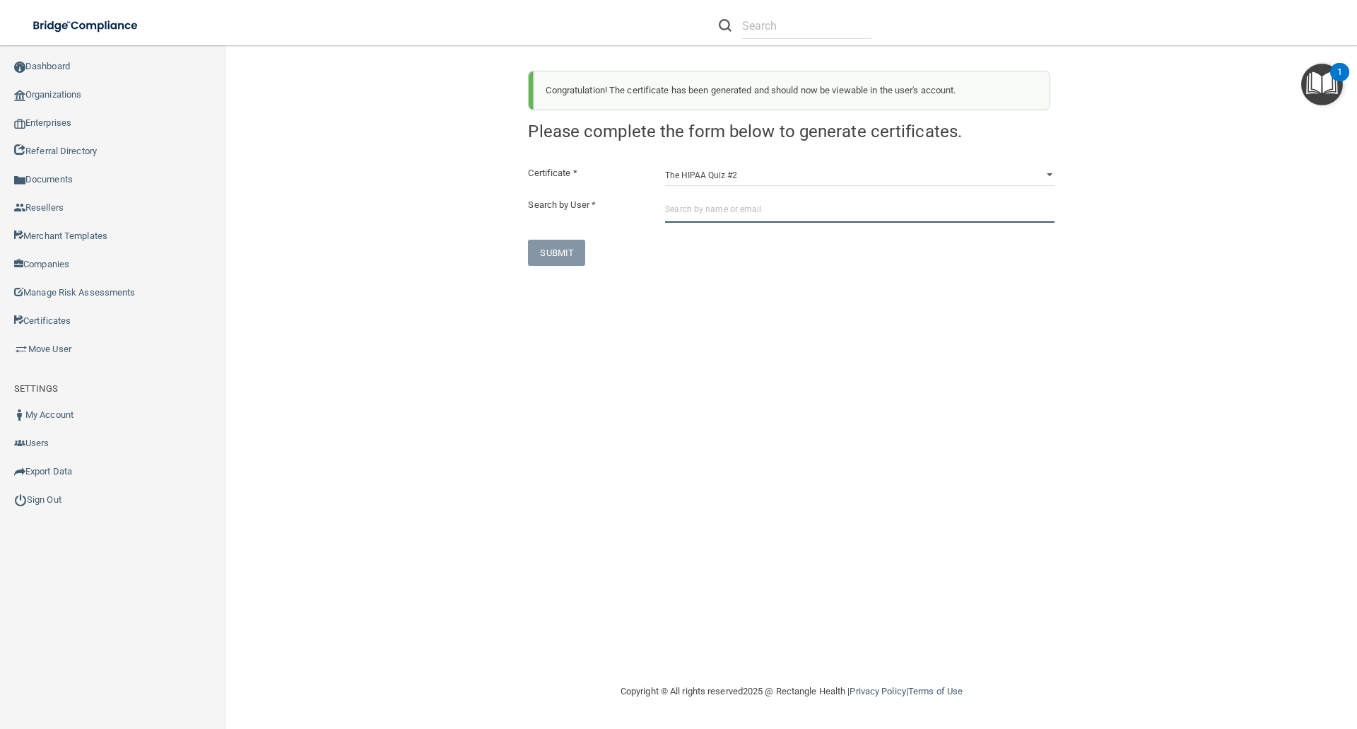
click at [669, 213] on input "text" at bounding box center [859, 209] width 389 height 26
paste input "[EMAIL_ADDRESS][DOMAIN_NAME]"
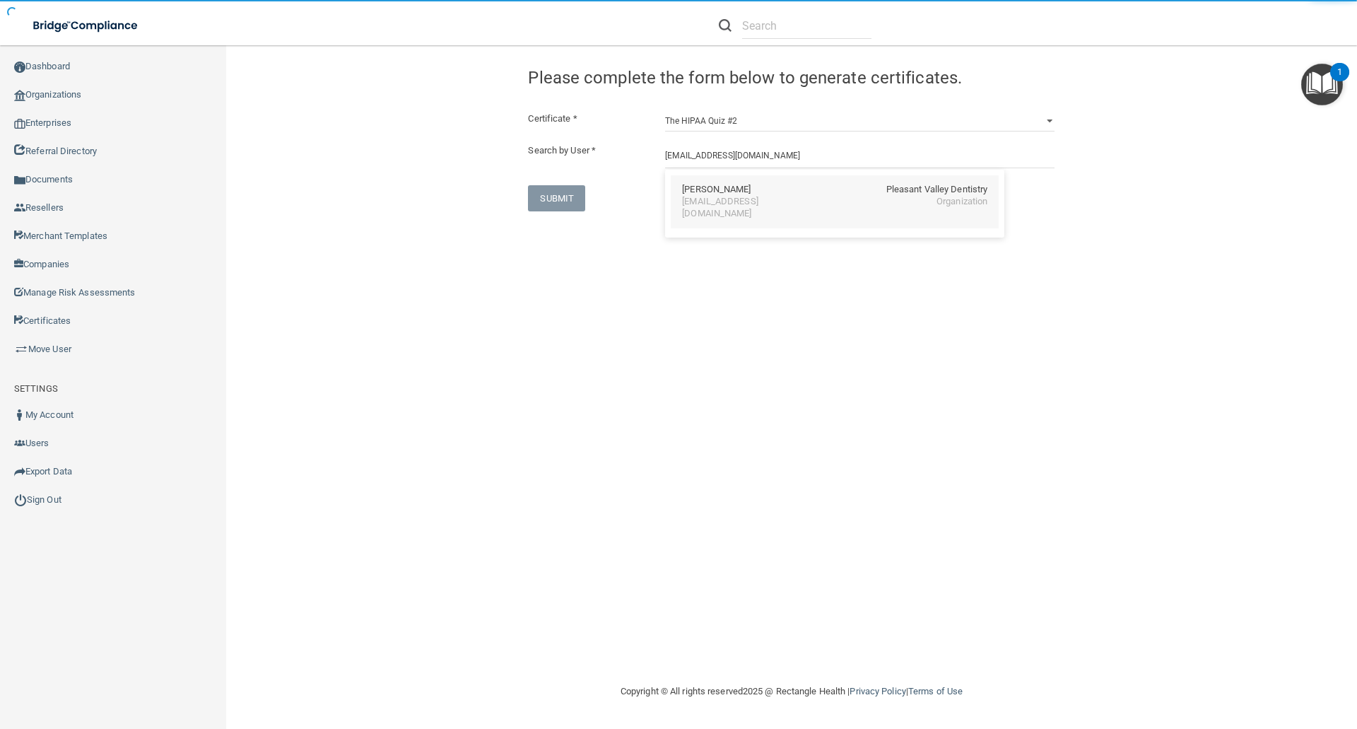
click at [718, 198] on div "[EMAIL_ADDRESS][DOMAIN_NAME]" at bounding box center [743, 208] width 122 height 24
type input "Felicia Mayer"
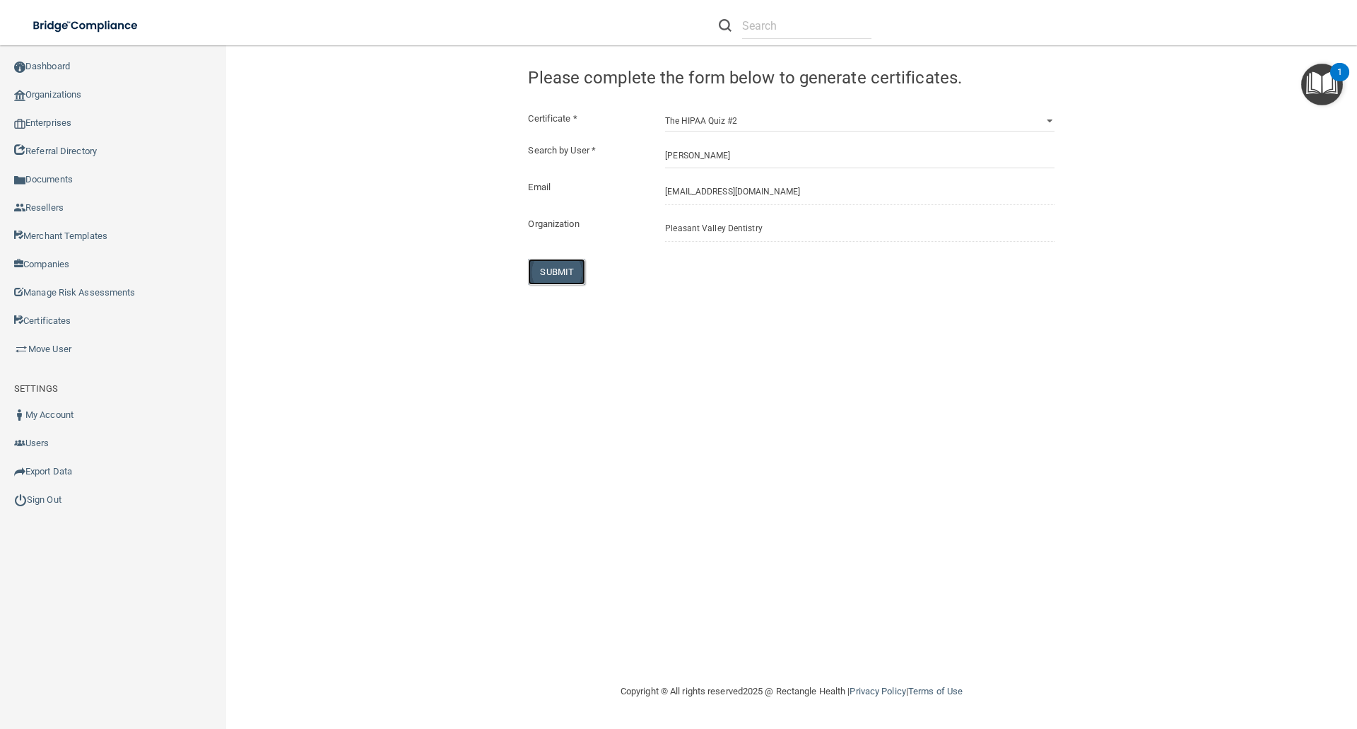
click at [562, 271] on button "SUBMIT" at bounding box center [556, 272] width 57 height 26
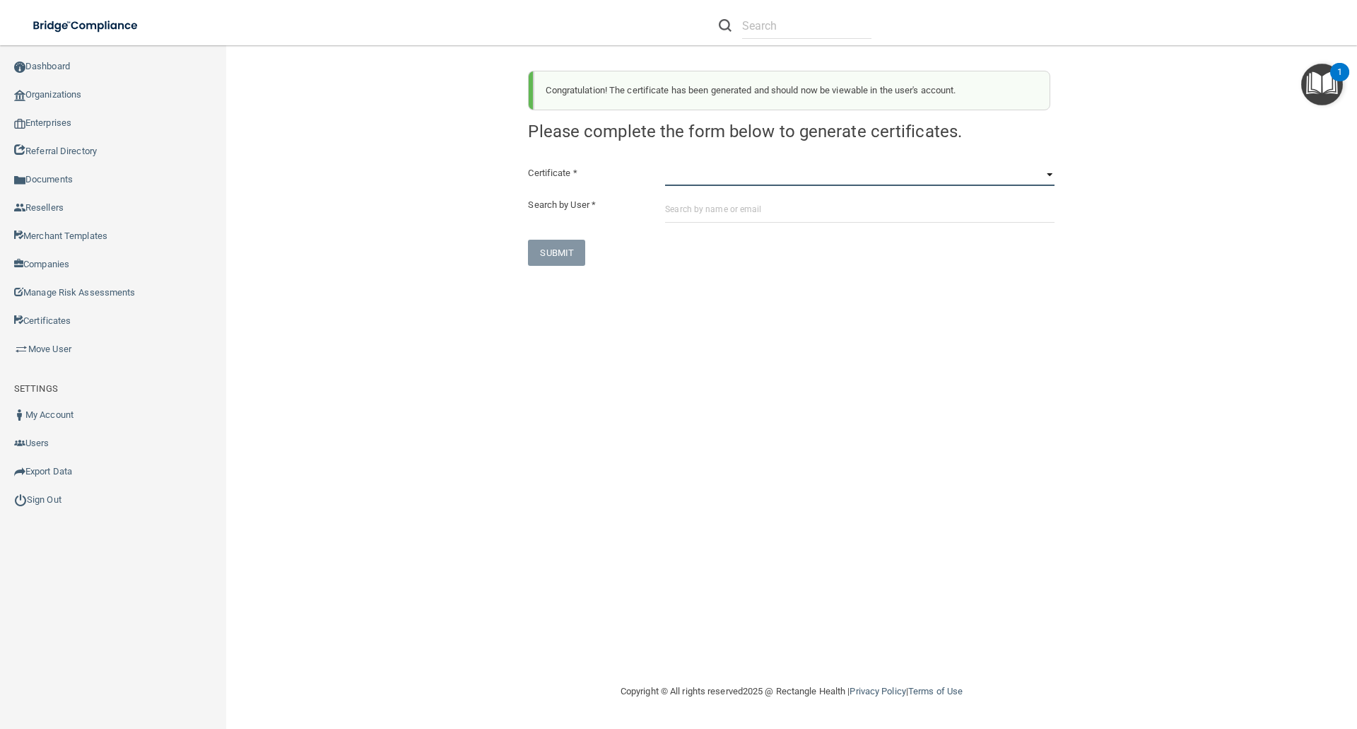
click at [671, 179] on select "HIPAA Officer Certification Training OSHA Bloodborne Pathogens OSHA COVID-19 Pr…" at bounding box center [859, 175] width 389 height 21
select select "6"
click at [665, 165] on select "HIPAA Officer Certification Training OSHA Bloodborne Pathogens OSHA COVID-19 Pr…" at bounding box center [859, 175] width 389 height 21
click at [666, 211] on input "text" at bounding box center [859, 209] width 389 height 26
paste input "[EMAIL_ADDRESS][DOMAIN_NAME]"
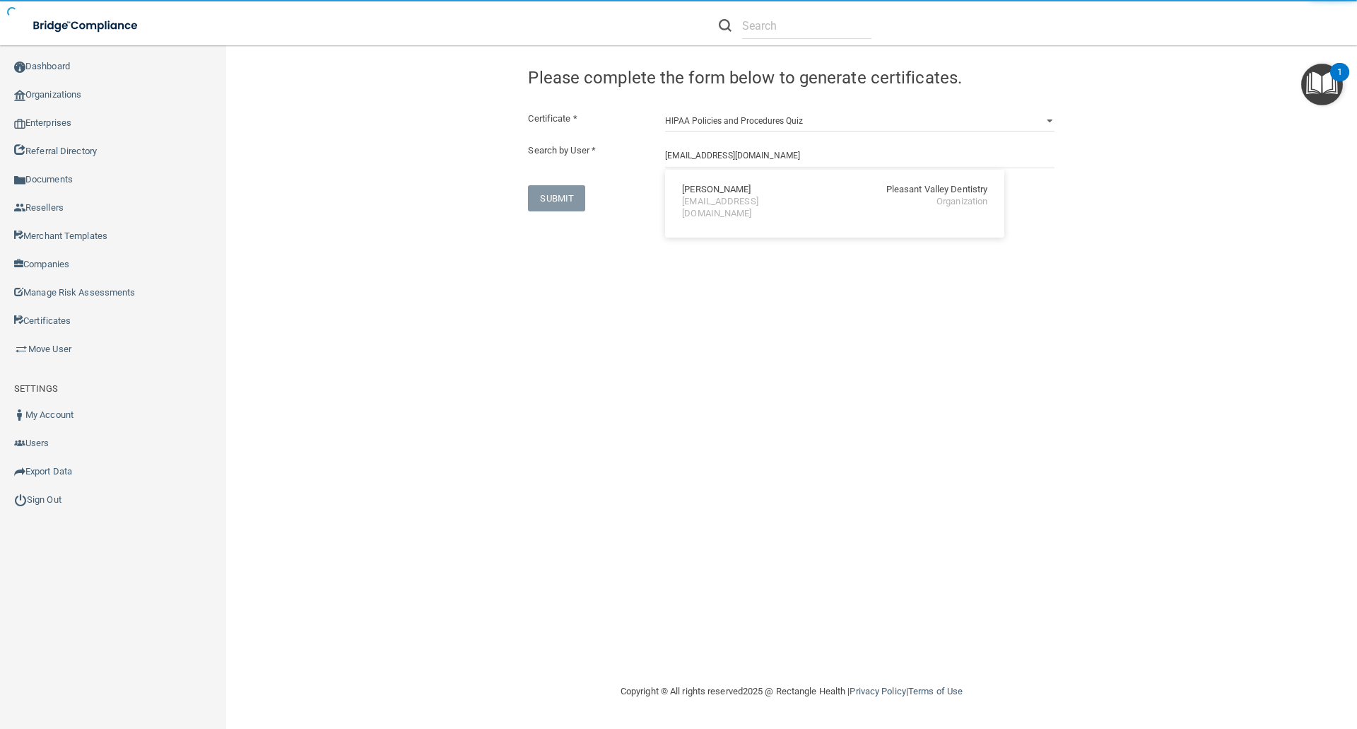
click at [684, 202] on div "[EMAIL_ADDRESS][DOMAIN_NAME]" at bounding box center [743, 208] width 122 height 24
type input "Felicia Mayer"
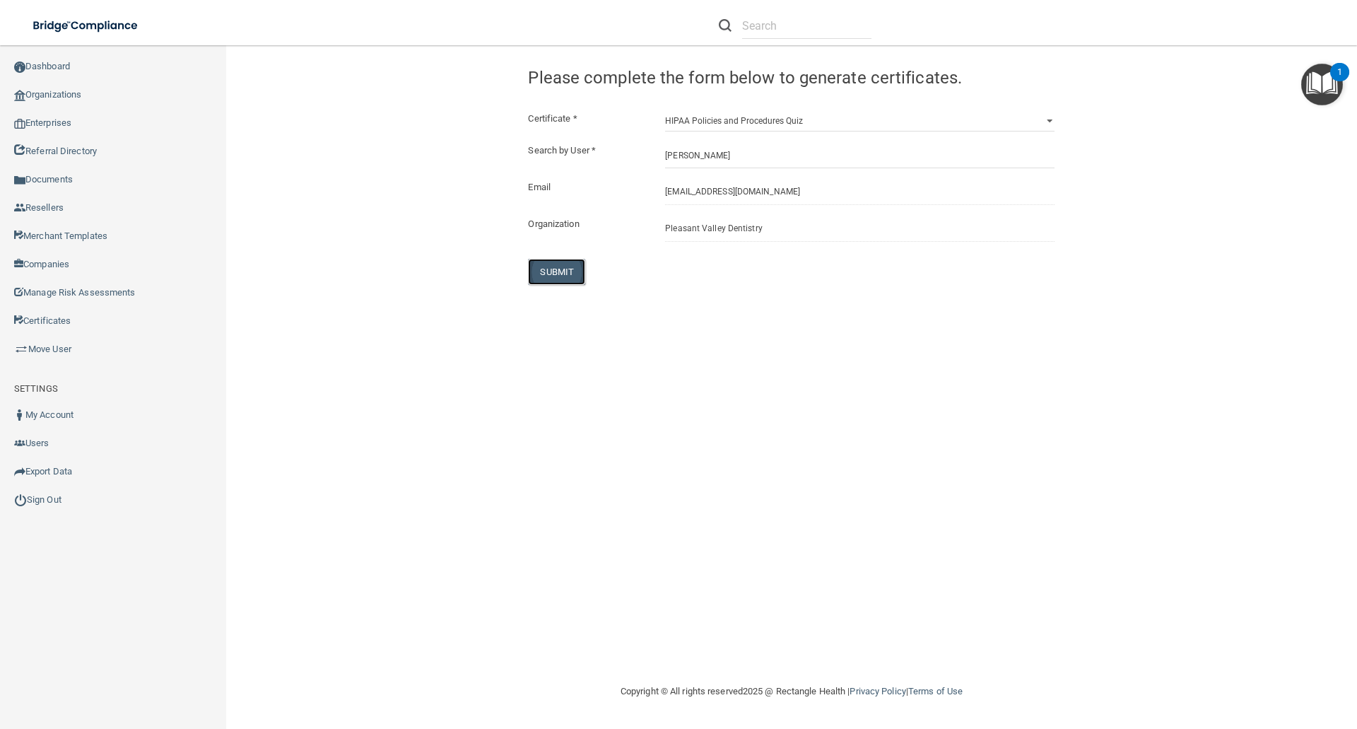
click at [540, 269] on button "SUBMIT" at bounding box center [556, 272] width 57 height 26
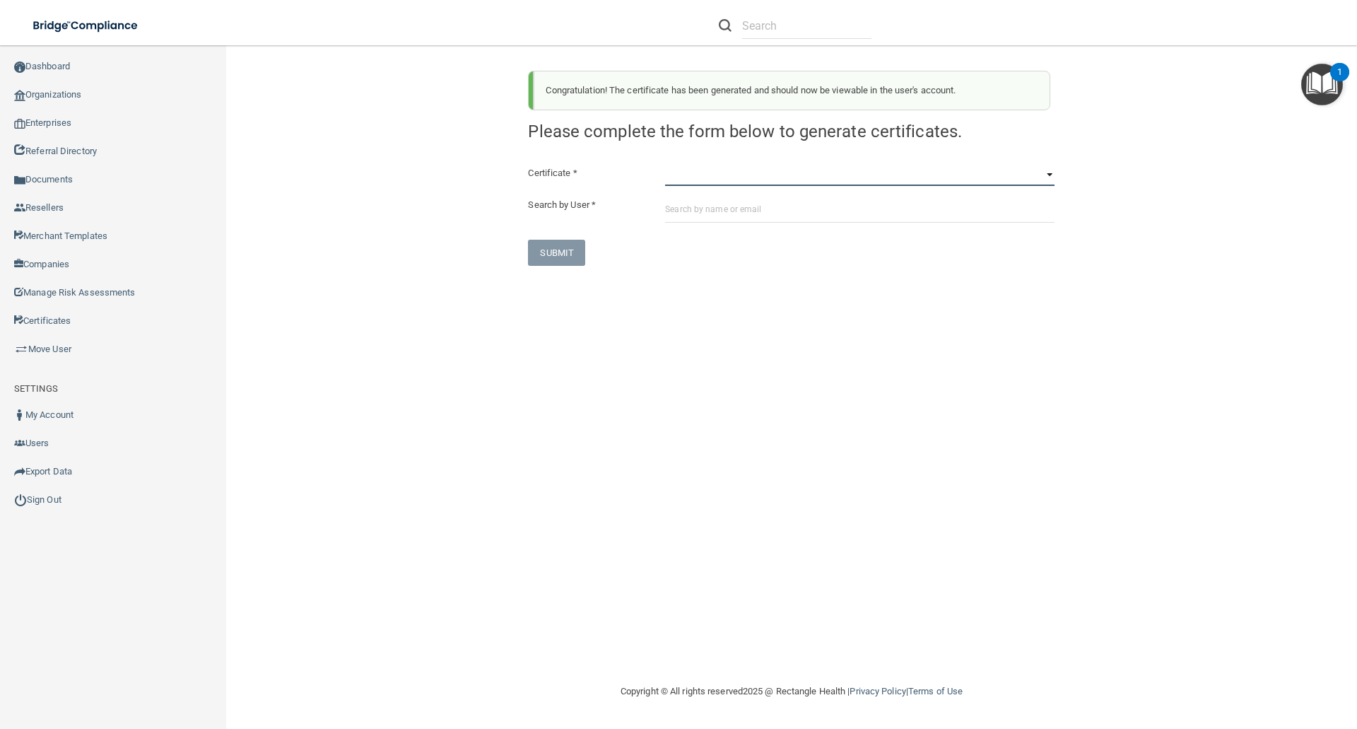
click at [670, 179] on select "HIPAA Officer Certification Training OSHA Bloodborne Pathogens OSHA COVID-19 Pr…" at bounding box center [859, 175] width 389 height 21
select select "7"
click at [665, 165] on select "HIPAA Officer Certification Training OSHA Bloodborne Pathogens OSHA COVID-19 Pr…" at bounding box center [859, 175] width 389 height 21
click at [690, 210] on input "text" at bounding box center [859, 209] width 389 height 26
paste input "[EMAIL_ADDRESS][DOMAIN_NAME]"
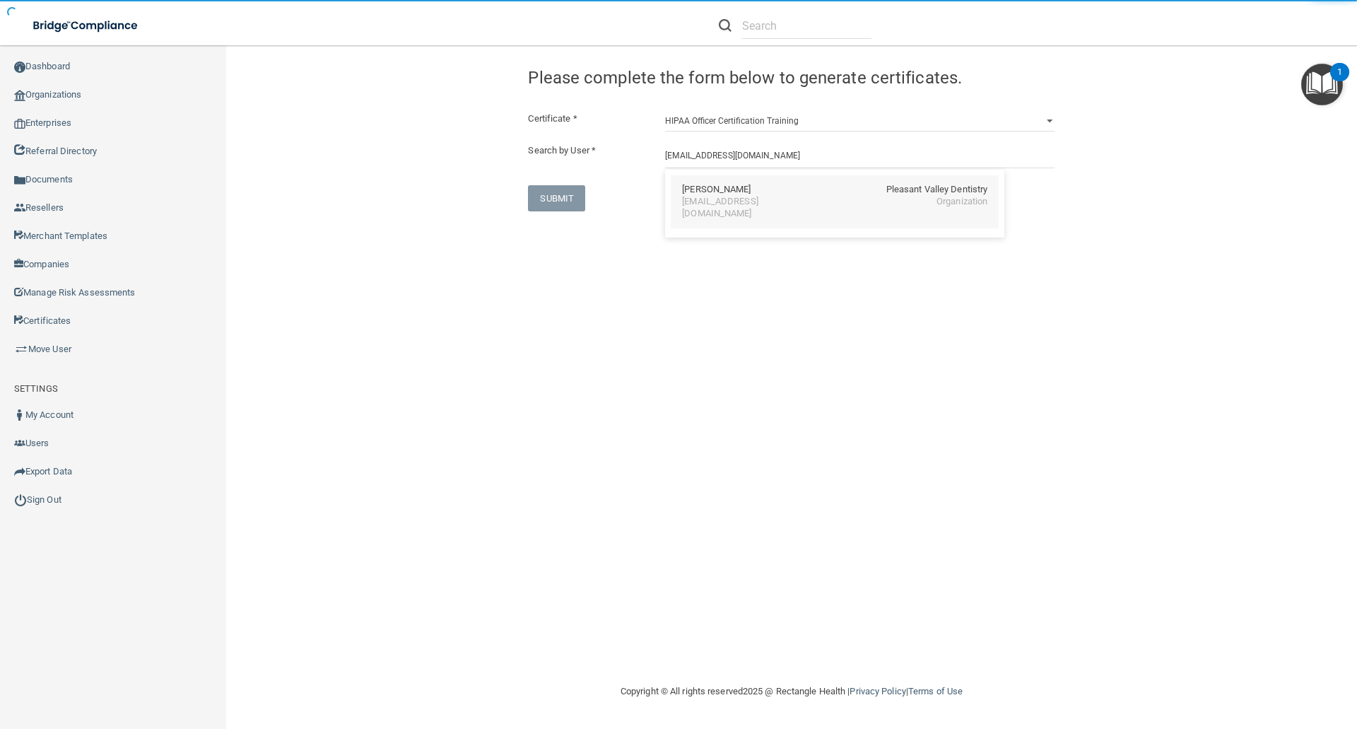
click at [720, 194] on div "Felicia Mayer" at bounding box center [716, 190] width 69 height 12
type input "Felicia Mayer"
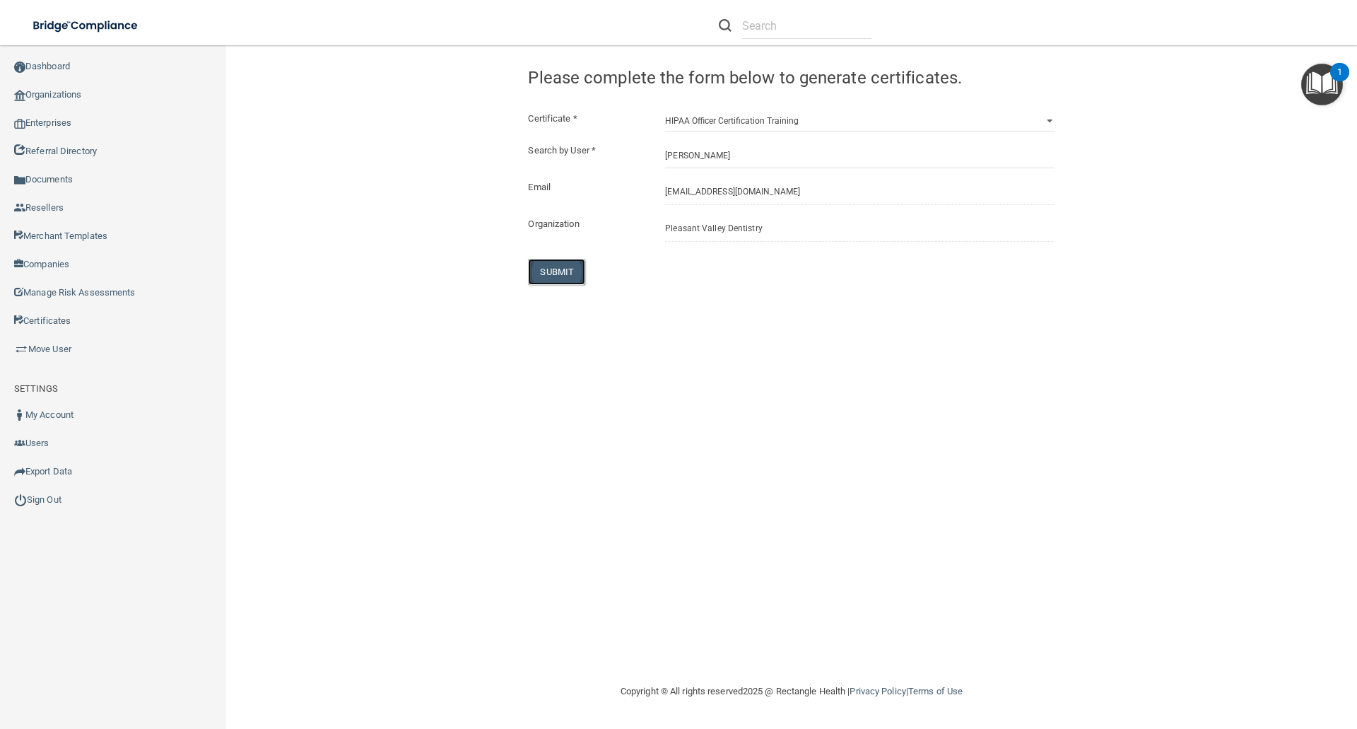
click at [560, 270] on button "SUBMIT" at bounding box center [556, 272] width 57 height 26
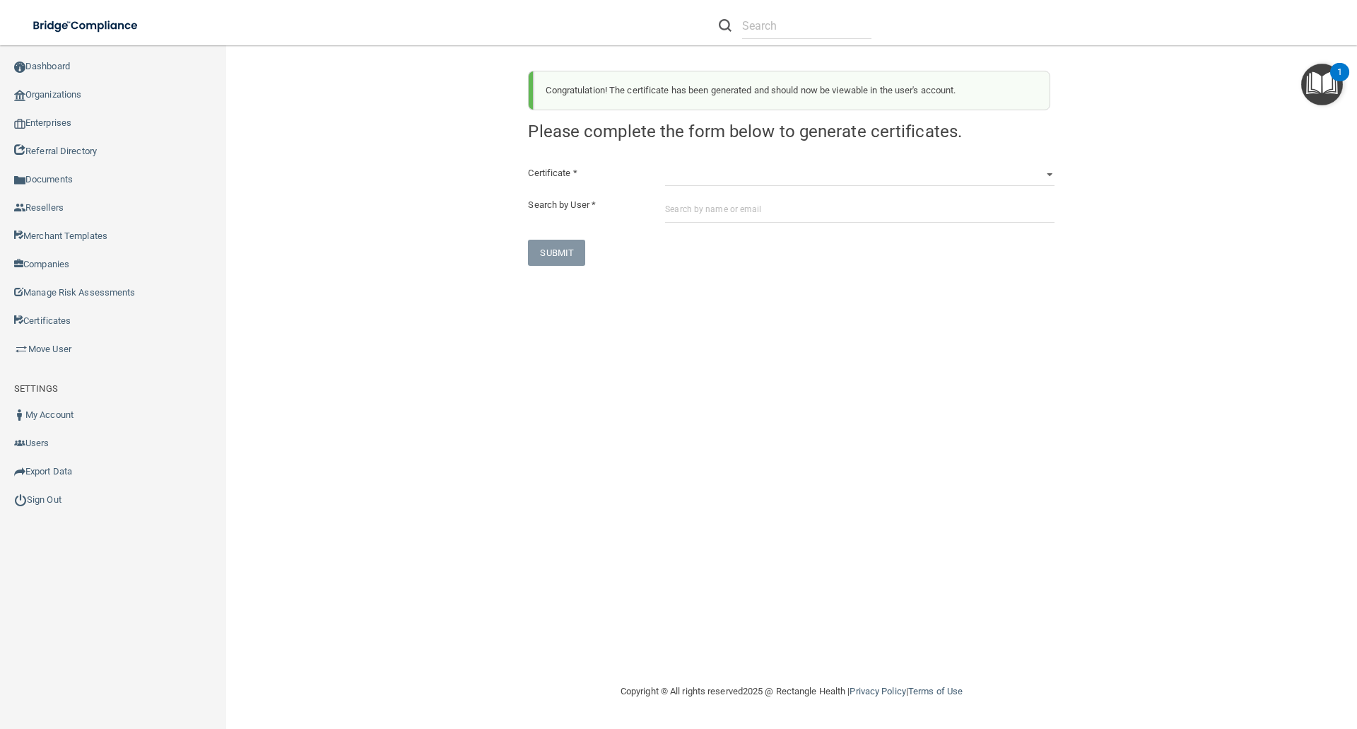
click at [663, 177] on div "HIPAA Officer Certification Training OSHA Bloodborne Pathogens OSHA COVID-19 Pr…" at bounding box center [859, 175] width 411 height 21
click at [688, 180] on select "HIPAA Officer Certification Training OSHA Bloodborne Pathogens OSHA COVID-19 Pr…" at bounding box center [859, 175] width 389 height 21
select select "1"
click at [665, 165] on select "HIPAA Officer Certification Training OSHA Bloodborne Pathogens OSHA COVID-19 Pr…" at bounding box center [859, 175] width 389 height 21
click at [668, 206] on input "text" at bounding box center [859, 209] width 389 height 26
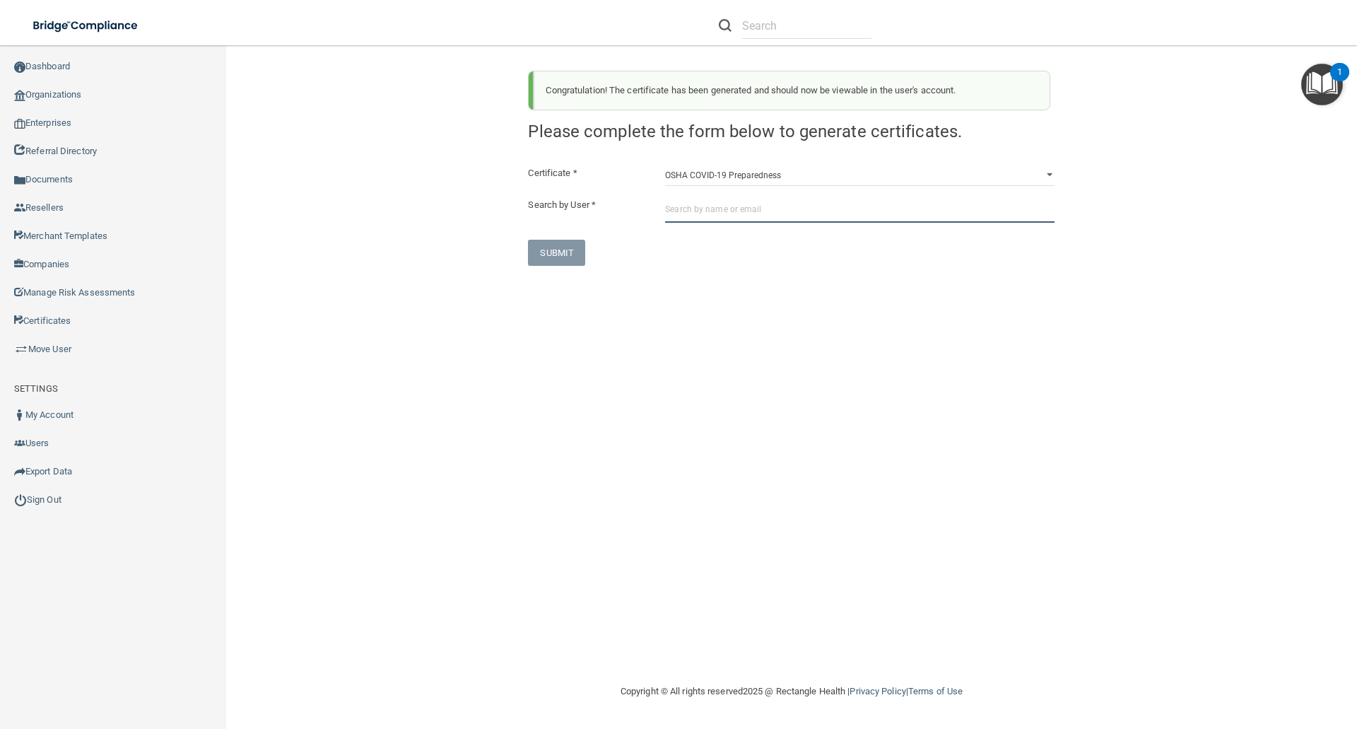
paste input "[EMAIL_ADDRESS][DOMAIN_NAME]"
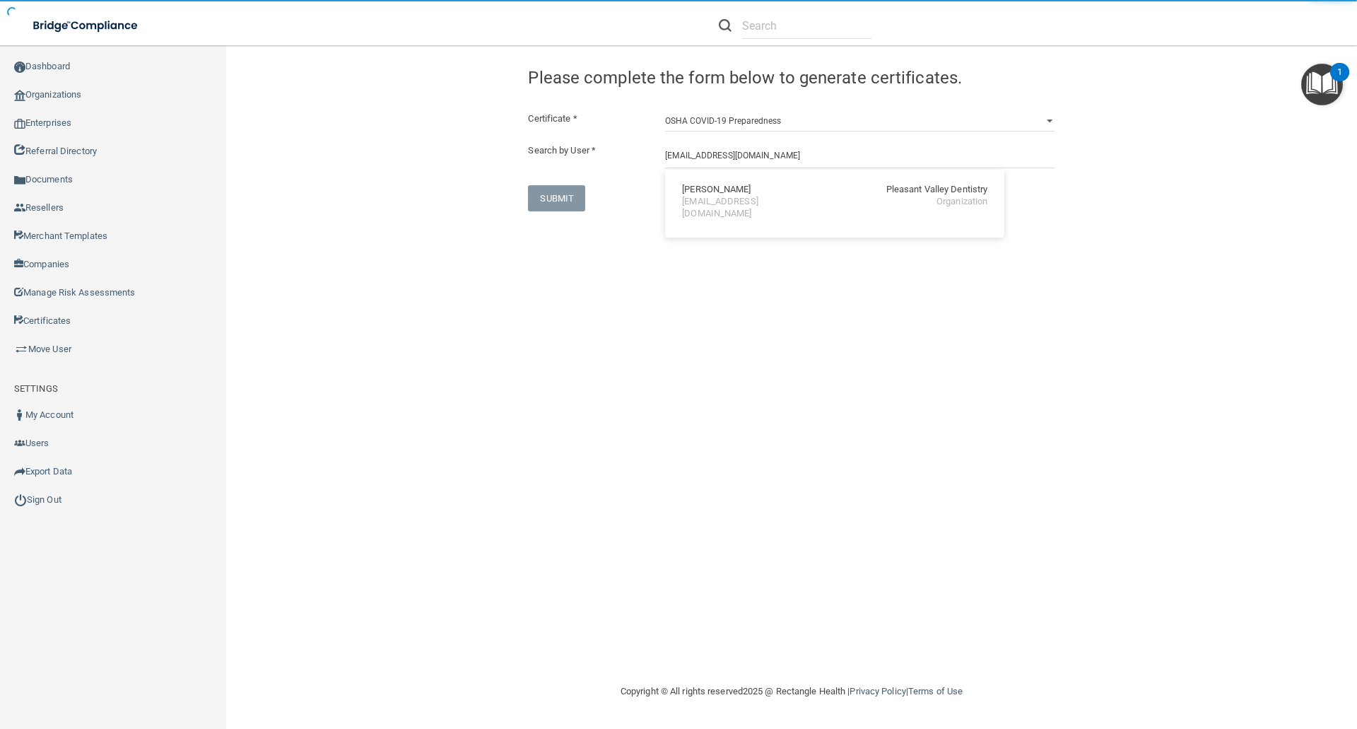
click at [715, 187] on div "Katryna Moore" at bounding box center [716, 190] width 69 height 12
type input "Katryna Moore"
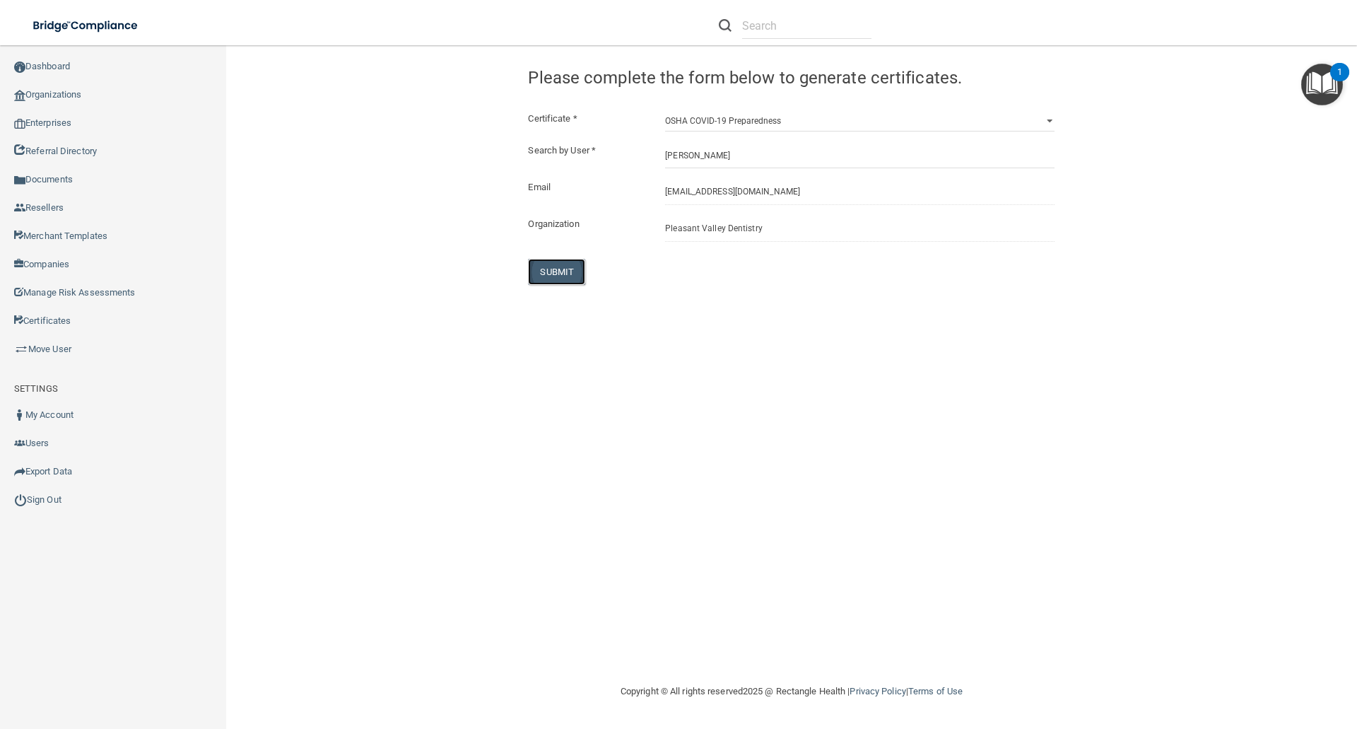
click at [557, 273] on button "SUBMIT" at bounding box center [556, 272] width 57 height 26
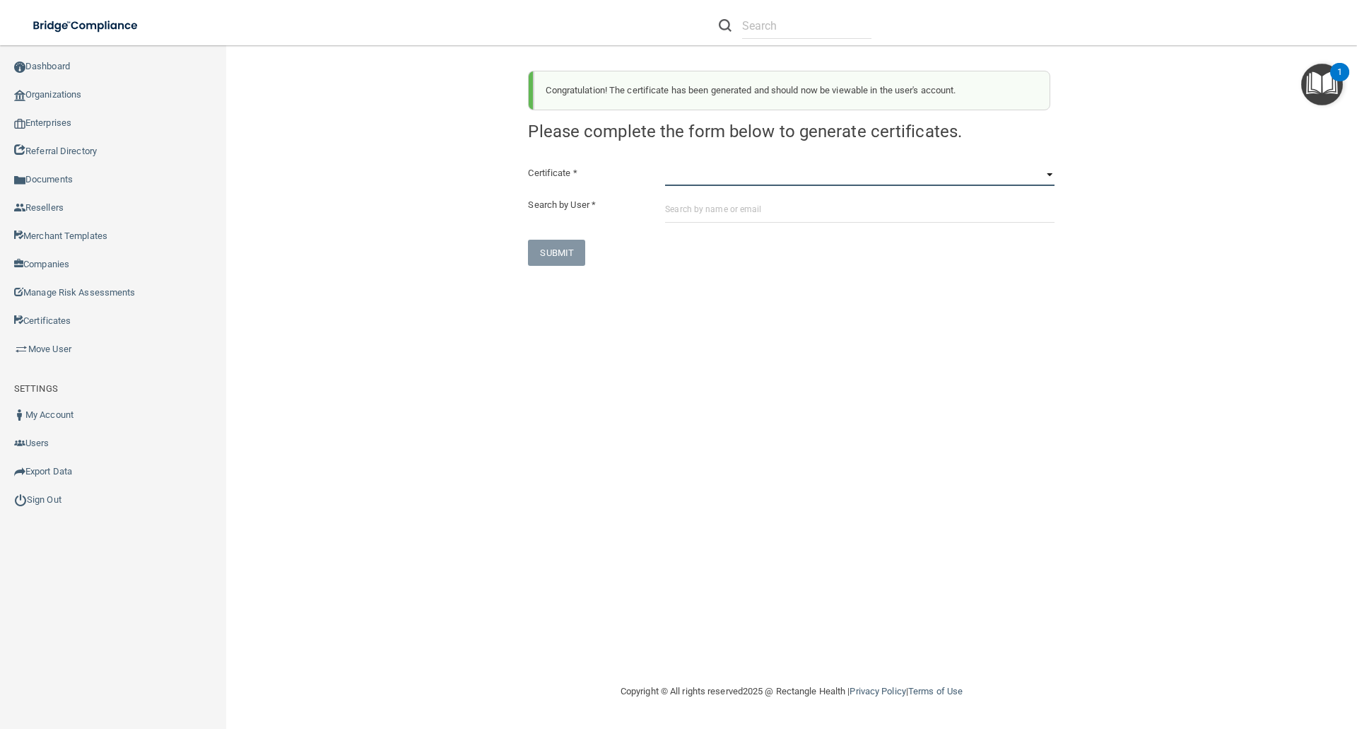
click at [682, 177] on select "HIPAA Officer Certification Training OSHA Bloodborne Pathogens OSHA COVID-19 Pr…" at bounding box center [859, 175] width 389 height 21
select select "3"
click at [665, 165] on select "HIPAA Officer Certification Training OSHA Bloodborne Pathogens OSHA COVID-19 Pr…" at bounding box center [859, 175] width 389 height 21
click at [678, 210] on input "text" at bounding box center [859, 209] width 389 height 26
paste input "[EMAIL_ADDRESS][DOMAIN_NAME]"
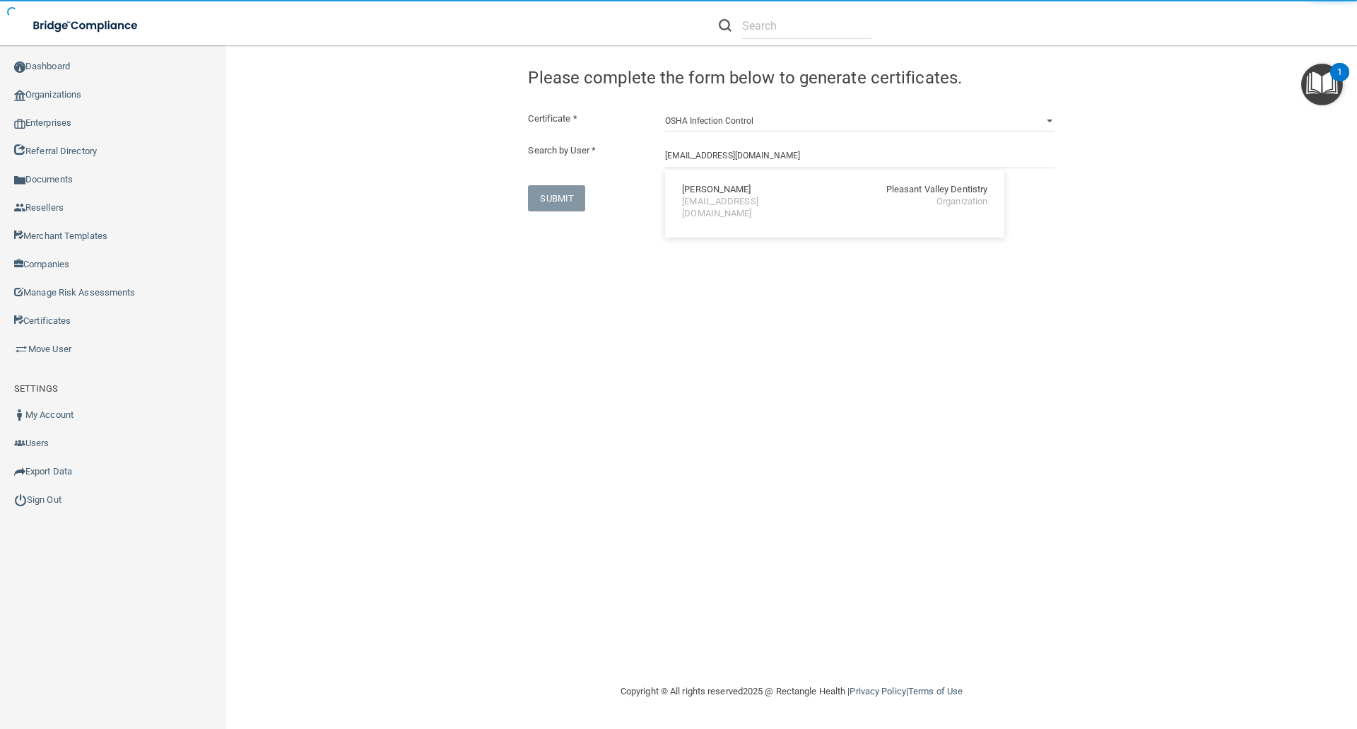
click at [700, 194] on div "Katryna Moore" at bounding box center [716, 190] width 69 height 12
type input "Katryna Moore"
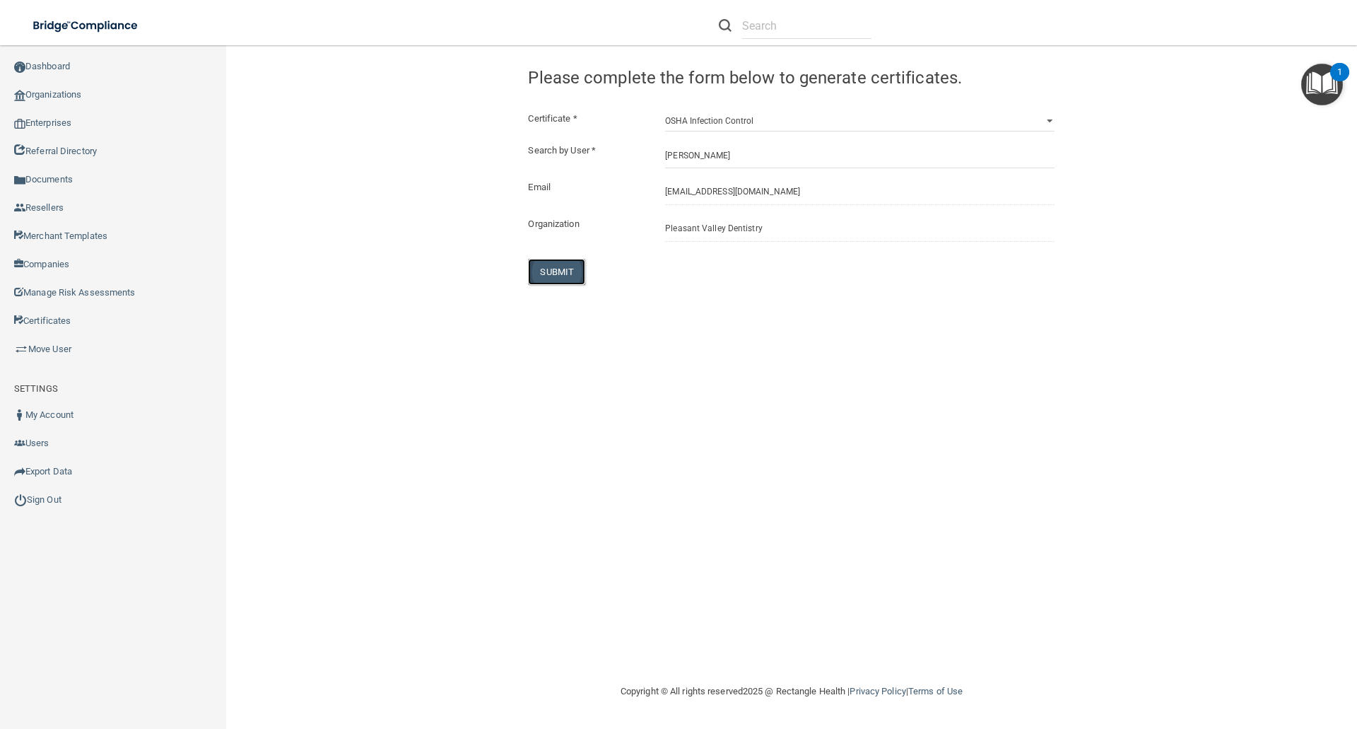
click at [558, 273] on button "SUBMIT" at bounding box center [556, 272] width 57 height 26
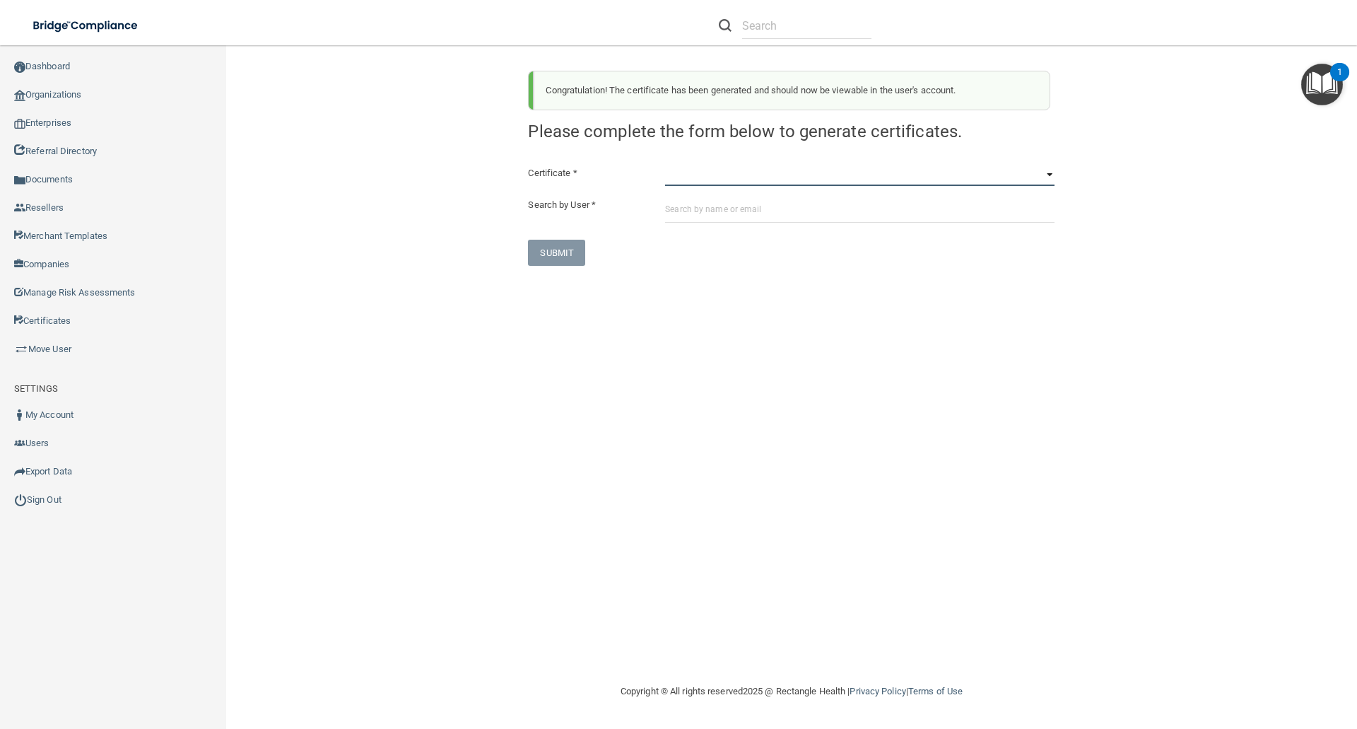
click at [673, 178] on select "HIPAA Officer Certification Training OSHA Bloodborne Pathogens OSHA COVID-19 Pr…" at bounding box center [859, 175] width 389 height 21
select select "5"
click at [665, 165] on select "HIPAA Officer Certification Training OSHA Bloodborne Pathogens OSHA COVID-19 Pr…" at bounding box center [859, 175] width 389 height 21
click at [671, 196] on input "text" at bounding box center [859, 209] width 389 height 26
paste input "[EMAIL_ADDRESS][DOMAIN_NAME]"
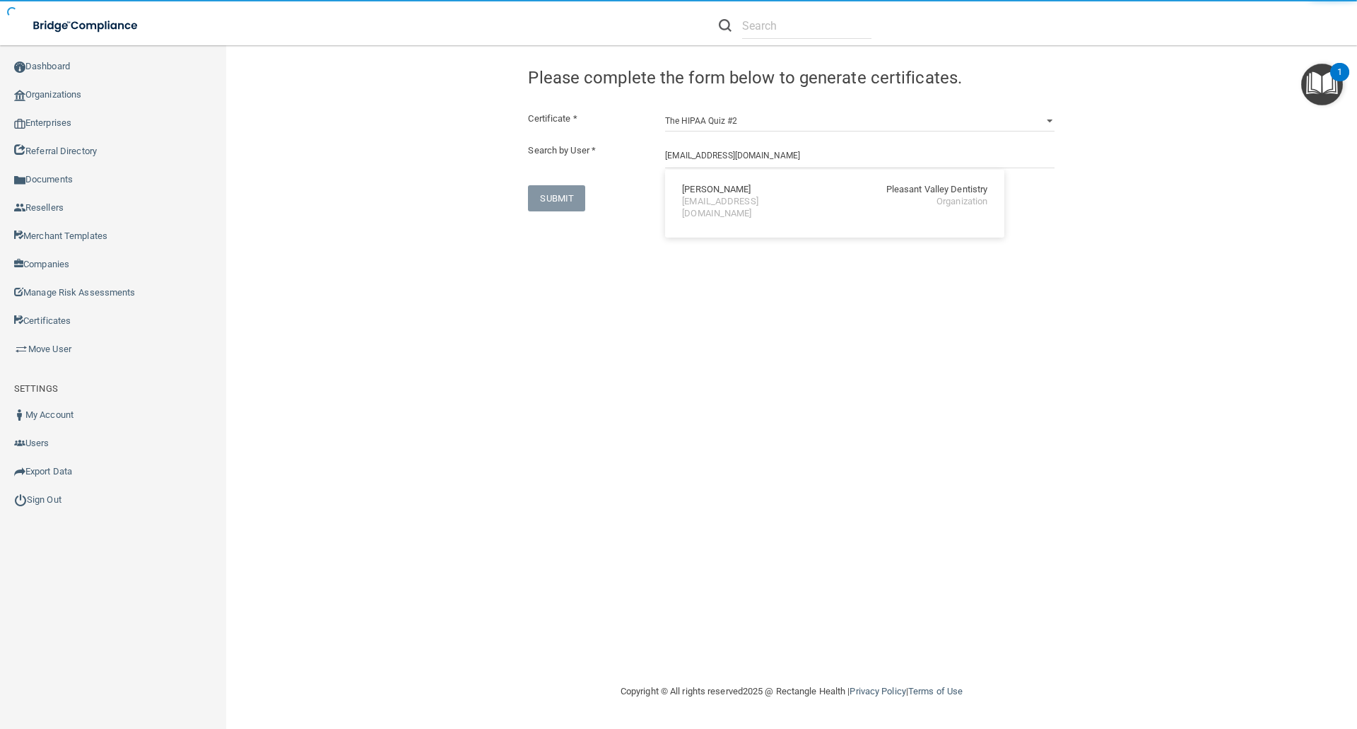
click at [726, 179] on div "Katryna Moore Pleasant Valley Dentistry katrynabradley@gmail.com Organization" at bounding box center [835, 201] width 328 height 53
type input "Katryna Moore"
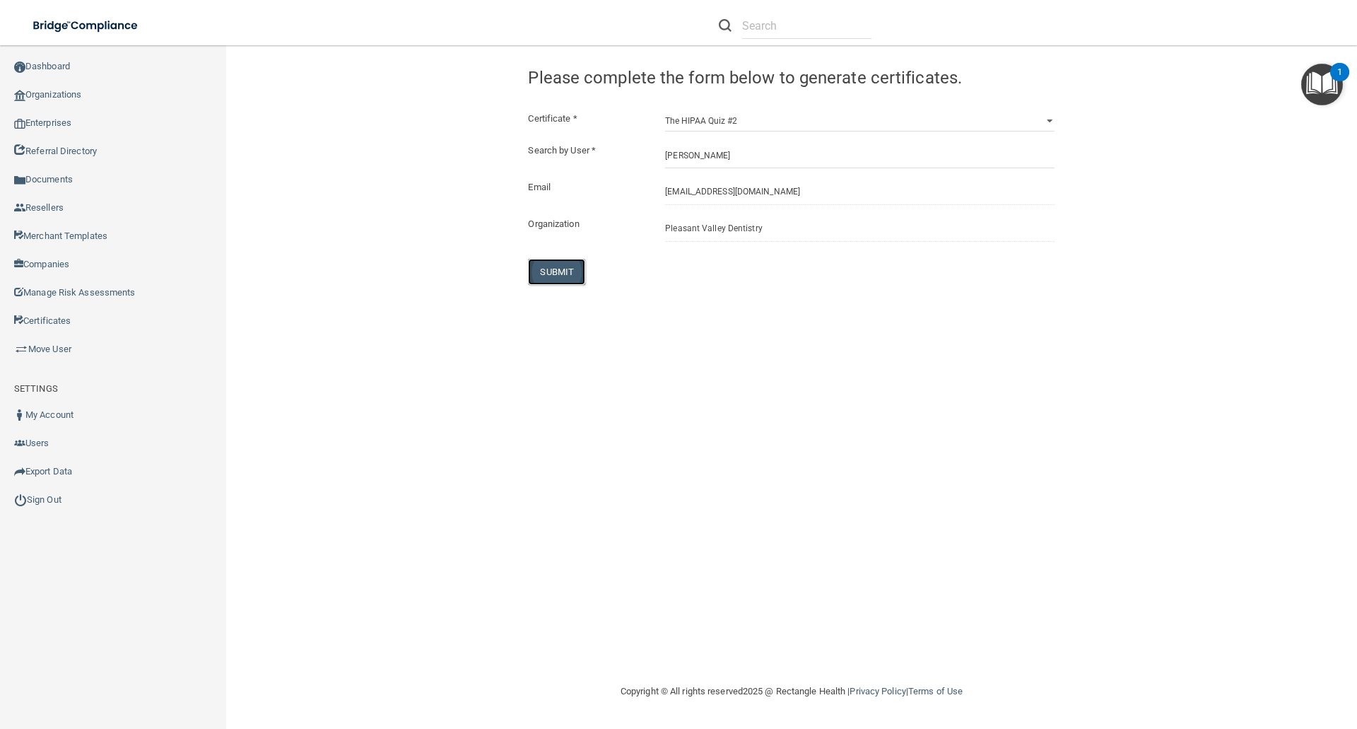
drag, startPoint x: 545, startPoint y: 267, endPoint x: 570, endPoint y: 270, distance: 24.9
click at [546, 267] on button "SUBMIT" at bounding box center [556, 272] width 57 height 26
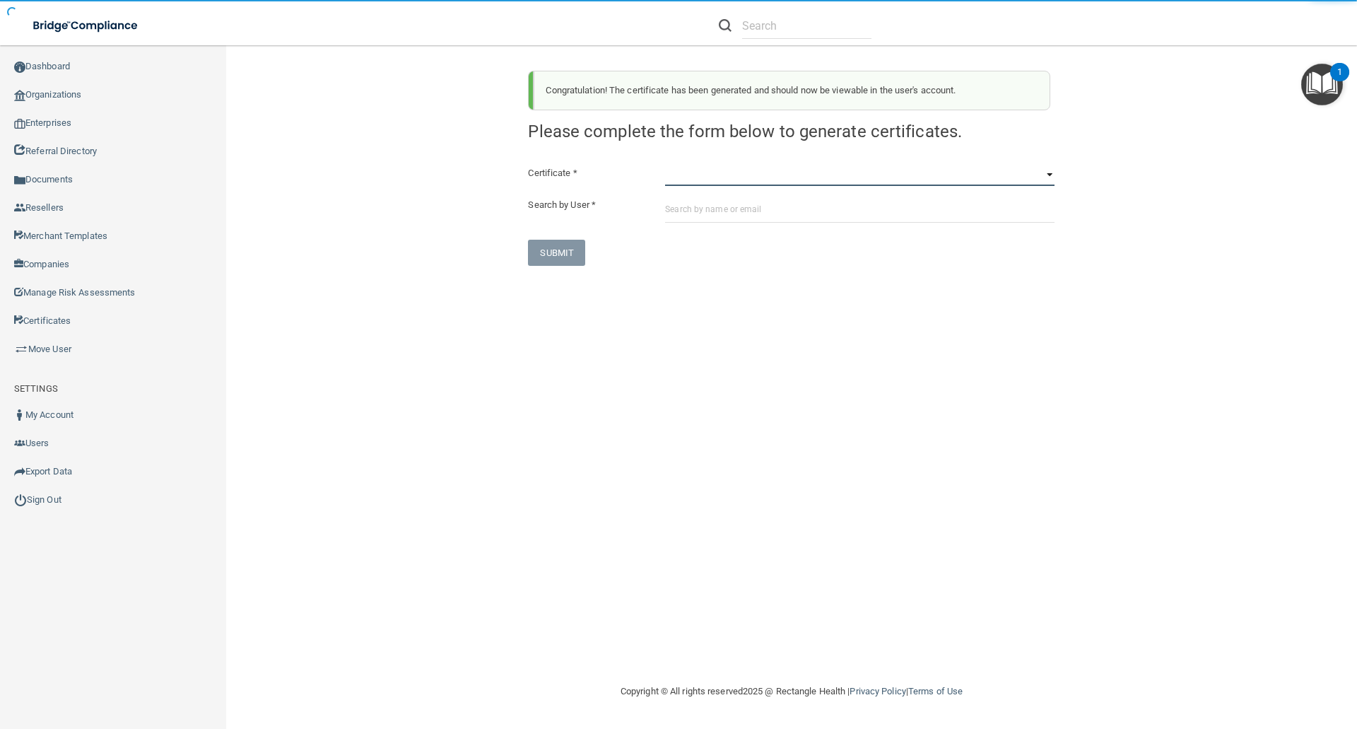
click at [671, 171] on select "HIPAA Officer Certification Training OSHA Bloodborne Pathogens OSHA COVID-19 Pr…" at bounding box center [859, 175] width 389 height 21
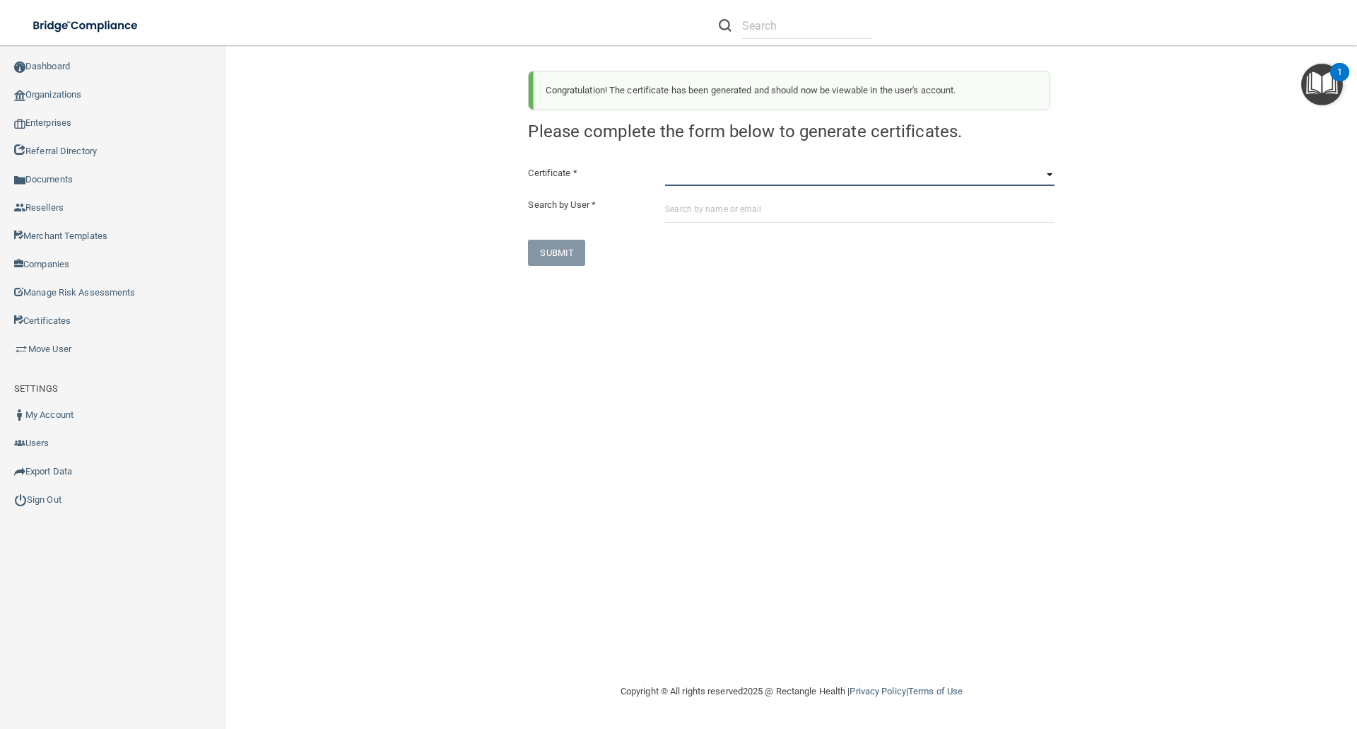
select select "6"
click at [665, 165] on select "HIPAA Officer Certification Training OSHA Bloodborne Pathogens OSHA COVID-19 Pr…" at bounding box center [859, 175] width 389 height 21
click at [674, 205] on input "text" at bounding box center [859, 209] width 389 height 26
paste input "[EMAIL_ADDRESS][DOMAIN_NAME]"
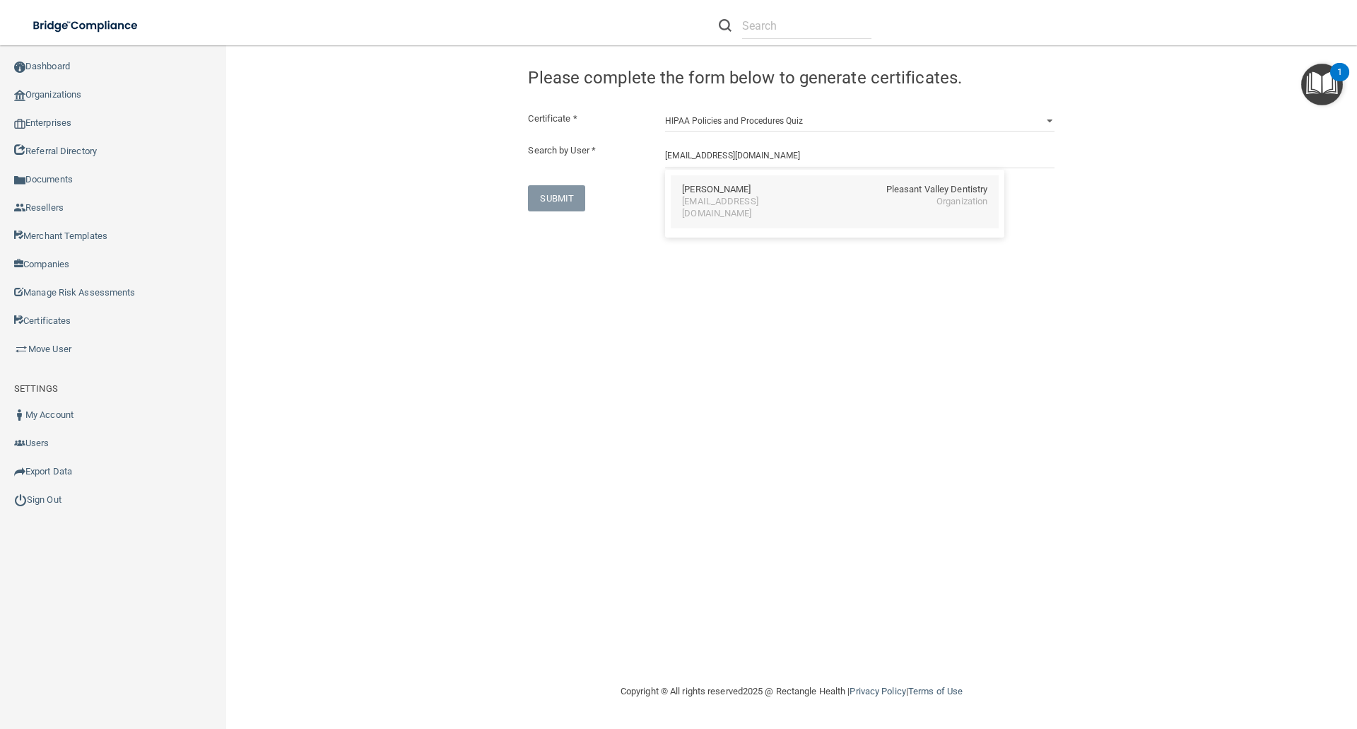
click at [695, 196] on div "[EMAIL_ADDRESS][DOMAIN_NAME]" at bounding box center [743, 208] width 122 height 24
type input "Katryna Moore"
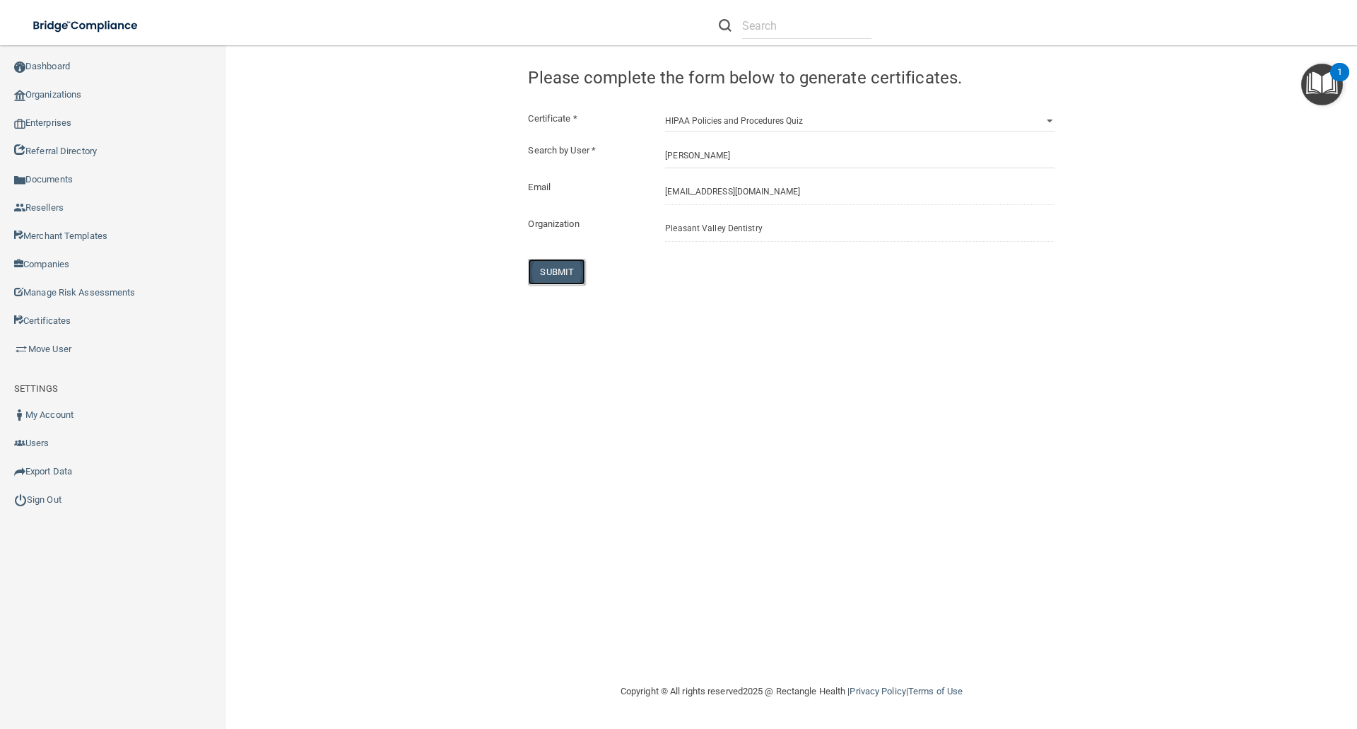
click at [540, 264] on button "SUBMIT" at bounding box center [556, 272] width 57 height 26
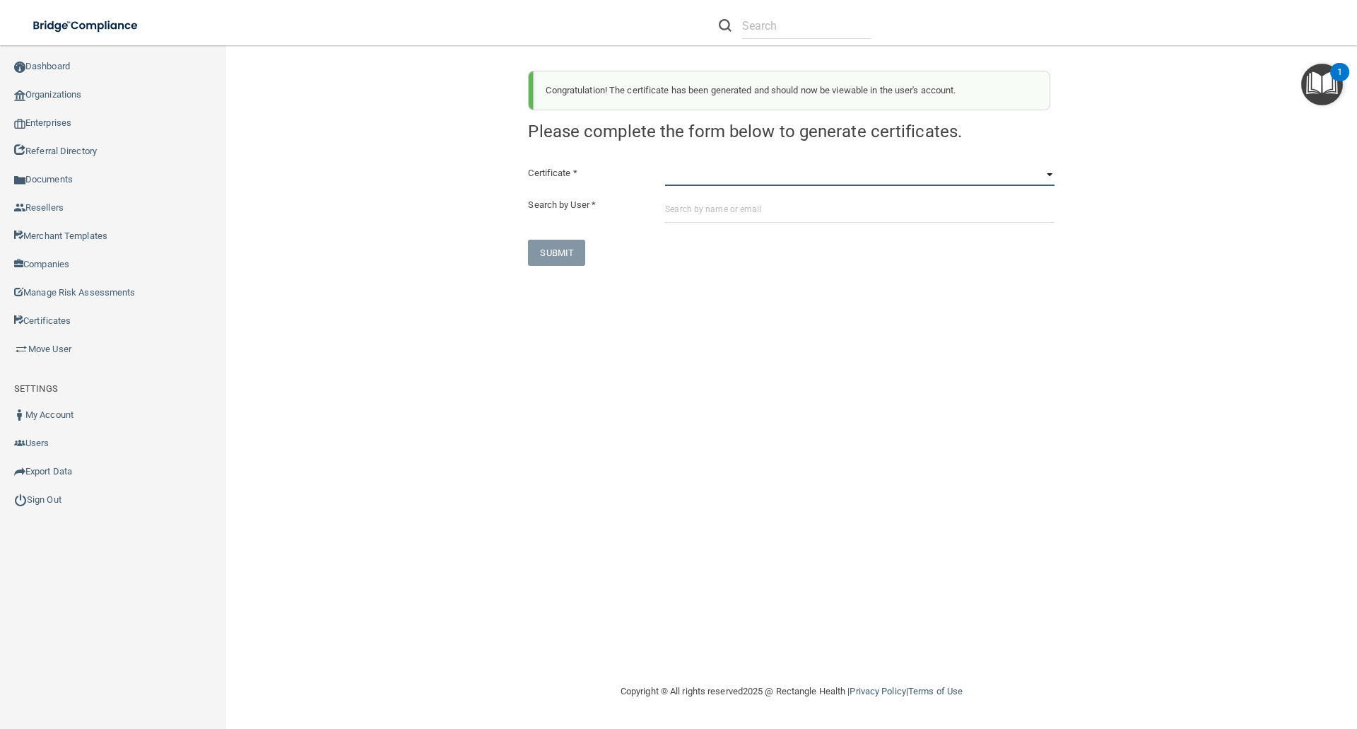
drag, startPoint x: 677, startPoint y: 175, endPoint x: 670, endPoint y: 184, distance: 12.2
click at [677, 175] on select "HIPAA Officer Certification Training OSHA Bloodborne Pathogens OSHA COVID-19 Pr…" at bounding box center [859, 175] width 389 height 21
select select "7"
click at [665, 165] on select "HIPAA Officer Certification Training OSHA Bloodborne Pathogens OSHA COVID-19 Pr…" at bounding box center [859, 175] width 389 height 21
click at [676, 213] on input "text" at bounding box center [859, 209] width 389 height 26
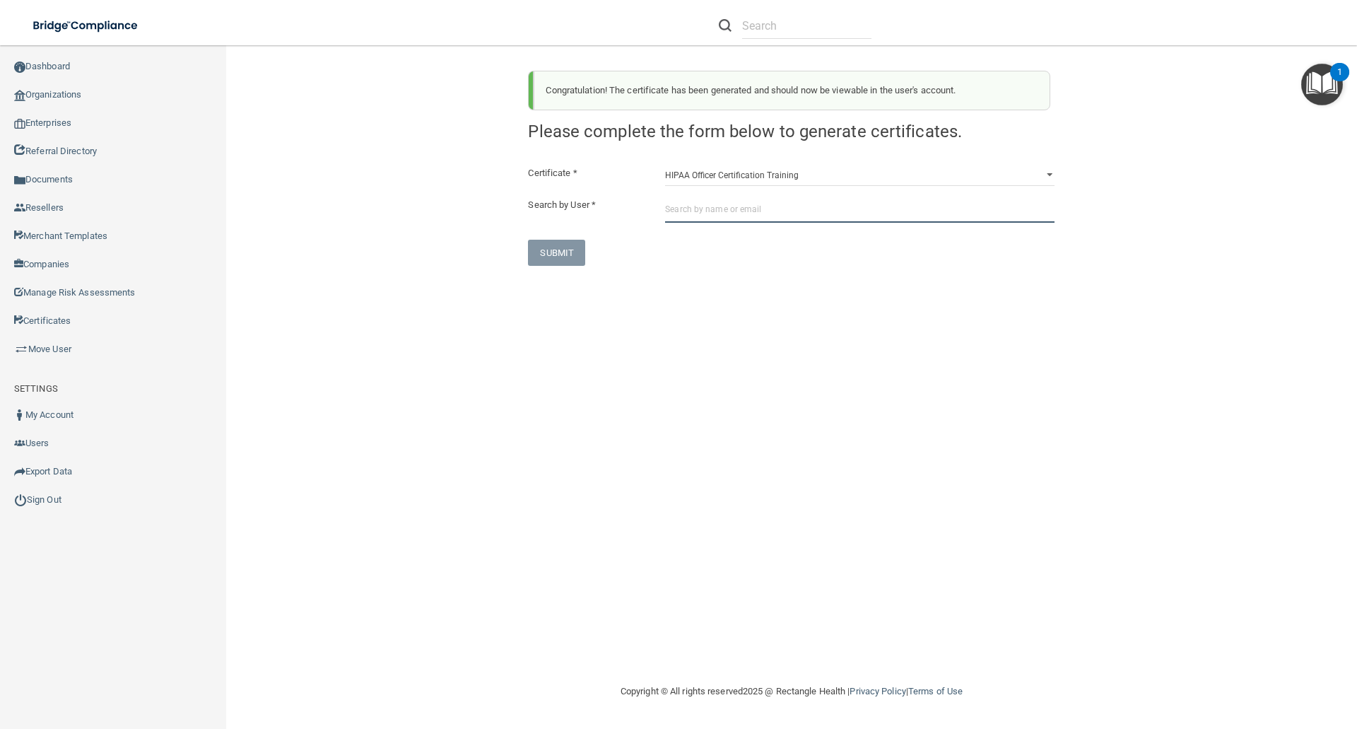
paste input "[EMAIL_ADDRESS][DOMAIN_NAME]"
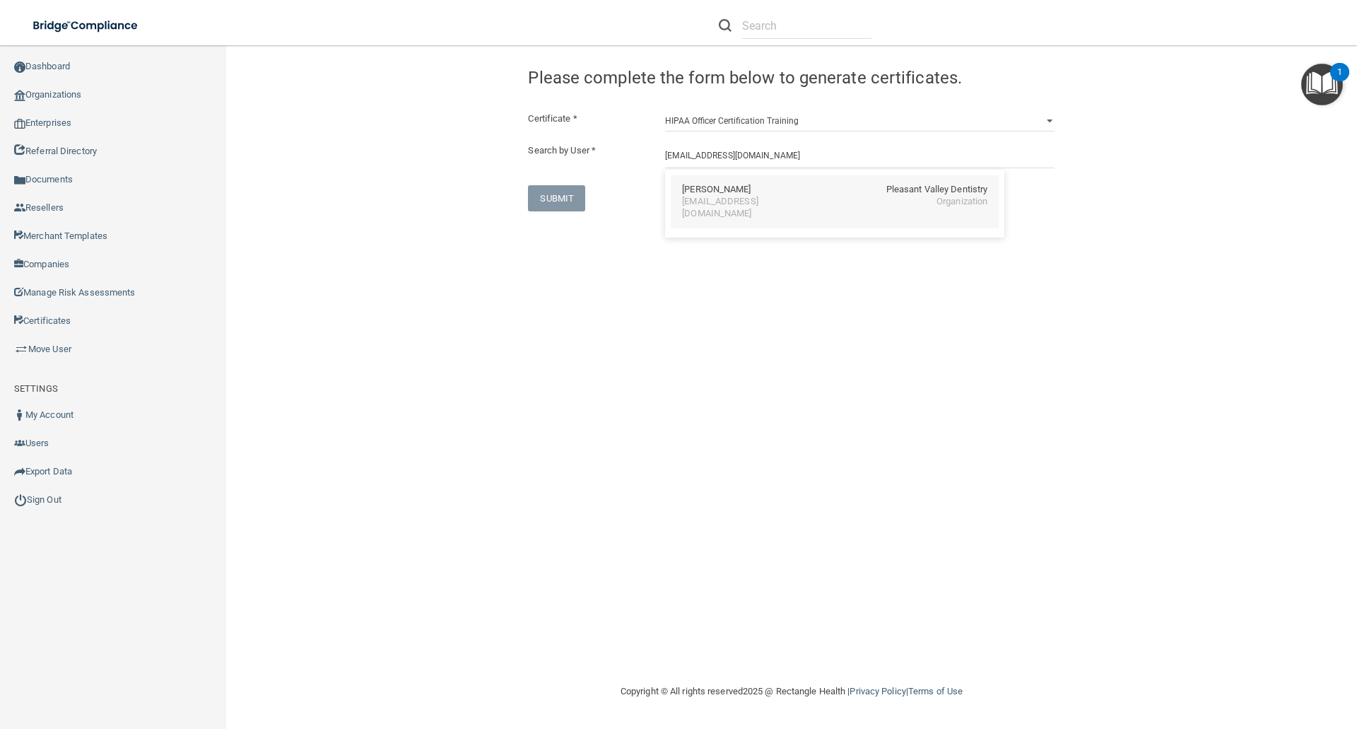
click at [707, 193] on div "Katryna Moore" at bounding box center [716, 190] width 69 height 12
type input "Katryna Moore"
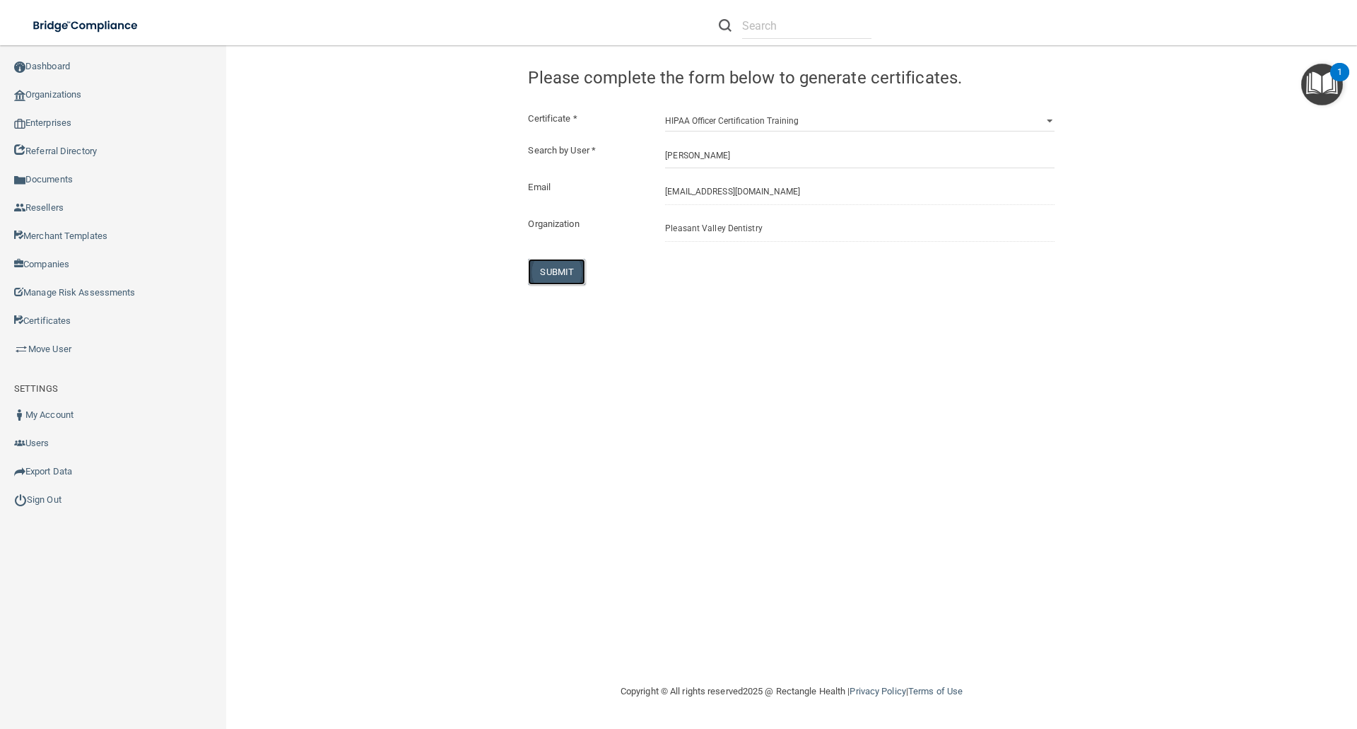
click at [561, 269] on button "SUBMIT" at bounding box center [556, 272] width 57 height 26
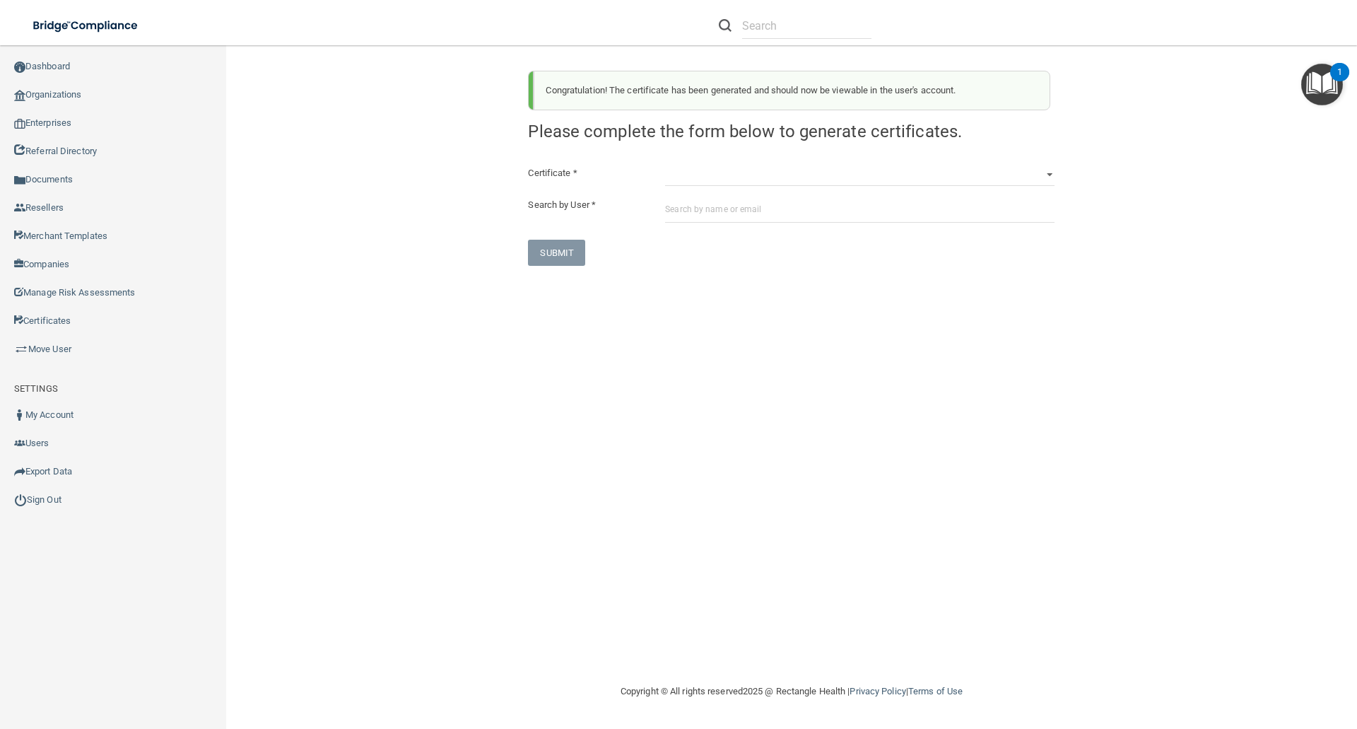
click at [662, 176] on div "HIPAA Officer Certification Training OSHA Bloodborne Pathogens OSHA COVID-19 Pr…" at bounding box center [859, 175] width 411 height 21
click at [670, 179] on select "HIPAA Officer Certification Training OSHA Bloodborne Pathogens OSHA COVID-19 Pr…" at bounding box center [859, 175] width 389 height 21
select select "1"
click at [665, 165] on select "HIPAA Officer Certification Training OSHA Bloodborne Pathogens OSHA COVID-19 Pr…" at bounding box center [859, 175] width 389 height 21
click at [674, 201] on input "text" at bounding box center [859, 209] width 389 height 26
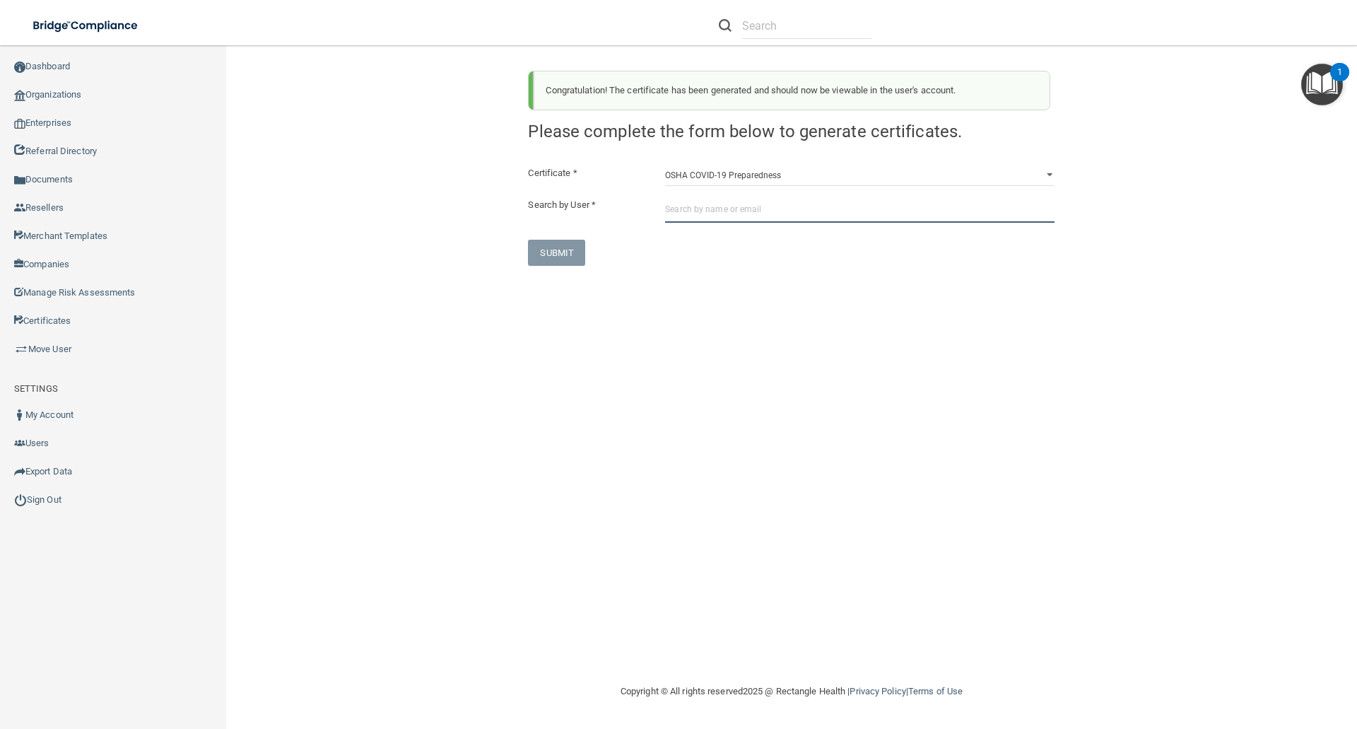
paste input "[EMAIL_ADDRESS][DOMAIN_NAME]"
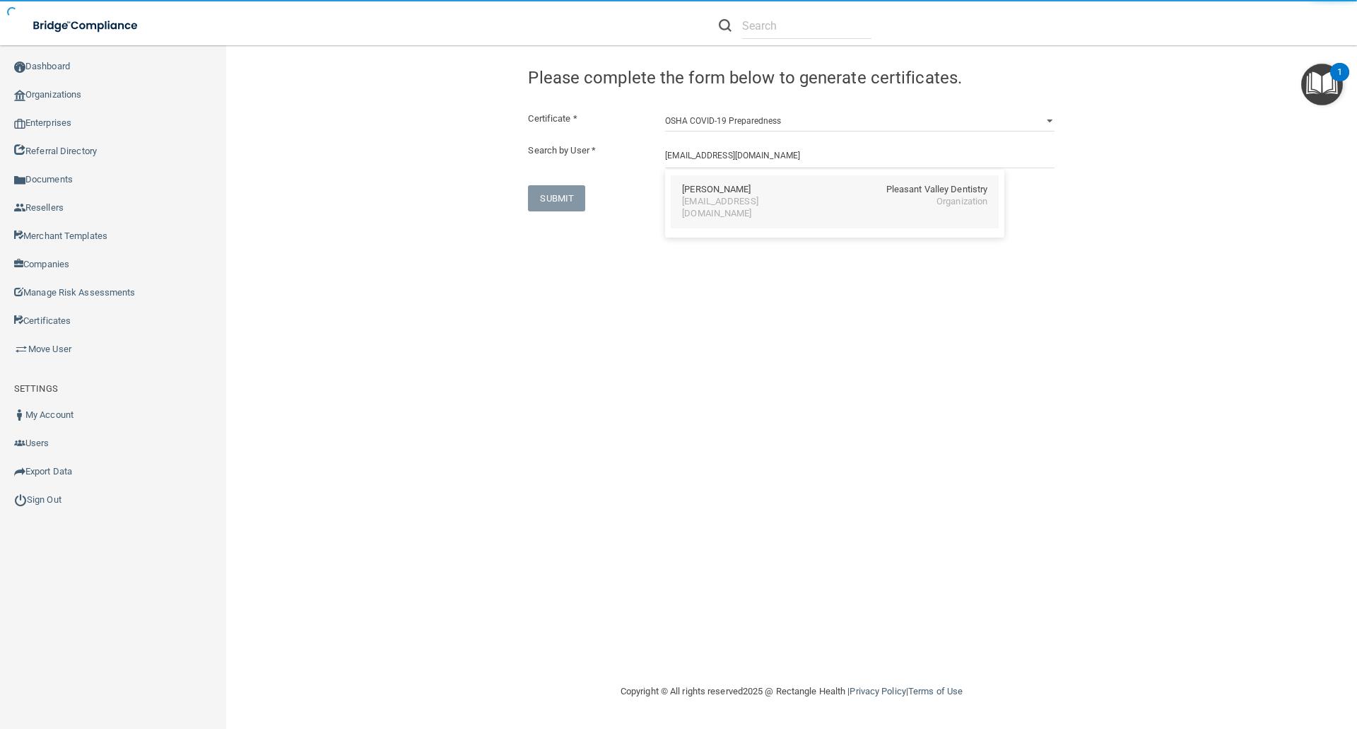
click at [758, 191] on div "Therese Susienka Pleasant Valley Dentistry" at bounding box center [834, 190] width 305 height 12
type input "Therese Susienka"
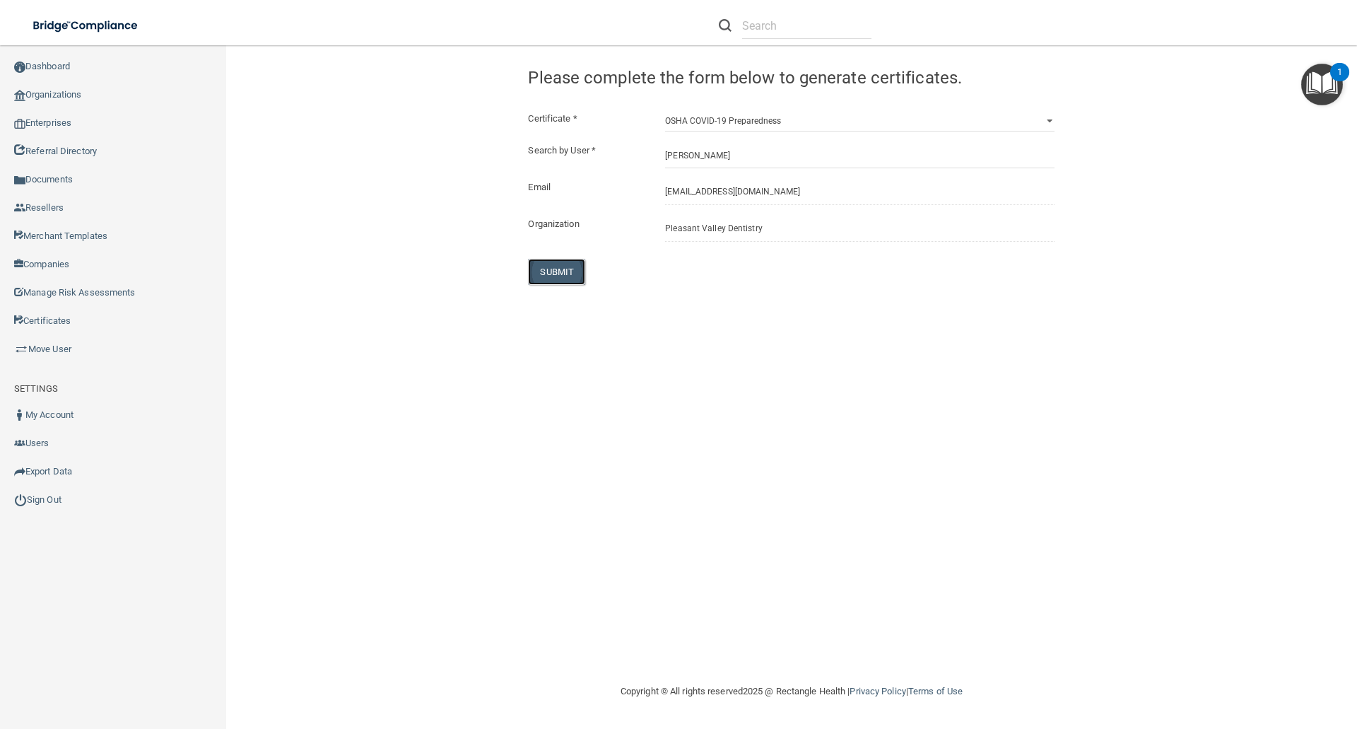
click at [544, 266] on button "SUBMIT" at bounding box center [556, 272] width 57 height 26
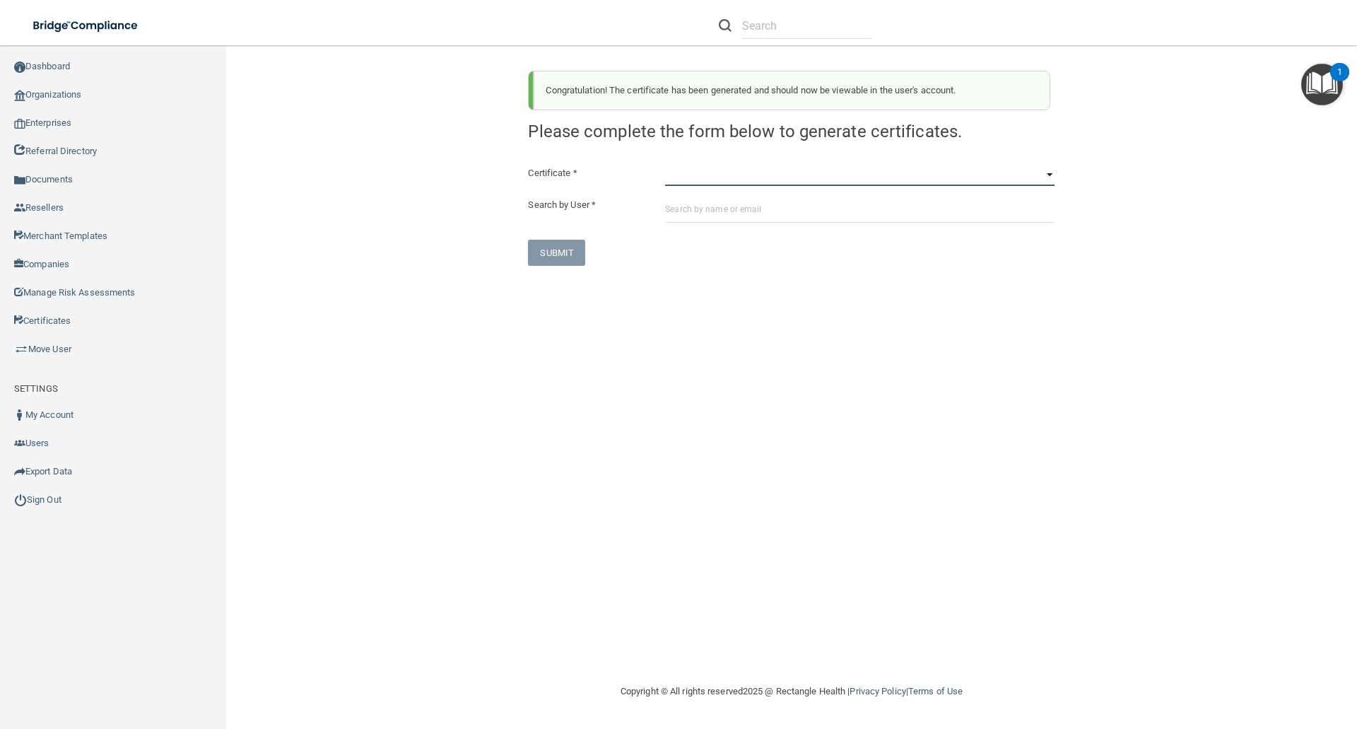
click at [675, 177] on select "HIPAA Officer Certification Training OSHA Bloodborne Pathogens OSHA COVID-19 Pr…" at bounding box center [859, 175] width 389 height 21
select select "3"
click at [665, 165] on select "HIPAA Officer Certification Training OSHA Bloodborne Pathogens OSHA COVID-19 Pr…" at bounding box center [859, 175] width 389 height 21
click at [678, 199] on input "text" at bounding box center [859, 209] width 389 height 26
paste input "[EMAIL_ADDRESS][DOMAIN_NAME]"
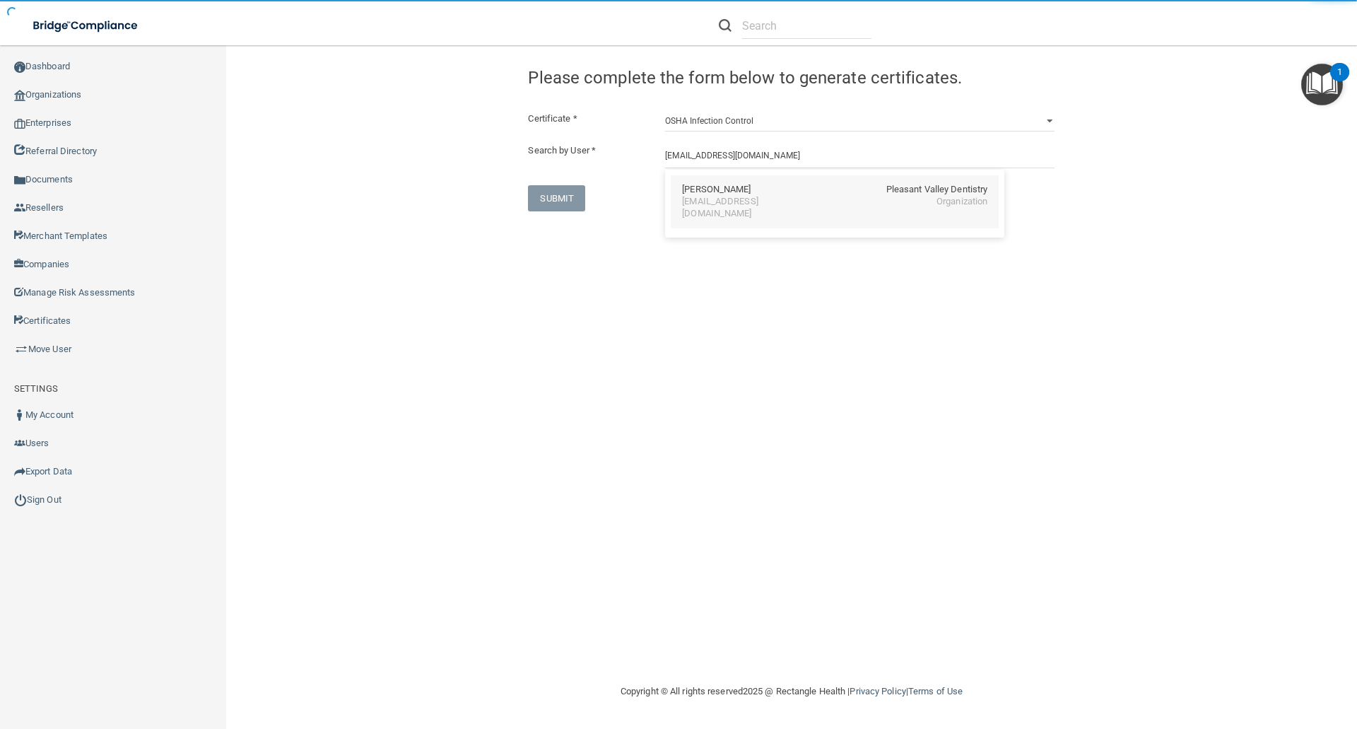
click at [738, 189] on div "Therese Susienka" at bounding box center [716, 190] width 69 height 12
type input "Therese Susienka"
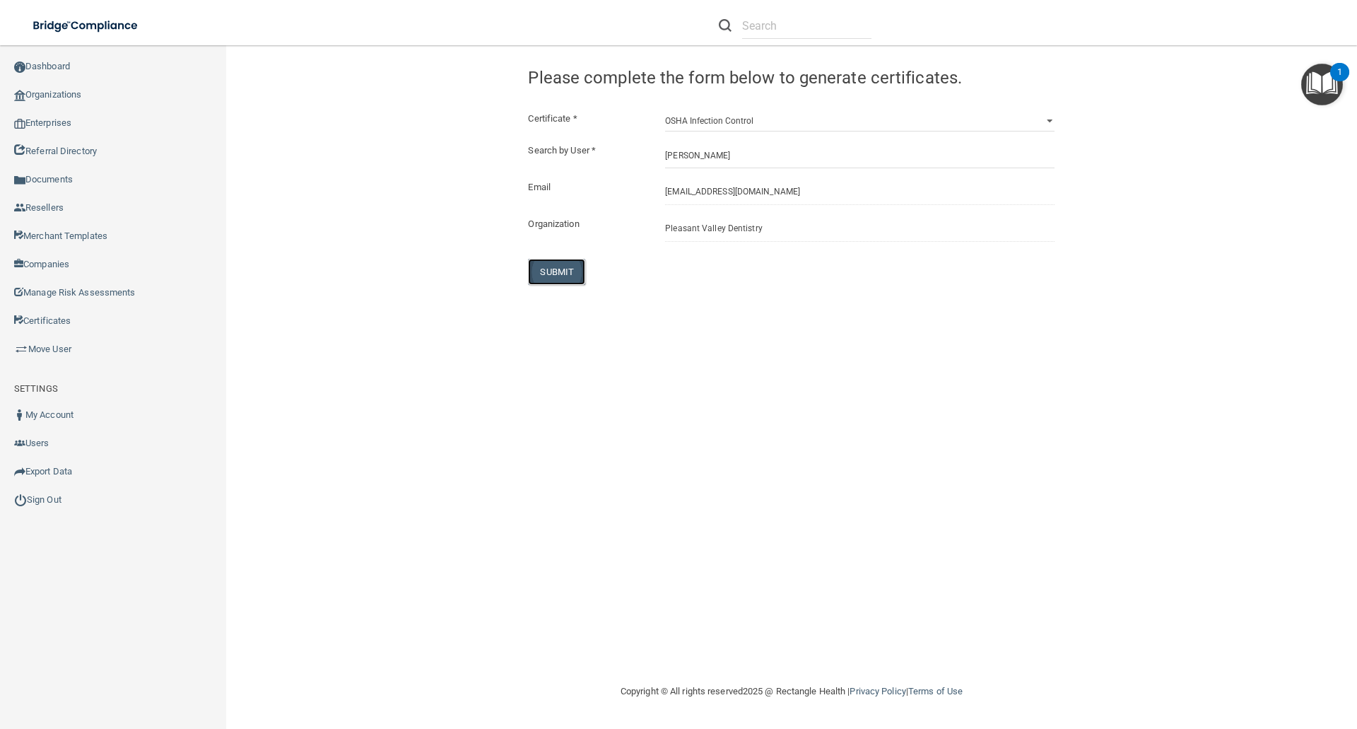
click at [557, 280] on button "SUBMIT" at bounding box center [556, 272] width 57 height 26
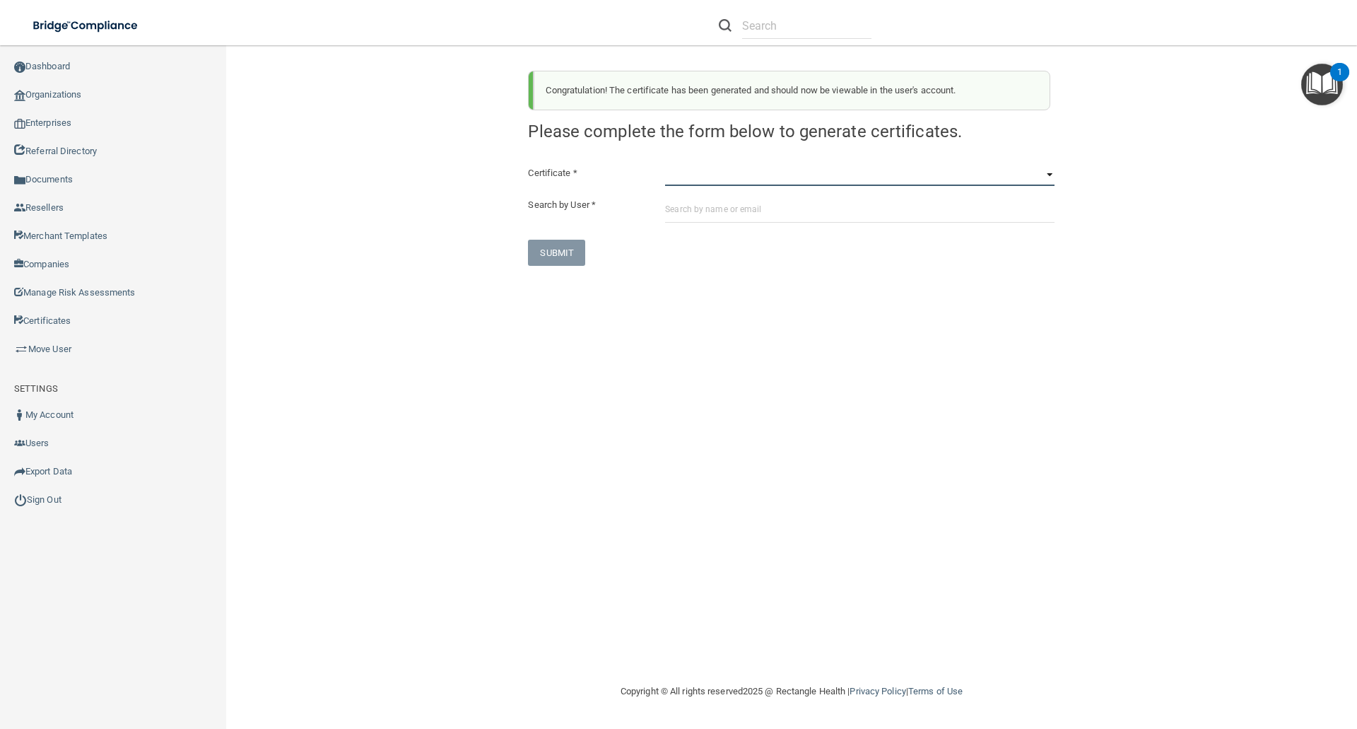
click at [679, 178] on select "HIPAA Officer Certification Training OSHA Bloodborne Pathogens OSHA COVID-19 Pr…" at bounding box center [859, 175] width 389 height 21
select select "5"
click at [665, 165] on select "HIPAA Officer Certification Training OSHA Bloodborne Pathogens OSHA COVID-19 Pr…" at bounding box center [859, 175] width 389 height 21
click at [677, 211] on input "text" at bounding box center [859, 209] width 389 height 26
paste input "[EMAIL_ADDRESS][DOMAIN_NAME]"
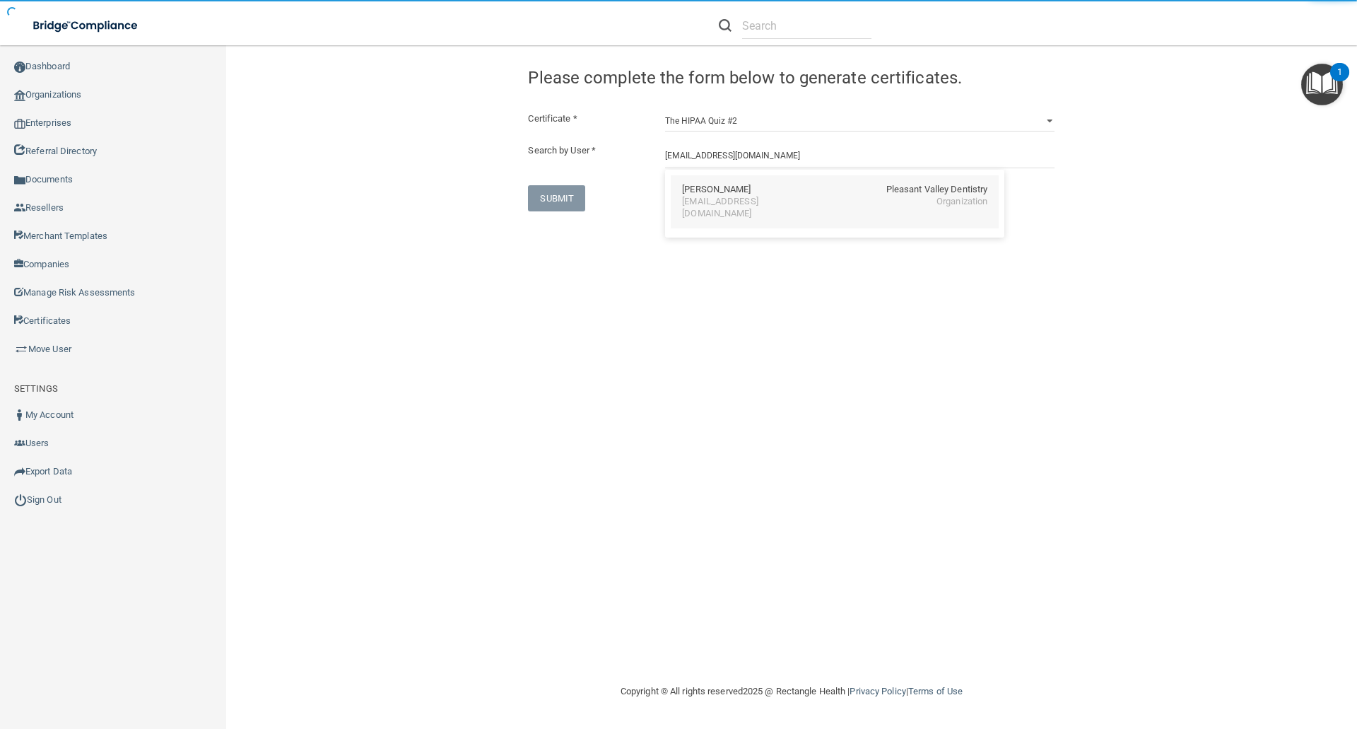
click at [704, 201] on div "[EMAIL_ADDRESS][DOMAIN_NAME]" at bounding box center [743, 208] width 122 height 24
type input "Therese Susienka"
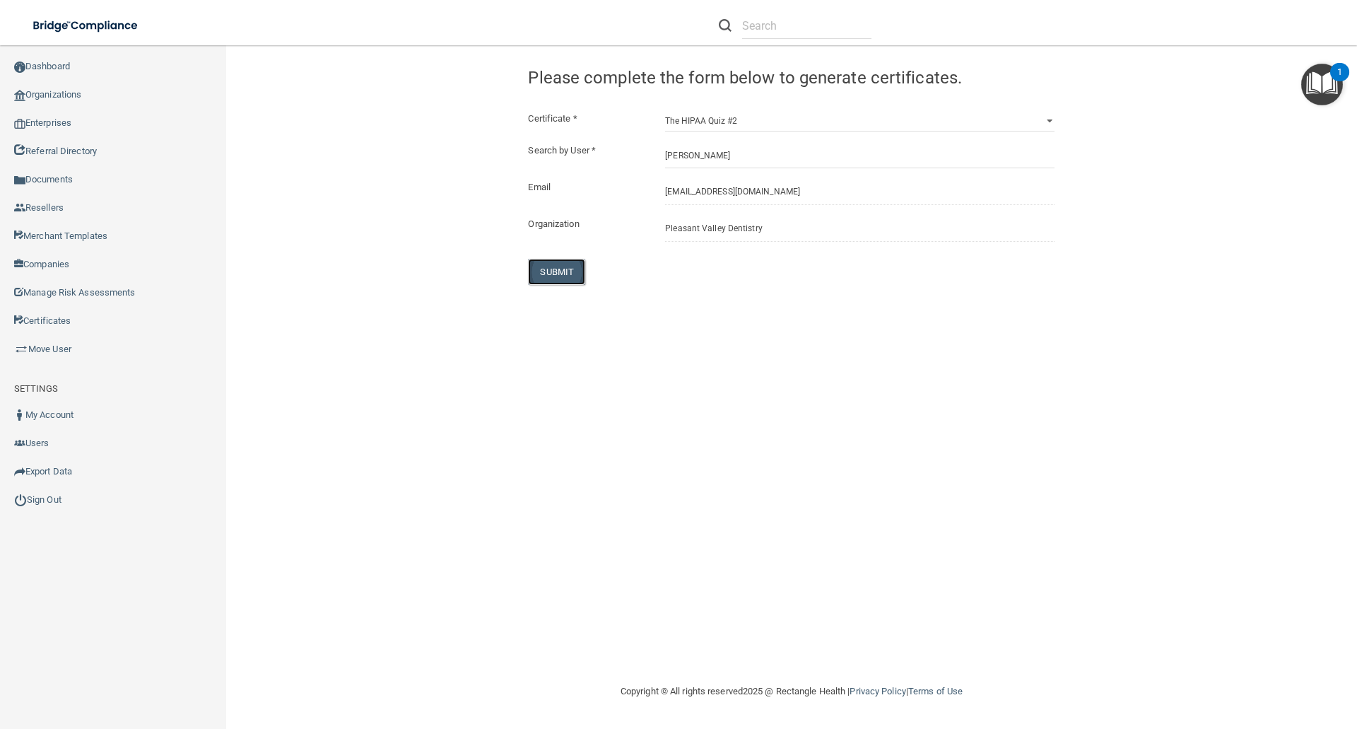
click at [550, 272] on button "SUBMIT" at bounding box center [556, 272] width 57 height 26
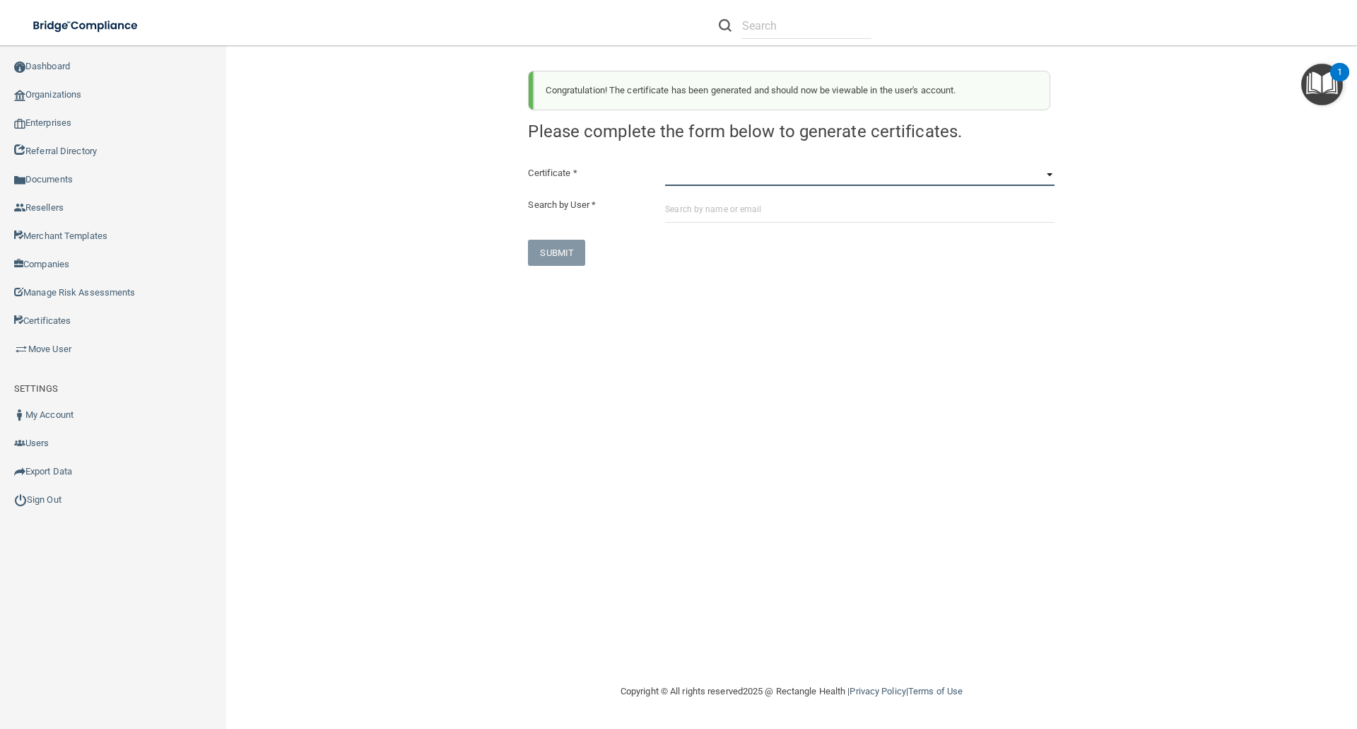
click at [683, 170] on select "HIPAA Officer Certification Training OSHA Bloodborne Pathogens OSHA COVID-19 Pr…" at bounding box center [859, 175] width 389 height 21
select select "6"
click at [665, 165] on select "HIPAA Officer Certification Training OSHA Bloodborne Pathogens OSHA COVID-19 Pr…" at bounding box center [859, 175] width 389 height 21
click at [676, 208] on input "text" at bounding box center [859, 209] width 389 height 26
paste input "[EMAIL_ADDRESS][DOMAIN_NAME]"
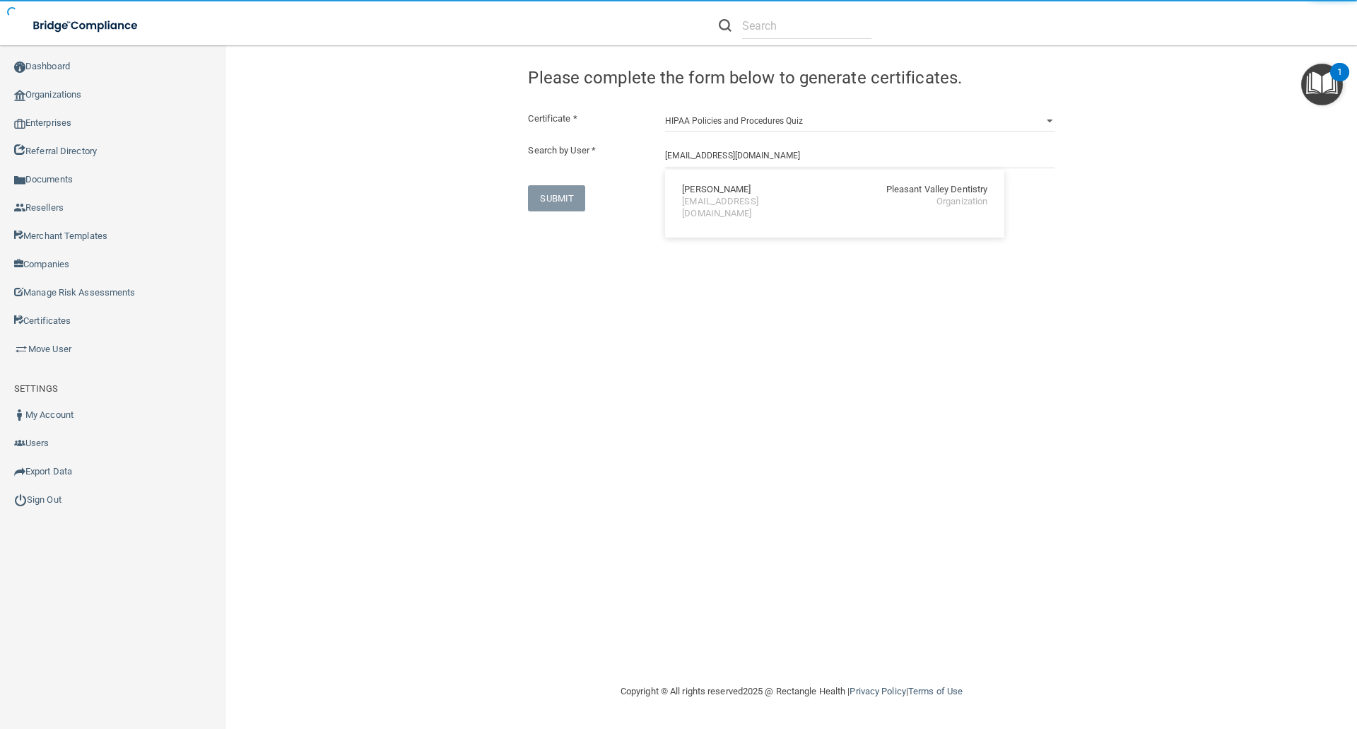
click at [701, 202] on div "[EMAIL_ADDRESS][DOMAIN_NAME]" at bounding box center [743, 208] width 122 height 24
type input "Therese Susienka"
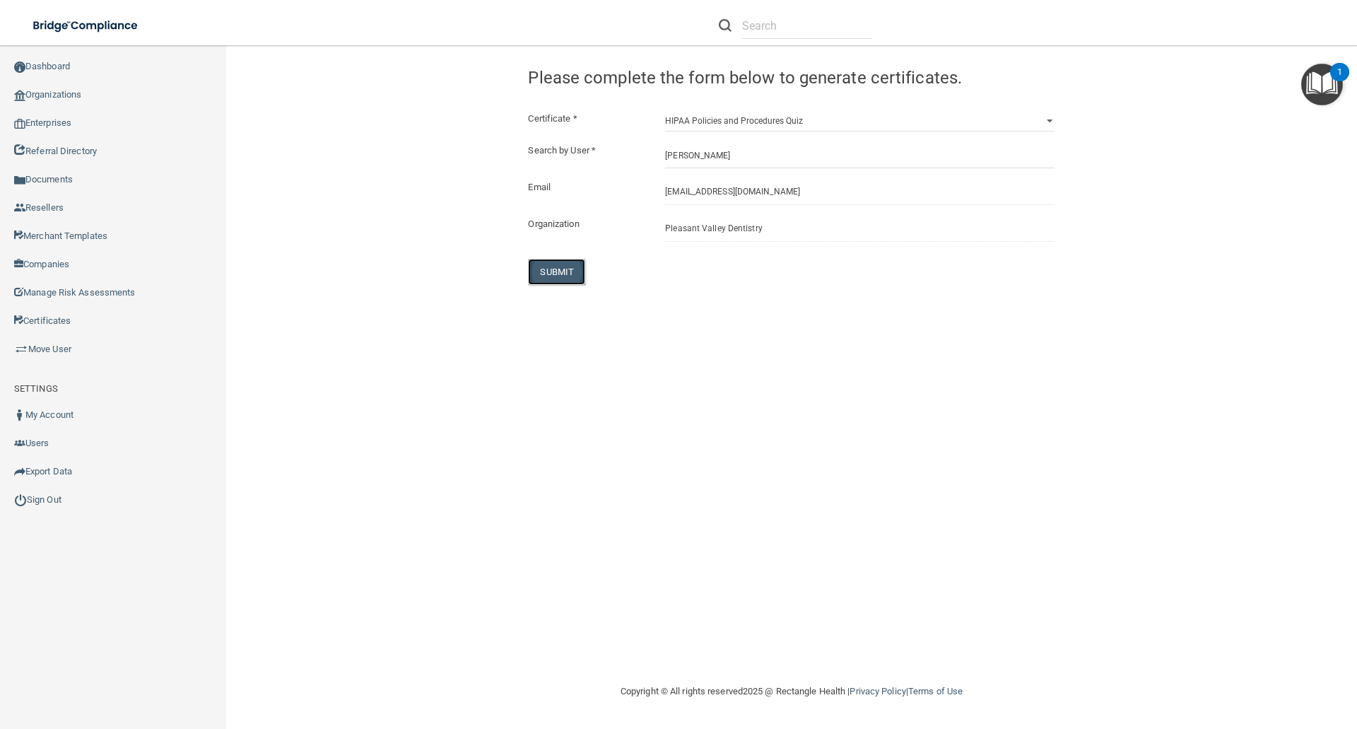
click at [567, 266] on button "SUBMIT" at bounding box center [556, 272] width 57 height 26
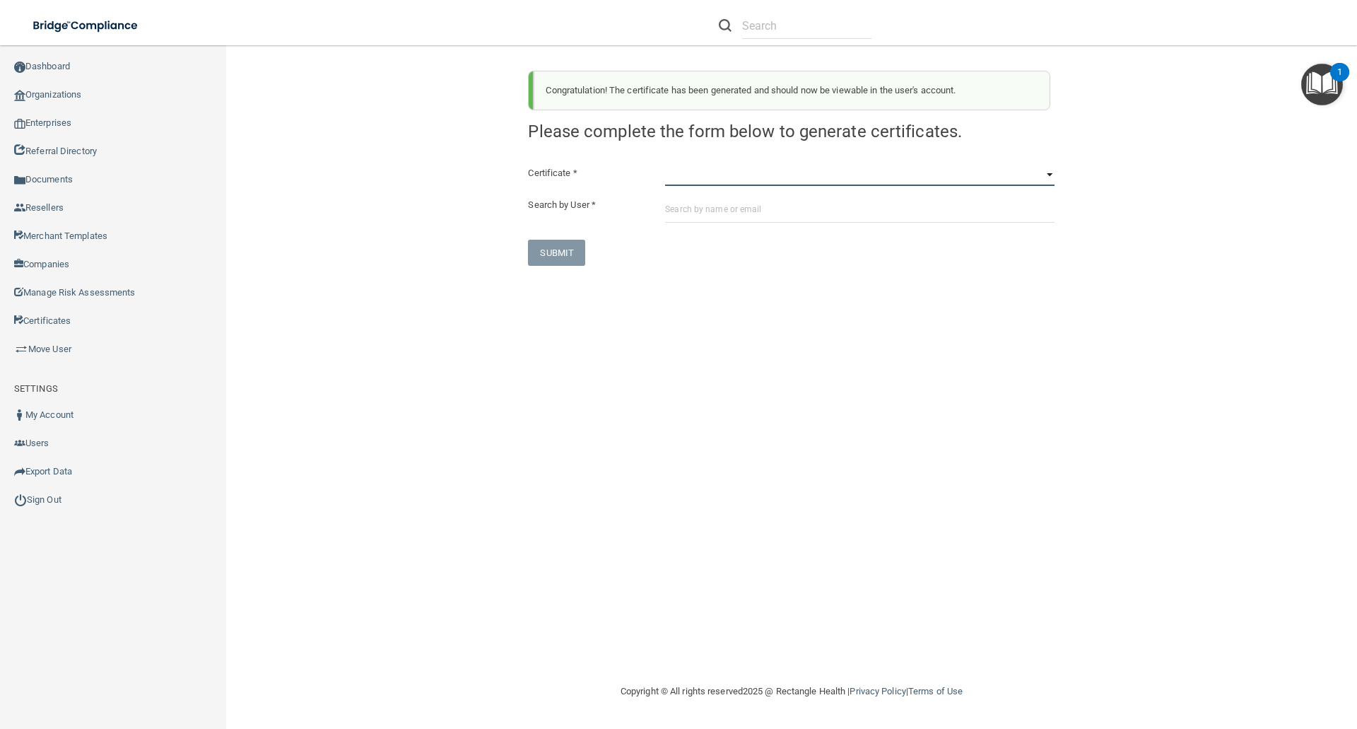
click at [681, 175] on select "HIPAA Officer Certification Training OSHA Bloodborne Pathogens OSHA COVID-19 Pr…" at bounding box center [859, 175] width 389 height 21
select select "7"
click at [665, 165] on select "HIPAA Officer Certification Training OSHA Bloodborne Pathogens OSHA COVID-19 Pr…" at bounding box center [859, 175] width 389 height 21
click at [674, 208] on input "text" at bounding box center [859, 209] width 389 height 26
paste input "[EMAIL_ADDRESS][DOMAIN_NAME]"
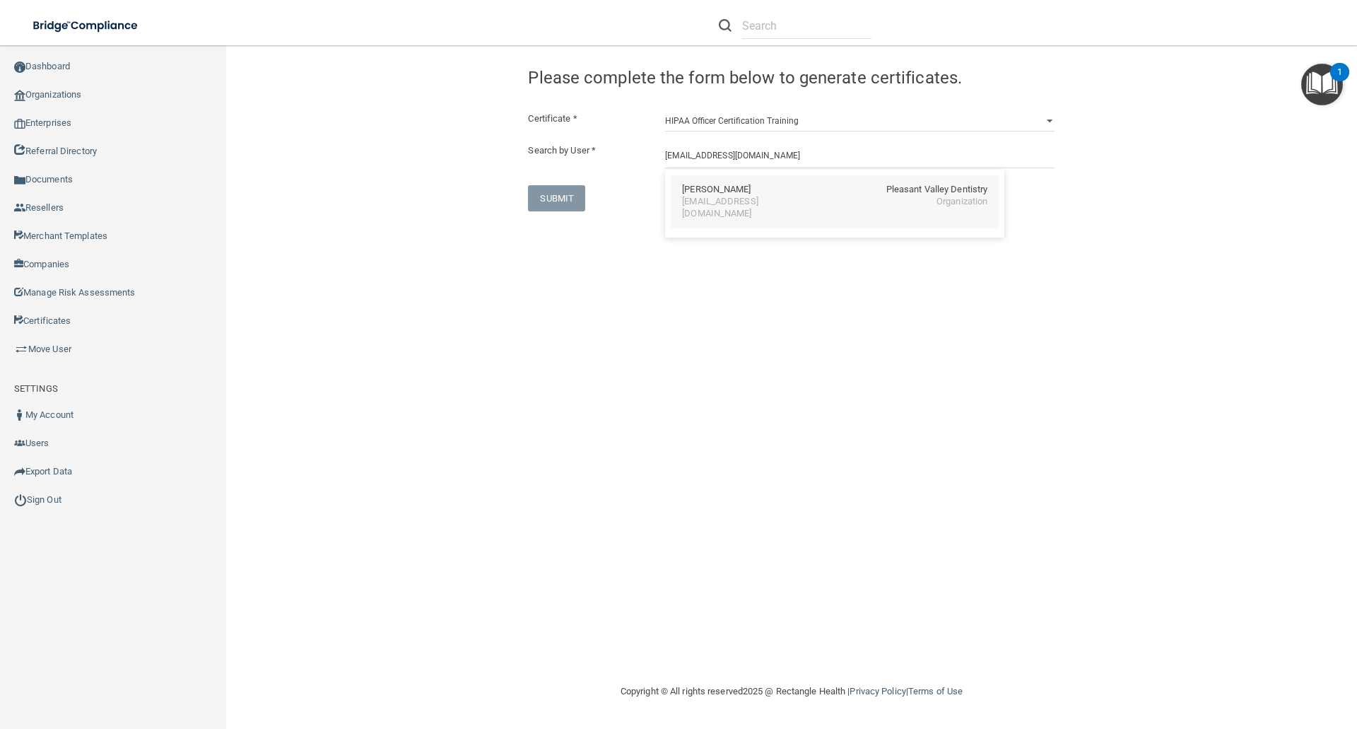
click at [725, 194] on div "Therese Susienka" at bounding box center [716, 190] width 69 height 12
type input "Therese Susienka"
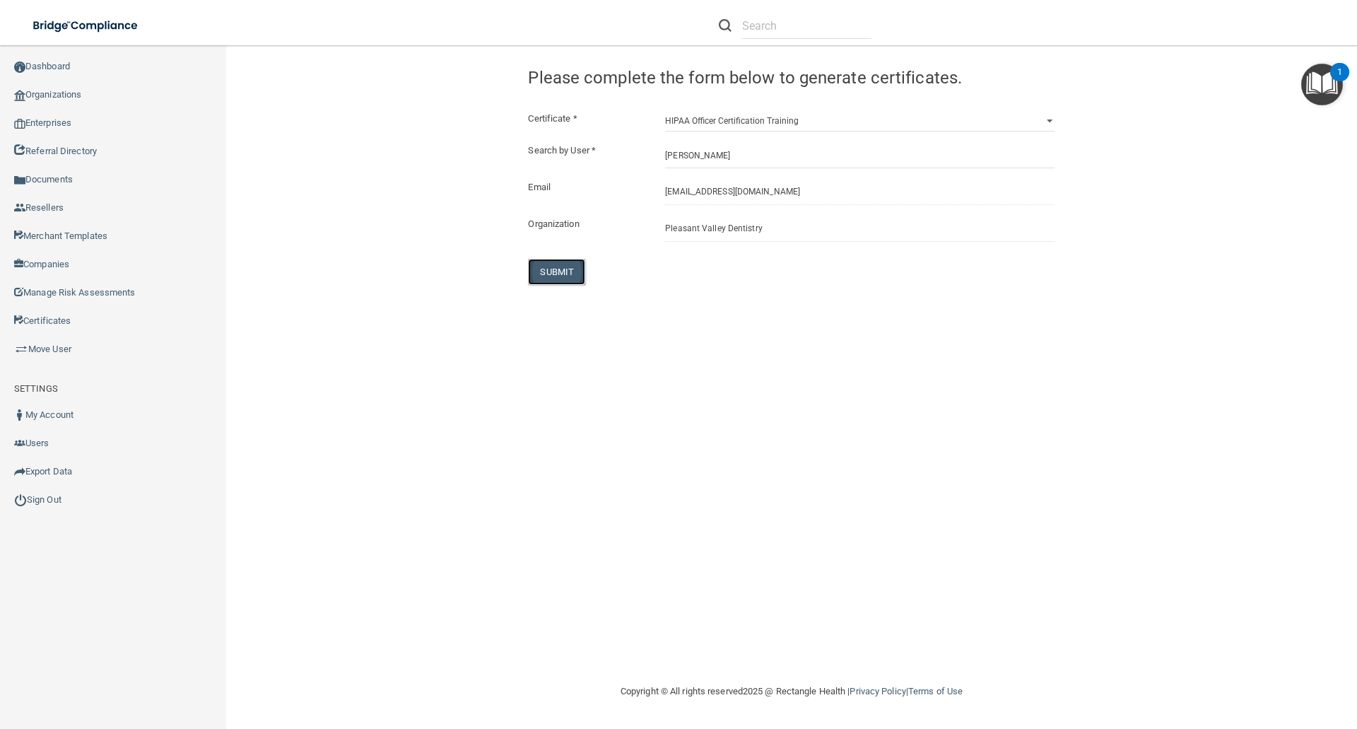
click at [557, 269] on button "SUBMIT" at bounding box center [556, 272] width 57 height 26
select select "?"
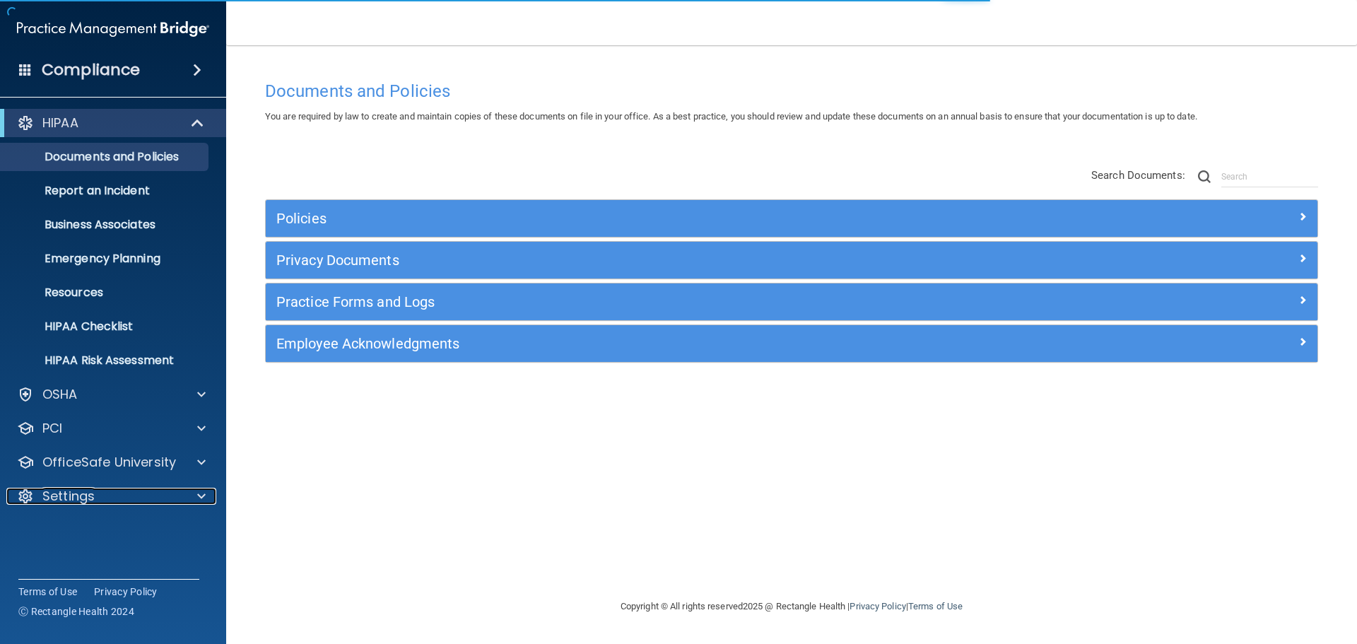
drag, startPoint x: 73, startPoint y: 497, endPoint x: 73, endPoint y: 511, distance: 13.4
click at [73, 497] on p "Settings" at bounding box center [68, 496] width 52 height 17
click at [69, 558] on p "My Users" at bounding box center [105, 564] width 193 height 14
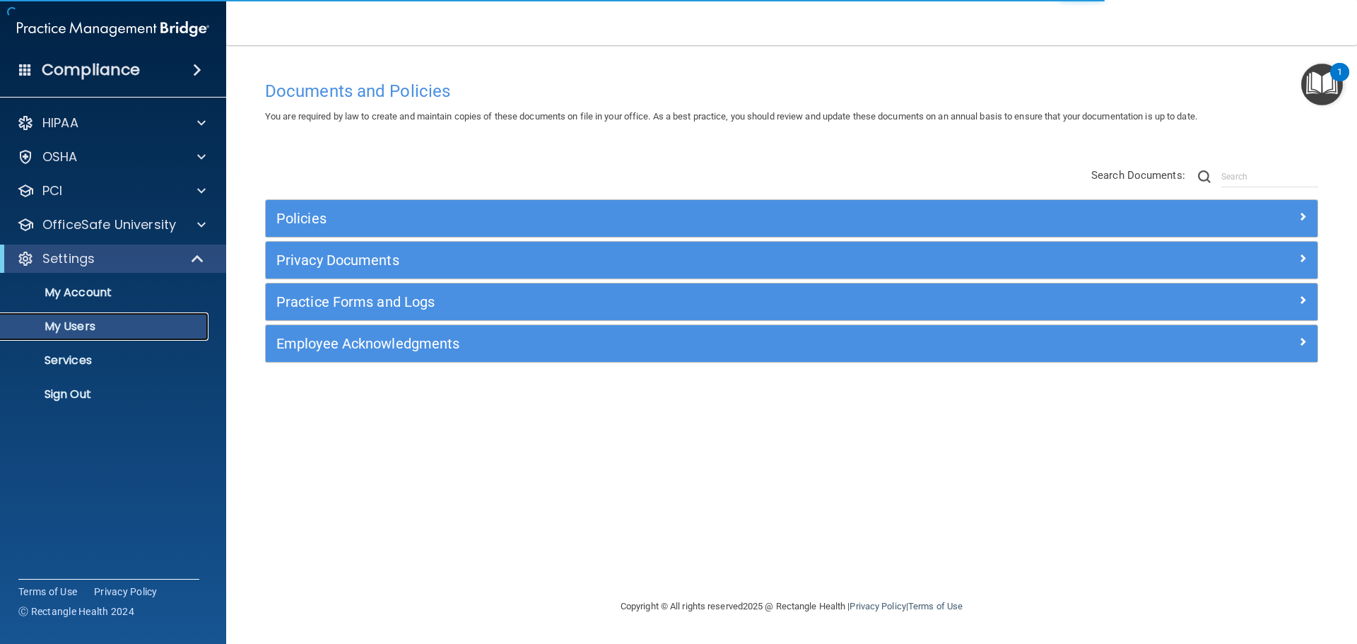
select select "20"
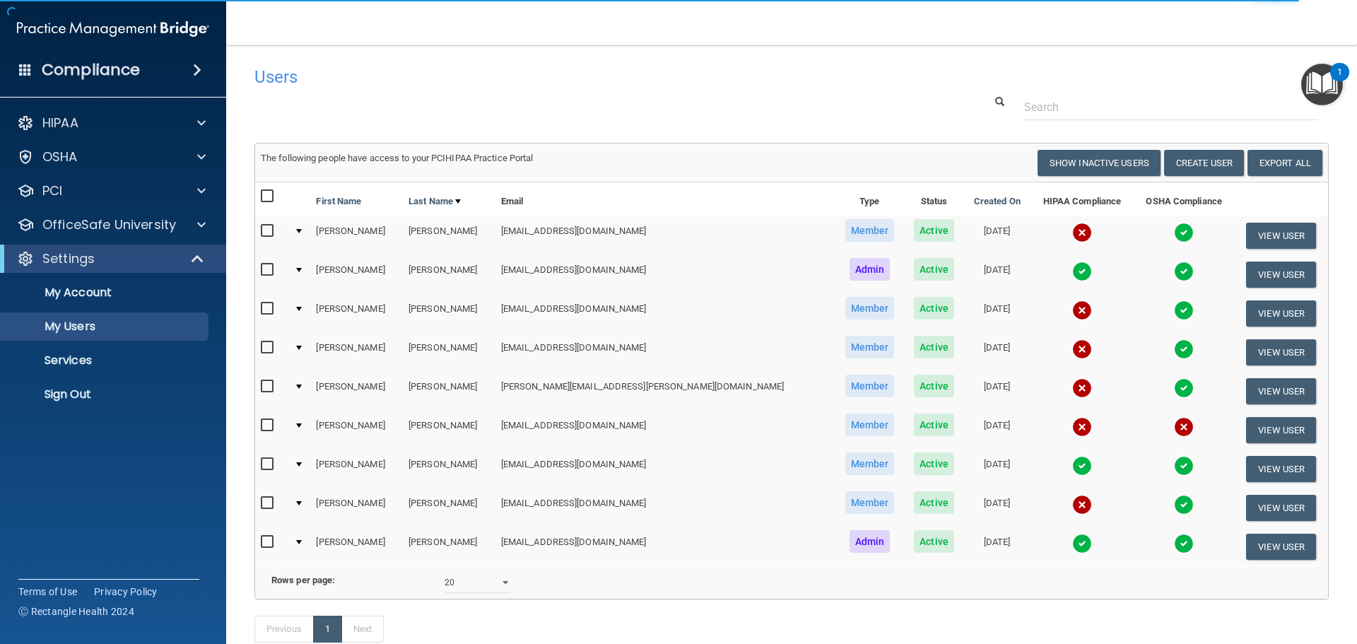
click at [1072, 229] on img at bounding box center [1082, 233] width 20 height 20
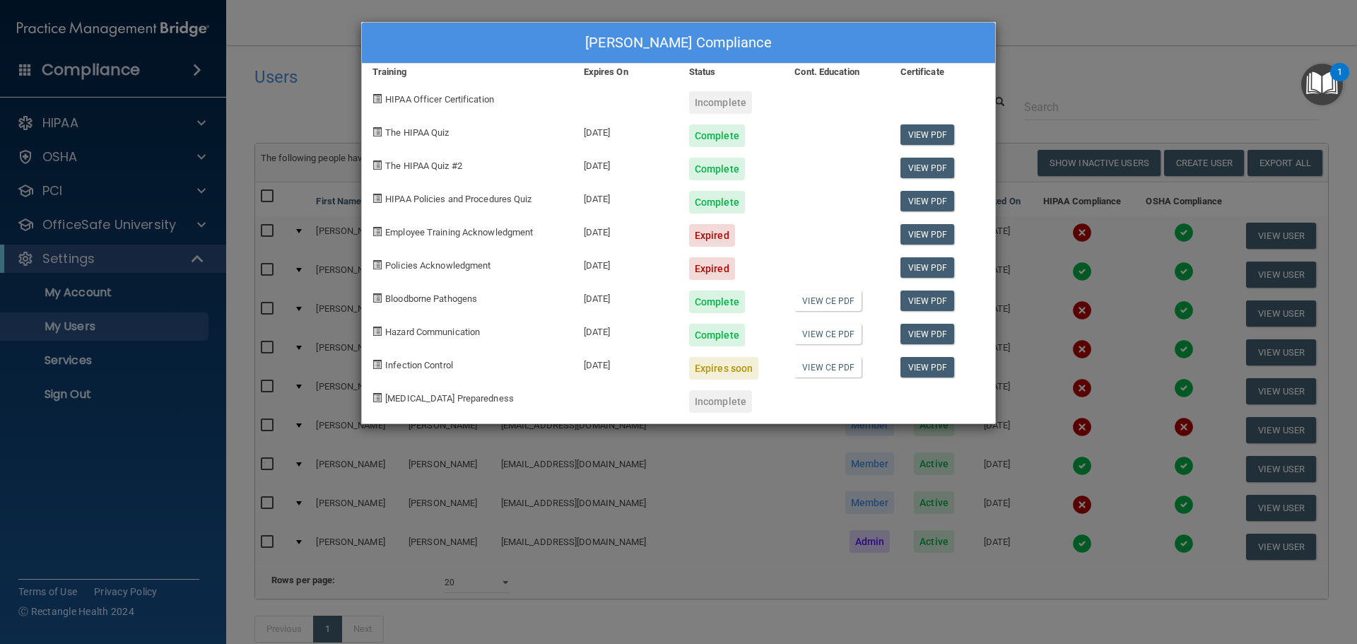
click at [1055, 293] on div "[PERSON_NAME] Compliance Training Expires On Status Cont. Education Certificate…" at bounding box center [678, 322] width 1357 height 644
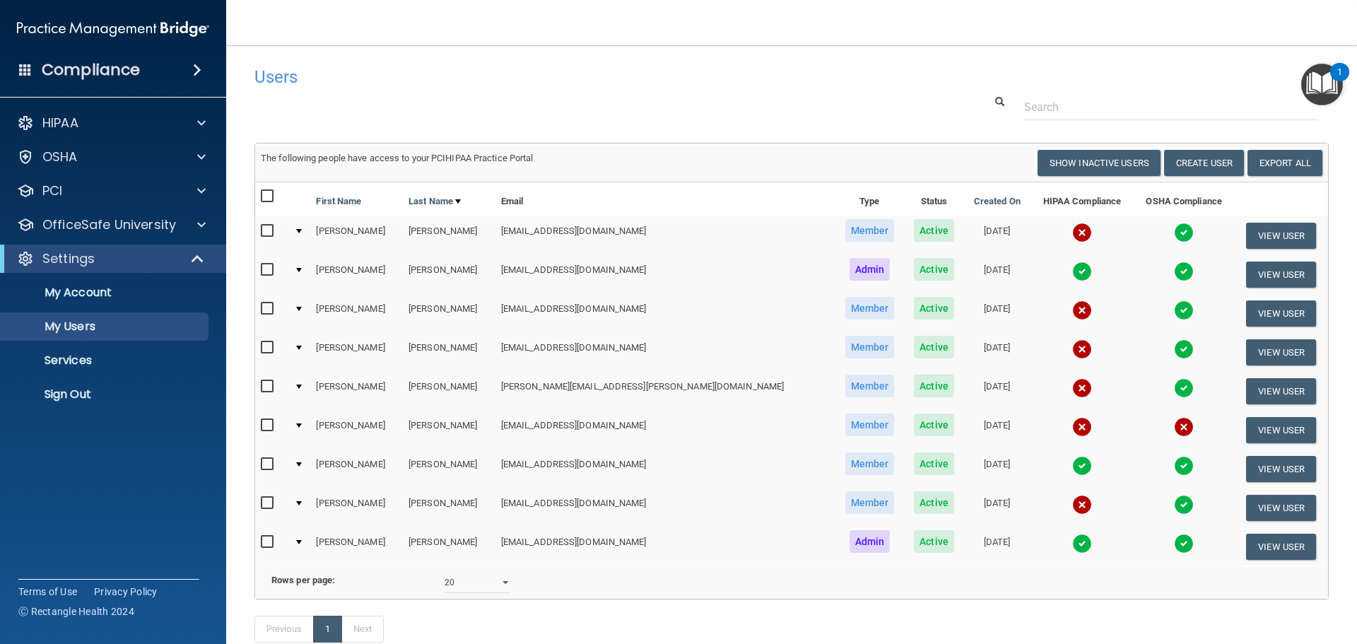
click at [1072, 269] on img at bounding box center [1082, 271] width 20 height 20
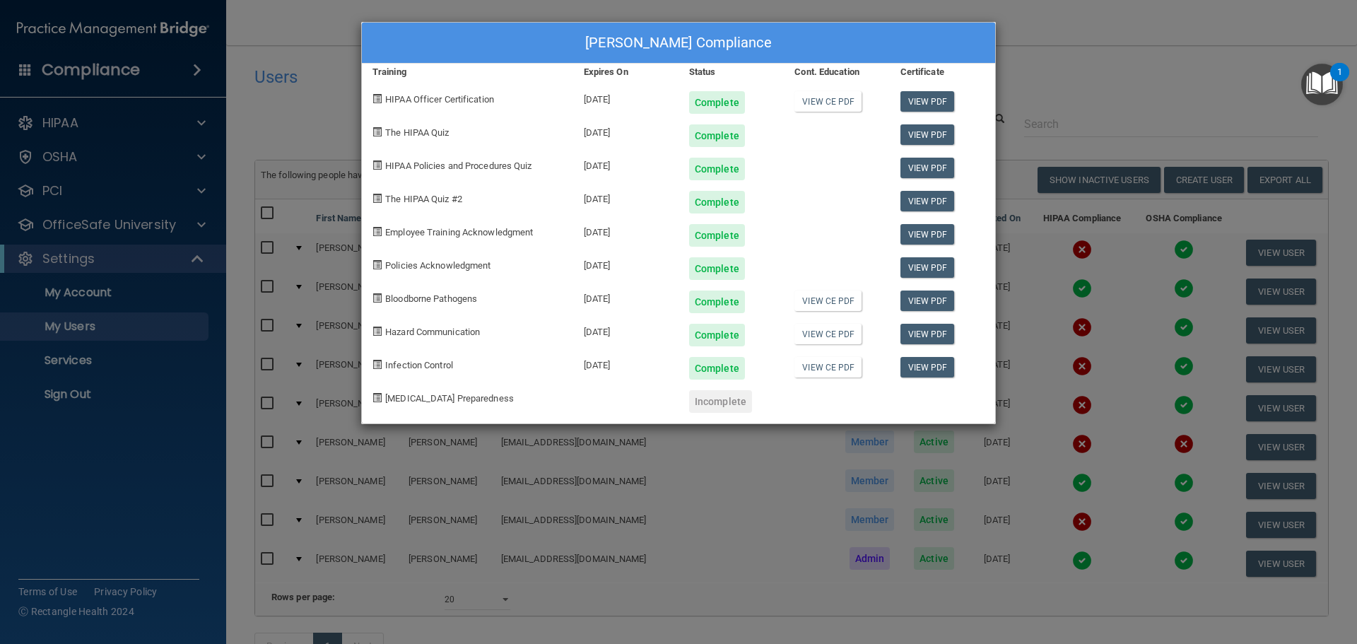
click at [1077, 57] on div "[PERSON_NAME] Compliance Training Expires On Status Cont. Education Certificate…" at bounding box center [678, 322] width 1357 height 644
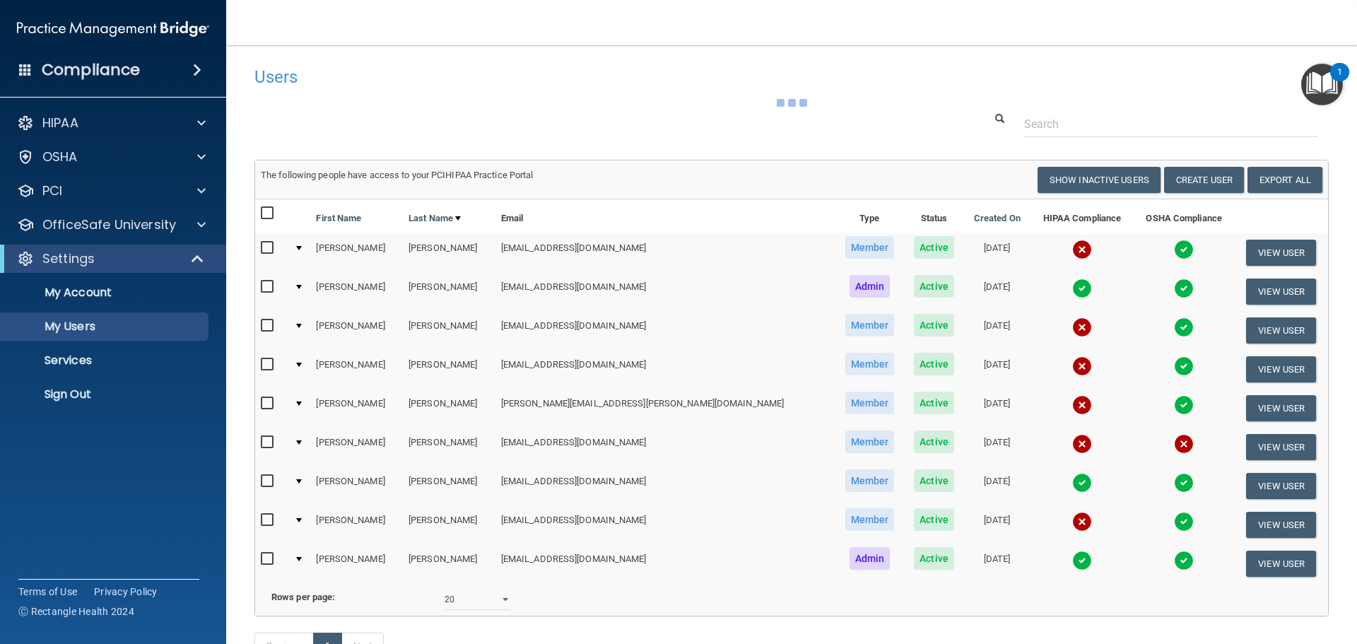
click at [1072, 323] on img at bounding box center [1082, 327] width 20 height 20
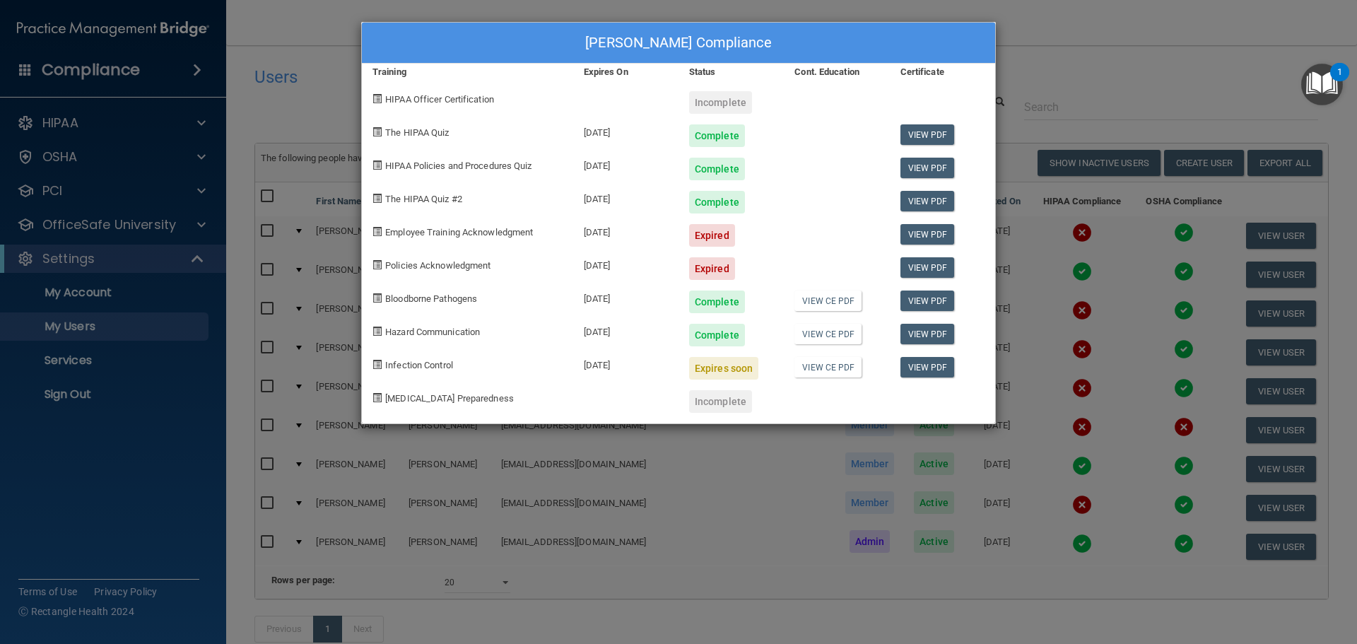
click at [1074, 360] on div "[PERSON_NAME] Compliance Training Expires On Status Cont. Education Certificate…" at bounding box center [678, 322] width 1357 height 644
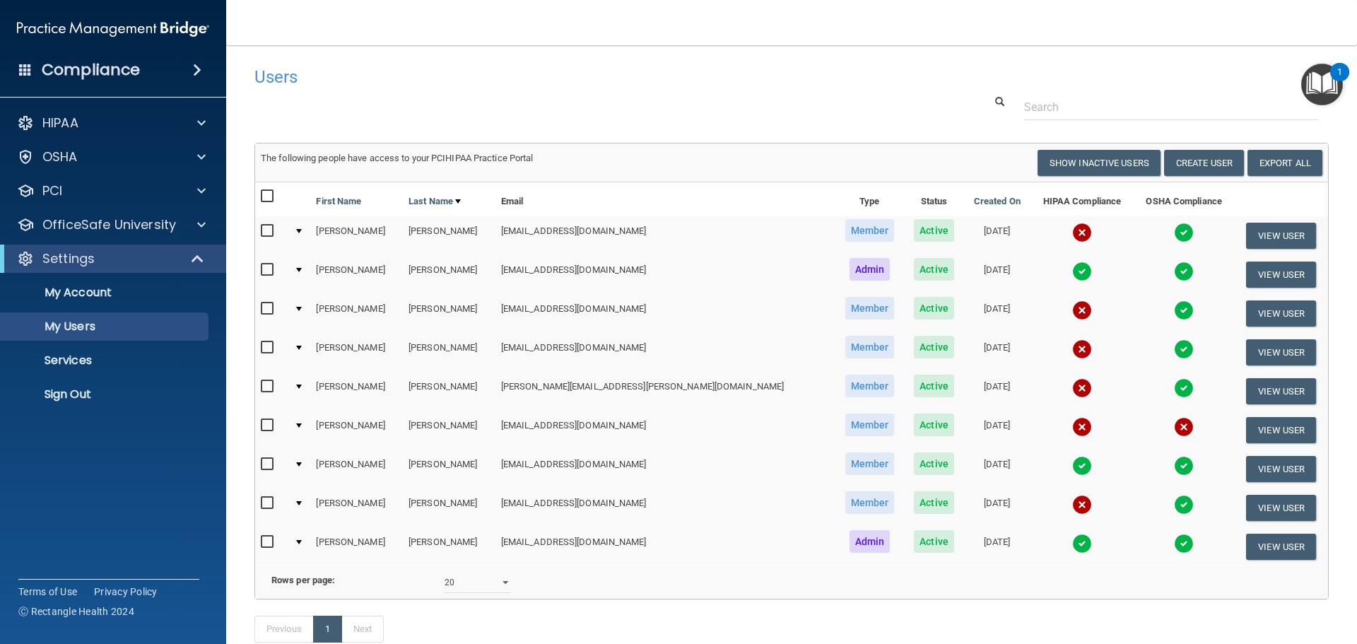
click at [1072, 344] on img at bounding box center [1082, 349] width 20 height 20
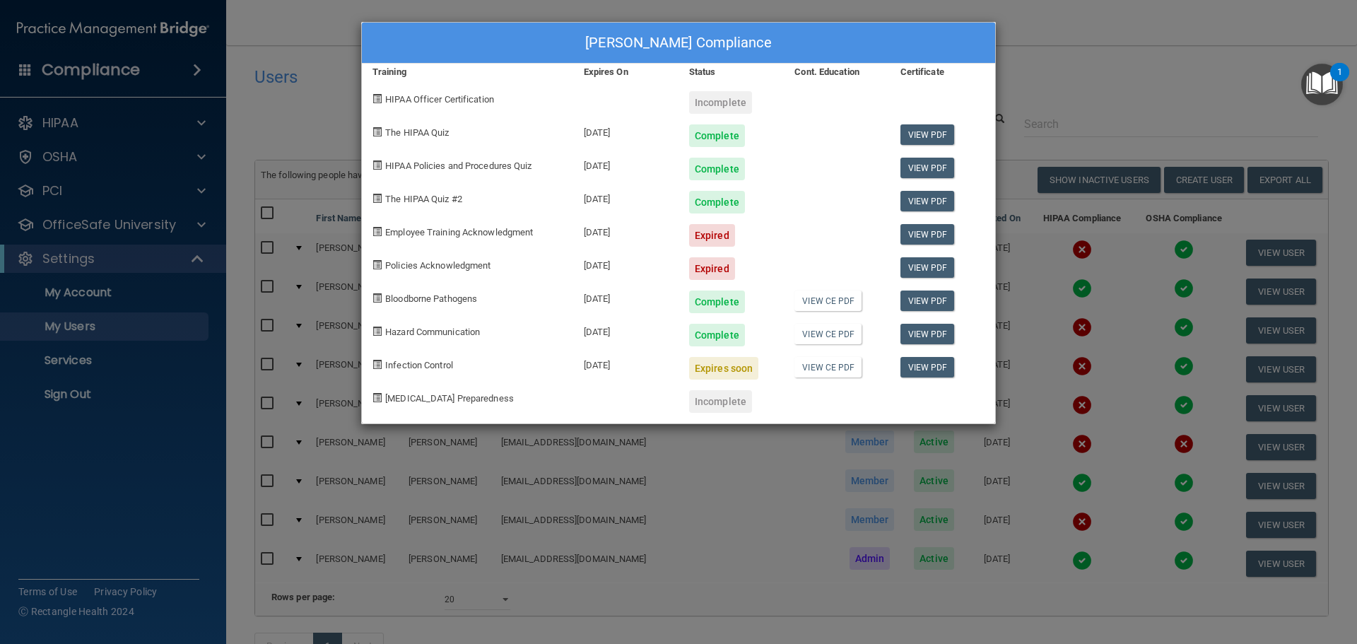
click at [1071, 391] on div "[PERSON_NAME] Compliance Training Expires On Status Cont. Education Certificate…" at bounding box center [678, 322] width 1357 height 644
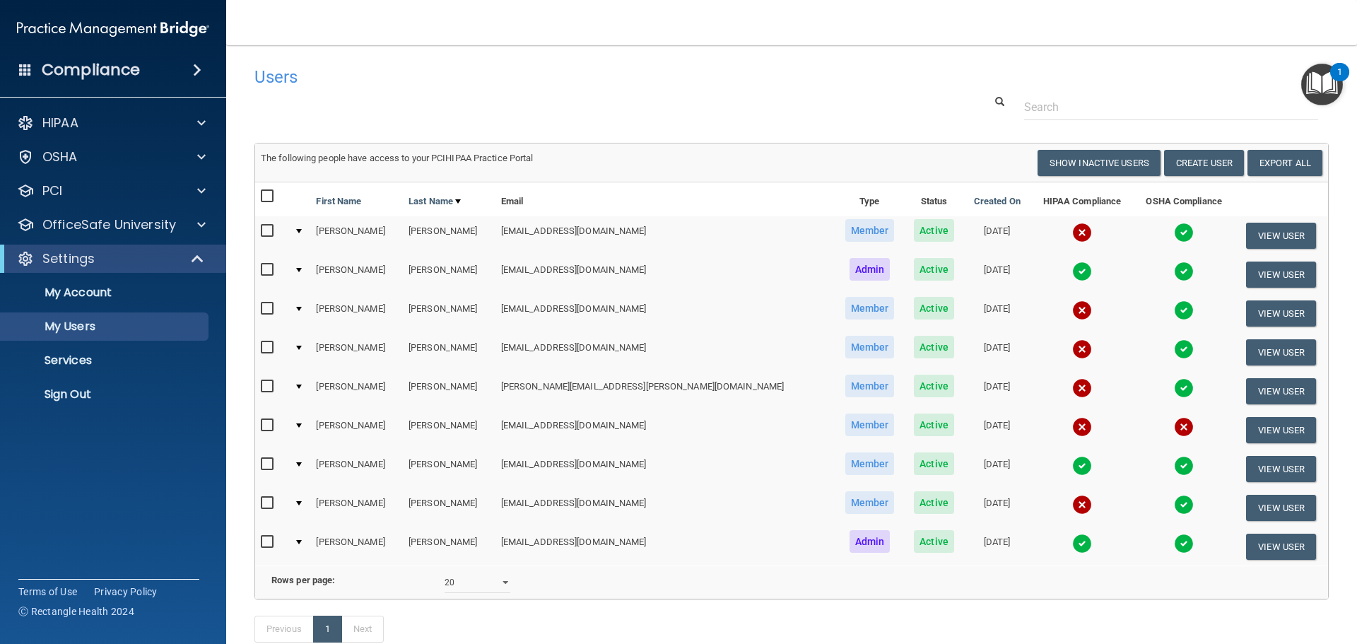
click at [1072, 389] on img at bounding box center [1082, 388] width 20 height 20
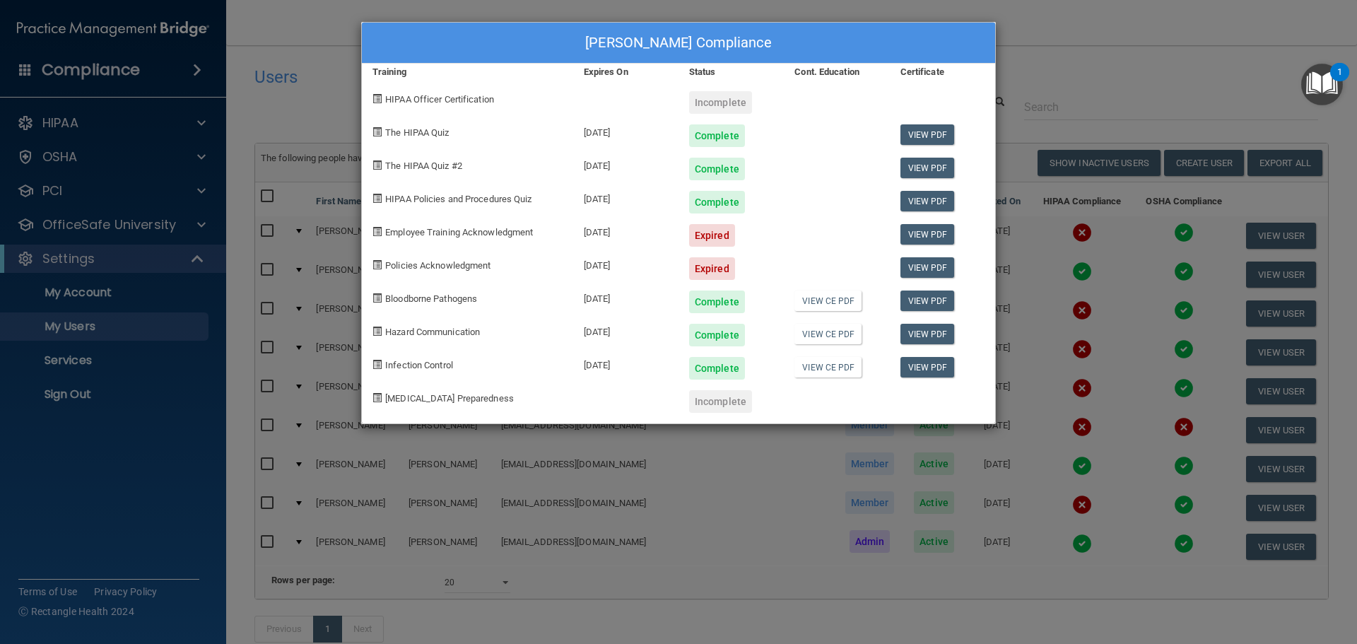
click at [1062, 413] on div "[PERSON_NAME] Compliance Training Expires On Status Cont. Education Certificate…" at bounding box center [678, 322] width 1357 height 644
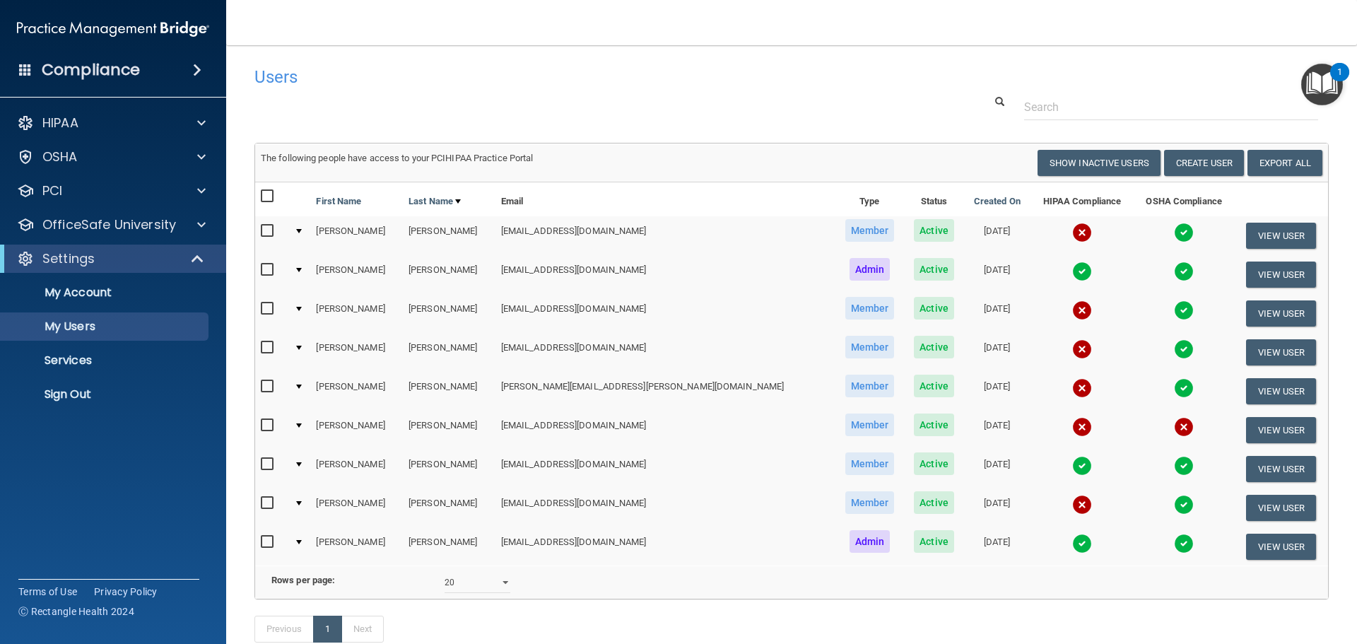
click at [1072, 464] on img at bounding box center [1082, 466] width 20 height 20
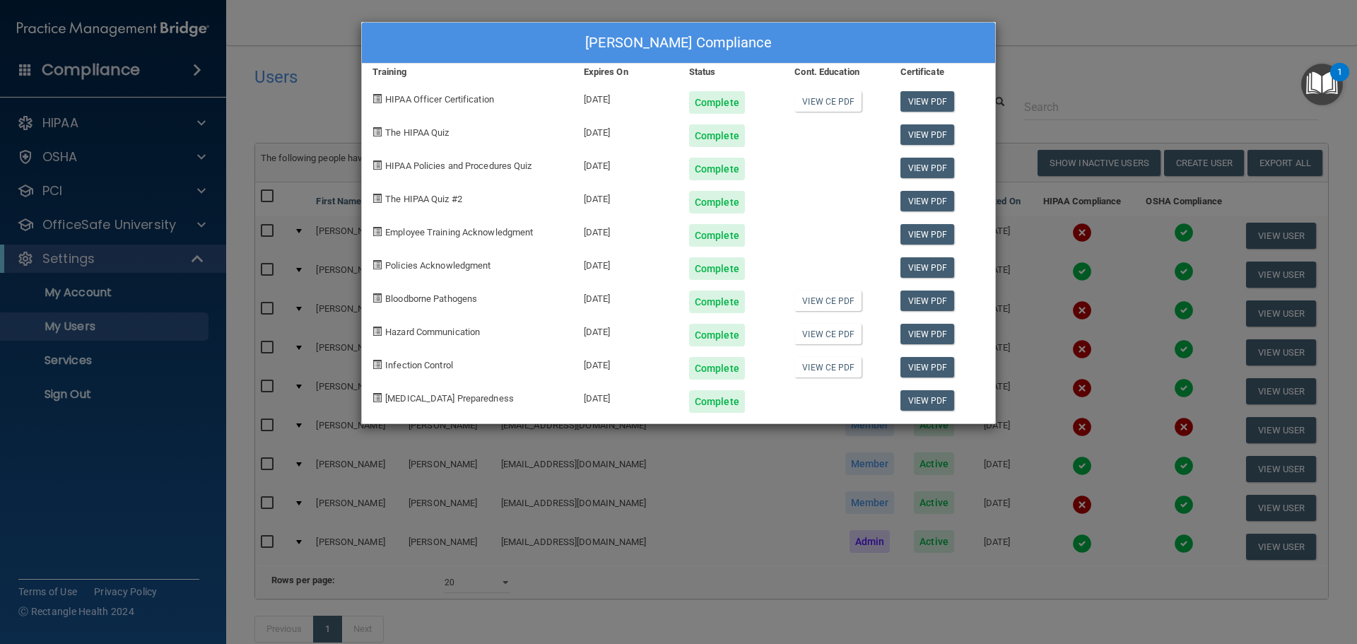
click at [1054, 407] on div "[PERSON_NAME] Compliance Training Expires On Status Cont. Education Certificate…" at bounding box center [678, 322] width 1357 height 644
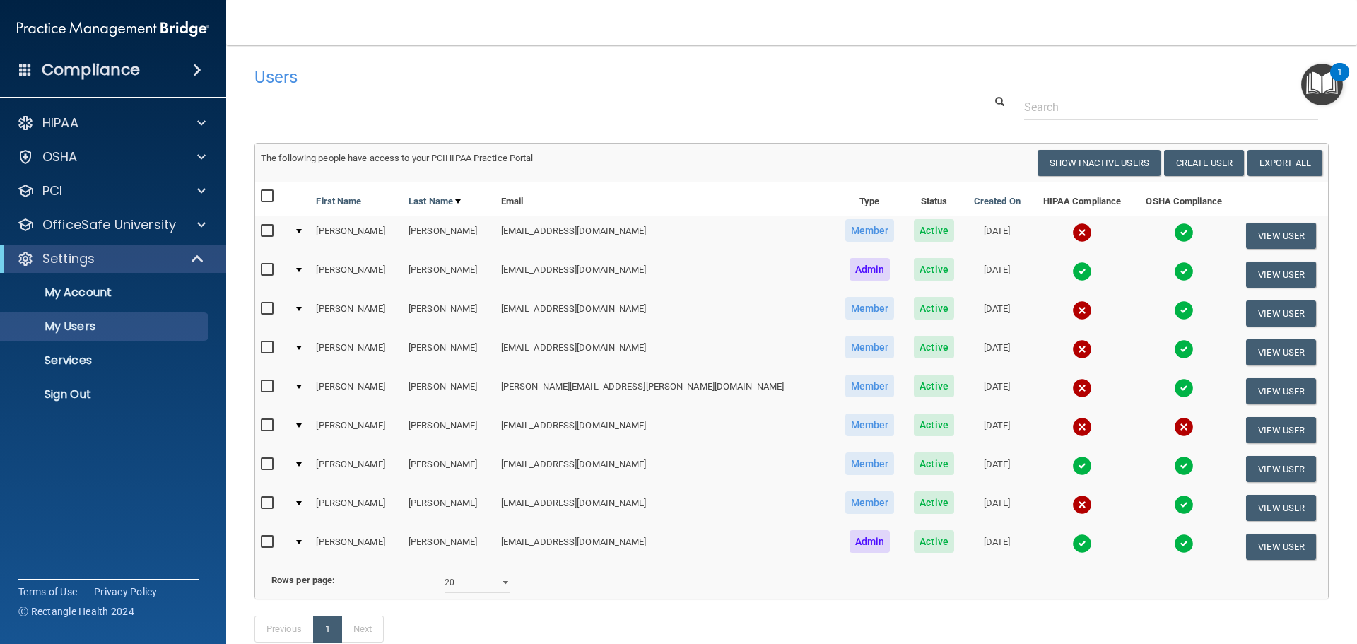
click at [1072, 500] on img at bounding box center [1082, 505] width 20 height 20
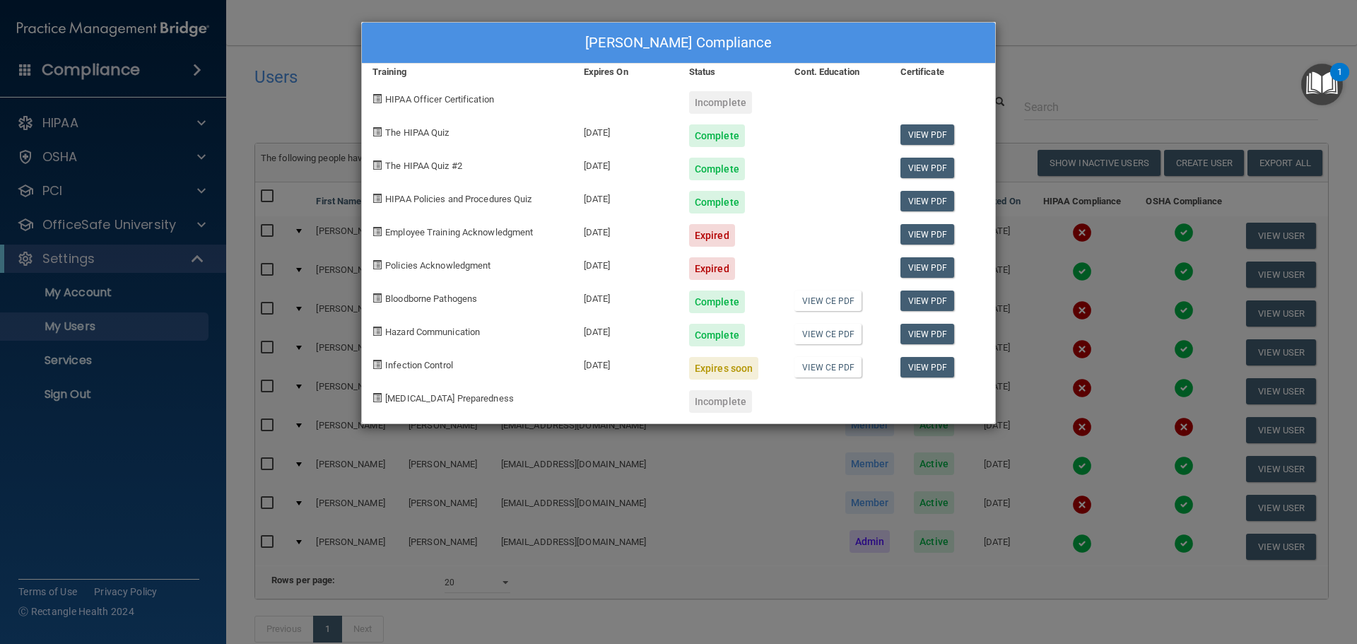
click at [952, 521] on div "[PERSON_NAME] Compliance Training Expires On Status Cont. Education Certificate…" at bounding box center [678, 322] width 1357 height 644
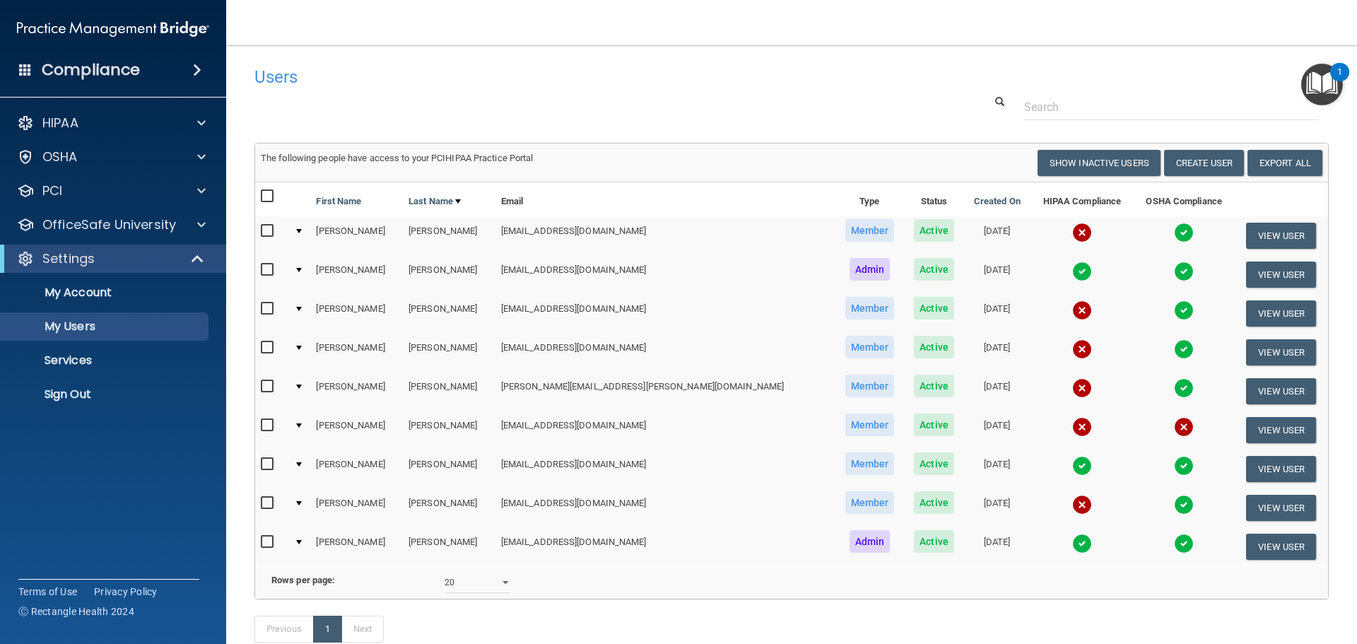
click at [1072, 541] on img at bounding box center [1082, 543] width 20 height 20
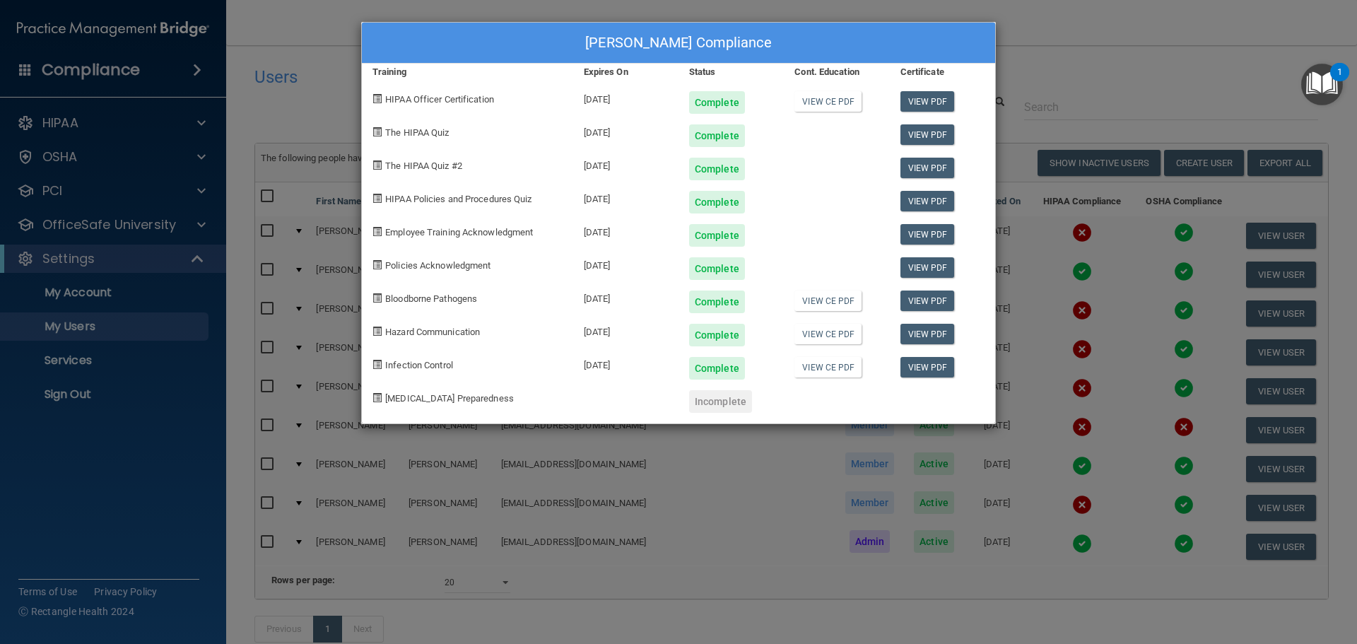
click at [666, 586] on div "[PERSON_NAME] Compliance Training Expires On Status Cont. Education Certificate…" at bounding box center [678, 322] width 1357 height 644
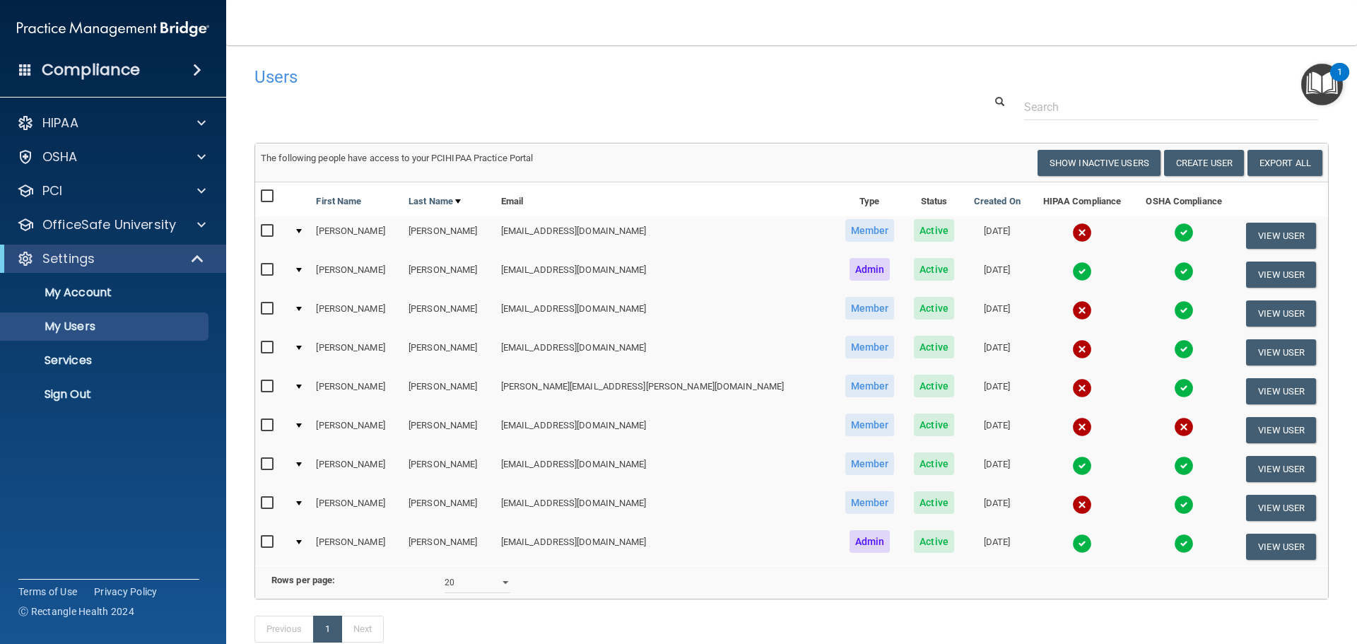
click at [1072, 502] on img at bounding box center [1082, 505] width 20 height 20
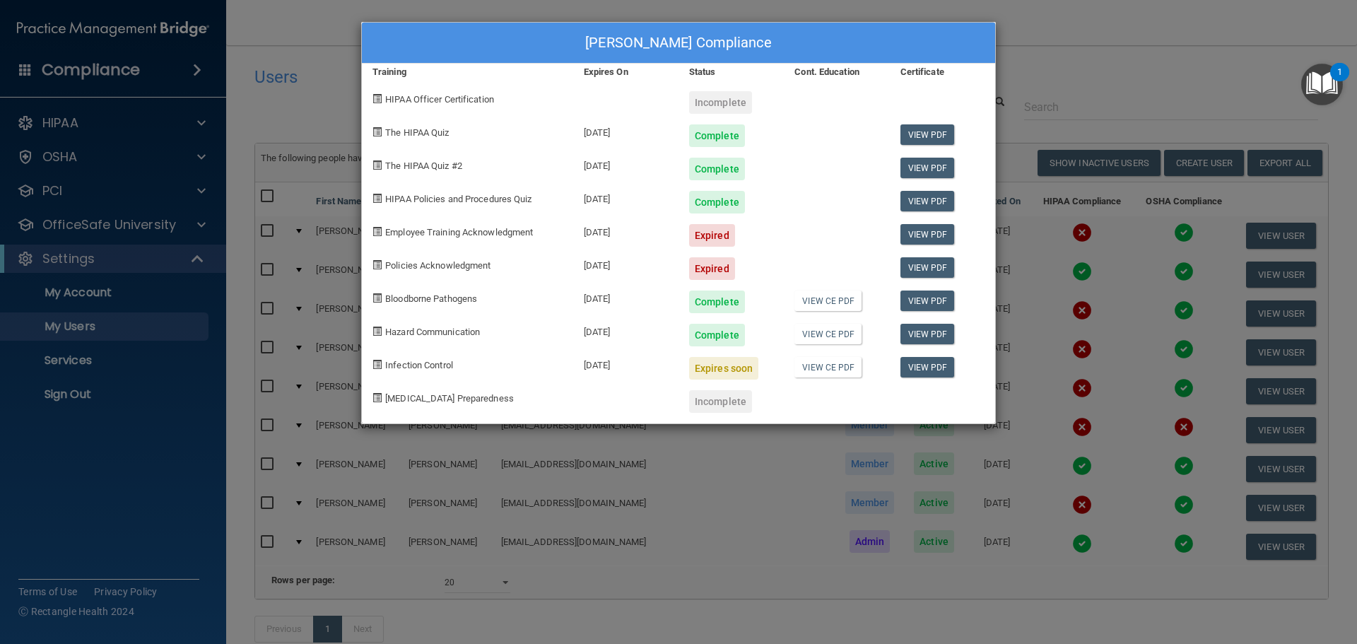
drag, startPoint x: 1075, startPoint y: 58, endPoint x: 1063, endPoint y: 152, distance: 94.7
click at [1075, 59] on div "[PERSON_NAME] Compliance Training Expires On Status Cont. Education Certificate…" at bounding box center [678, 322] width 1357 height 644
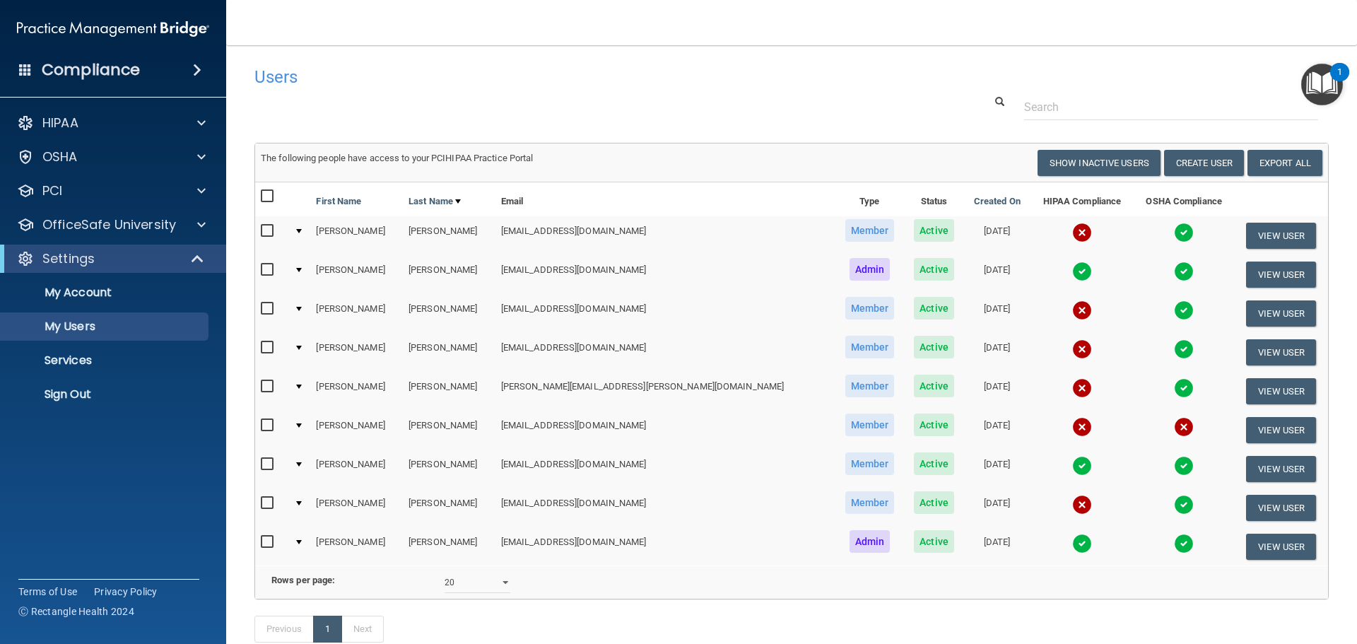
click at [1072, 538] on img at bounding box center [1082, 543] width 20 height 20
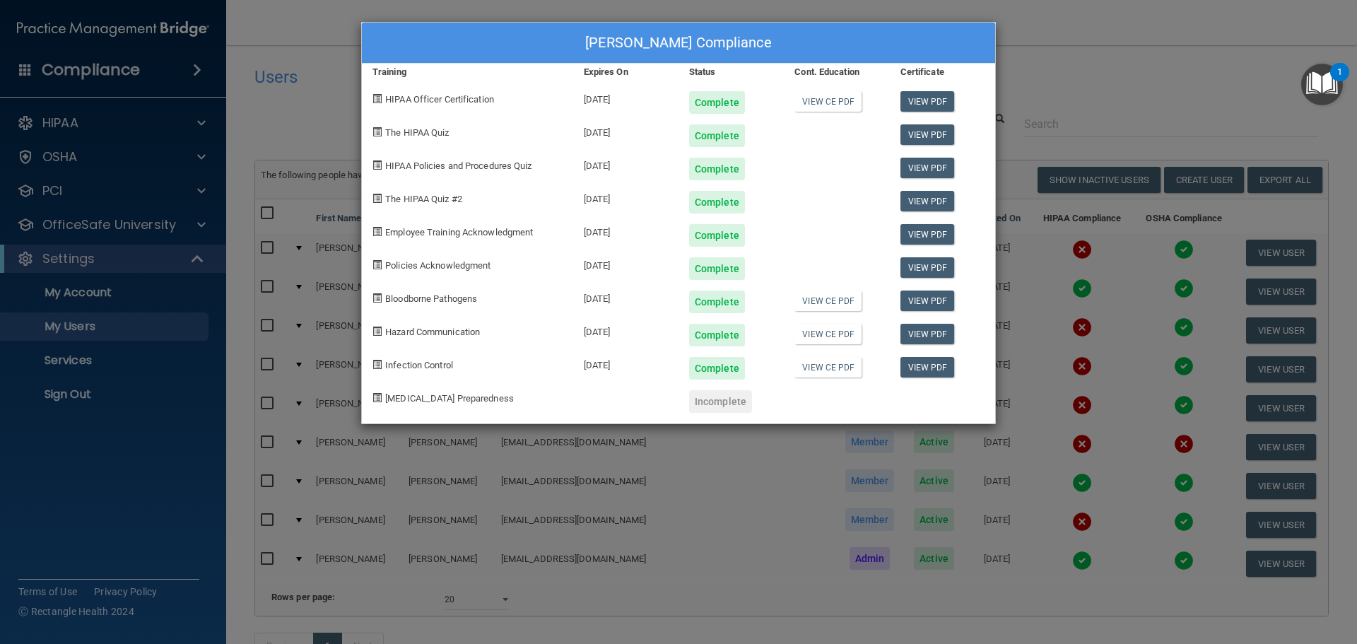
drag, startPoint x: 1071, startPoint y: 59, endPoint x: 830, endPoint y: 16, distance: 244.7
click at [1068, 58] on div "[PERSON_NAME] Compliance Training Expires On Status Cont. Education Certificate…" at bounding box center [678, 322] width 1357 height 644
